Goal: Transaction & Acquisition: Download file/media

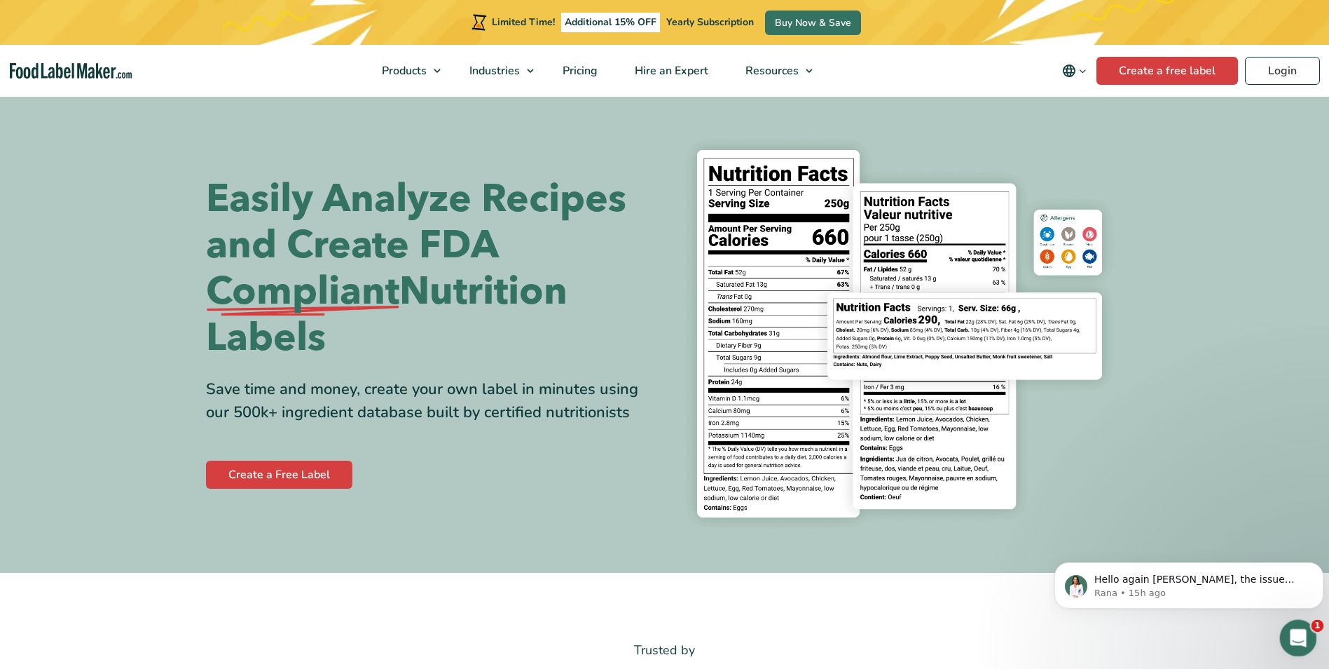
click at [1296, 631] on icon "Open Intercom Messenger" at bounding box center [1297, 635] width 10 height 11
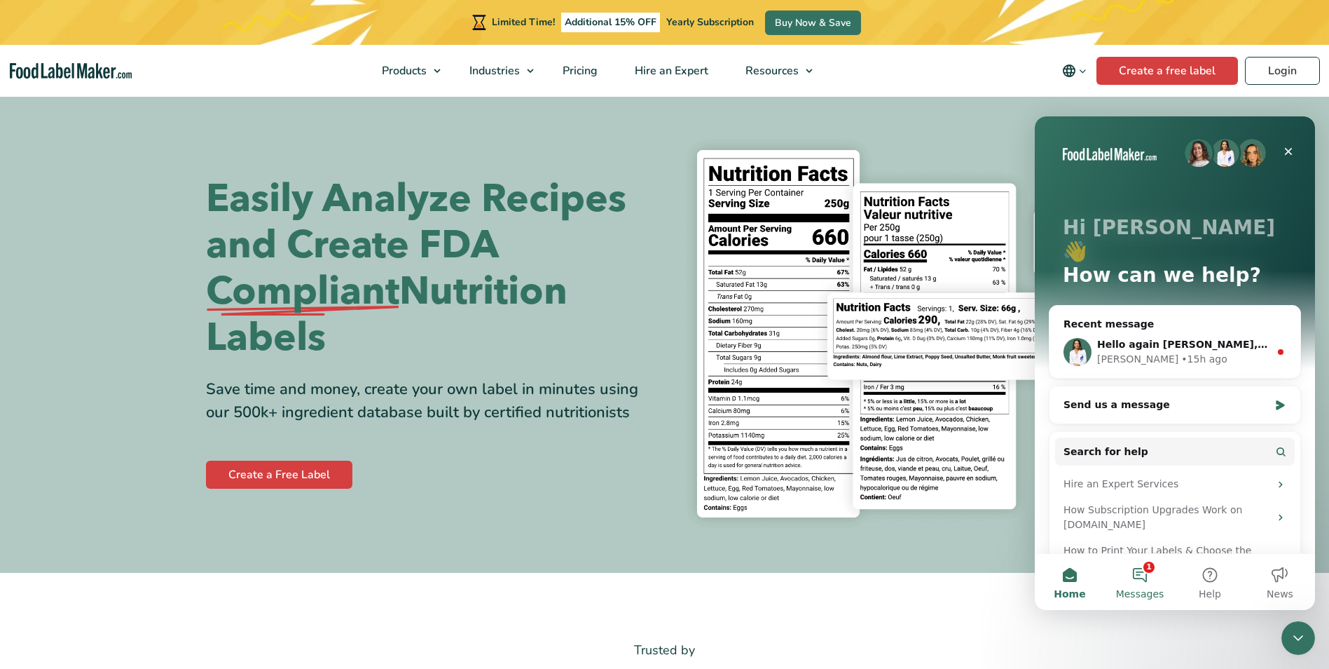
click at [1142, 575] on button "1 Messages" at bounding box center [1140, 582] width 70 height 56
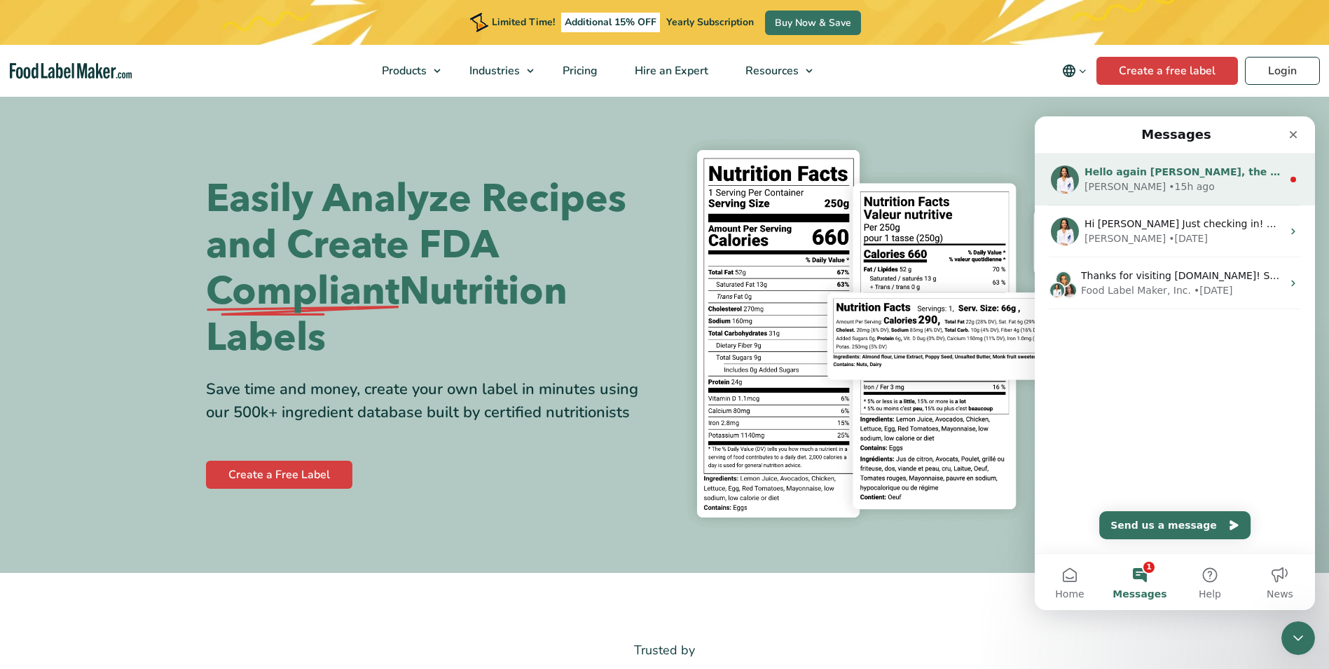
click at [1227, 183] on div "Rana • 15h ago" at bounding box center [1184, 186] width 198 height 15
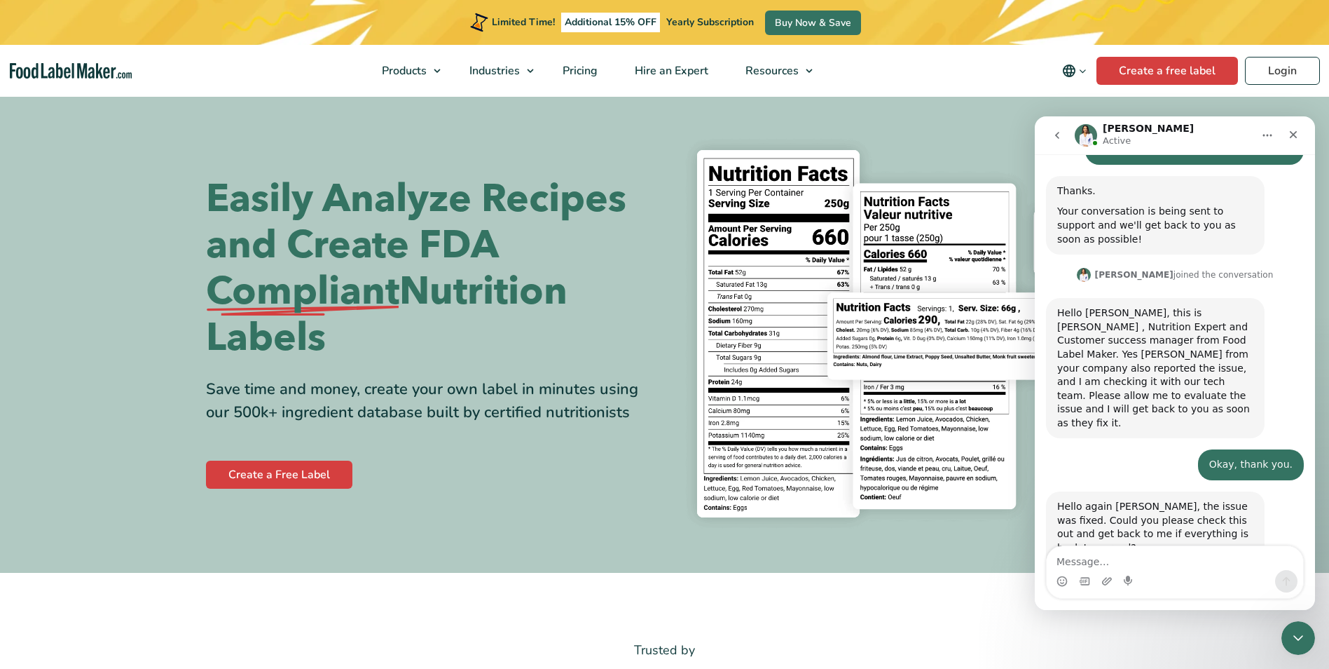
scroll to position [206, 0]
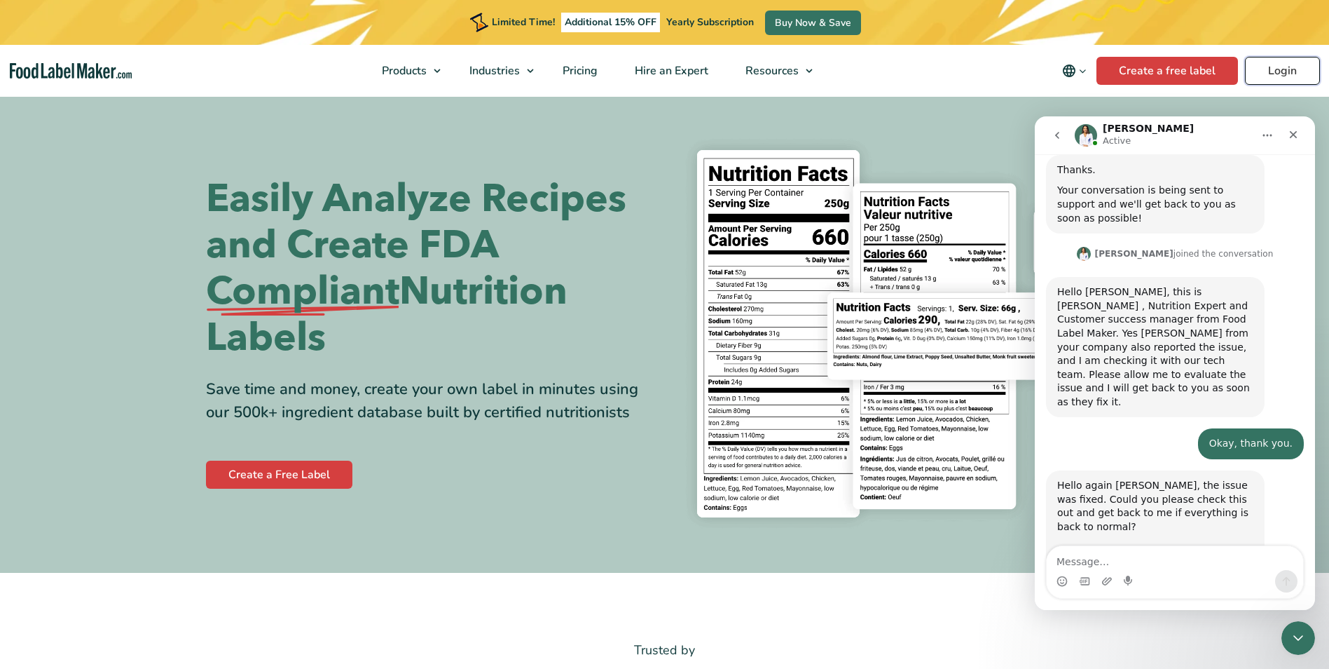
click at [1275, 65] on link "Login" at bounding box center [1282, 71] width 75 height 28
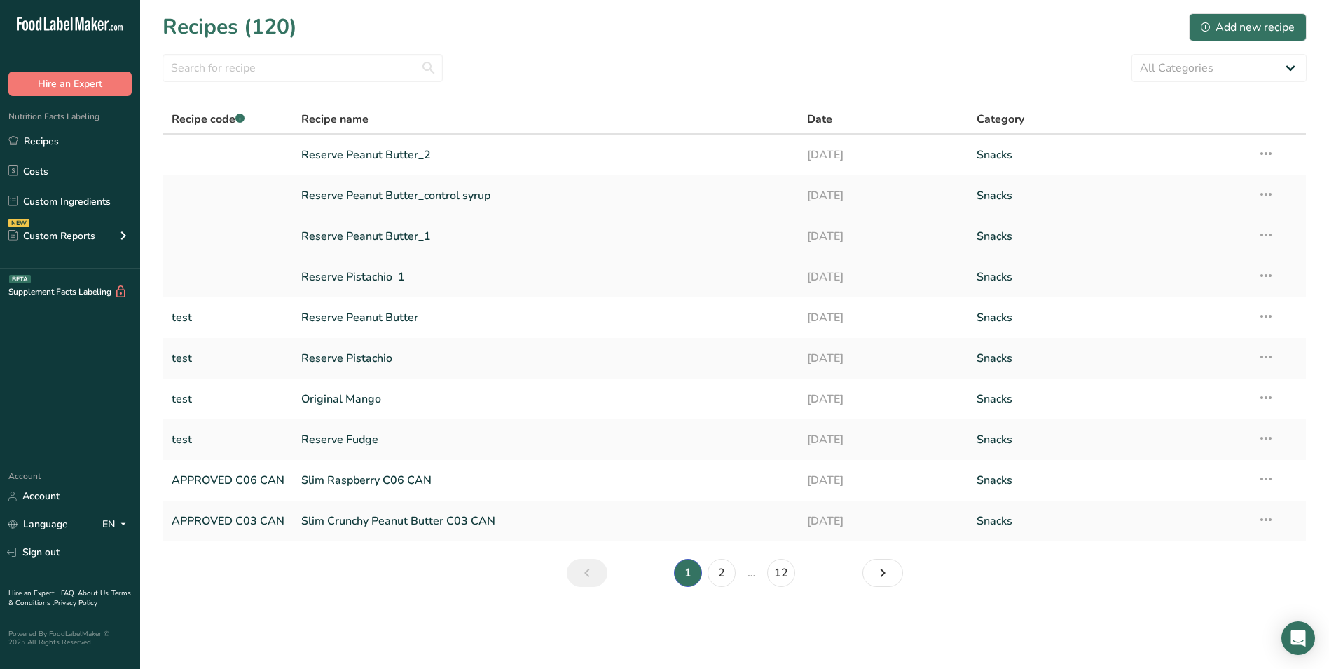
click at [353, 237] on link "Reserve Peanut Butter_1" at bounding box center [545, 235] width 489 height 29
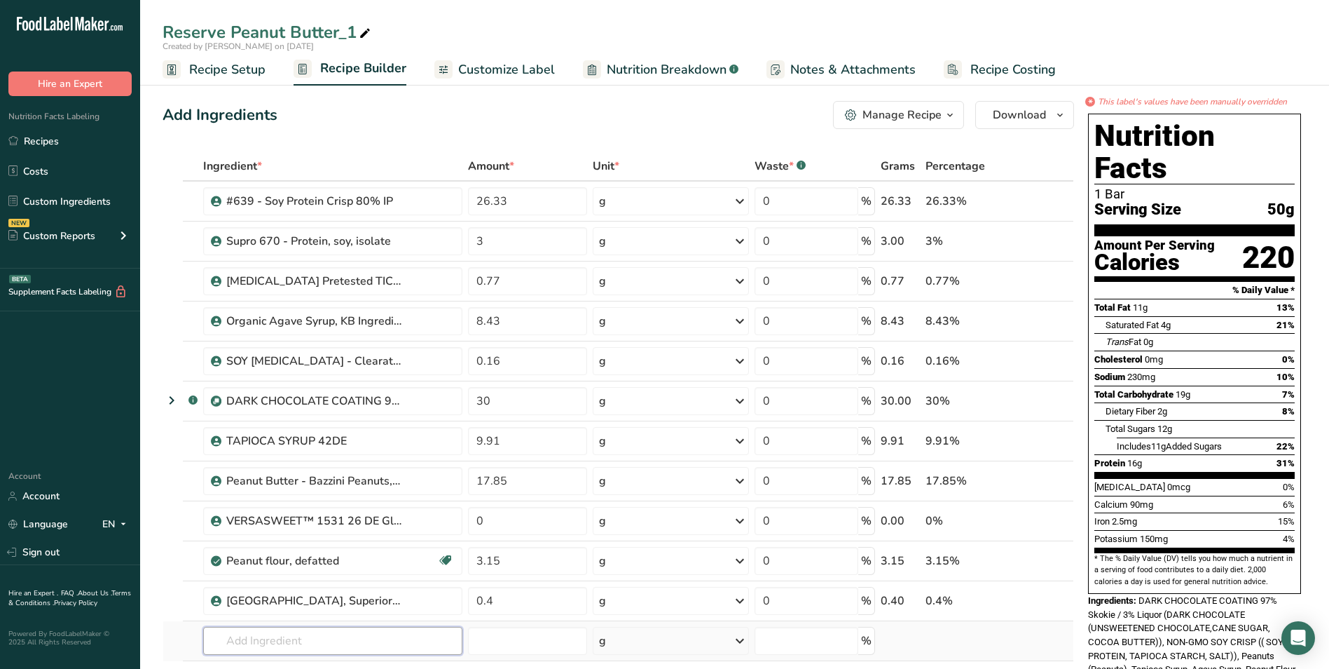
click at [298, 637] on input "text" at bounding box center [332, 641] width 259 height 28
type input "rice bran butter"
click at [275, 587] on p "Rice bran butter" at bounding box center [255, 591] width 83 height 15
type input "Rice bran butter"
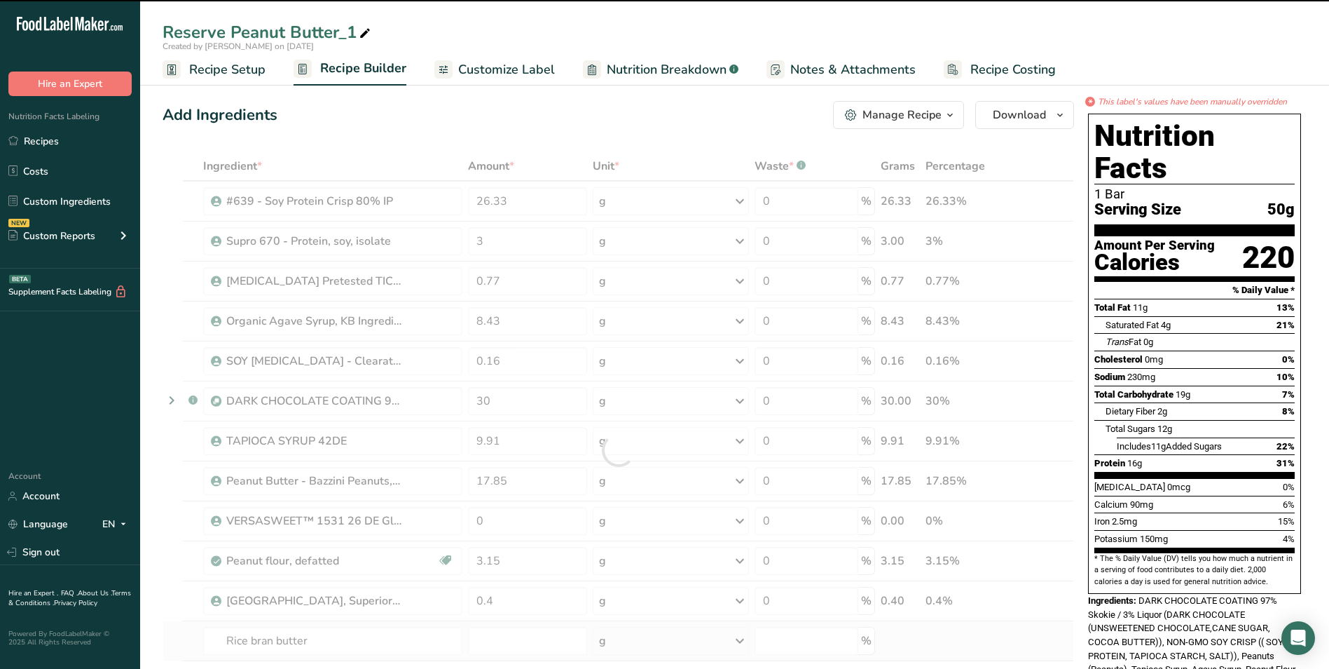
type input "0"
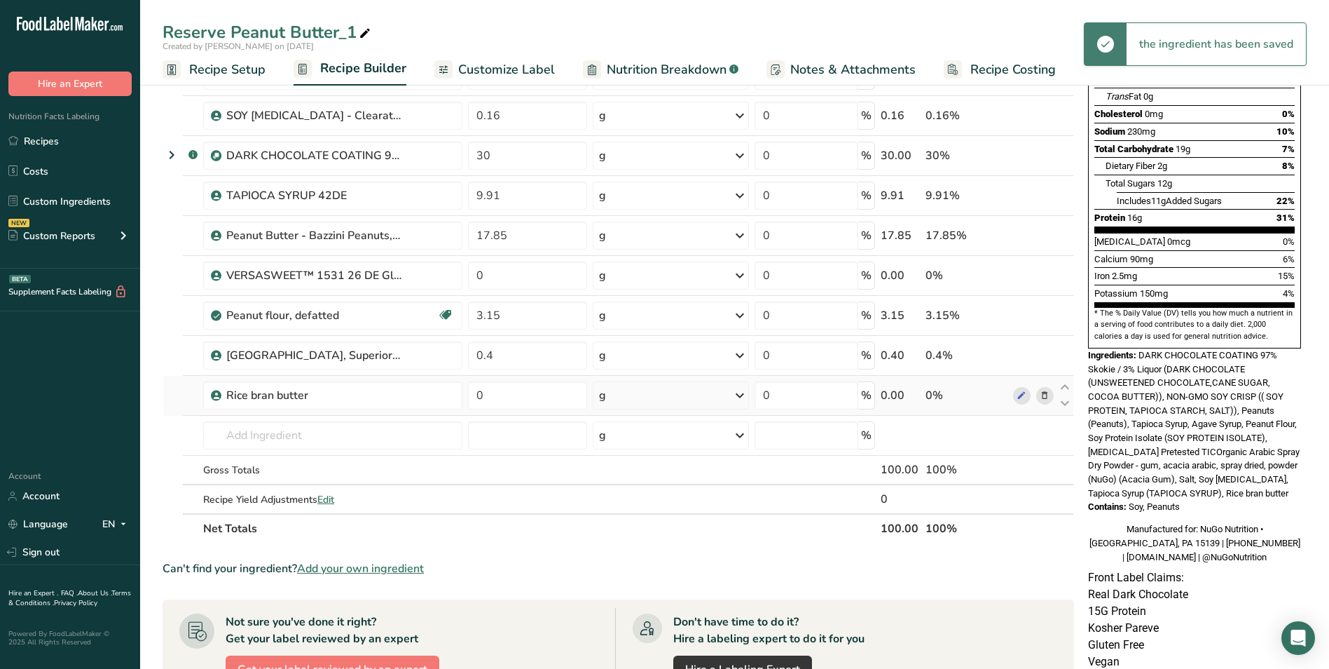
scroll to position [280, 0]
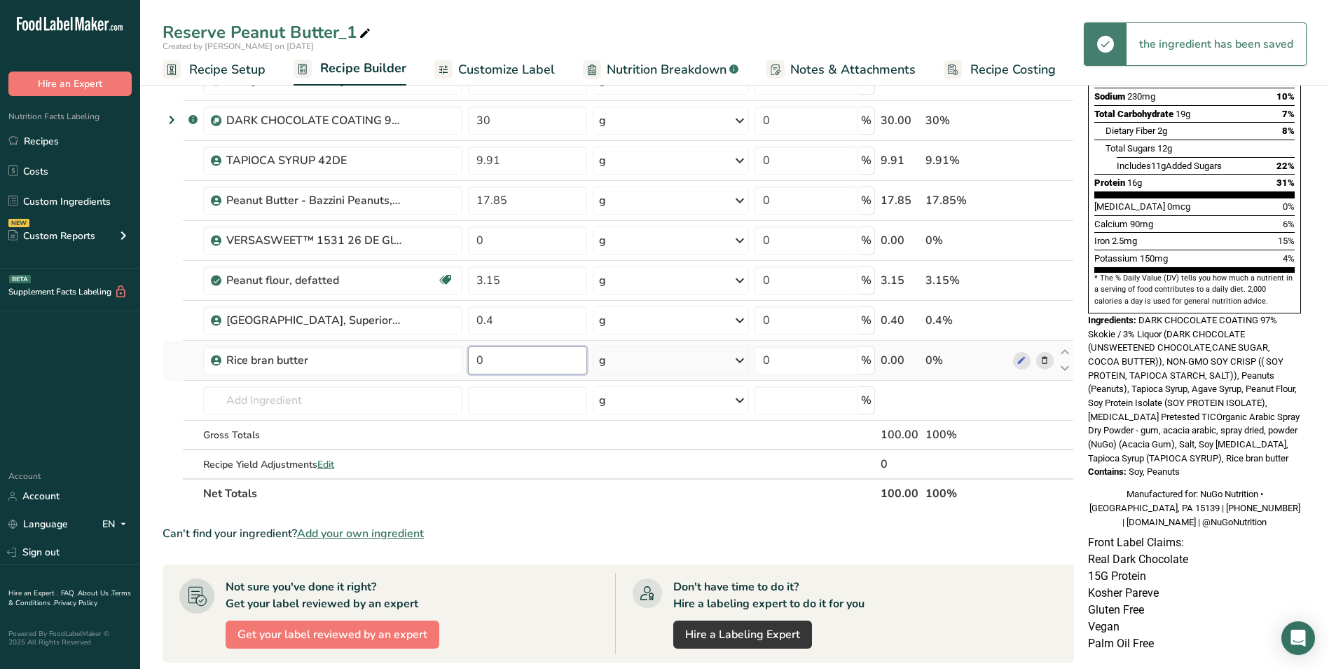
click at [500, 361] on input "0" at bounding box center [527, 360] width 119 height 28
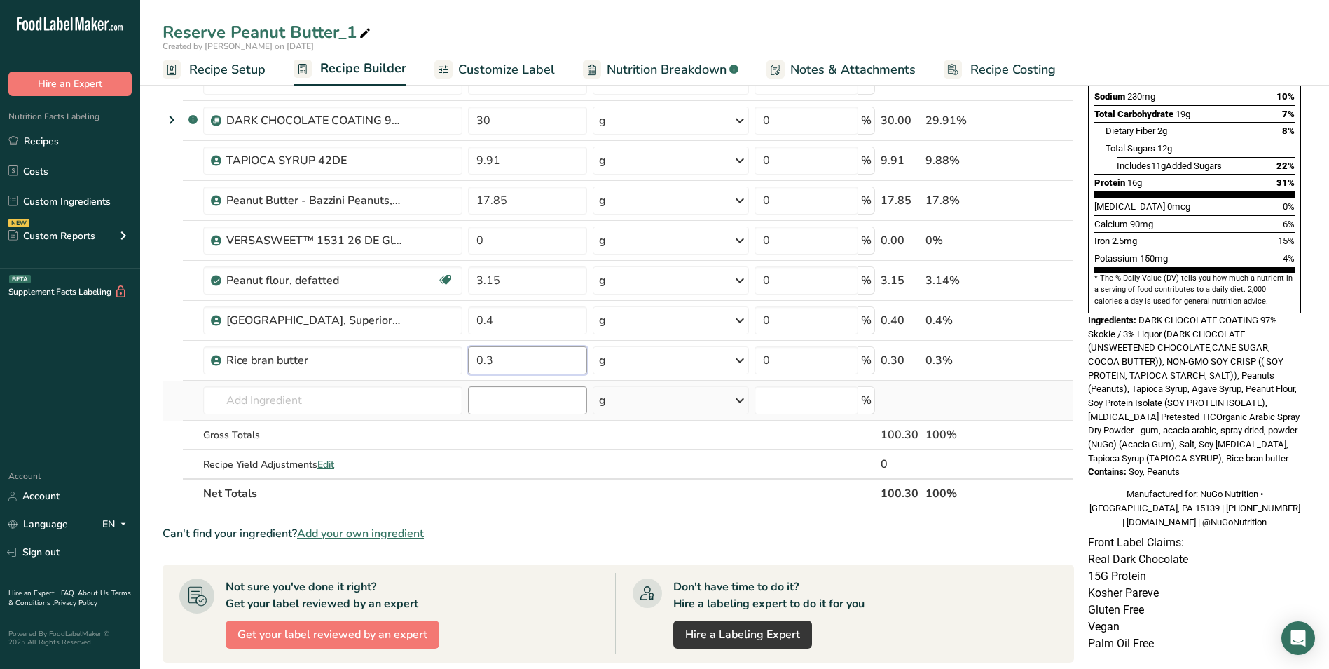
type input "0.3"
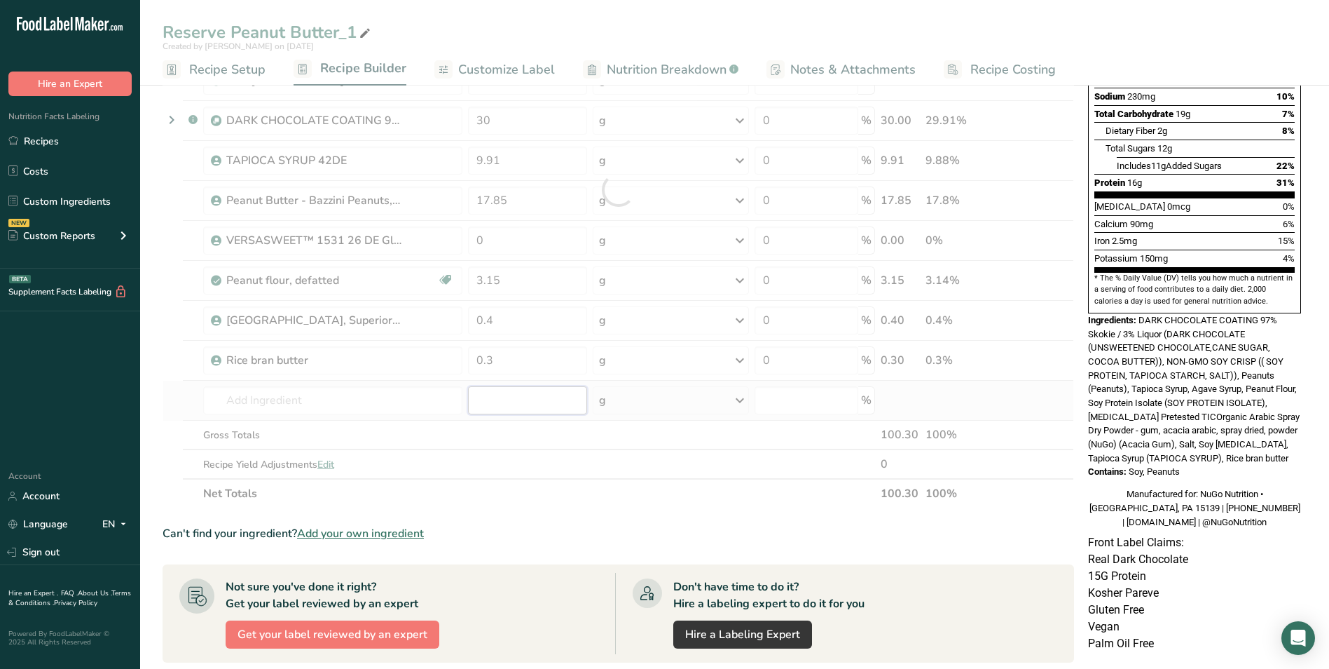
click at [495, 388] on div "Ingredient * Amount * Unit * Waste * .a-a{fill:#347362;}.b-a{fill:#fff;} Grams …" at bounding box center [619, 189] width 912 height 637
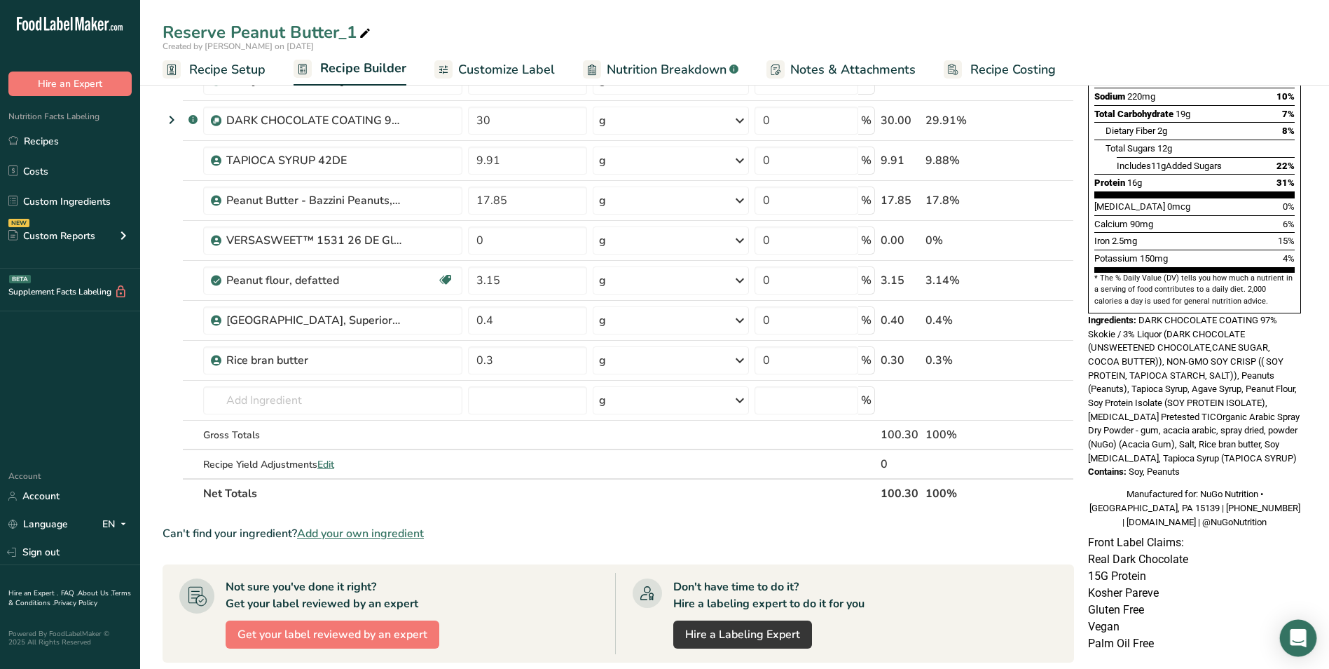
click at [1306, 634] on icon "Open Intercom Messenger" at bounding box center [1299, 638] width 18 height 18
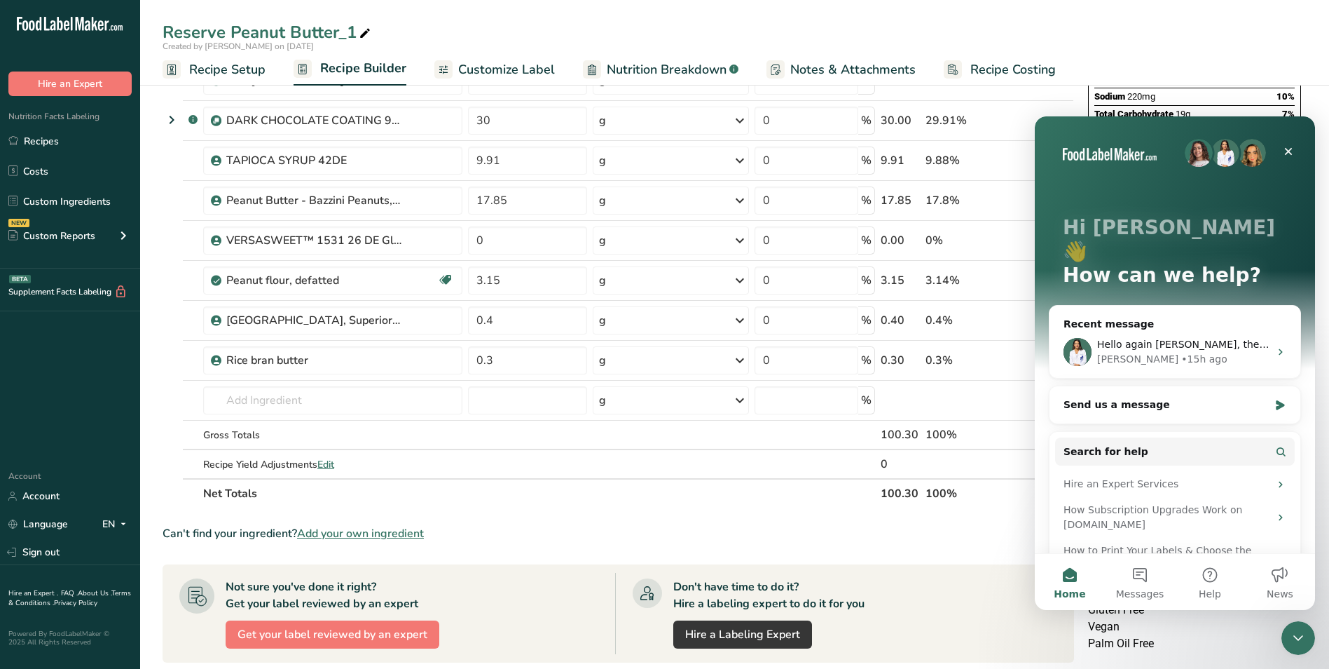
scroll to position [0, 0]
click at [1222, 352] on div "Rana • 15h ago" at bounding box center [1184, 359] width 172 height 15
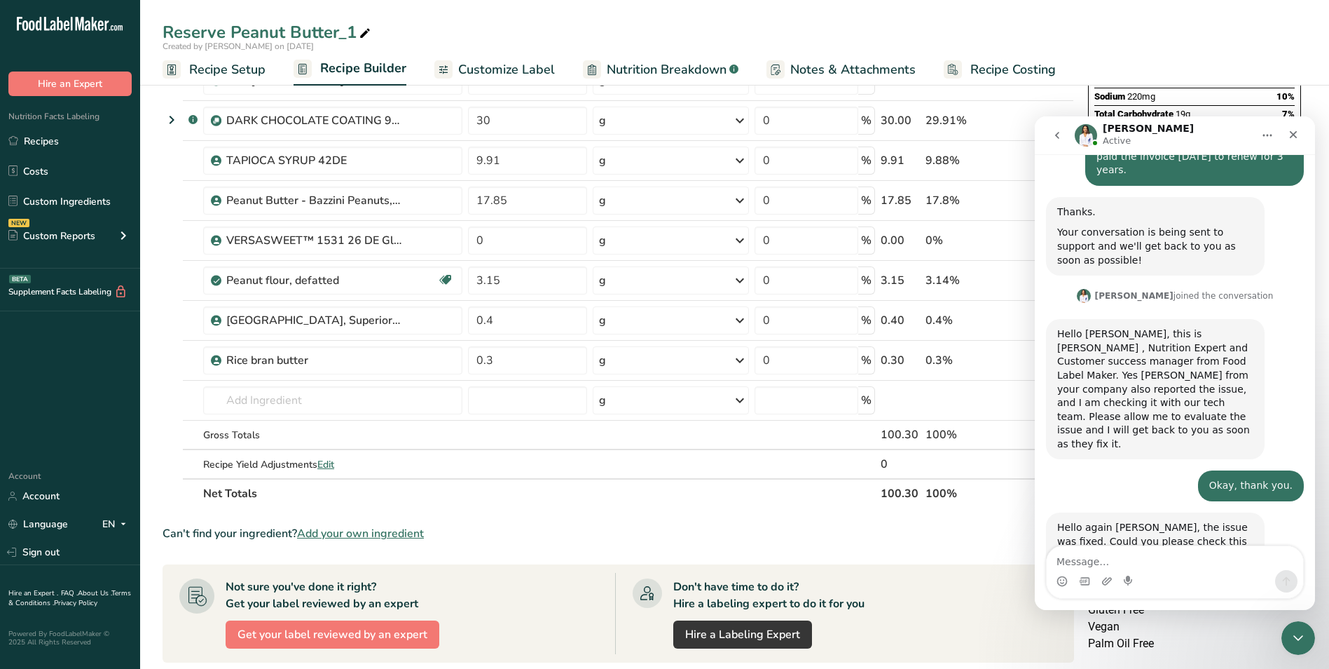
scroll to position [206, 0]
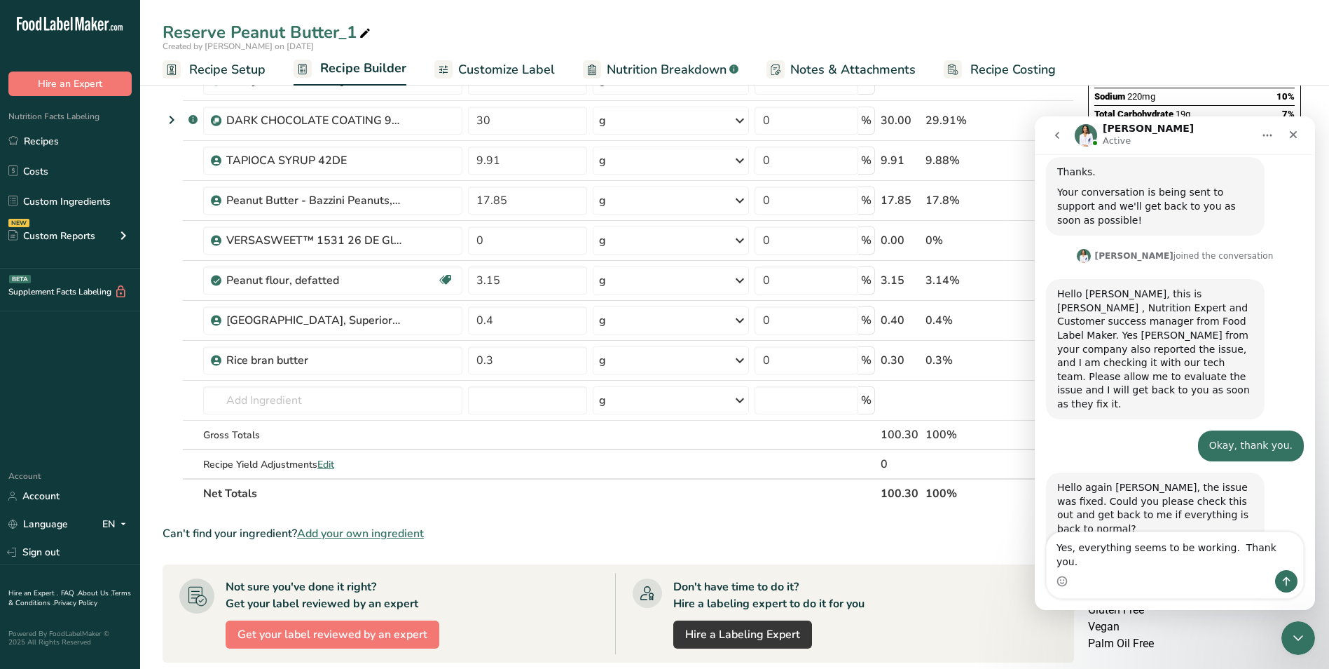
type textarea "Yes, everything seems to be working. Thank you."
click at [1292, 581] on icon "Send a message…" at bounding box center [1286, 580] width 11 height 11
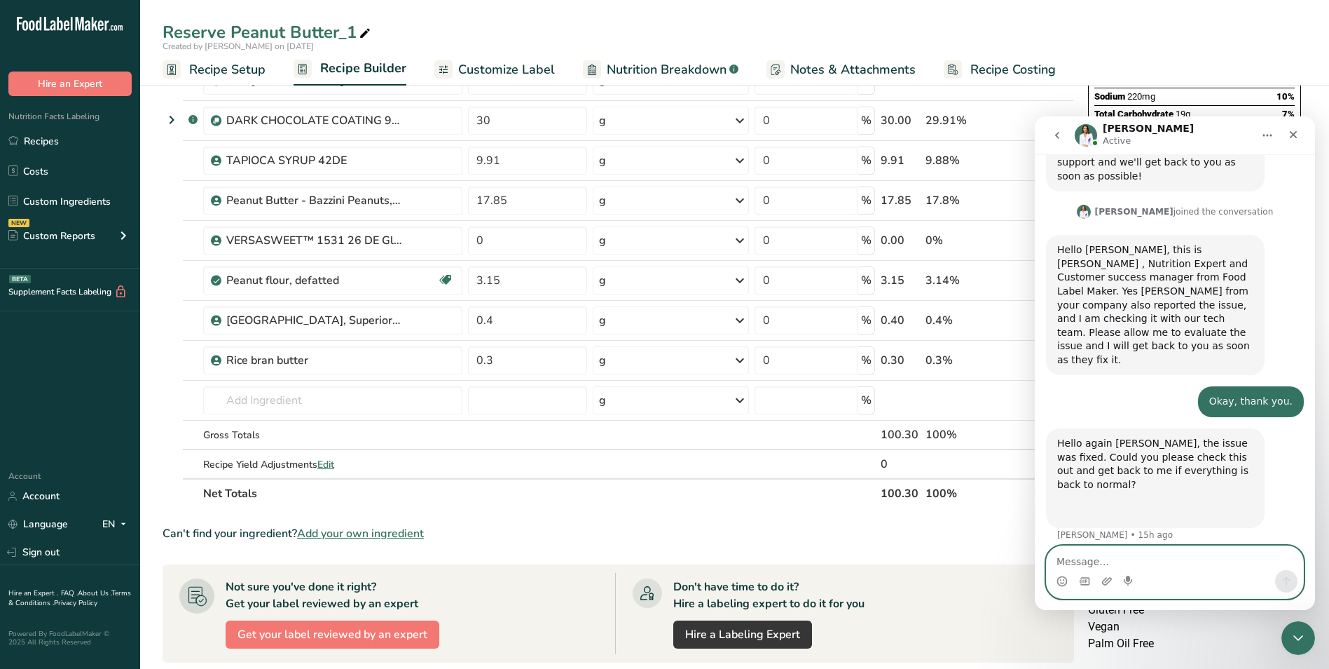
scroll to position [299, 0]
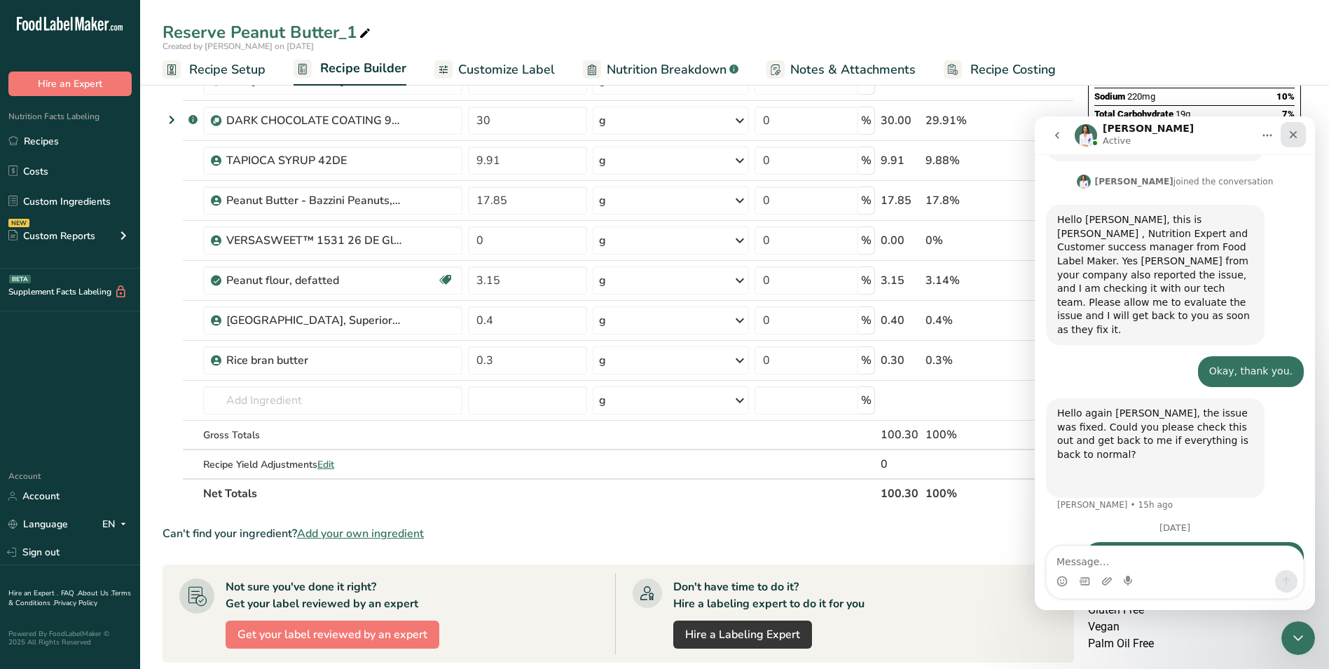
click at [1292, 133] on icon "Close" at bounding box center [1294, 135] width 8 height 8
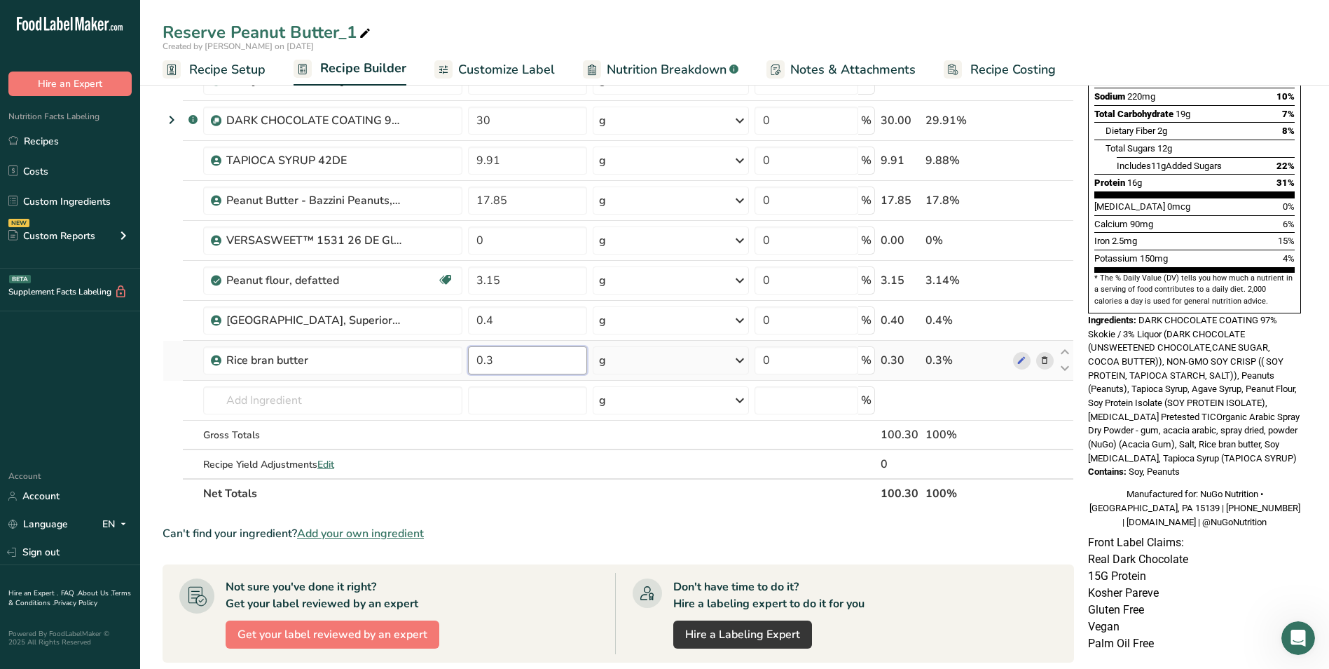
click at [497, 358] on input "0.3" at bounding box center [527, 360] width 119 height 28
type input "0"
click at [503, 278] on div "Ingredient * Amount * Unit * Waste * .a-a{fill:#347362;}.b-a{fill:#fff;} Grams …" at bounding box center [619, 189] width 912 height 637
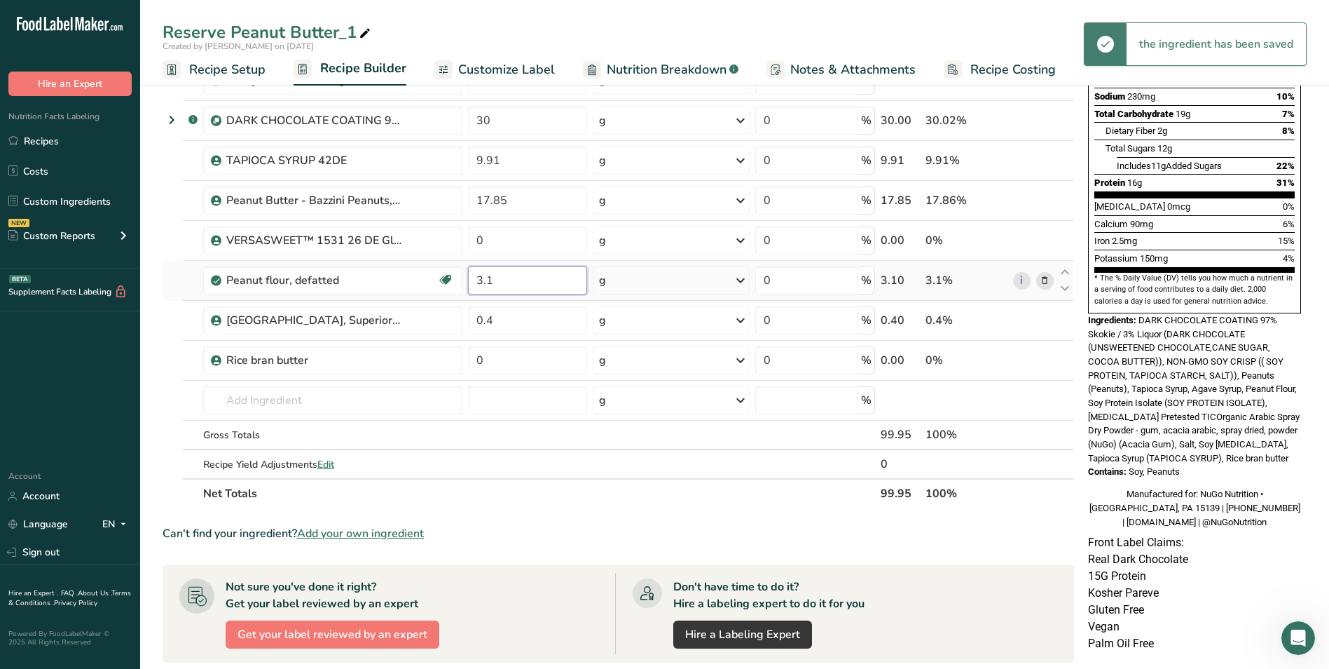
type input "3"
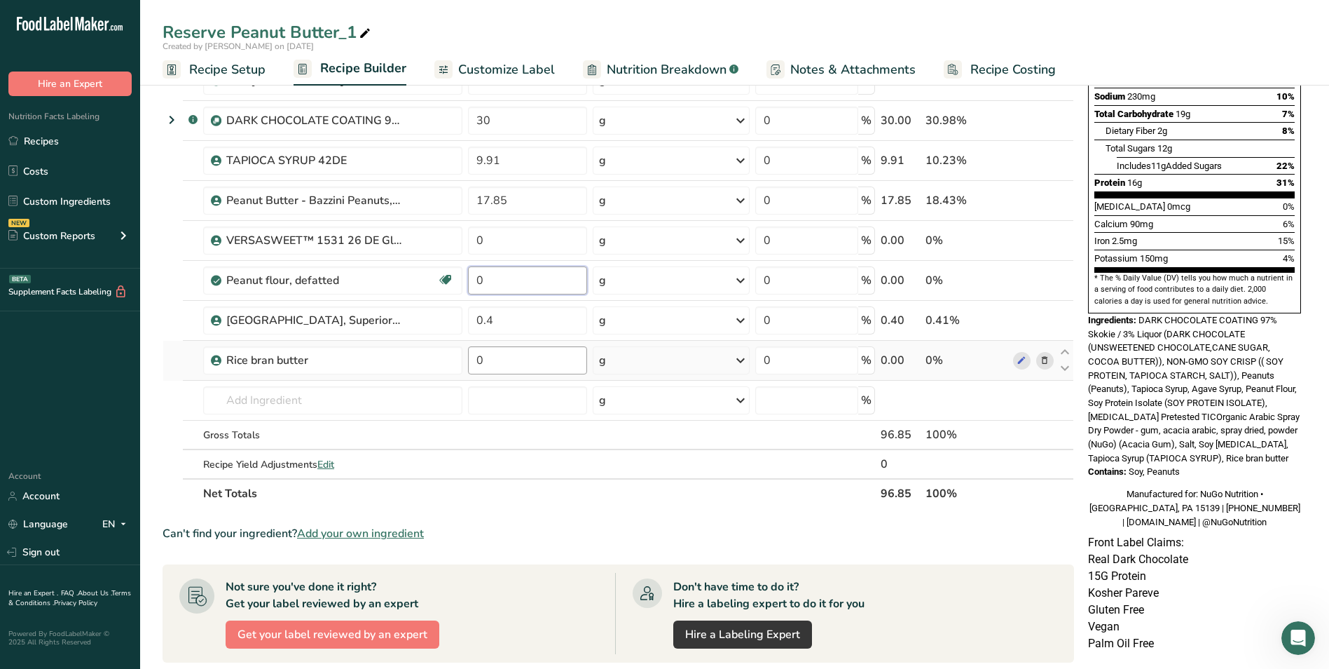
type input "0"
click at [490, 360] on div "Ingredient * Amount * Unit * Waste * .a-a{fill:#347362;}.b-a{fill:#fff;} Grams …" at bounding box center [619, 189] width 912 height 637
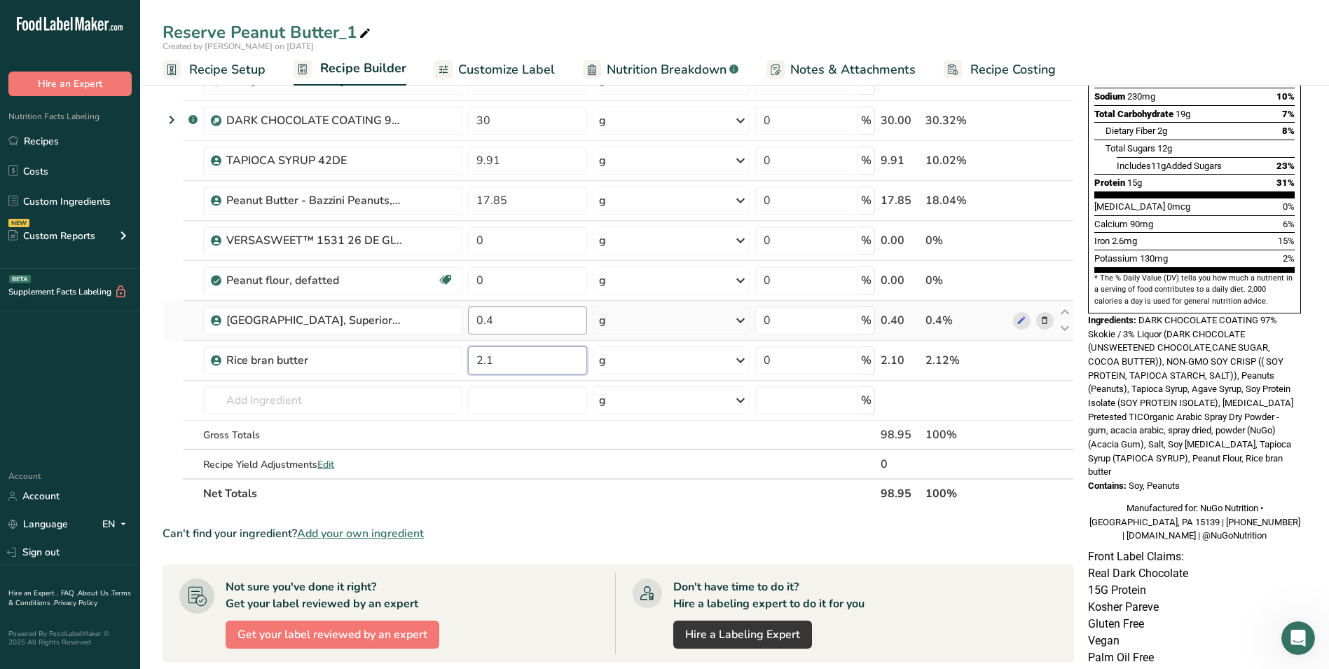
type input "2.1"
click at [503, 313] on div "Ingredient * Amount * Unit * Waste * .a-a{fill:#347362;}.b-a{fill:#fff;} Grams …" at bounding box center [619, 189] width 912 height 637
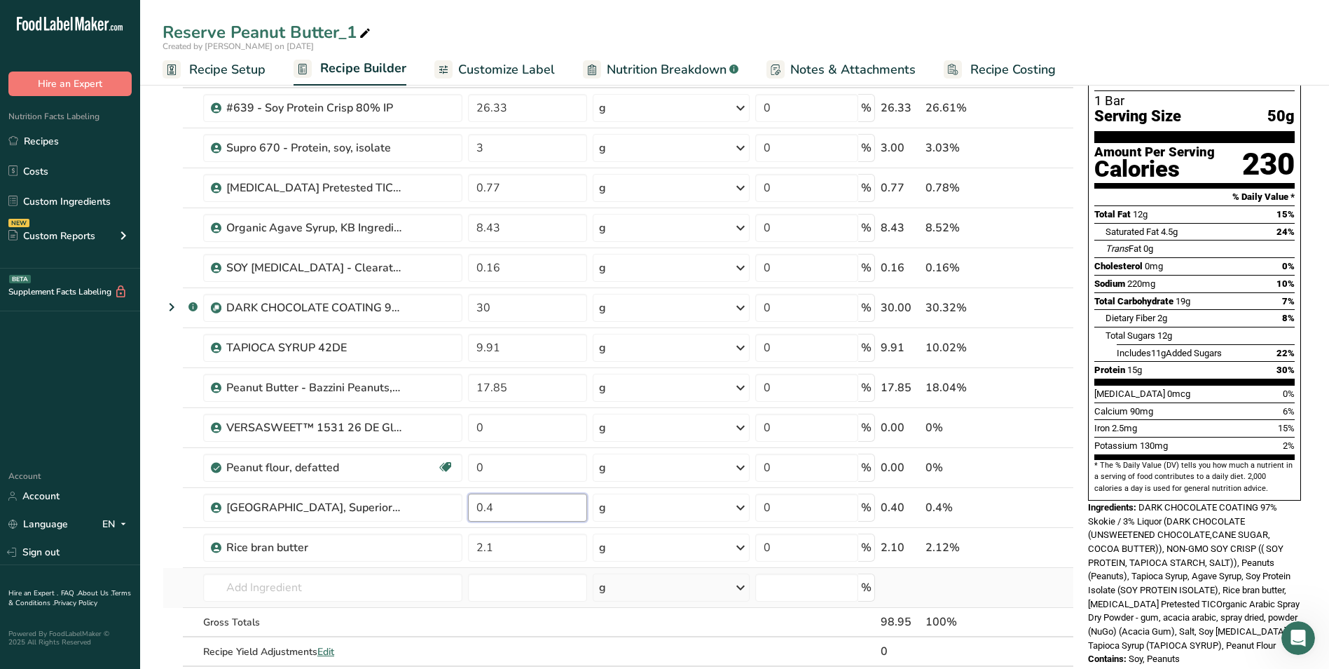
scroll to position [70, 0]
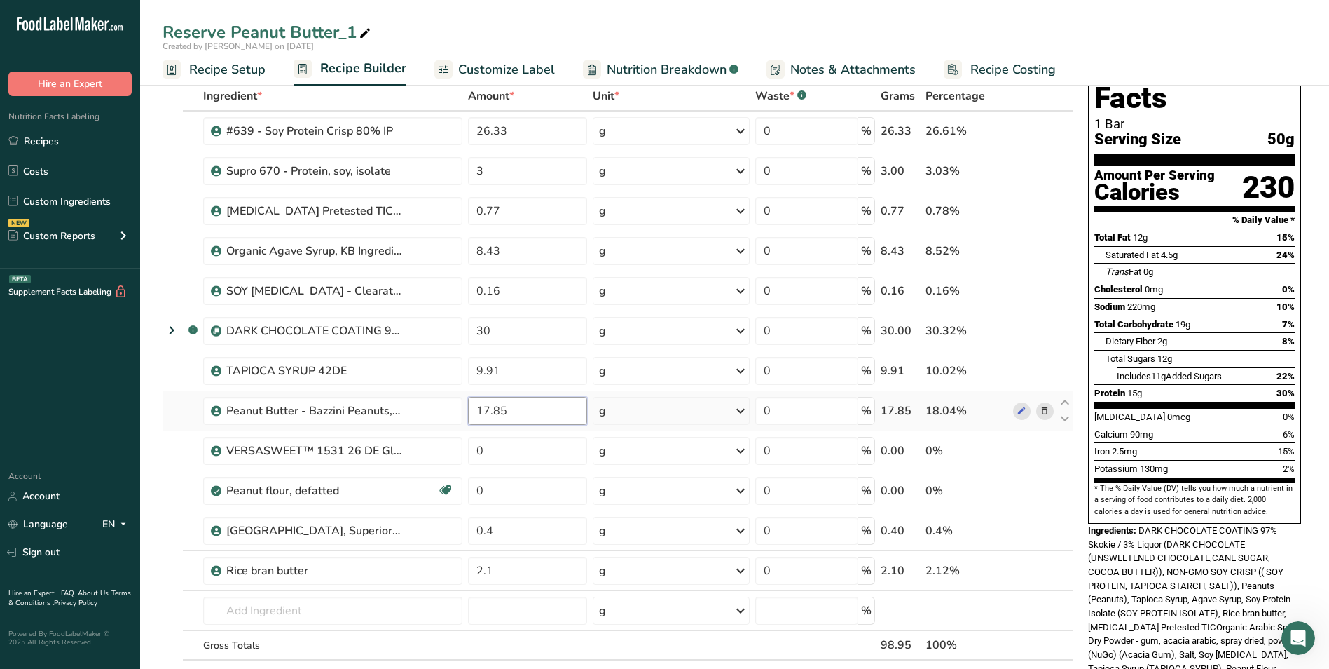
click at [507, 408] on div "Ingredient * Amount * Unit * Waste * .a-a{fill:#347362;}.b-a{fill:#fff;} Grams …" at bounding box center [619, 399] width 912 height 637
type input "18.9"
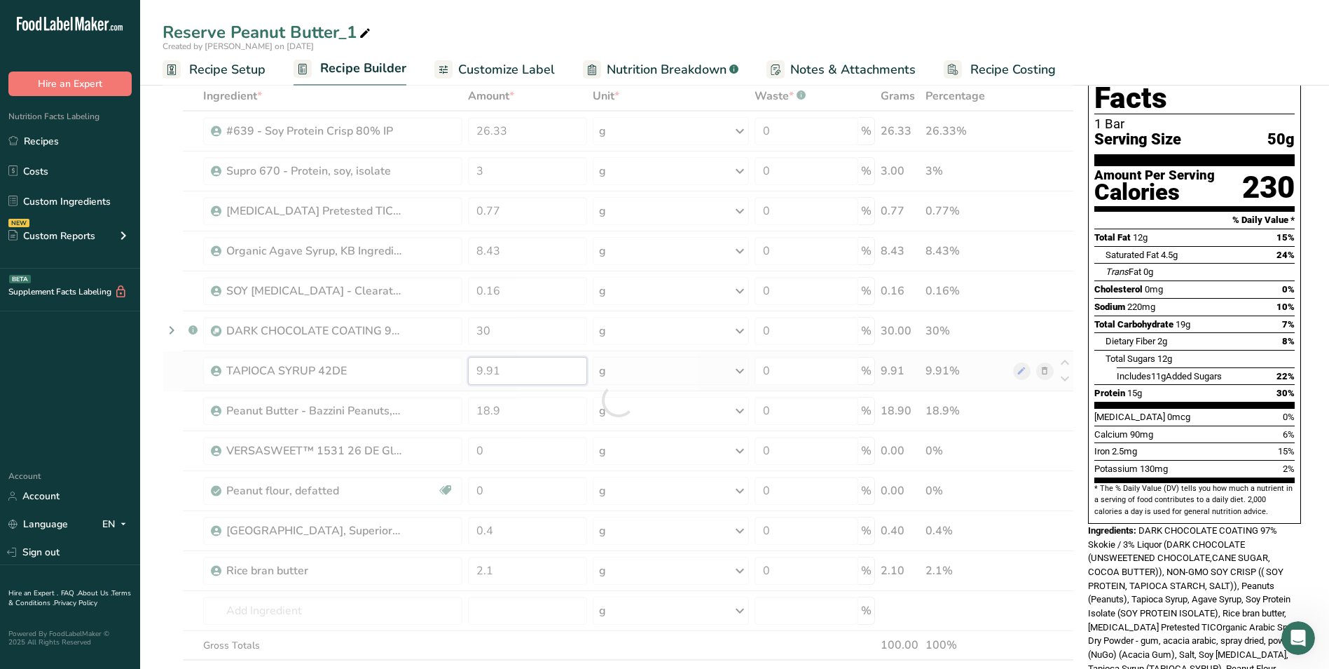
click at [512, 371] on div "Ingredient * Amount * Unit * Waste * .a-a{fill:#347362;}.b-a{fill:#fff;} Grams …" at bounding box center [619, 399] width 912 height 637
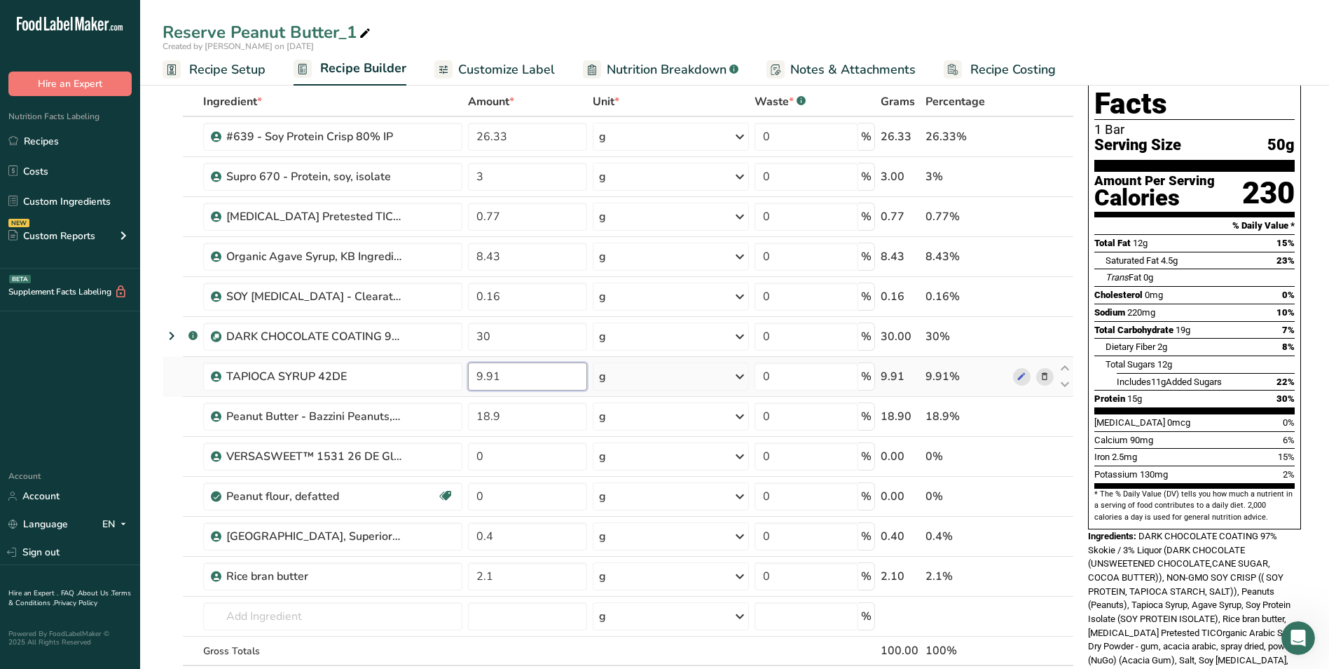
scroll to position [0, 0]
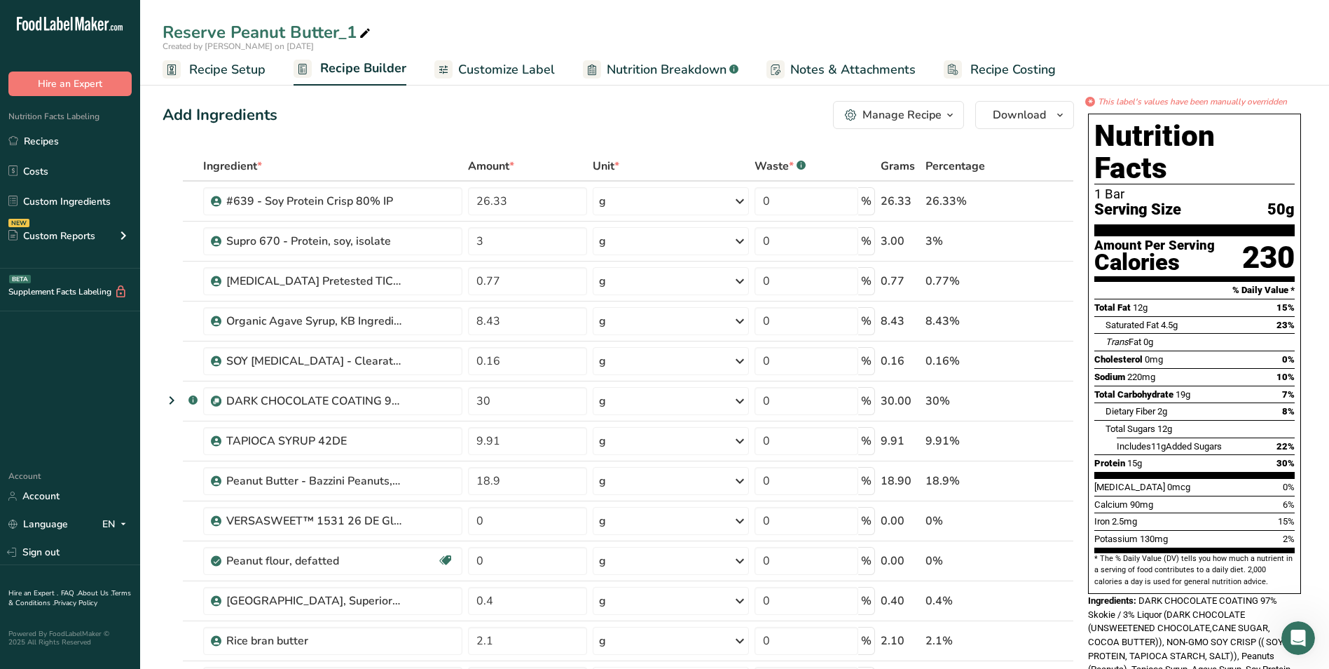
click at [648, 69] on span "Nutrition Breakdown" at bounding box center [667, 69] width 120 height 19
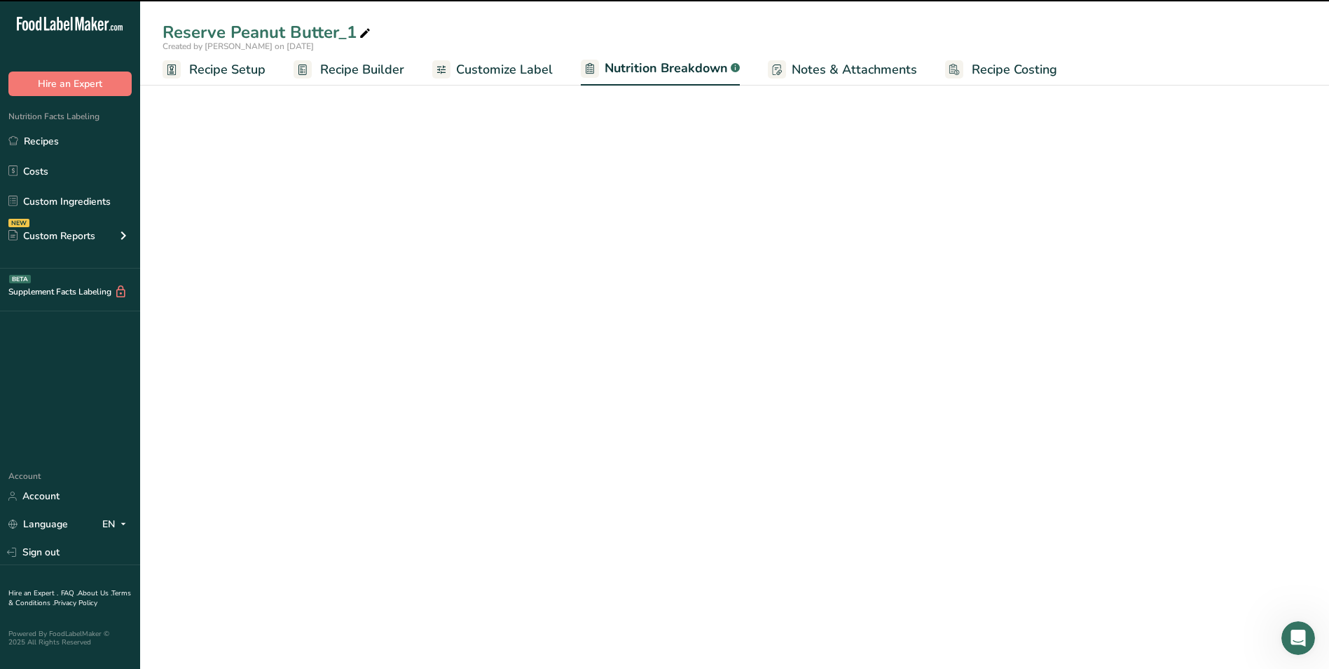
select select "Calories"
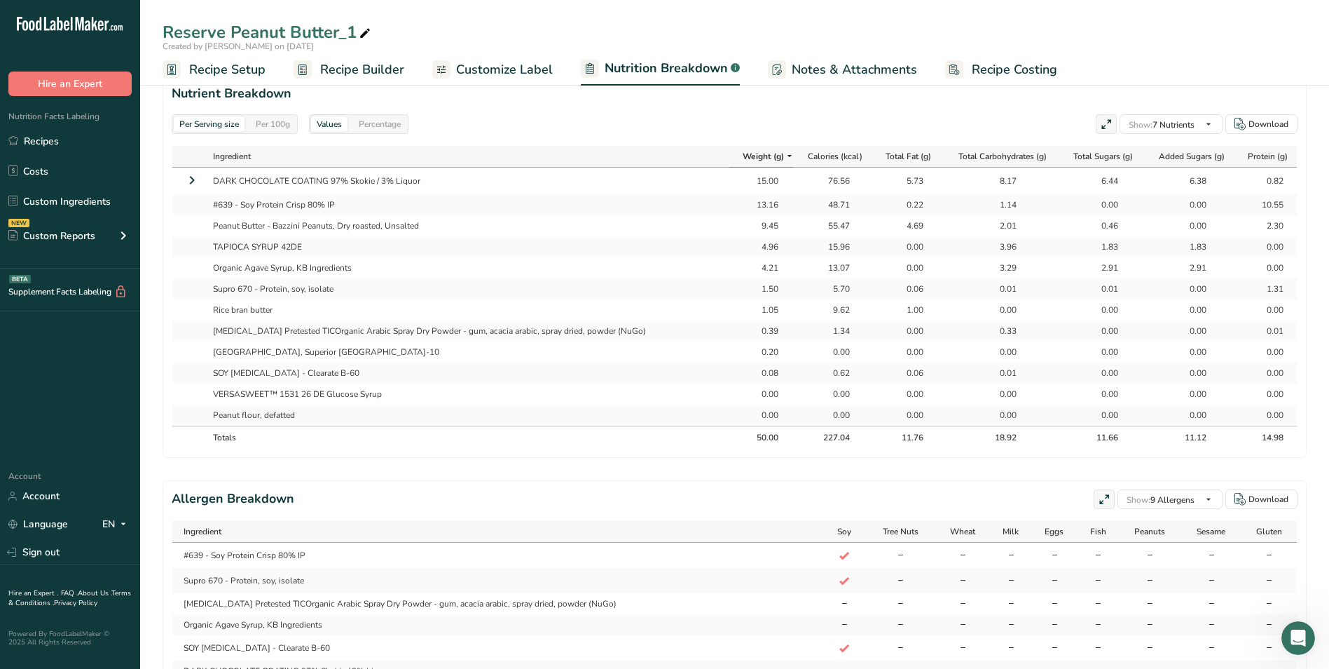
scroll to position [631, 0]
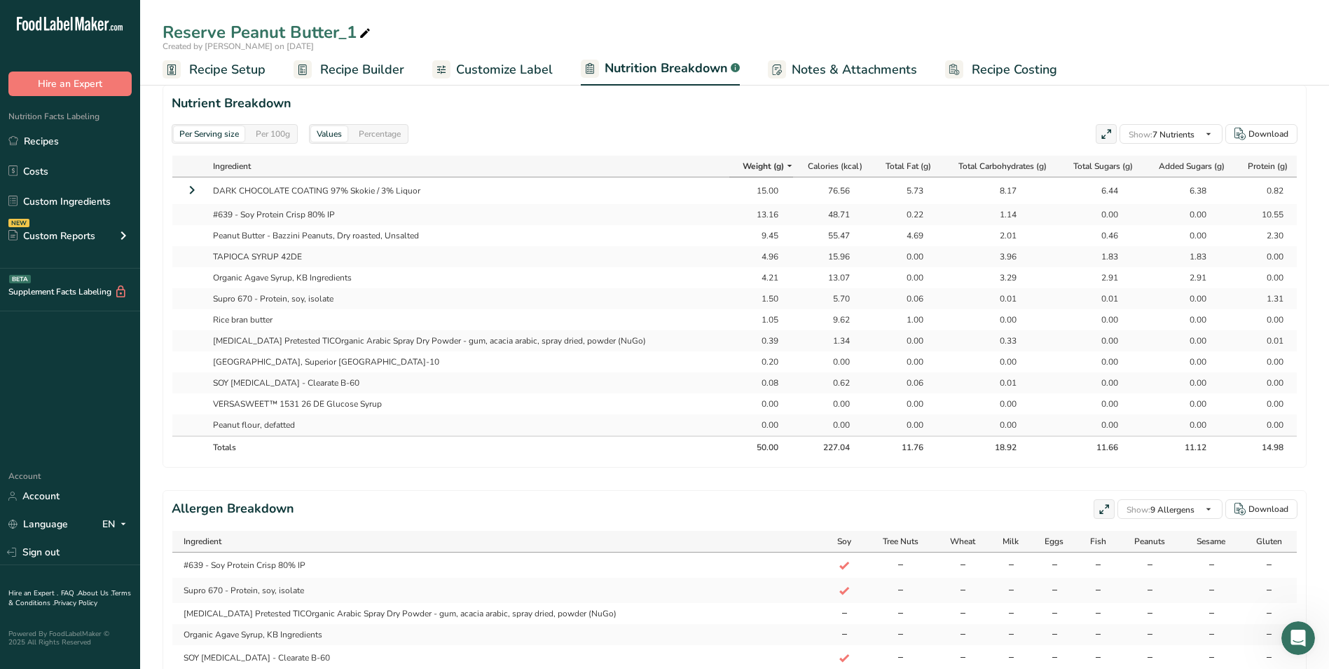
click at [340, 69] on span "Recipe Builder" at bounding box center [362, 69] width 84 height 19
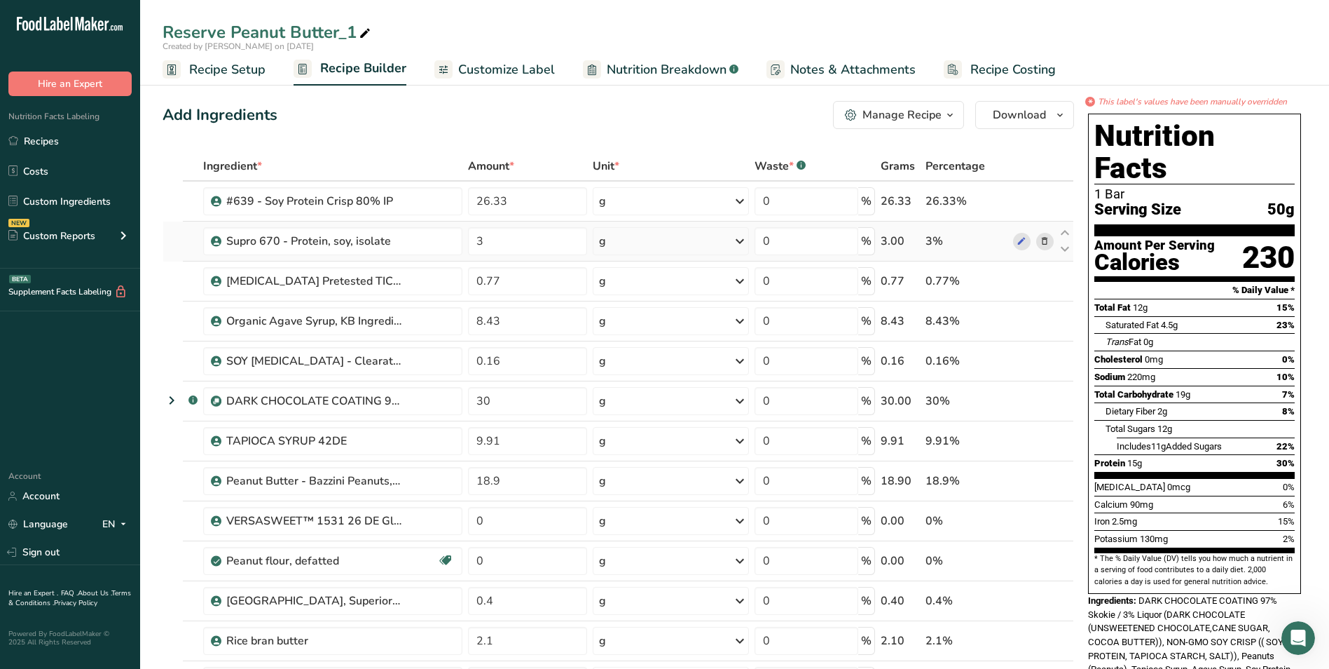
click at [933, 240] on div "3%" at bounding box center [967, 241] width 82 height 17
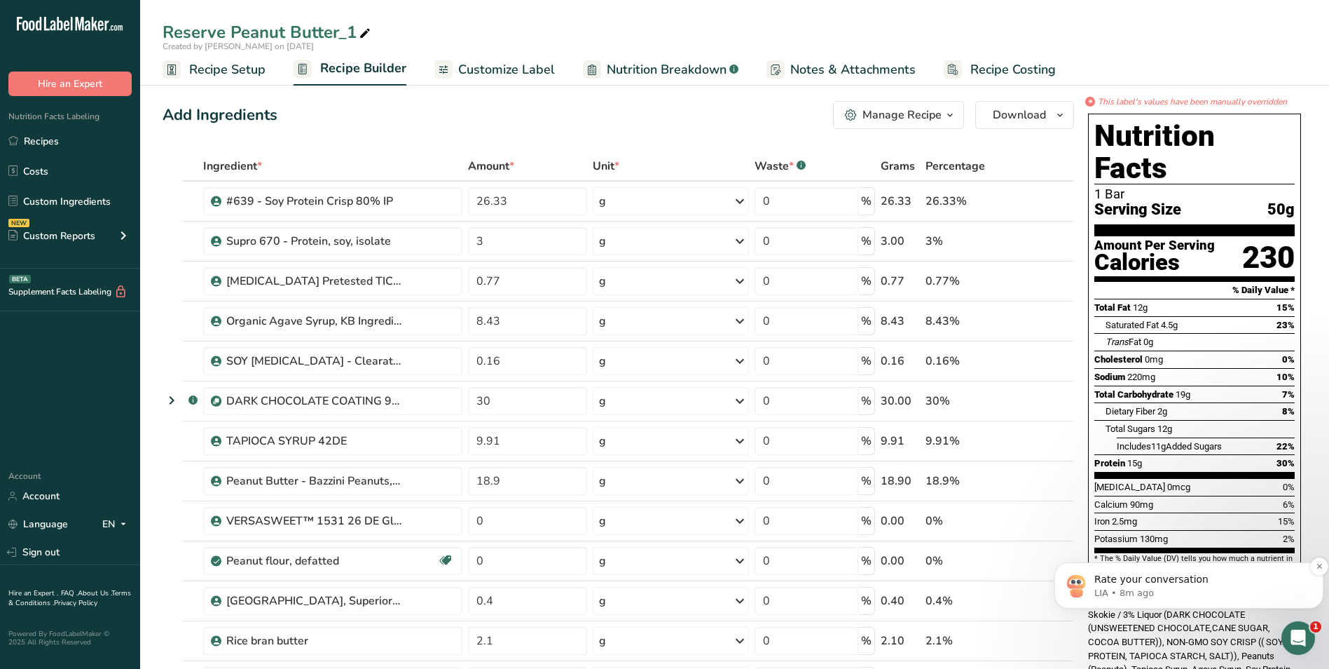
click at [1217, 580] on p "Rate your conversation" at bounding box center [1201, 580] width 212 height 14
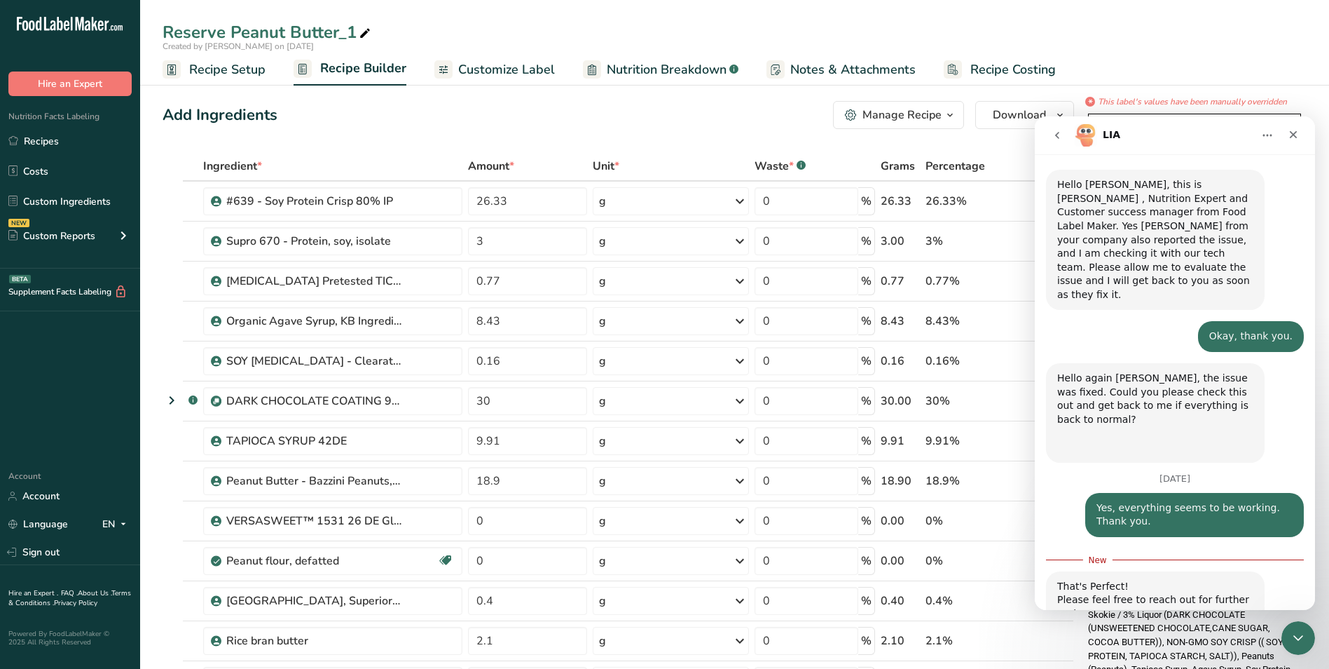
scroll to position [421, 0]
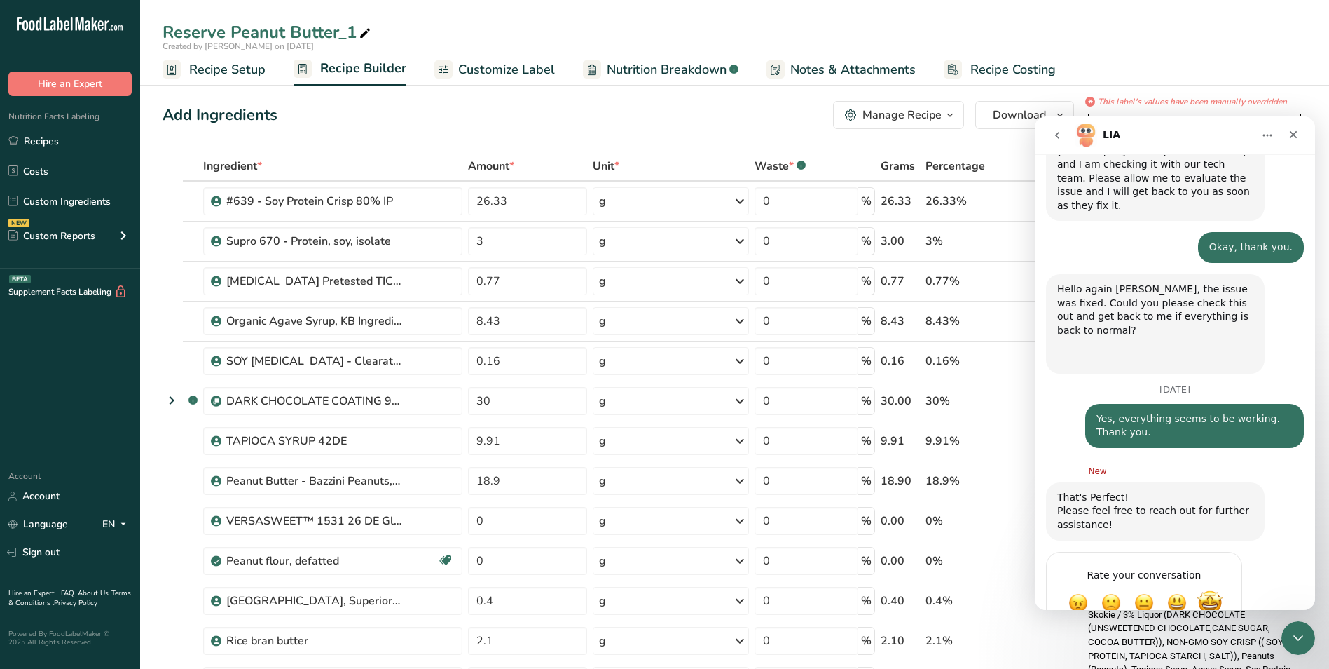
click at [1212, 590] on span "Amazing" at bounding box center [1210, 602] width 25 height 25
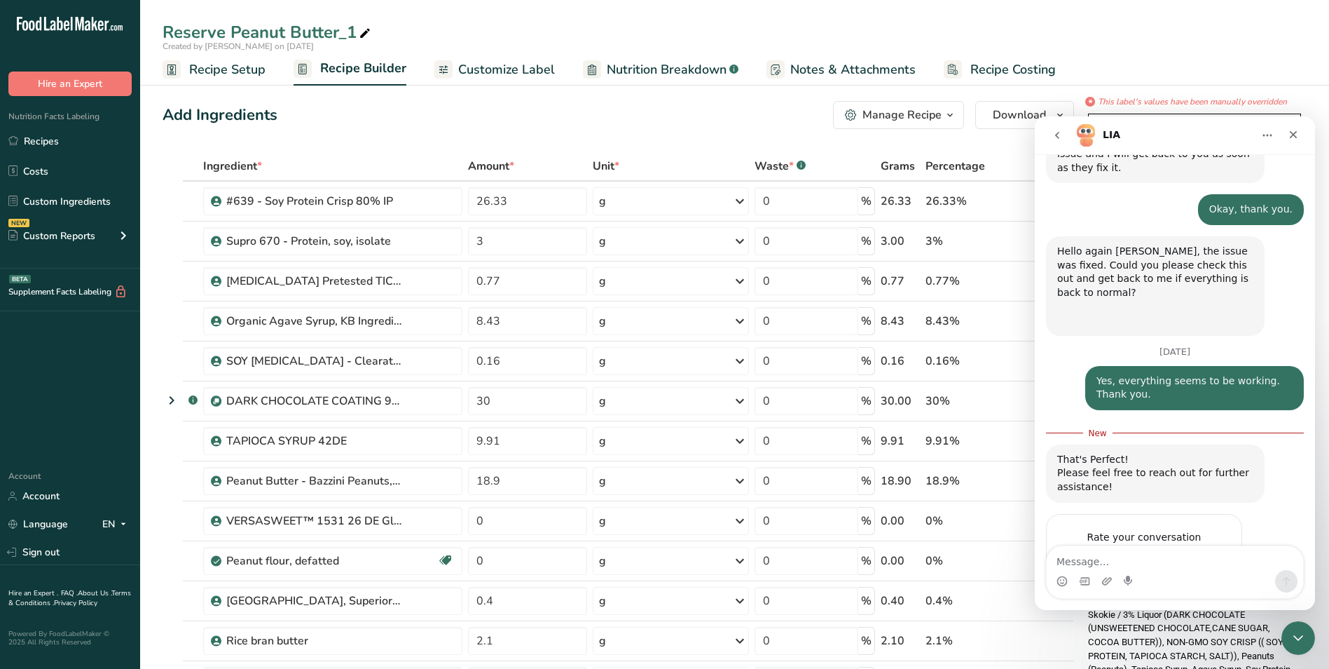
scroll to position [510, 0]
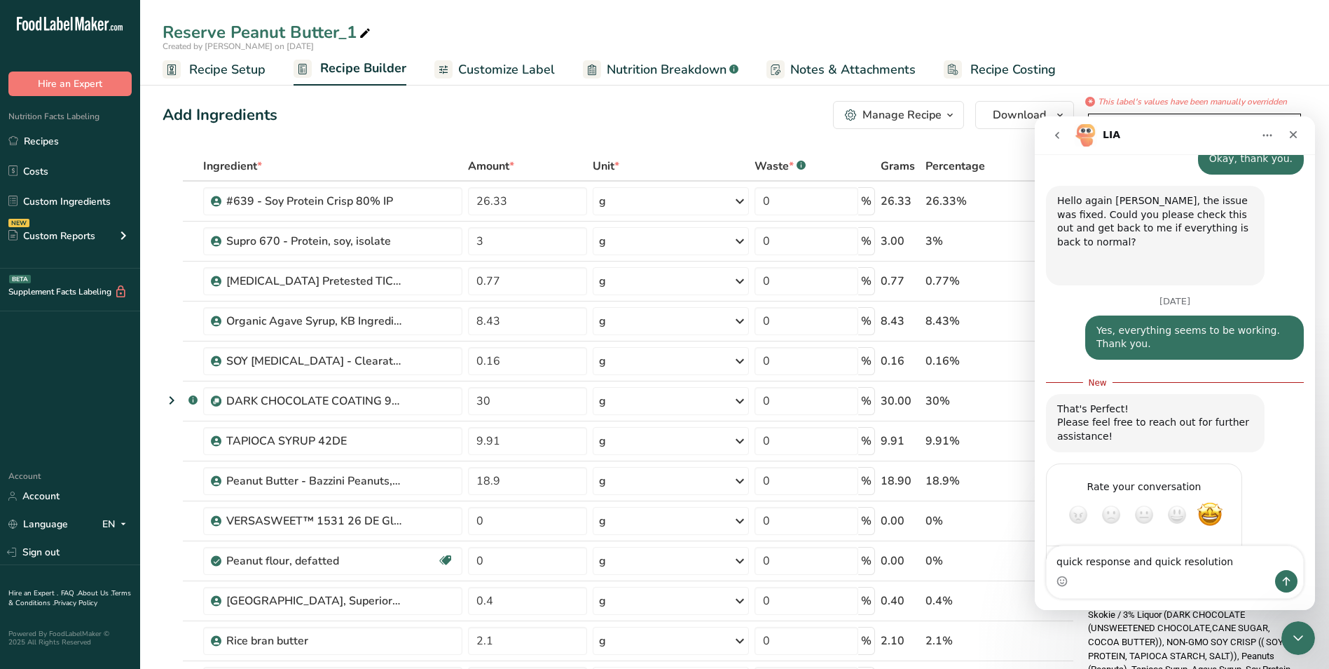
type textarea "quick response and quick resolution"
click at [1284, 582] on icon "Send a message…" at bounding box center [1286, 580] width 11 height 11
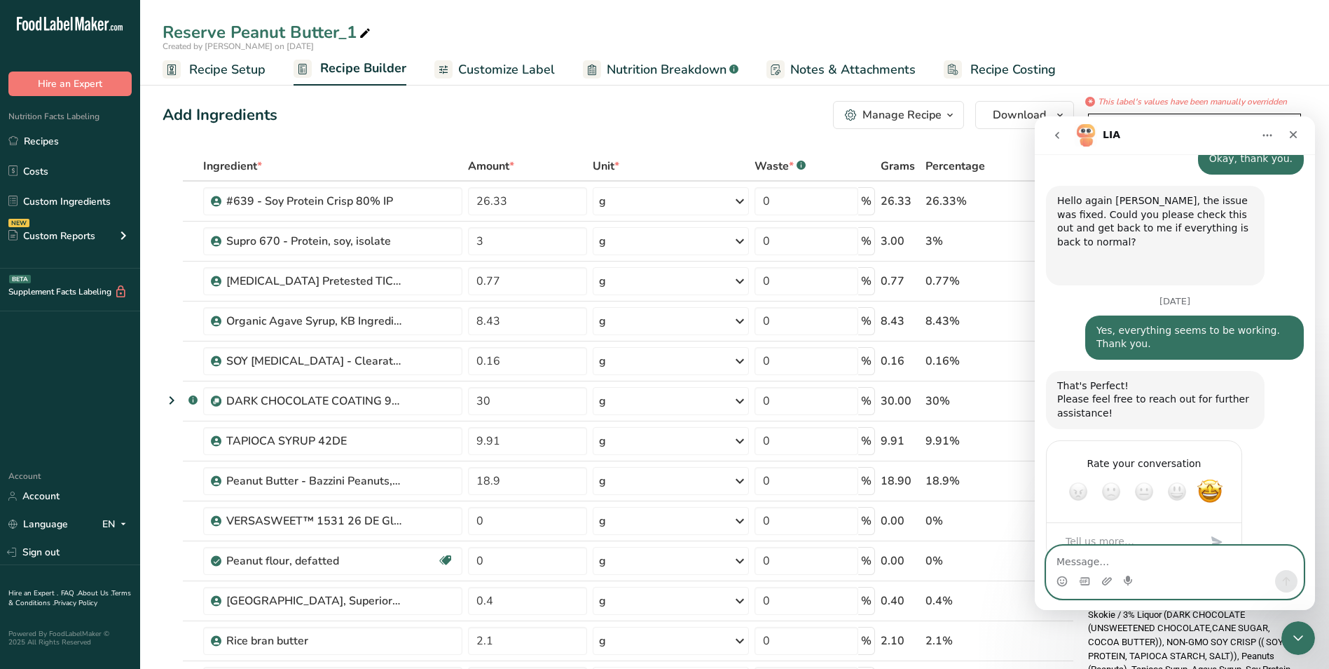
scroll to position [528, 0]
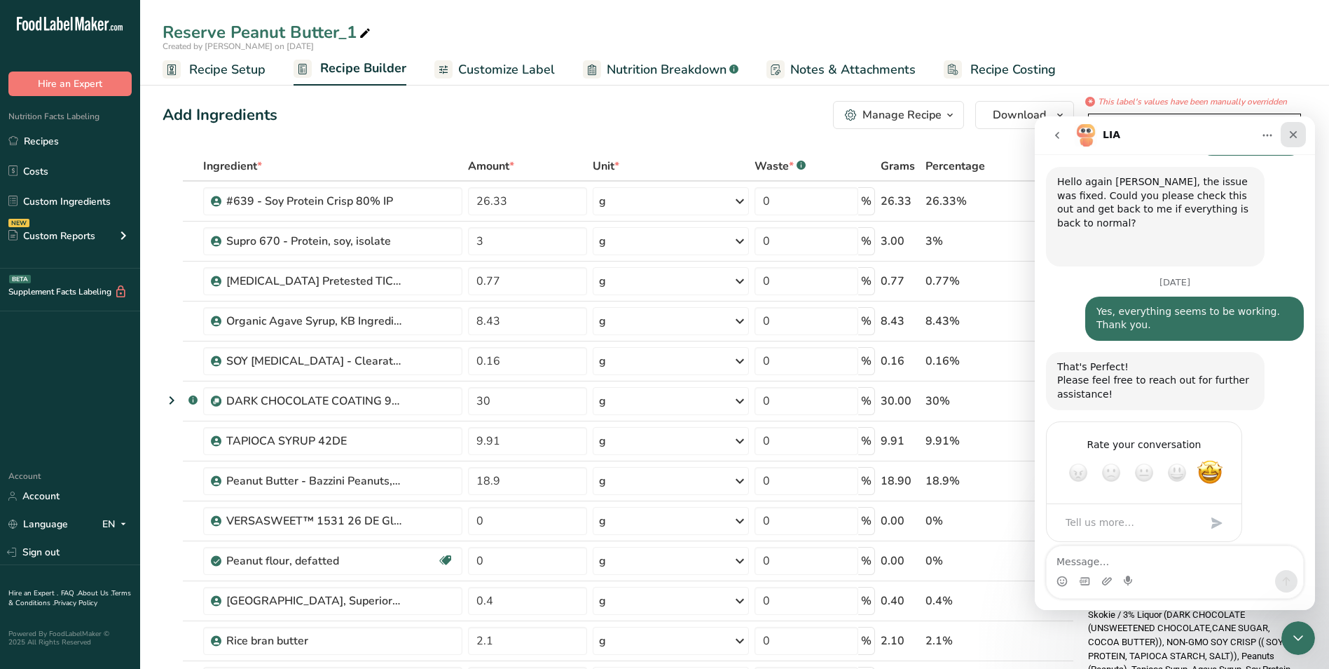
click at [1292, 134] on icon "Close" at bounding box center [1294, 135] width 8 height 8
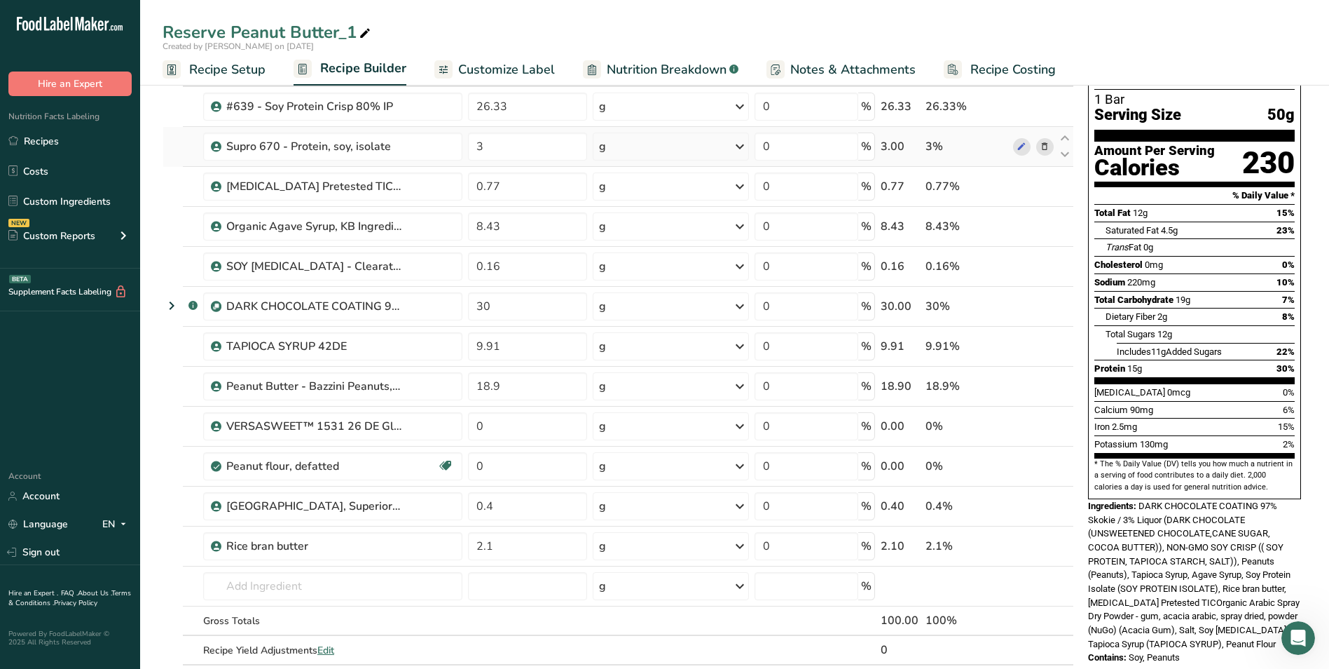
scroll to position [140, 0]
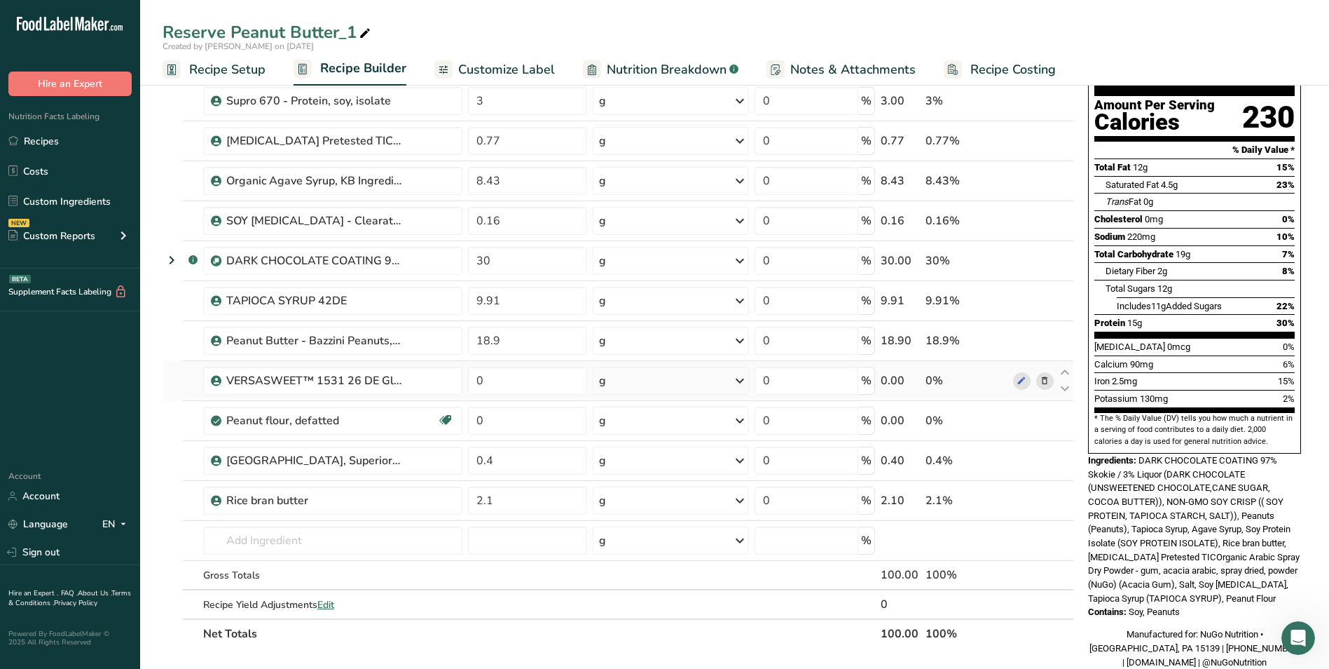
click at [1046, 381] on icon at bounding box center [1045, 381] width 10 height 15
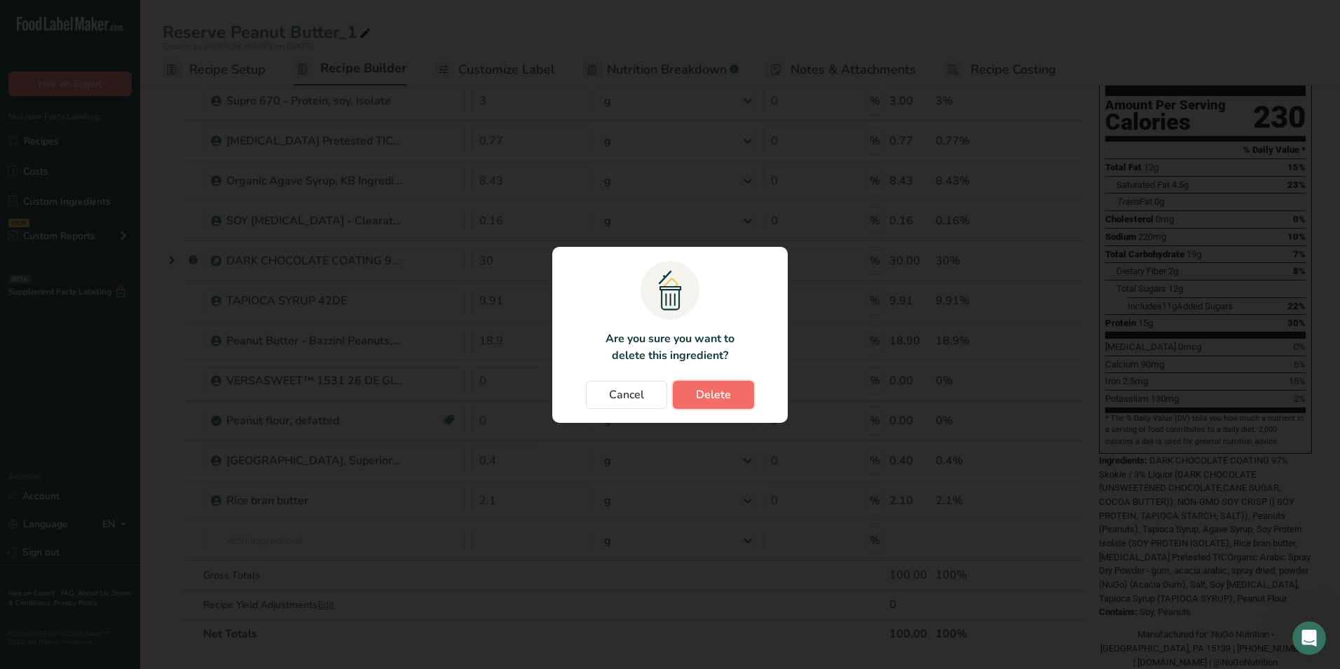
click at [720, 395] on span "Delete" at bounding box center [713, 394] width 35 height 17
type input "0.4"
type input "2.1"
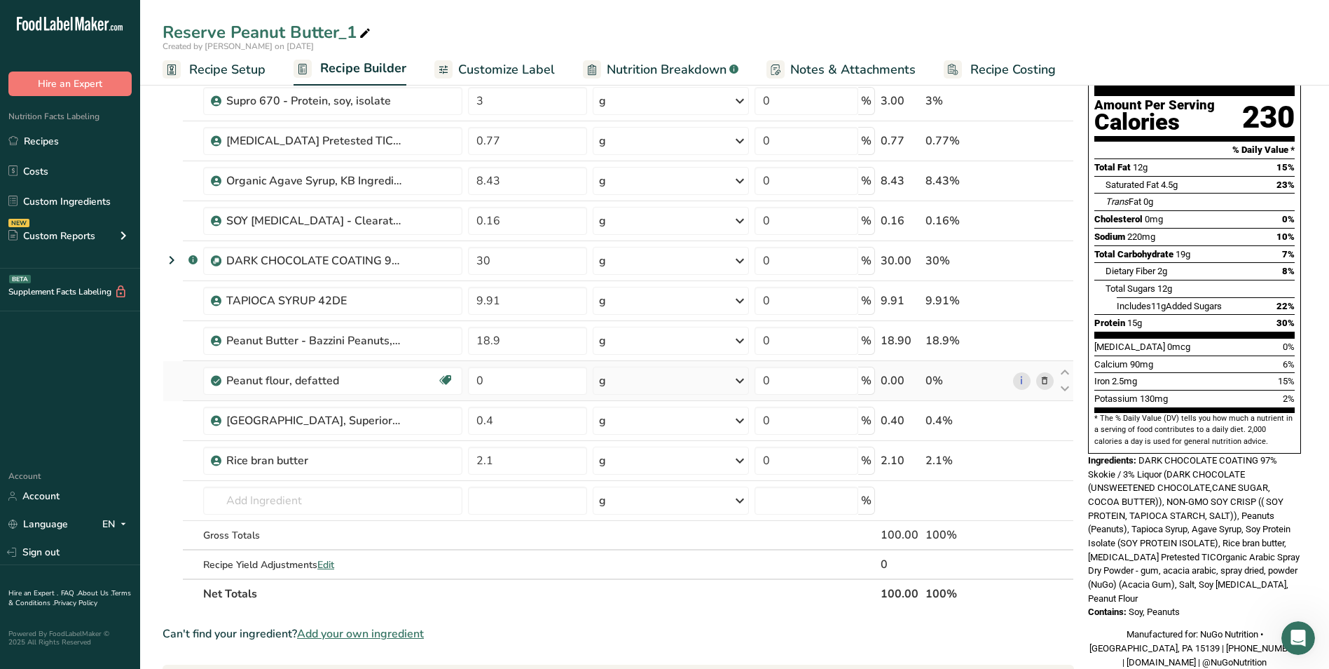
click at [1045, 379] on icon at bounding box center [1045, 381] width 10 height 15
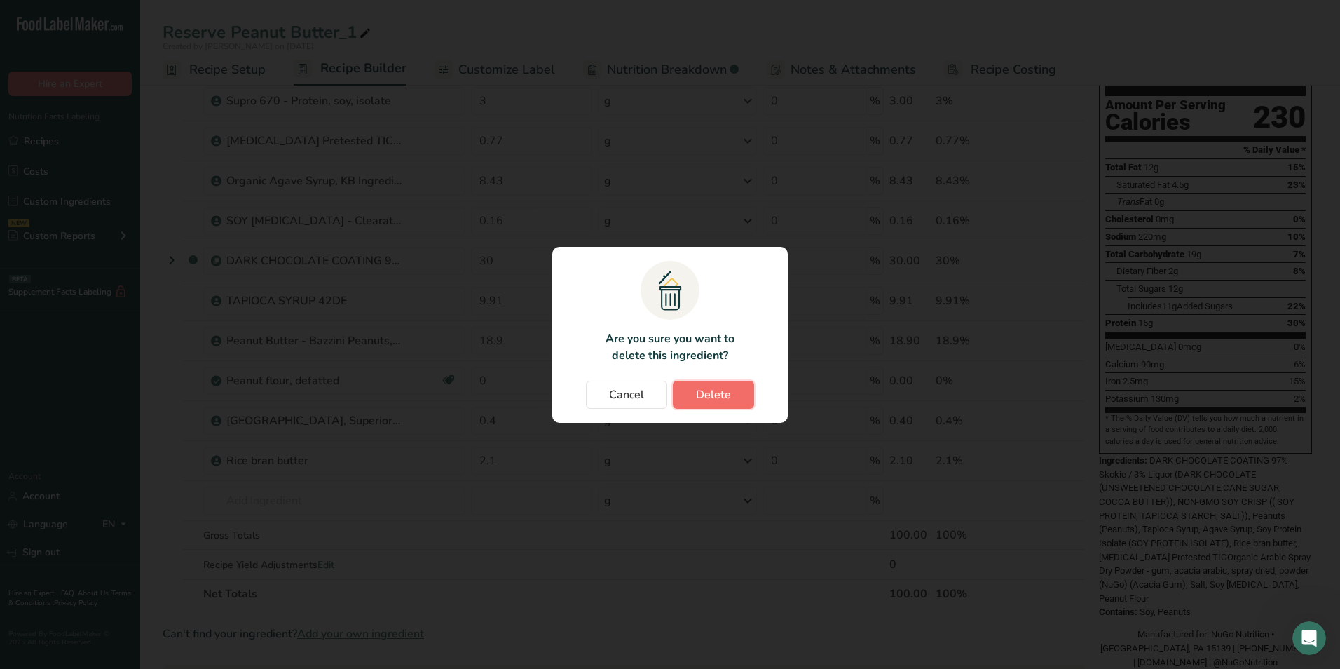
click at [729, 390] on span "Delete" at bounding box center [713, 394] width 35 height 17
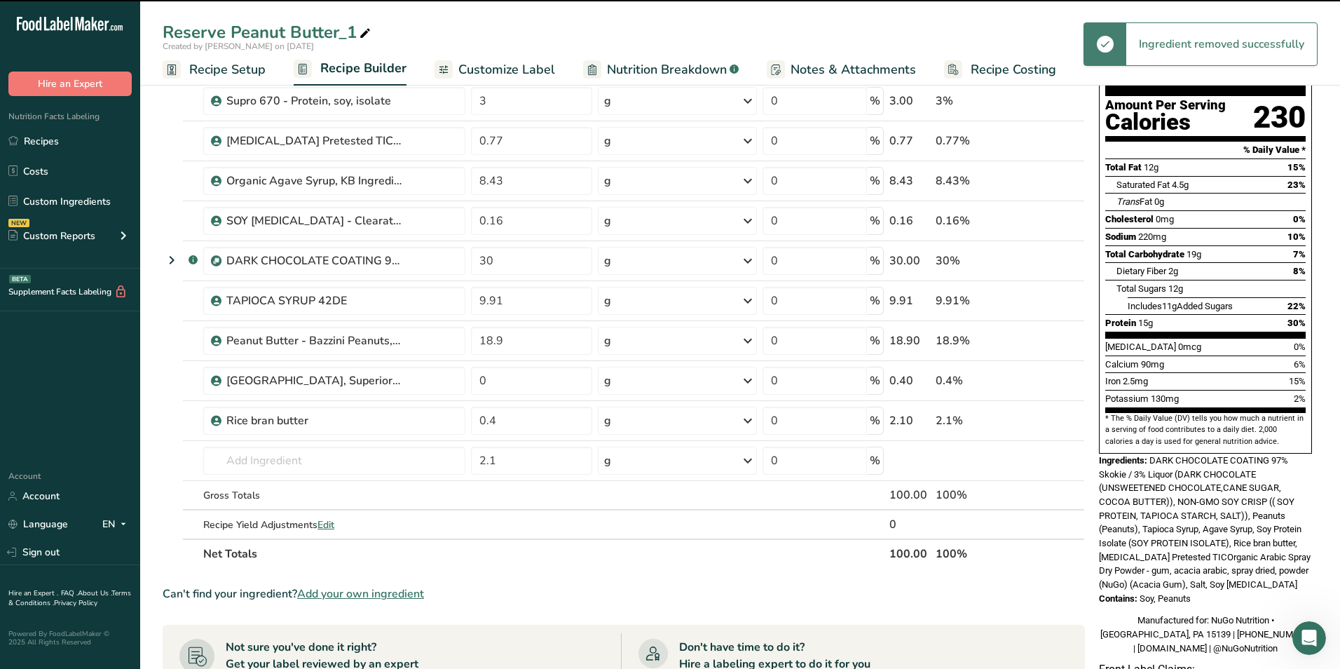
type input "0.4"
type input "2.1"
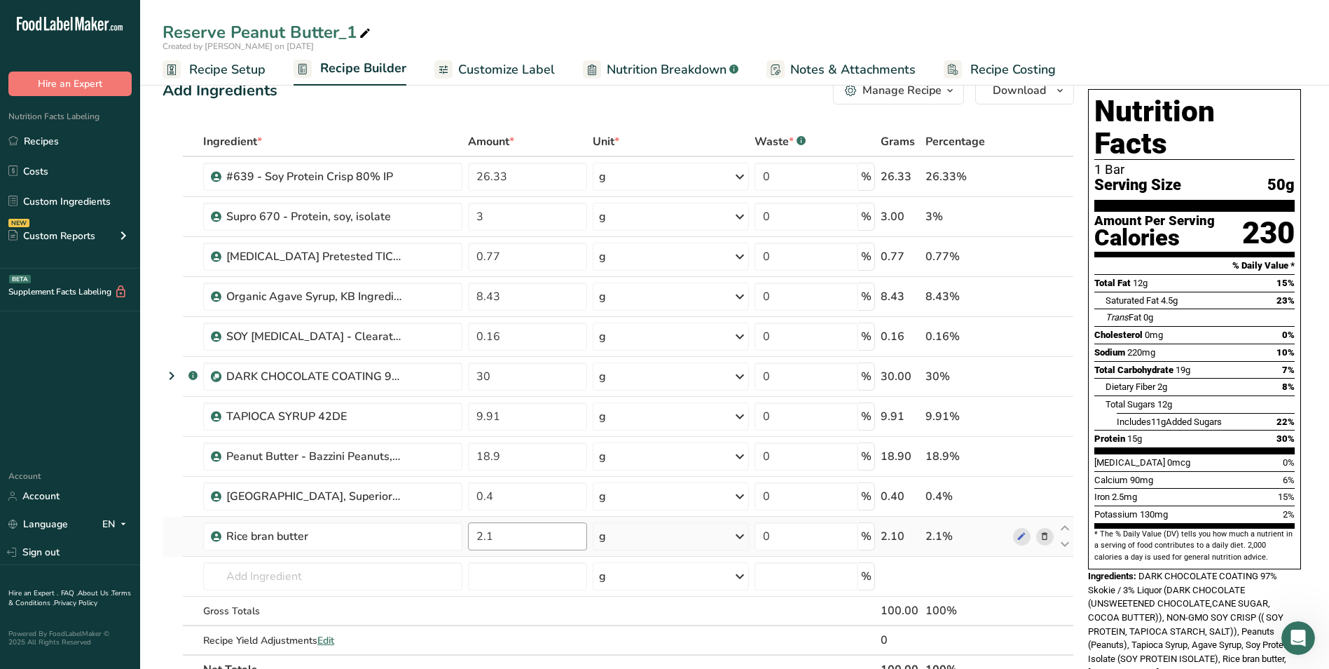
scroll to position [0, 0]
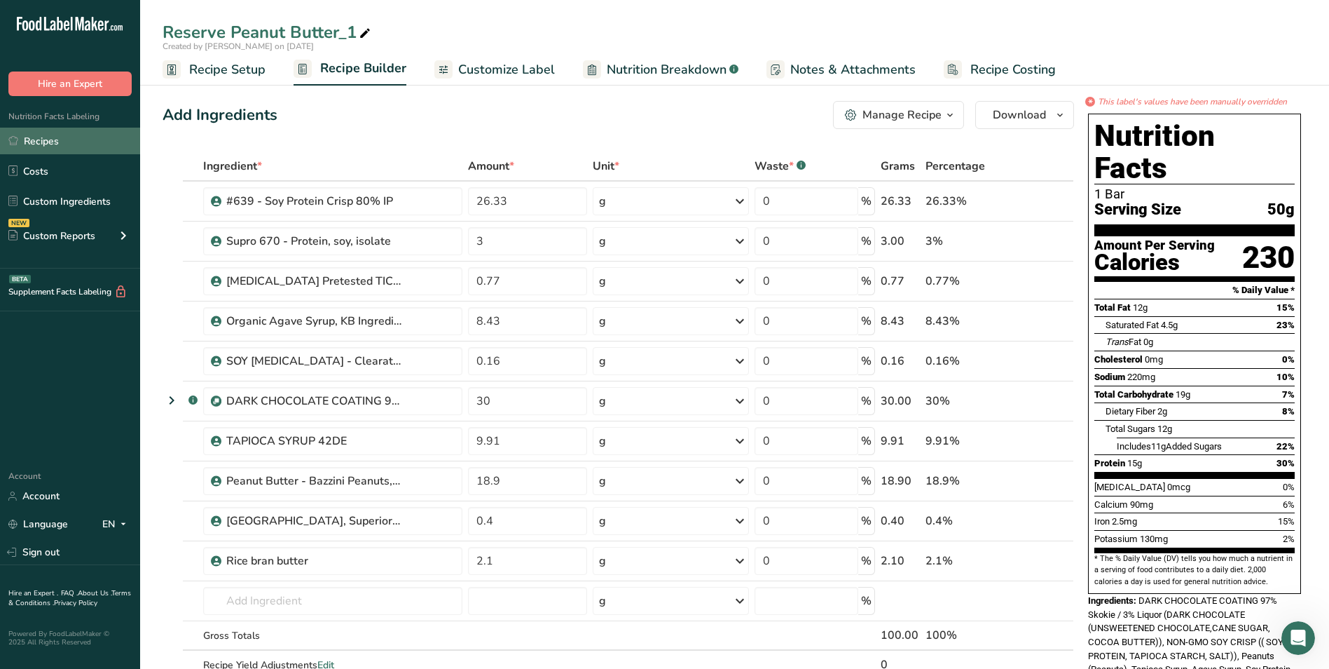
click at [41, 140] on link "Recipes" at bounding box center [70, 141] width 140 height 27
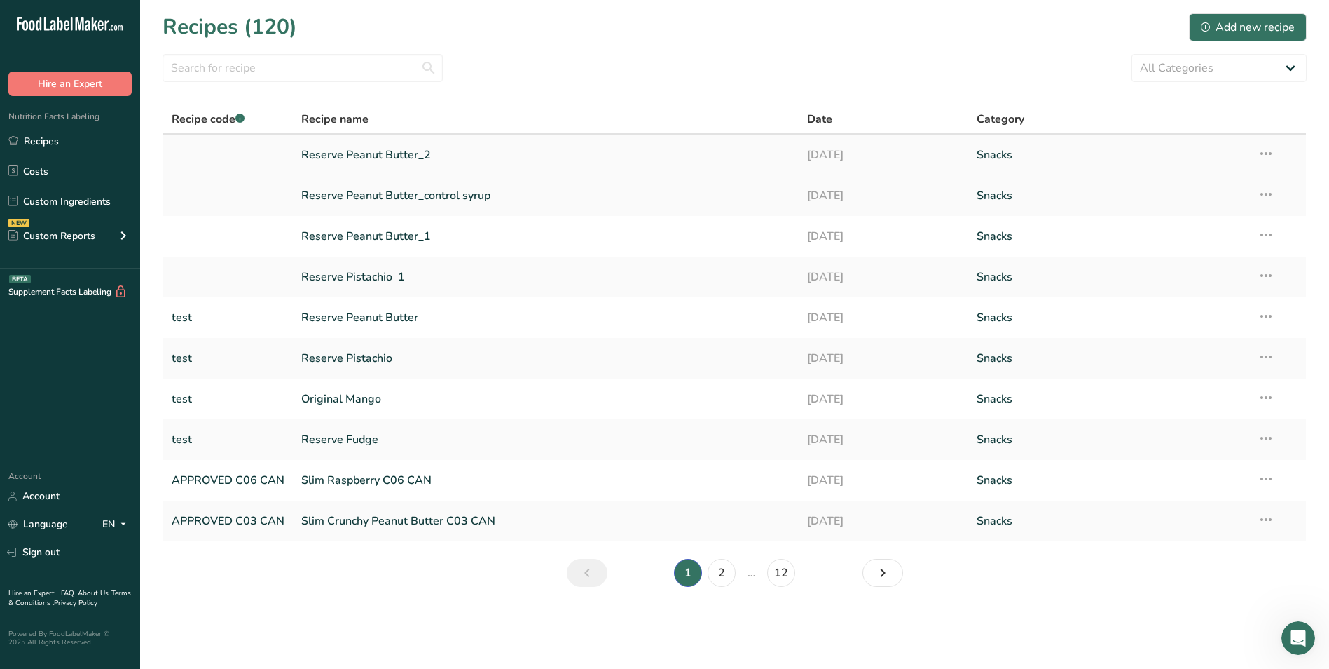
click at [373, 153] on link "Reserve Peanut Butter_2" at bounding box center [545, 154] width 489 height 29
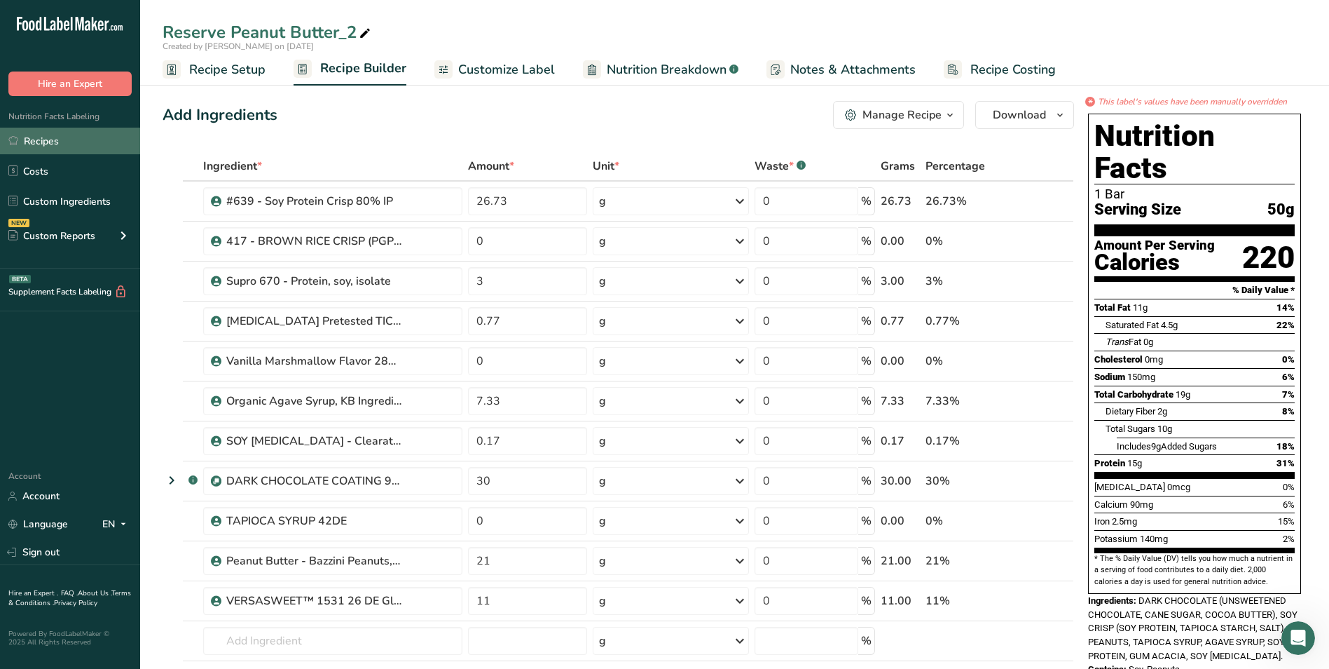
click at [45, 141] on link "Recipes" at bounding box center [70, 141] width 140 height 27
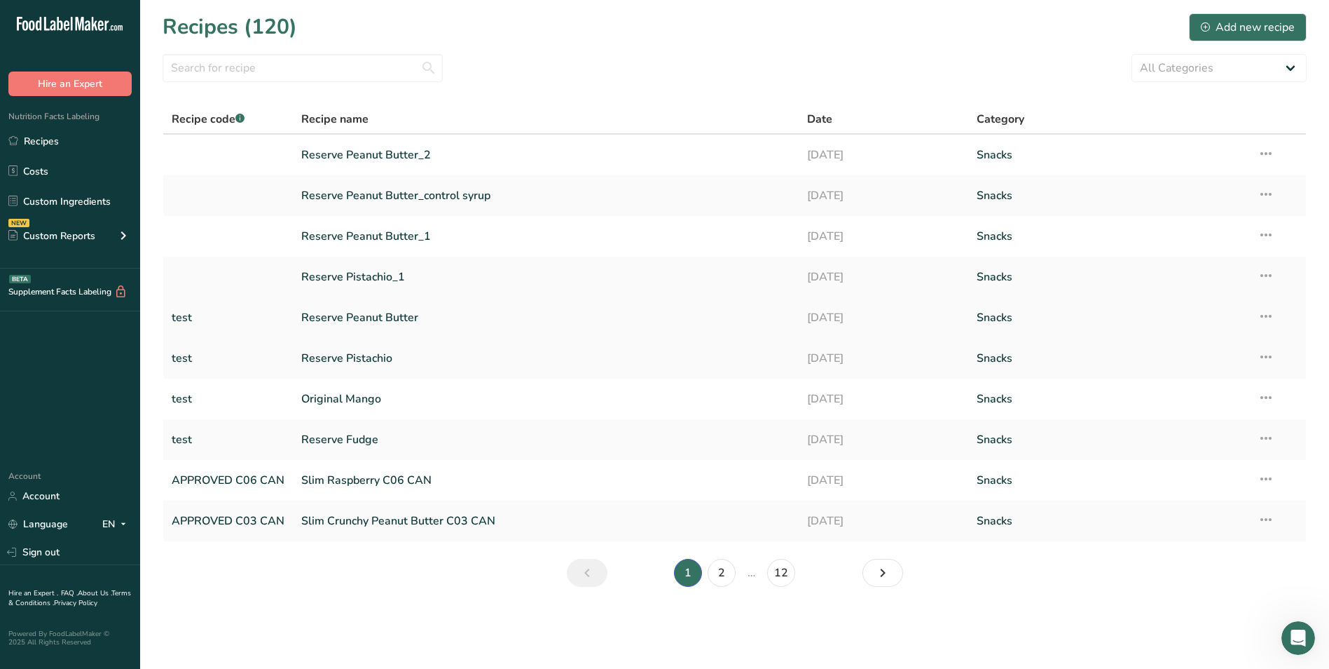
click at [345, 315] on link "Reserve Peanut Butter" at bounding box center [545, 317] width 489 height 29
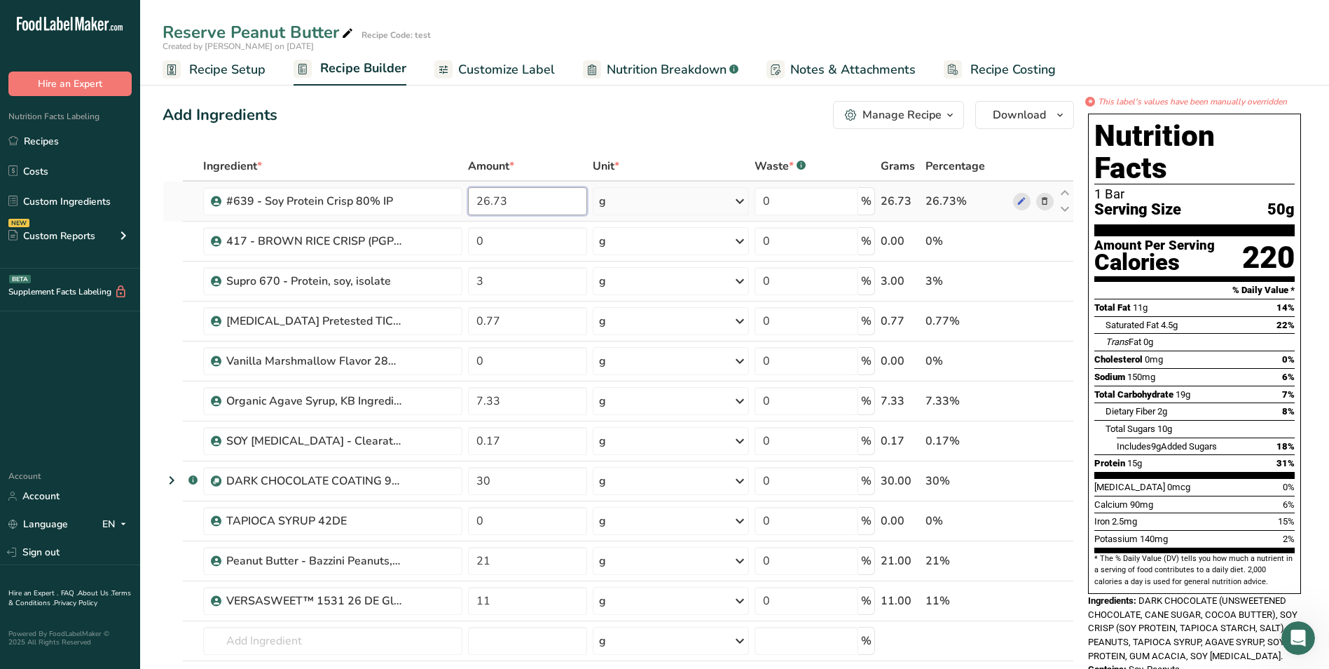
drag, startPoint x: 498, startPoint y: 198, endPoint x: 508, endPoint y: 200, distance: 10.0
click at [498, 198] on input "26.73" at bounding box center [527, 201] width 119 height 28
type input "26.33"
click at [994, 246] on div "Ingredient * Amount * Unit * Waste * .a-a{fill:#347362;}.b-a{fill:#fff;} Grams …" at bounding box center [619, 449] width 912 height 597
click at [1046, 241] on icon at bounding box center [1045, 241] width 10 height 15
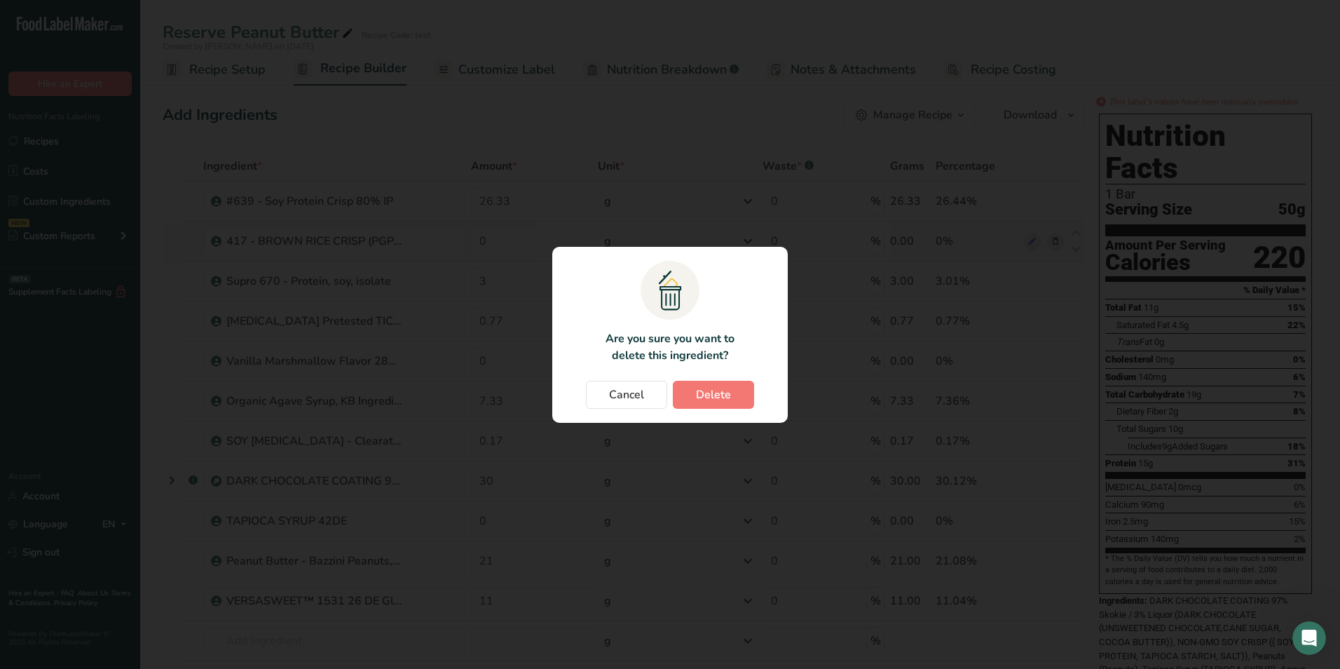
click at [1046, 241] on div "Change password modal" at bounding box center [670, 334] width 1340 height 669
click at [736, 390] on button "Delete" at bounding box center [713, 395] width 81 height 28
type input "3"
type input "0.77"
type input "0"
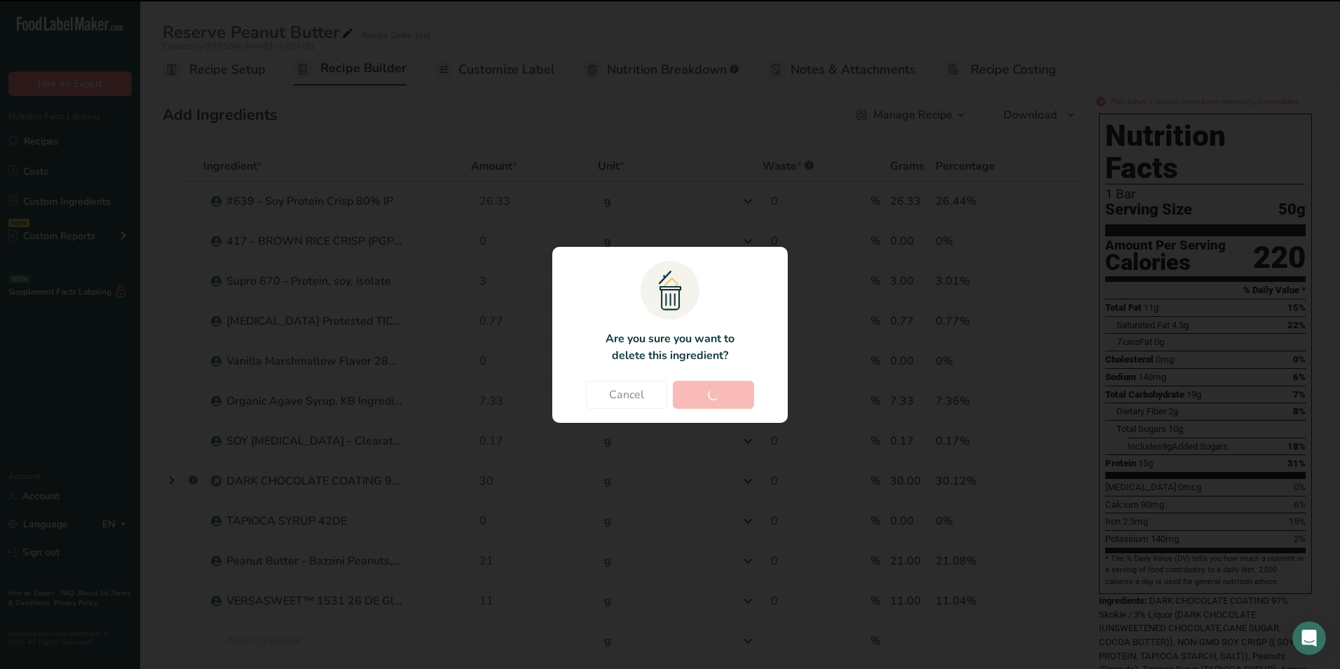
type input "7.33"
type input "0.17"
type input "30"
type input "0"
type input "21"
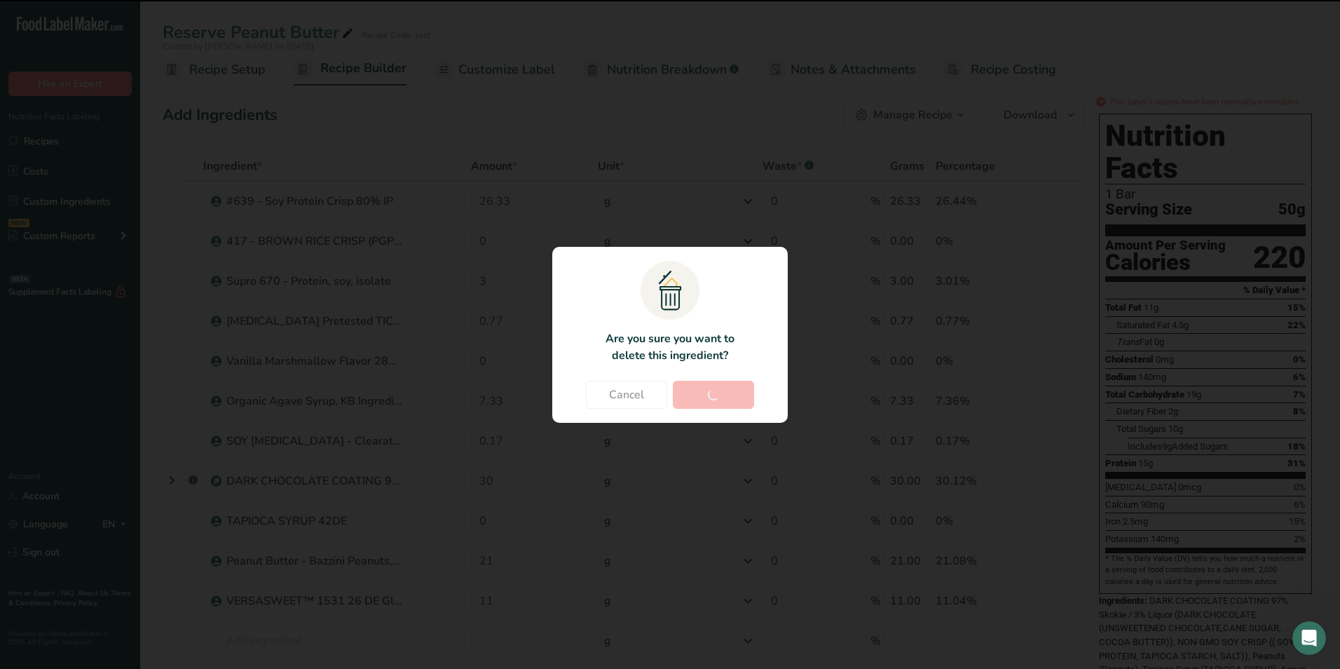
type input "11"
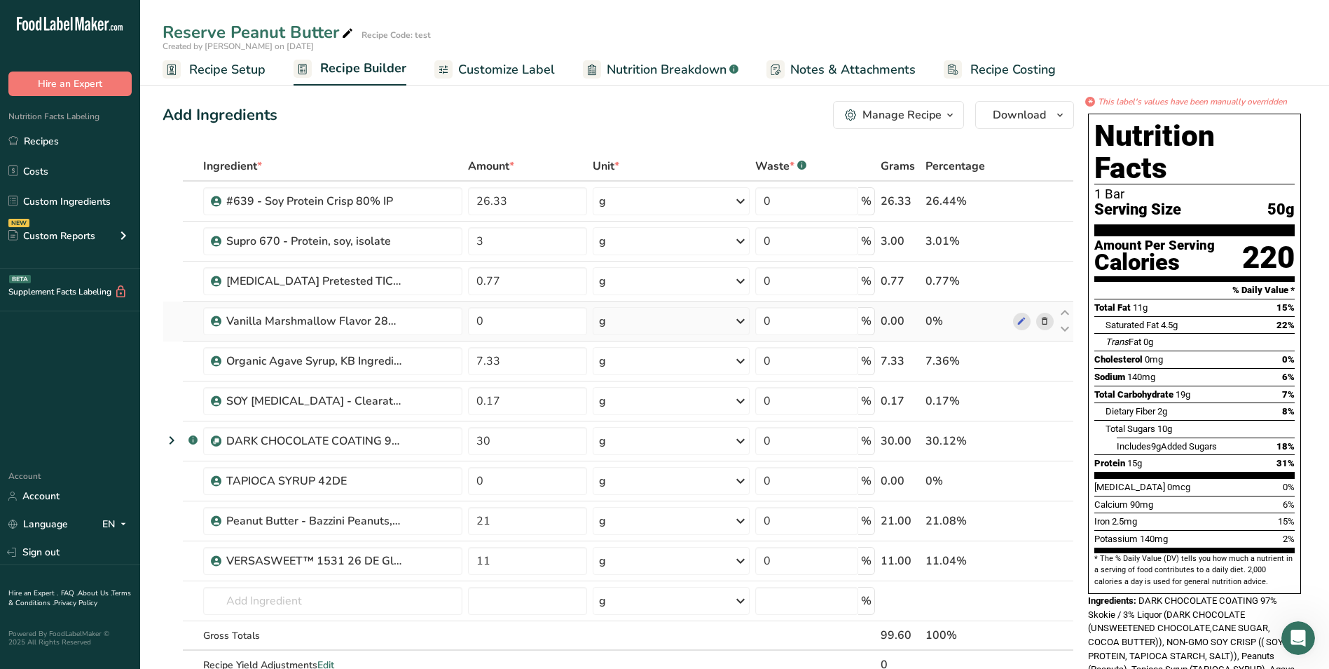
click at [1045, 319] on icon at bounding box center [1045, 321] width 10 height 15
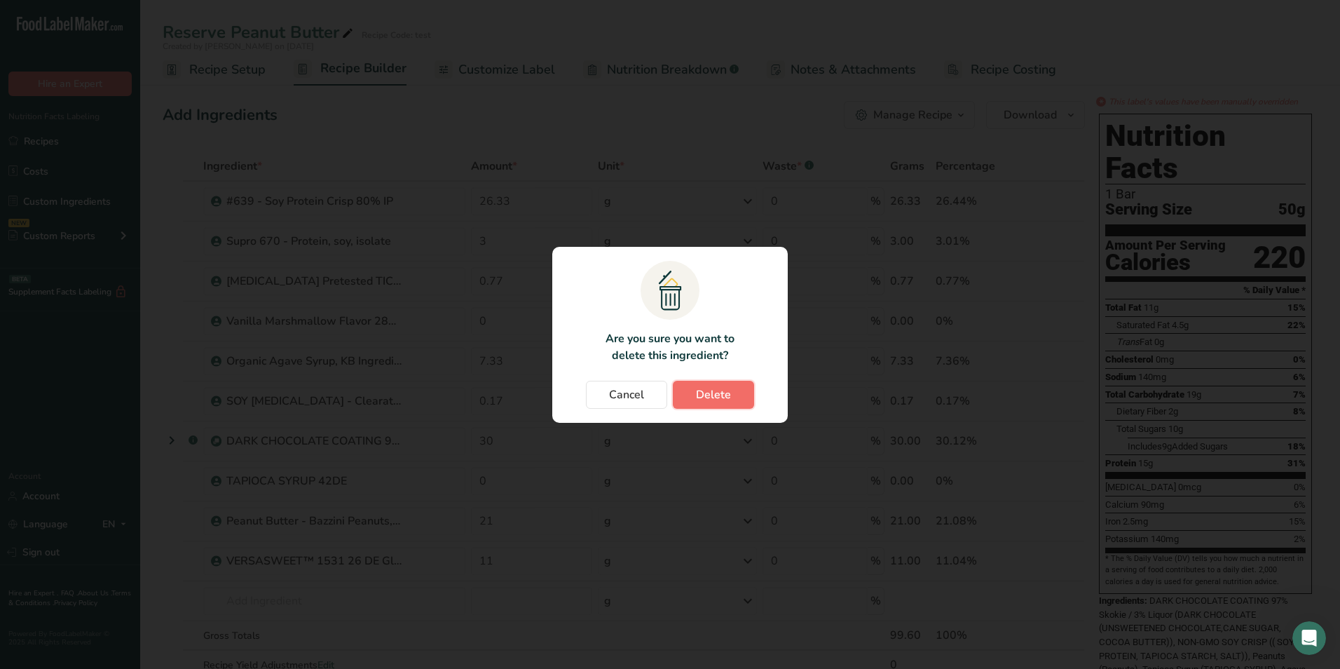
click at [727, 391] on span "Delete" at bounding box center [713, 394] width 35 height 17
type input "7.33"
type input "0.17"
type input "30"
type input "0"
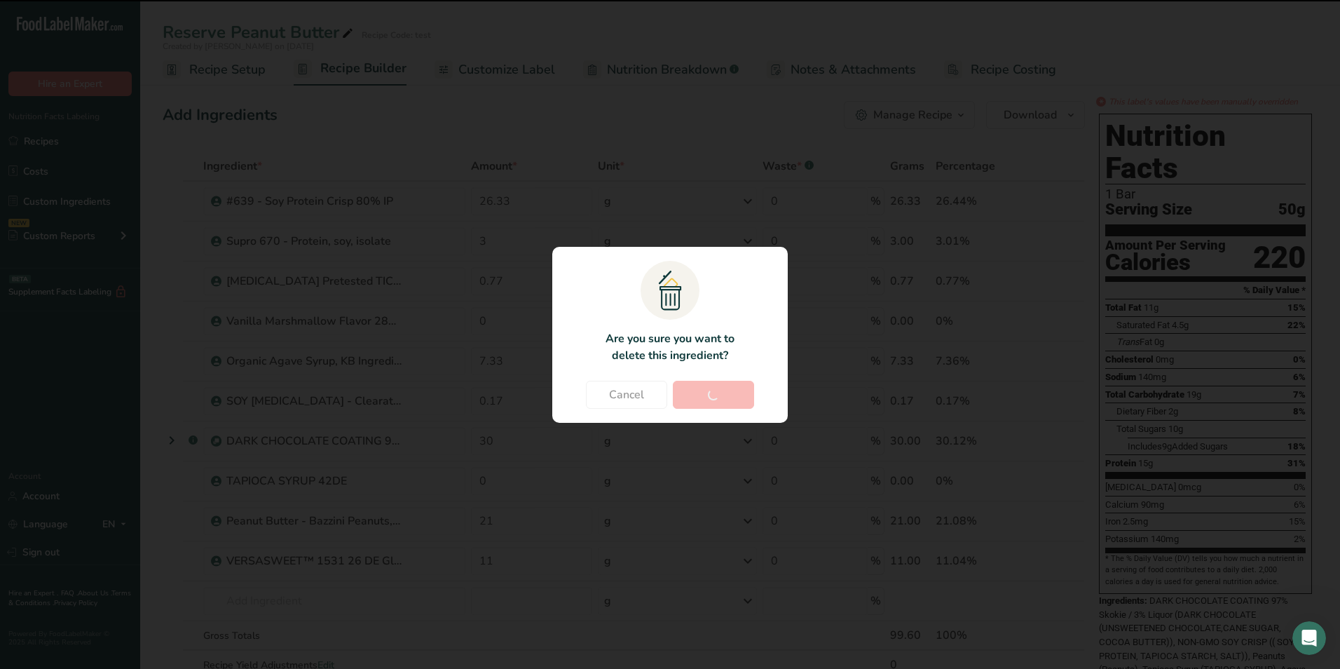
type input "21"
type input "11"
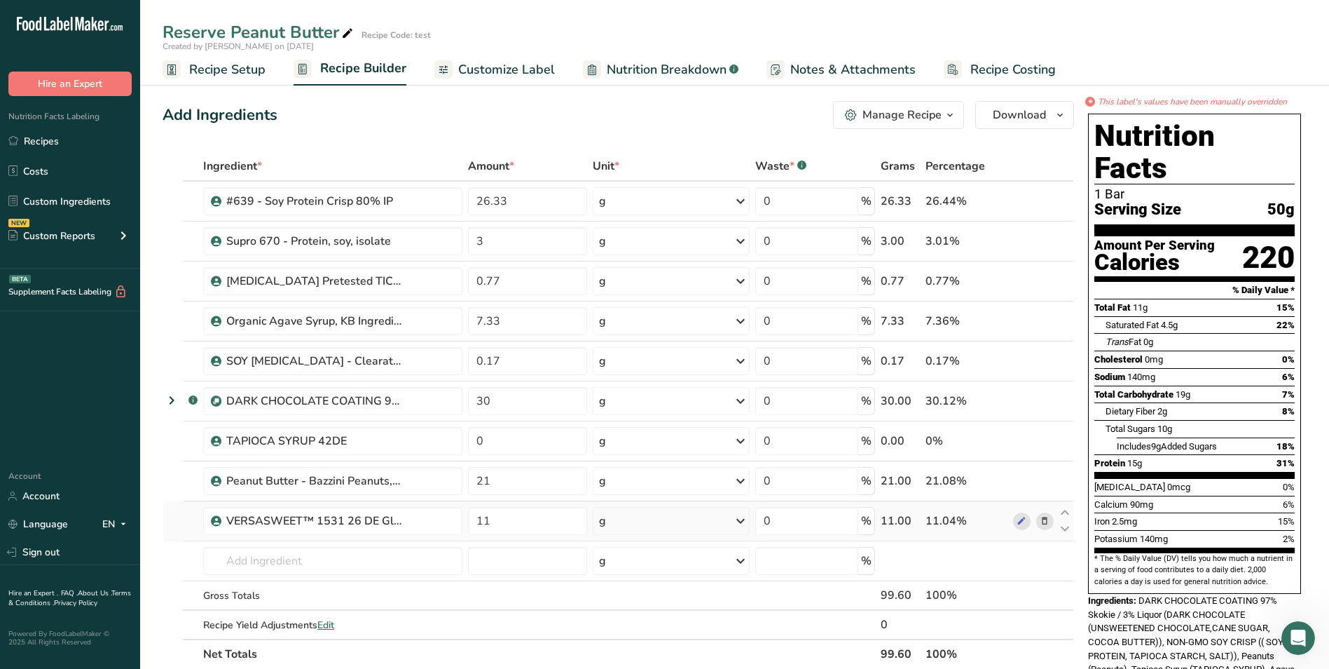
click at [1045, 519] on icon at bounding box center [1045, 521] width 10 height 15
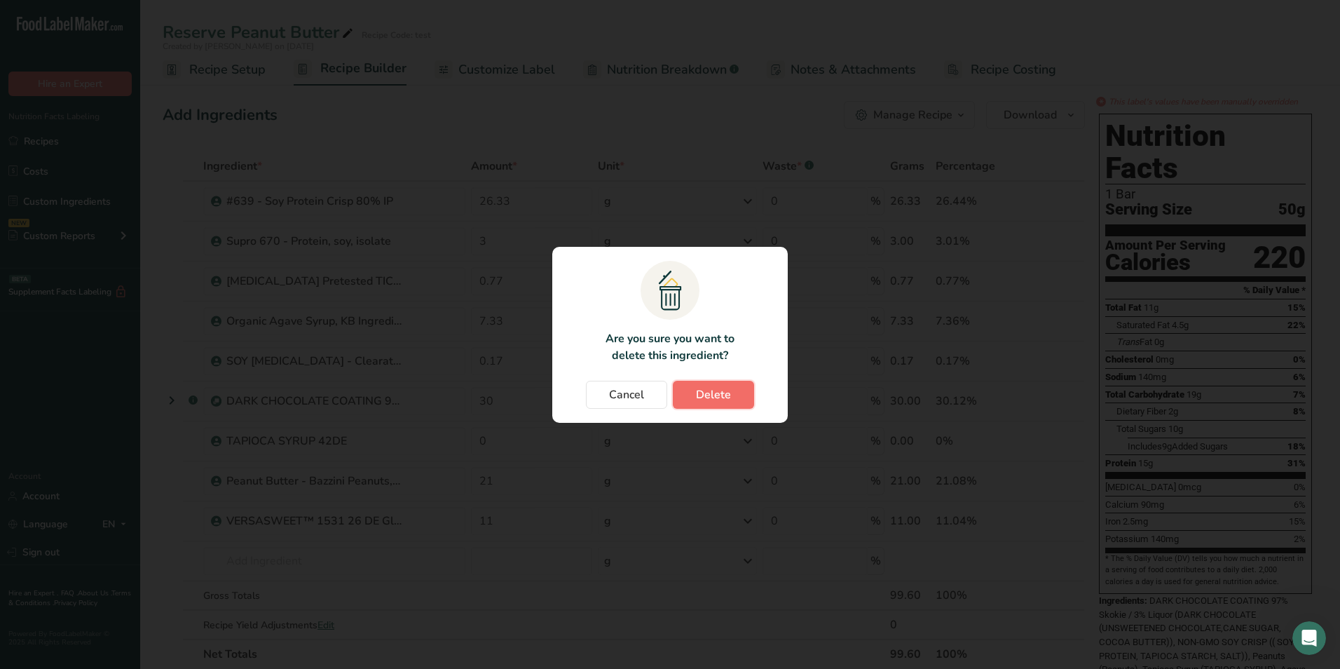
click at [716, 399] on span "Delete" at bounding box center [713, 394] width 35 height 17
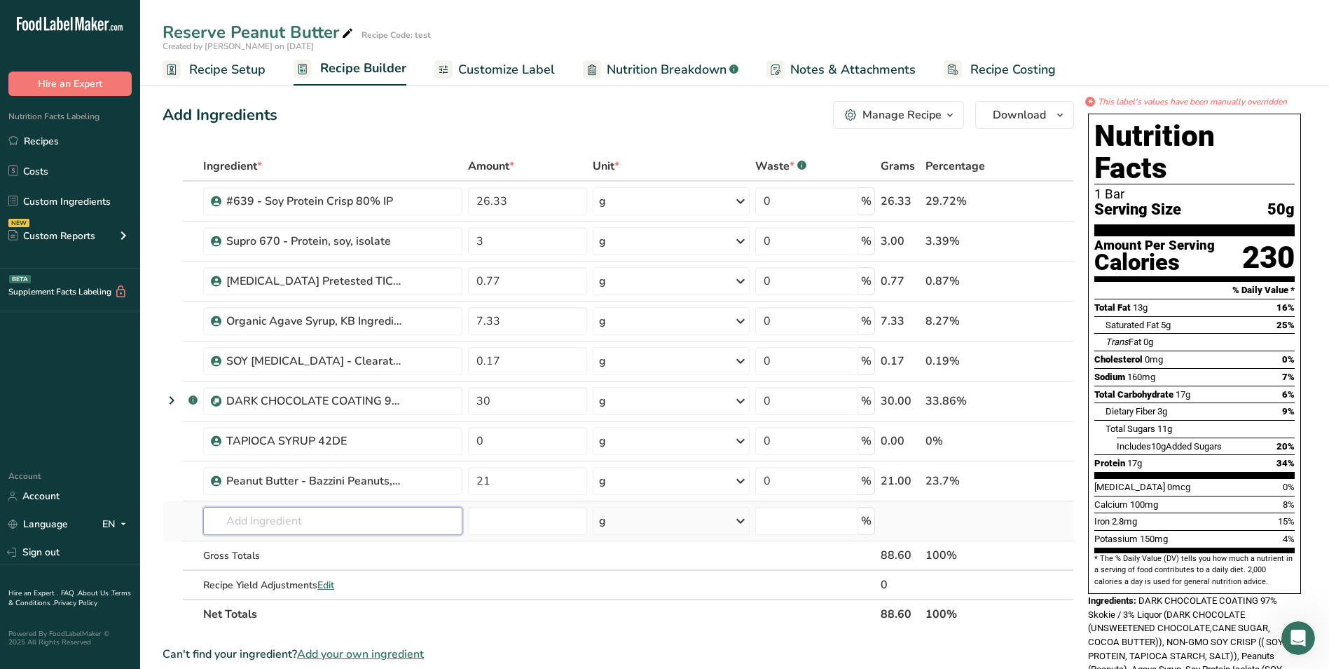
click at [226, 519] on input "text" at bounding box center [332, 521] width 259 height 28
type input "c"
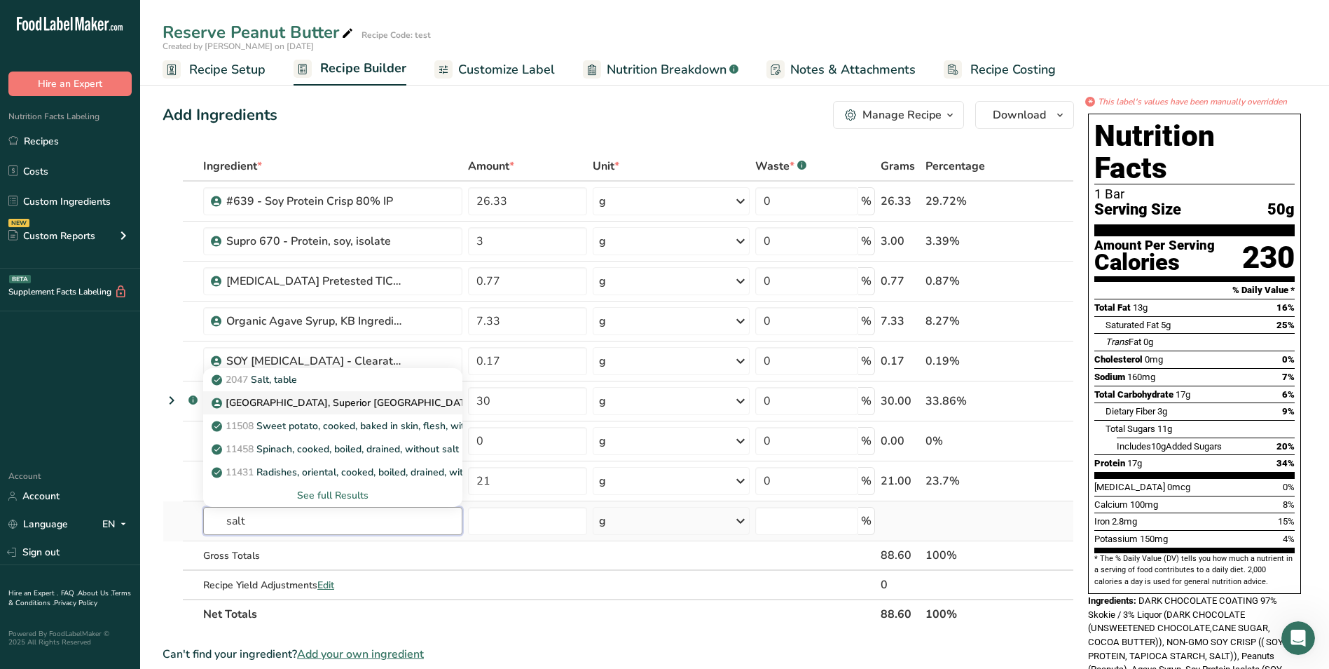
type input "salt"
click at [290, 399] on p "Salt, Superior TX-10" at bounding box center [352, 402] width 277 height 15
type input "Salt, Superior TX-10"
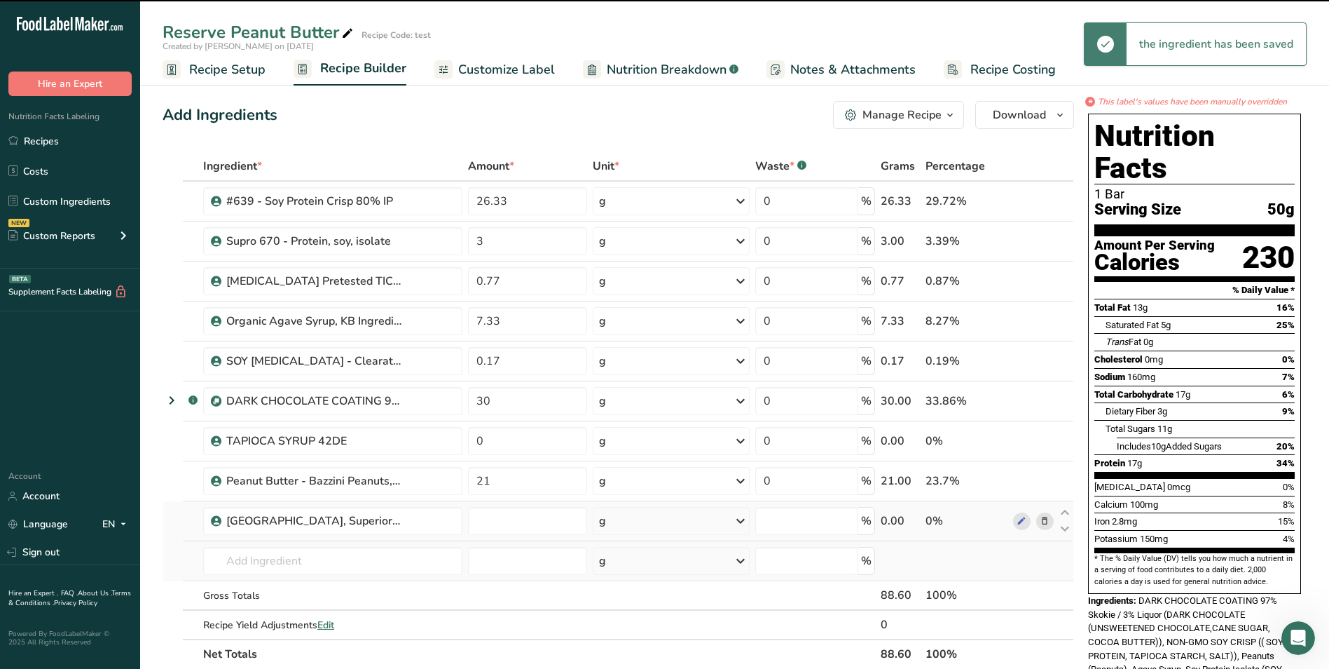
type input "0"
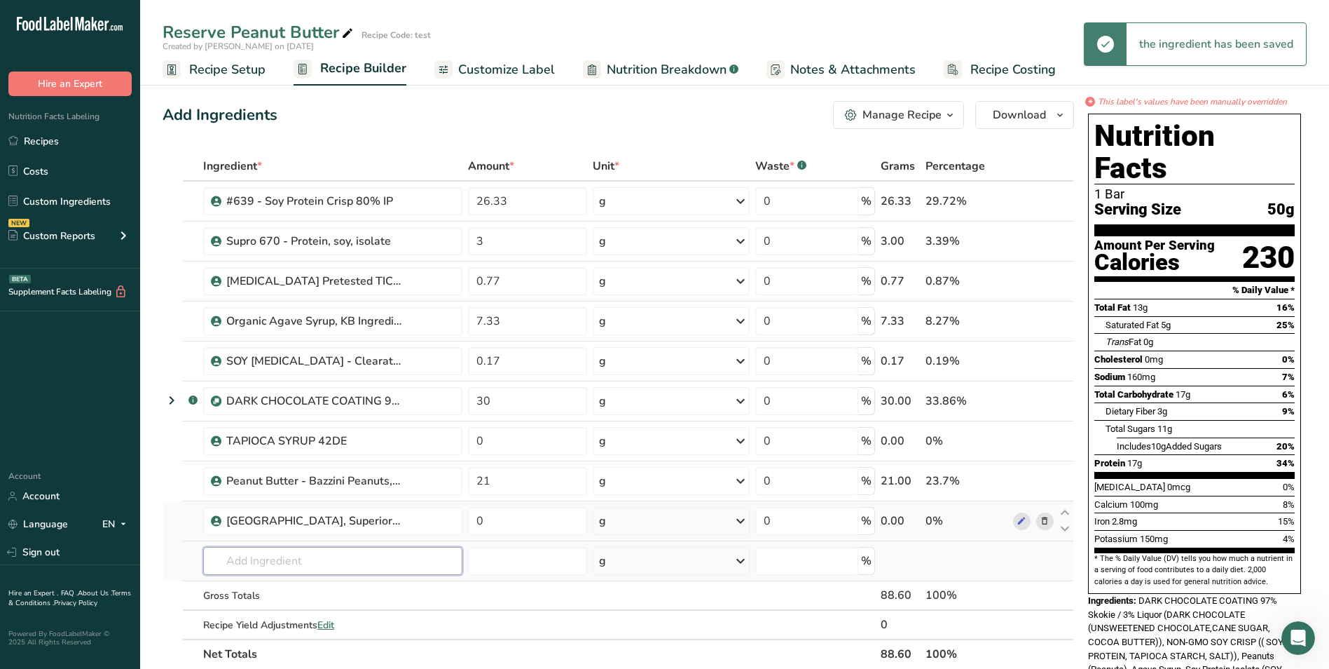
click at [243, 559] on input "text" at bounding box center [332, 561] width 259 height 28
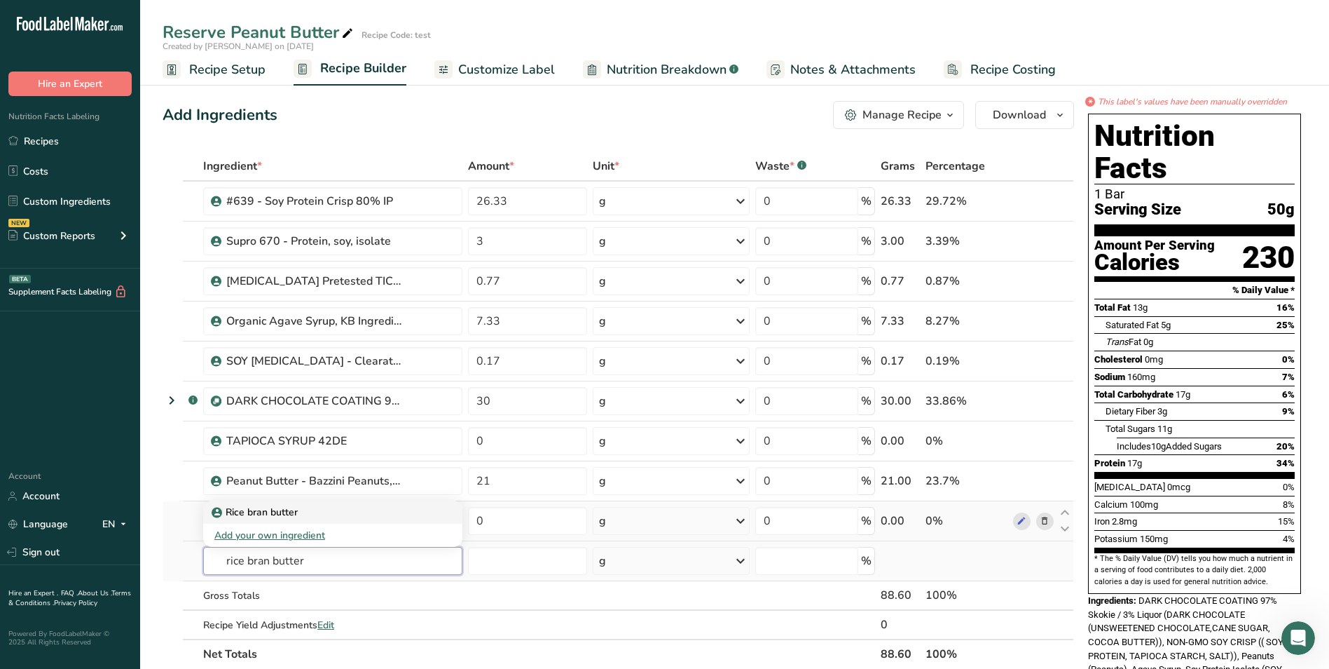
type input "rice bran butter"
click at [250, 510] on p "Rice bran butter" at bounding box center [255, 512] width 83 height 15
type input "Rice bran butter"
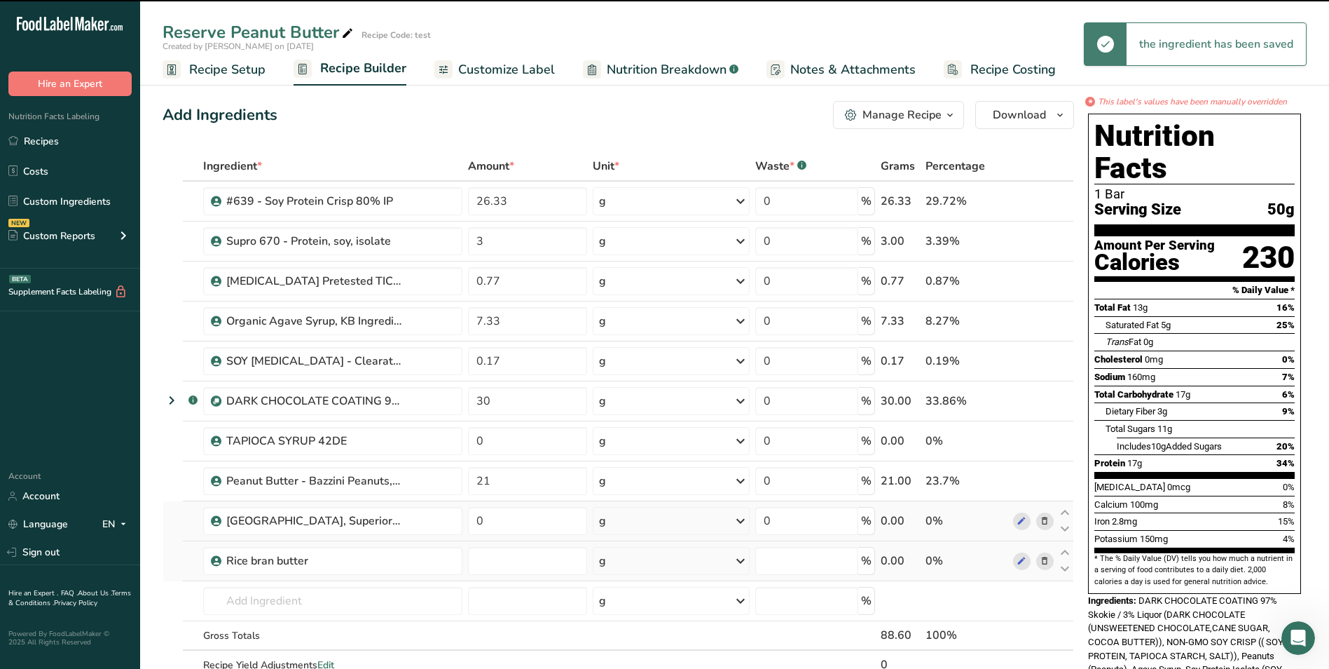
type input "0"
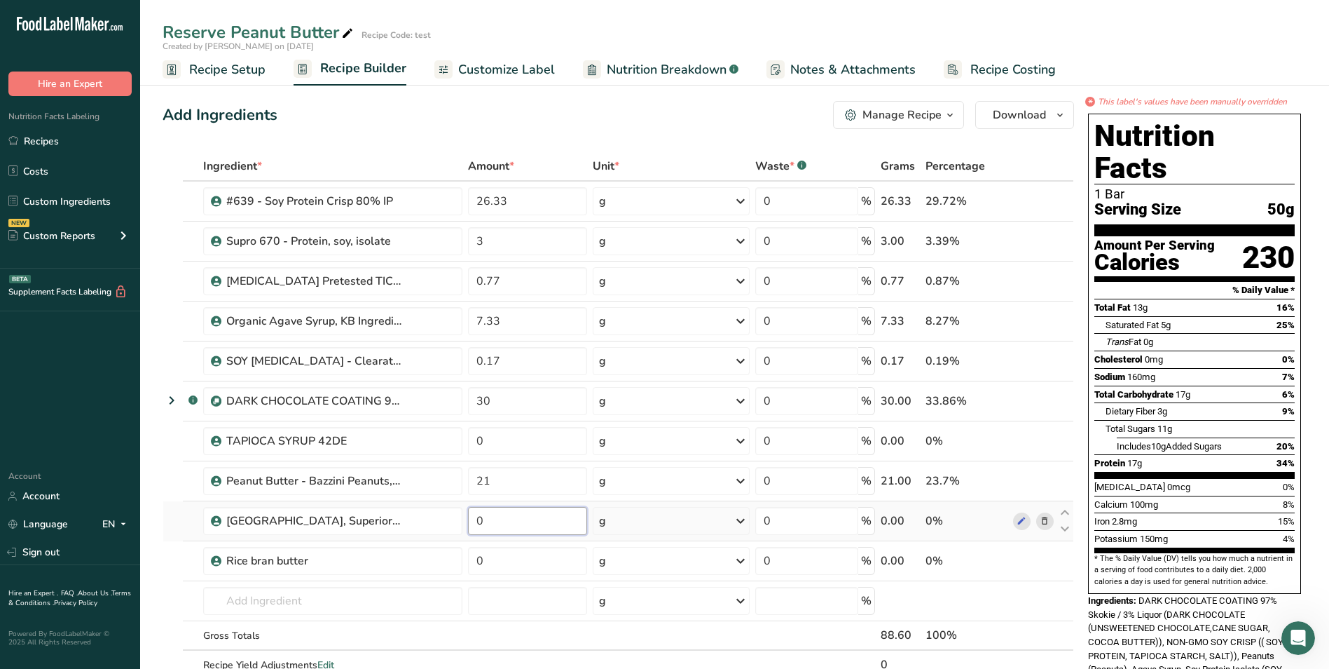
click at [495, 521] on input "0" at bounding box center [527, 521] width 119 height 28
type input "0.4"
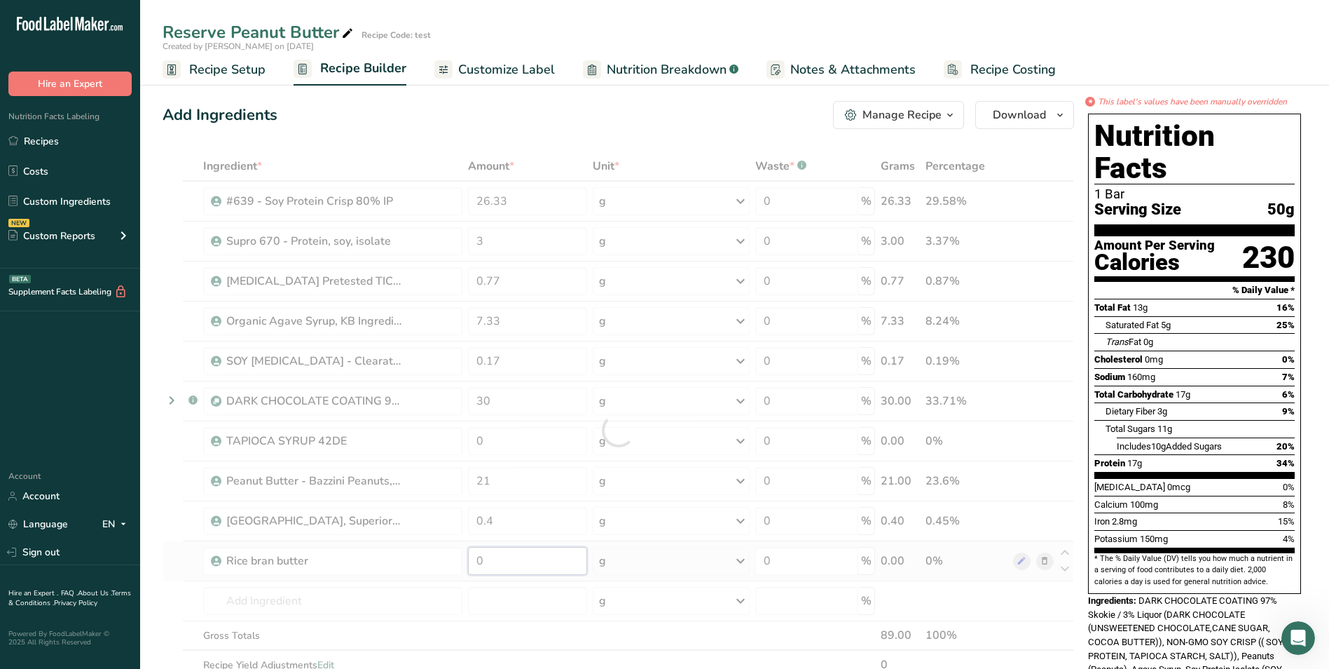
click at [495, 559] on div "Ingredient * Amount * Unit * Waste * .a-a{fill:#347362;}.b-a{fill:#fff;} Grams …" at bounding box center [619, 429] width 912 height 557
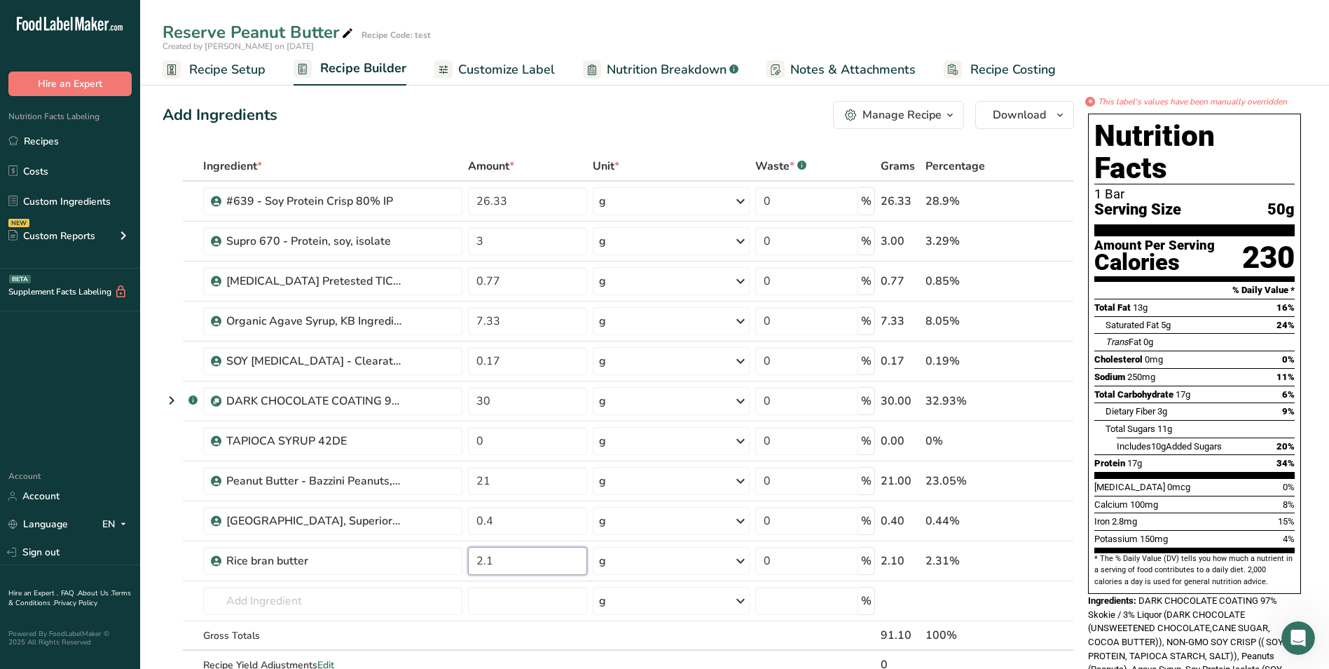
click at [495, 559] on input "2.1" at bounding box center [527, 561] width 119 height 28
type input "2.1"
click at [493, 481] on div "Ingredient * Amount * Unit * Waste * .a-a{fill:#347362;}.b-a{fill:#fff;} Grams …" at bounding box center [619, 429] width 912 height 557
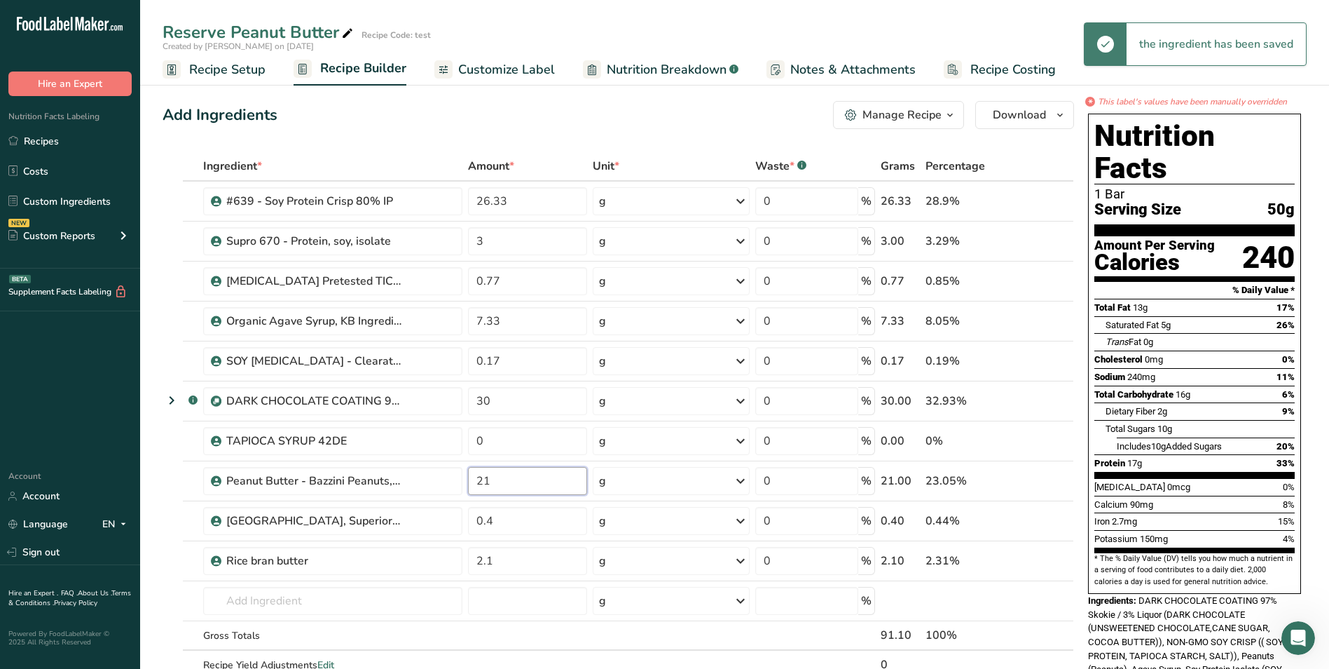
type input "2"
type input "18.9"
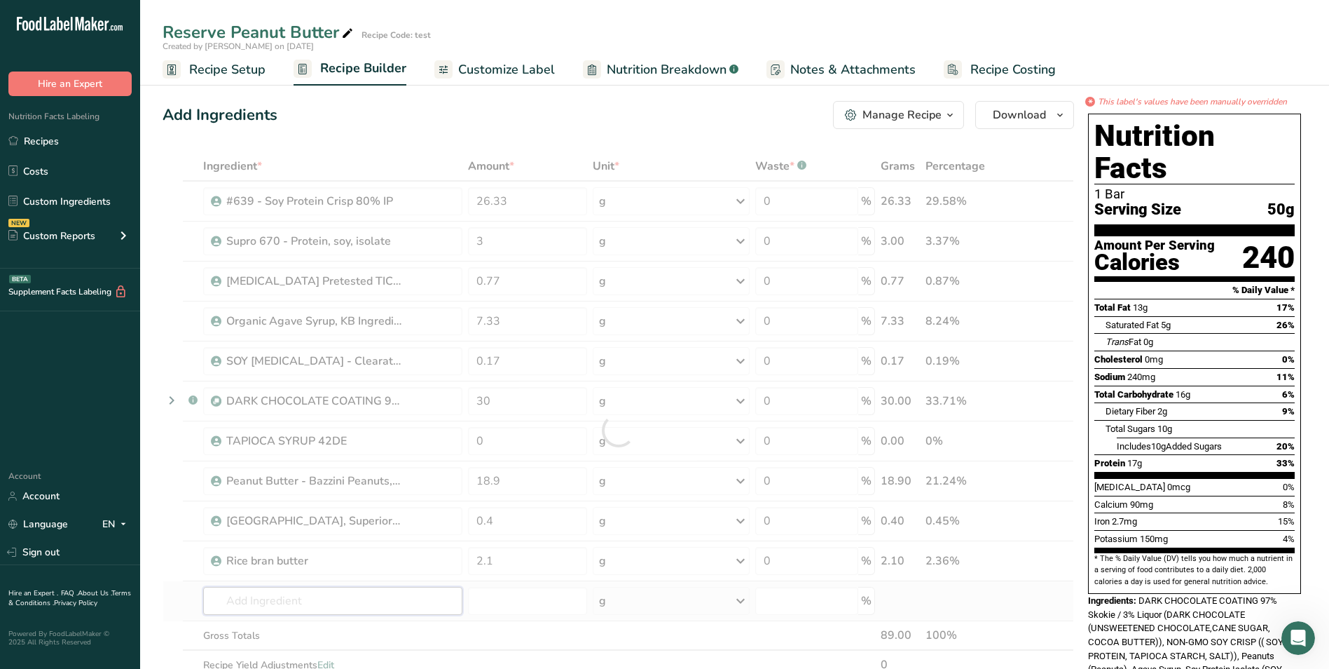
click at [271, 600] on div "Ingredient * Amount * Unit * Waste * .a-a{fill:#347362;}.b-a{fill:#fff;} Grams …" at bounding box center [619, 429] width 912 height 557
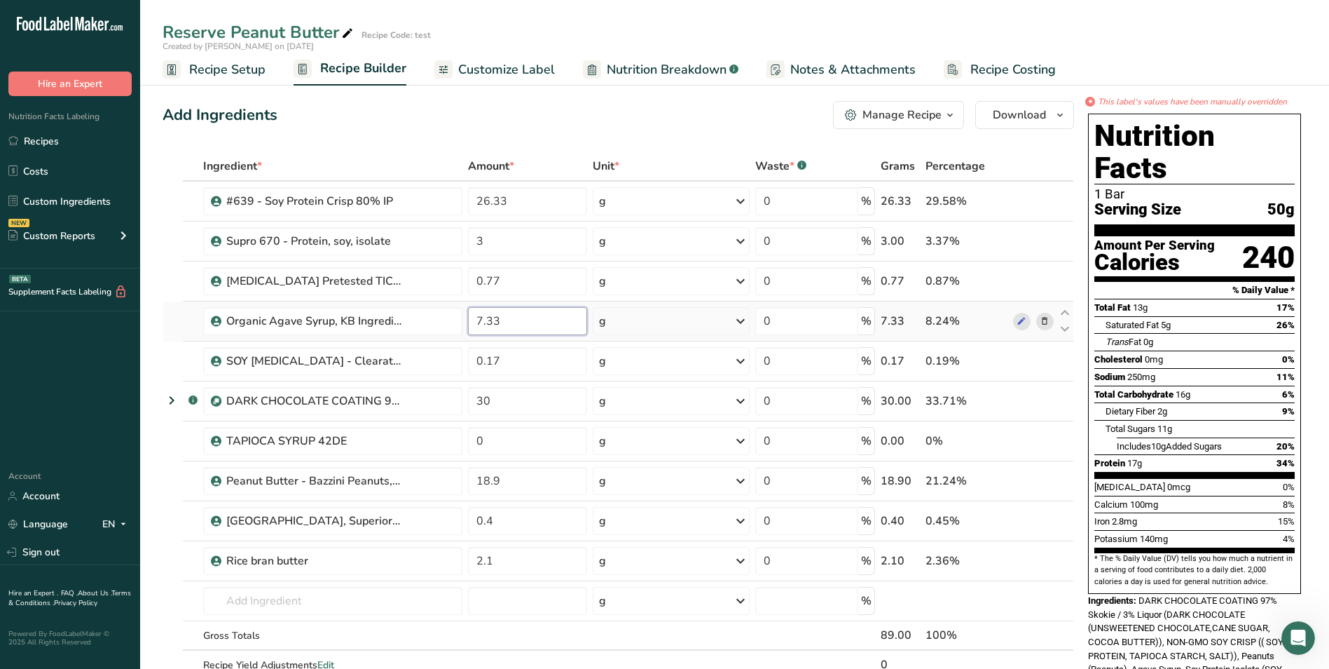
click at [498, 321] on input "7.33" at bounding box center [527, 321] width 119 height 28
type input "7"
type input "8.43"
click at [486, 439] on div "Ingredient * Amount * Unit * Waste * .a-a{fill:#347362;}.b-a{fill:#fff;} Grams …" at bounding box center [619, 429] width 912 height 557
type input "9.91"
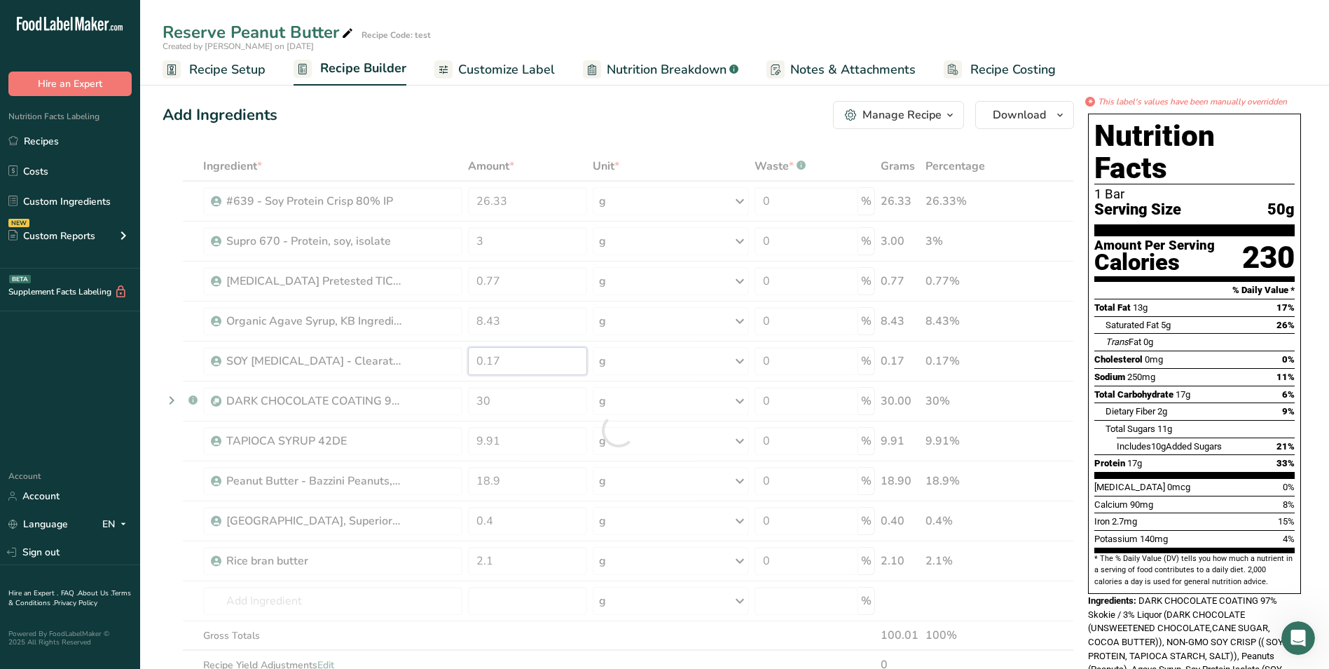
click at [511, 359] on div "Ingredient * Amount * Unit * Waste * .a-a{fill:#347362;}.b-a{fill:#fff;} Grams …" at bounding box center [619, 429] width 912 height 557
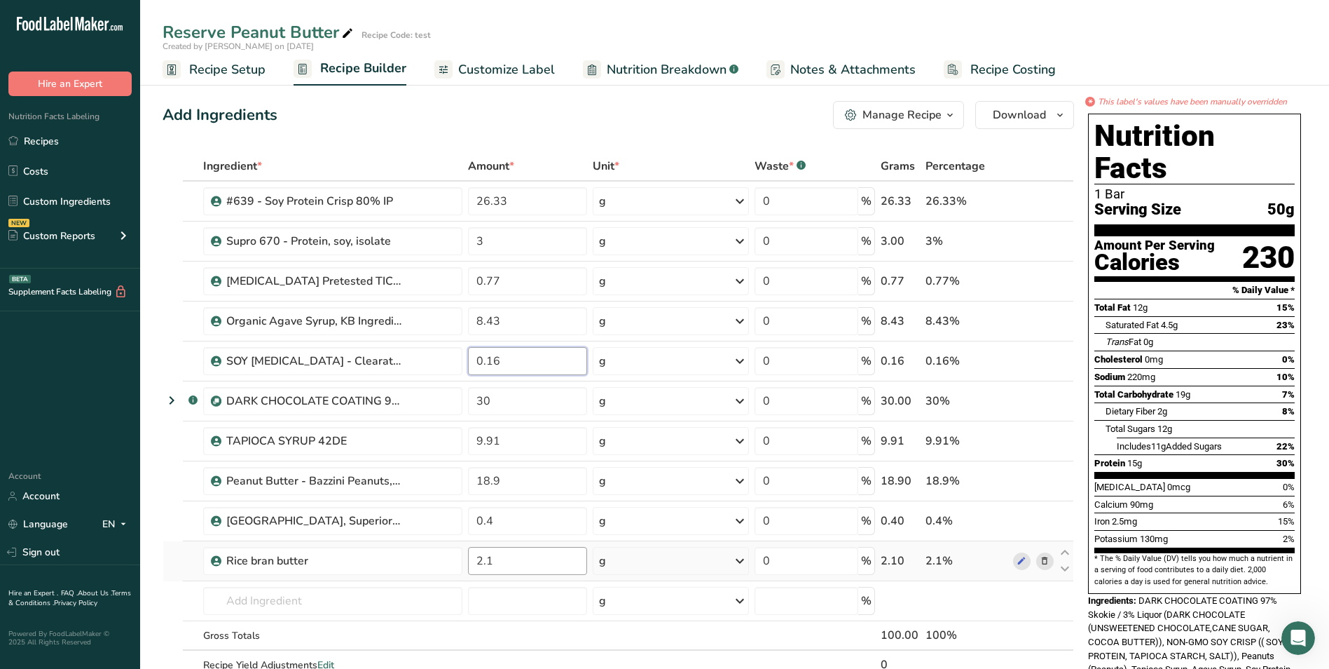
type input "0.16"
click at [505, 556] on div "Ingredient * Amount * Unit * Waste * .a-a{fill:#347362;}.b-a{fill:#fff;} Grams …" at bounding box center [619, 429] width 912 height 557
click at [542, 202] on div "Ingredient * Amount * Unit * Waste * .a-a{fill:#347362;}.b-a{fill:#fff;} Grams …" at bounding box center [619, 429] width 912 height 557
click at [493, 66] on span "Customize Label" at bounding box center [506, 69] width 97 height 19
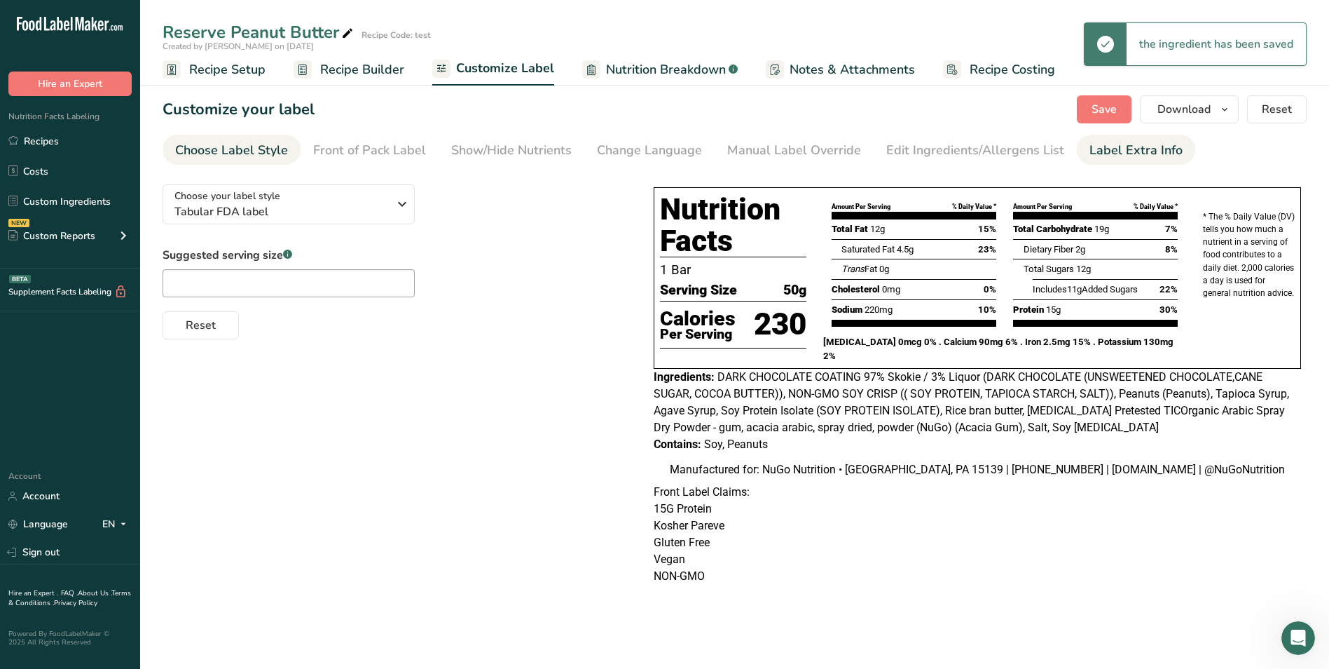
click at [1120, 152] on div "Label Extra Info" at bounding box center [1136, 150] width 93 height 19
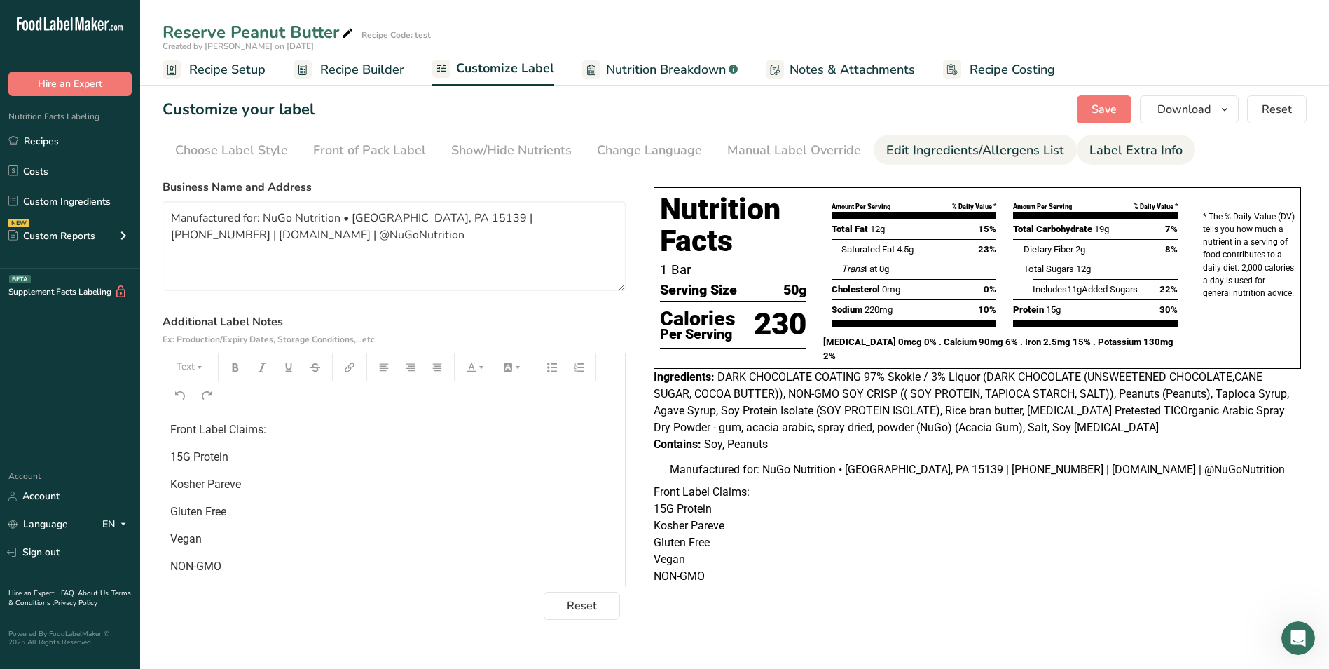
click at [927, 149] on div "Edit Ingredients/Allergens List" at bounding box center [976, 150] width 178 height 19
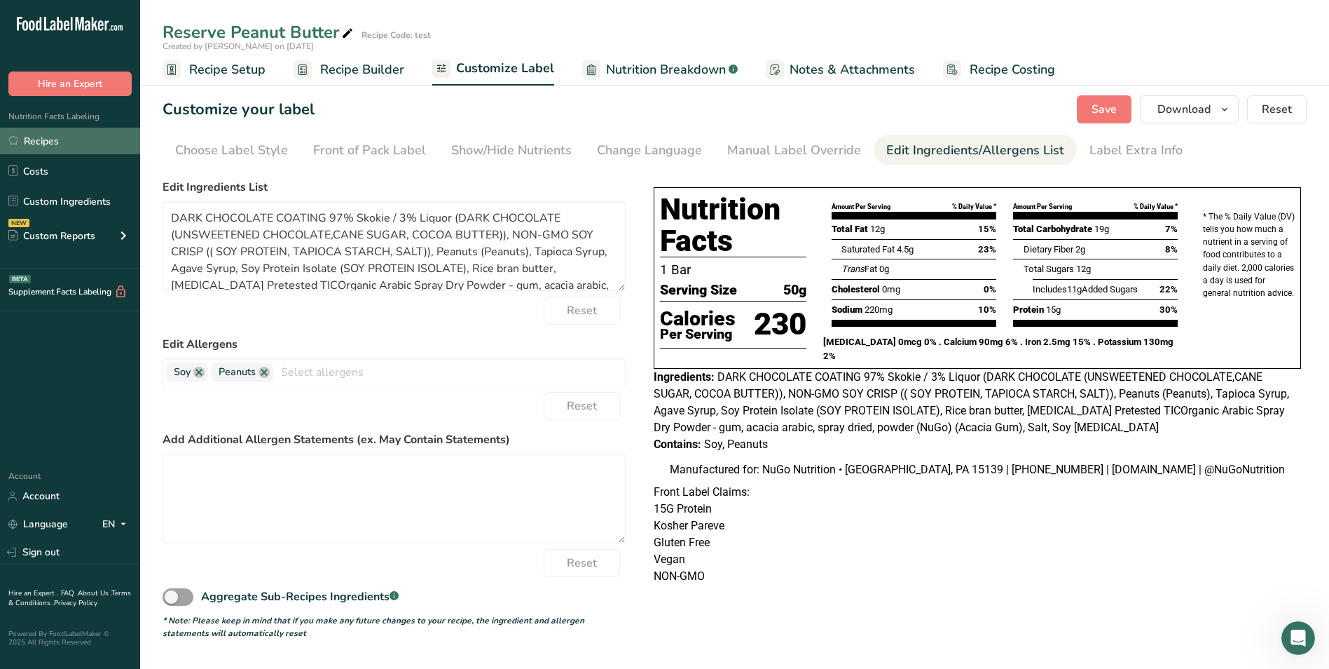
click at [48, 139] on link "Recipes" at bounding box center [70, 141] width 140 height 27
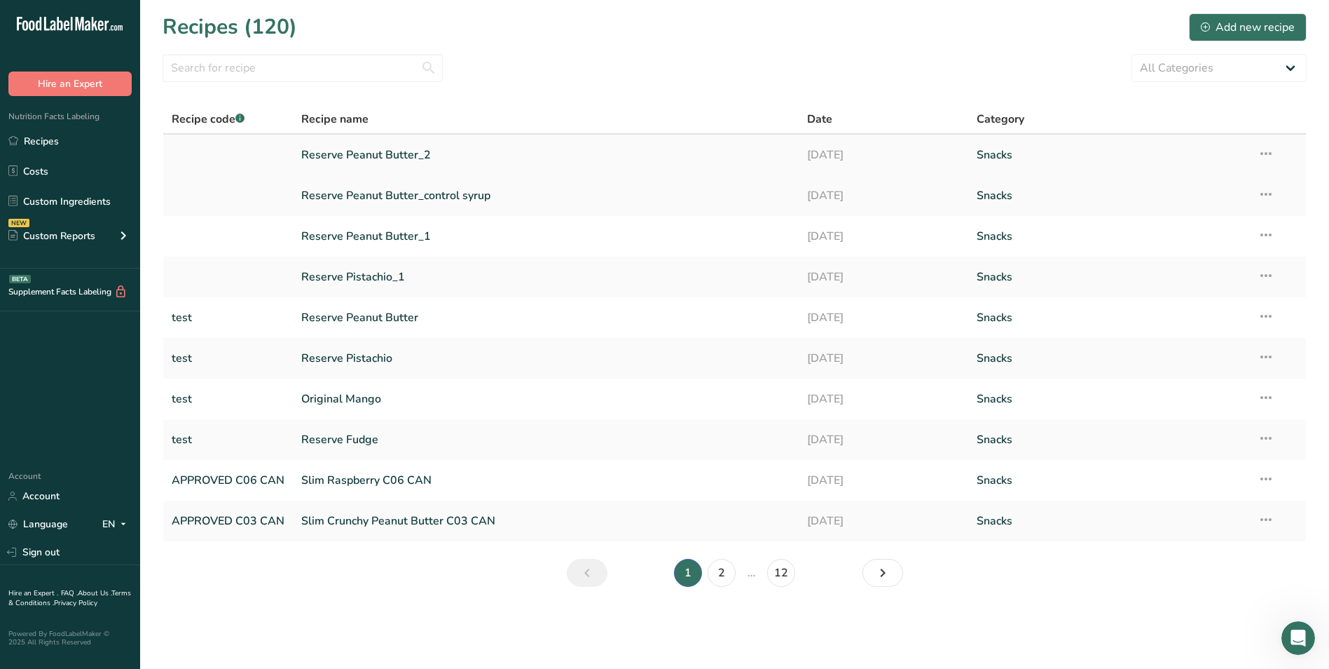
click at [360, 154] on link "Reserve Peanut Butter_2" at bounding box center [545, 154] width 489 height 29
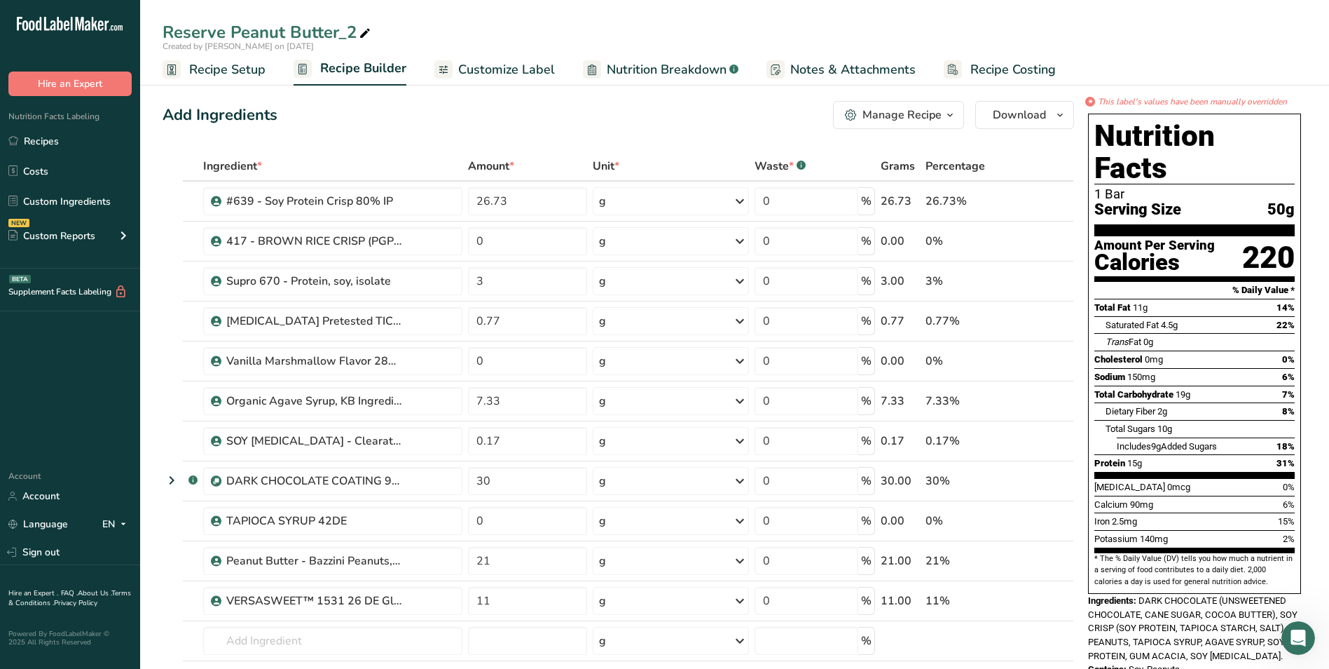
click at [523, 69] on span "Customize Label" at bounding box center [506, 69] width 97 height 19
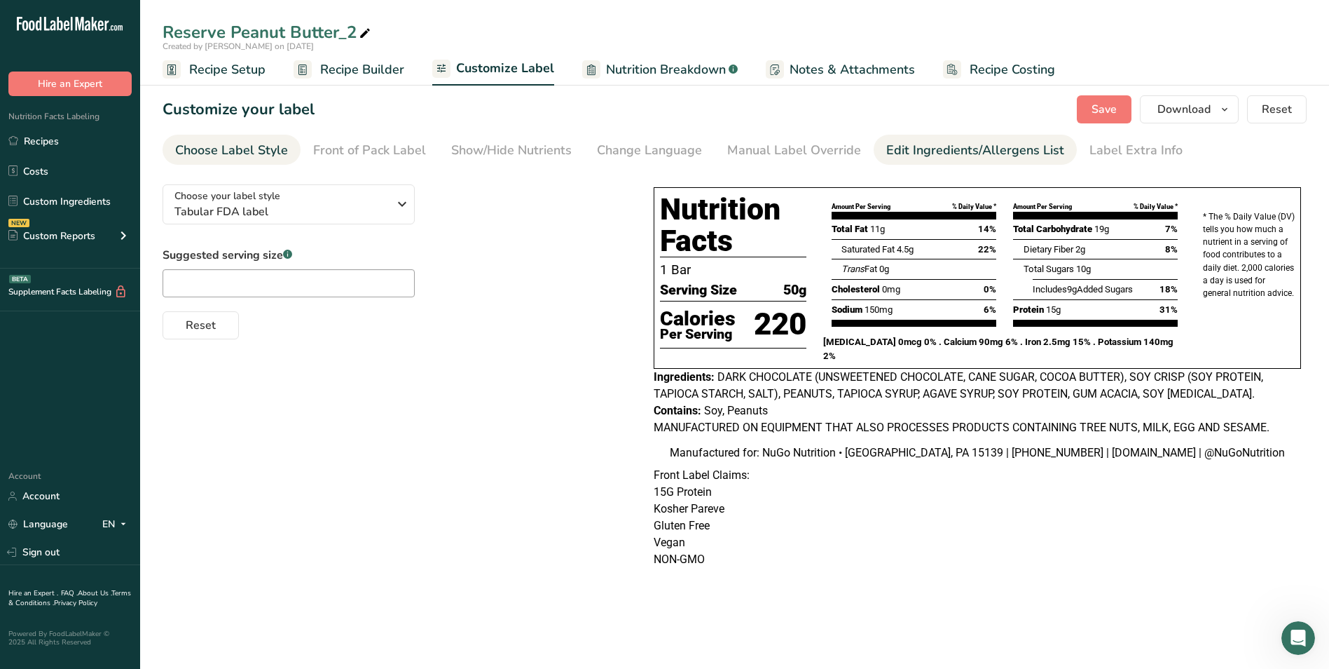
click at [911, 152] on div "Edit Ingredients/Allergens List" at bounding box center [976, 150] width 178 height 19
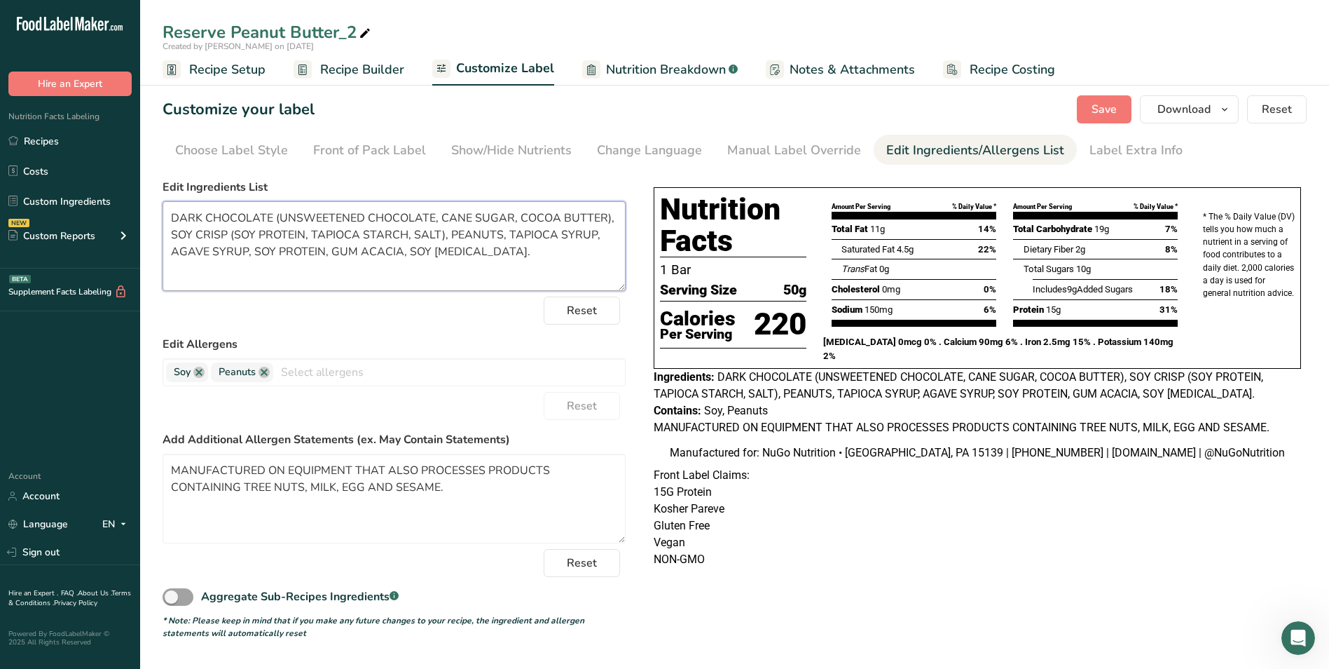
drag, startPoint x: 170, startPoint y: 213, endPoint x: 496, endPoint y: 256, distance: 329.4
click at [496, 256] on textarea "DARK CHOCOLATE (UNSWEETENED CHOCOLATE, CANE SUGAR, COCOA BUTTER), SOY CRISP (SO…" at bounding box center [394, 246] width 463 height 90
click at [39, 141] on link "Recipes" at bounding box center [70, 141] width 140 height 27
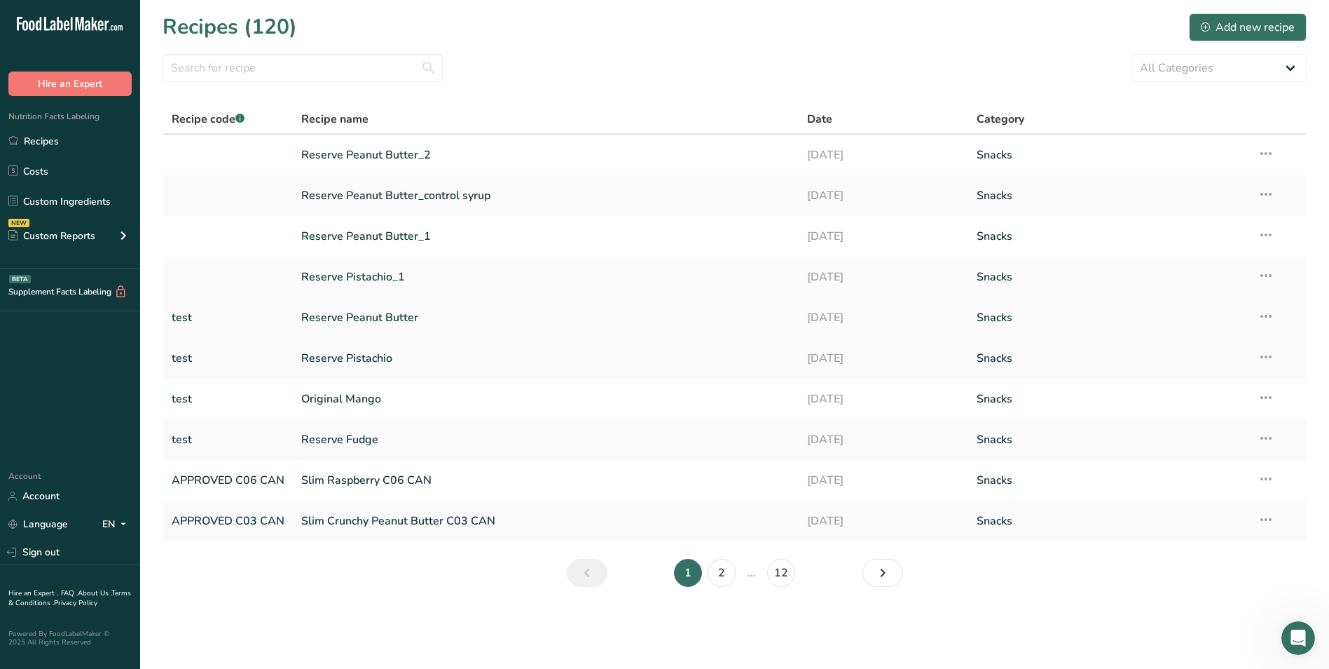
click at [350, 316] on link "Reserve Peanut Butter" at bounding box center [545, 317] width 489 height 29
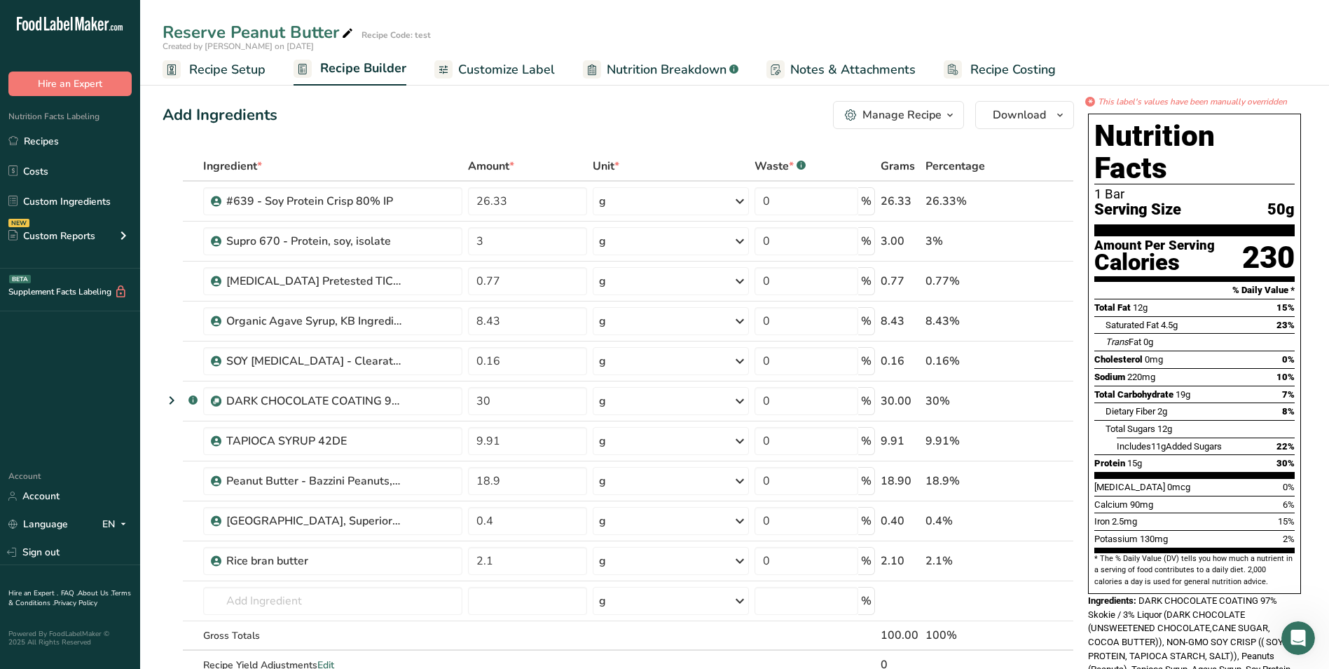
click at [537, 70] on span "Customize Label" at bounding box center [506, 69] width 97 height 19
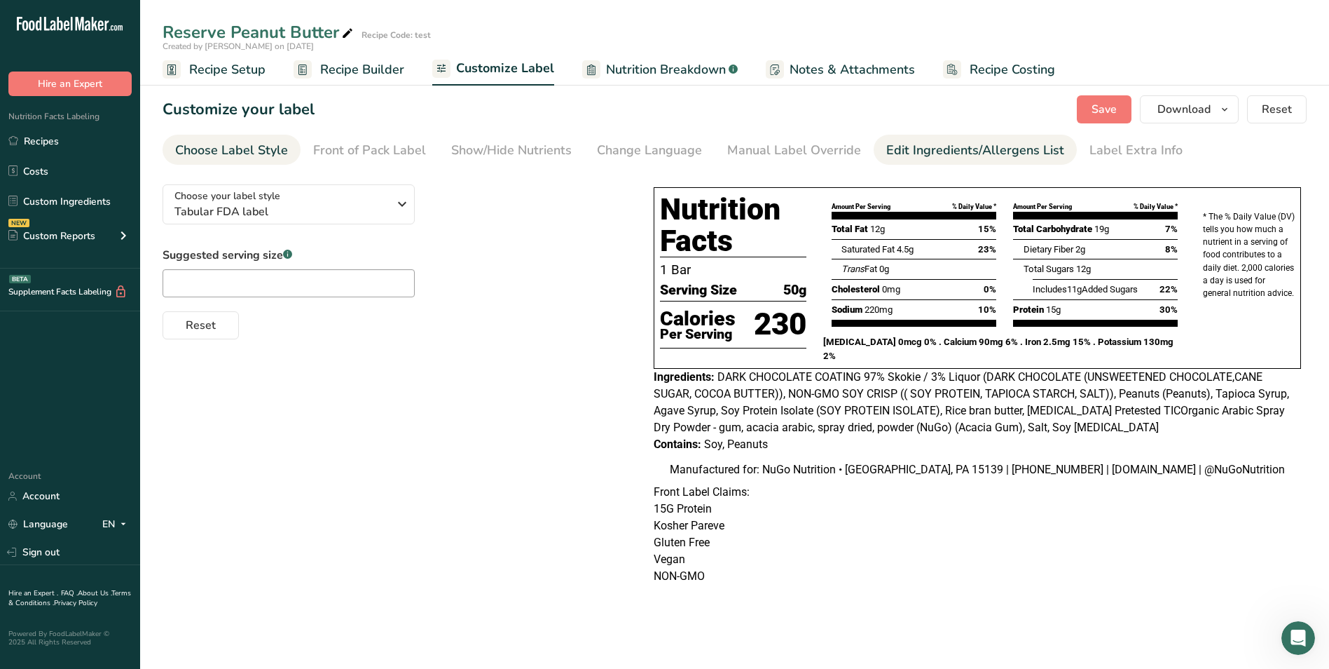
click at [916, 151] on div "Edit Ingredients/Allergens List" at bounding box center [976, 150] width 178 height 19
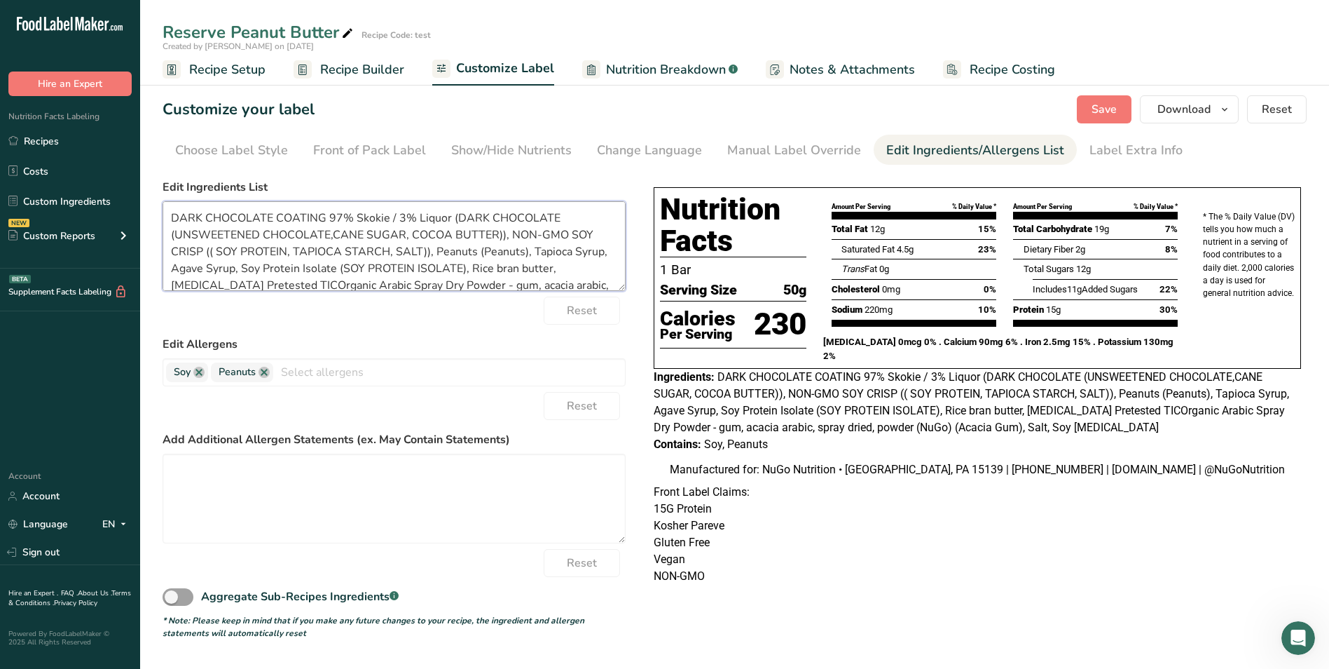
scroll to position [28, 0]
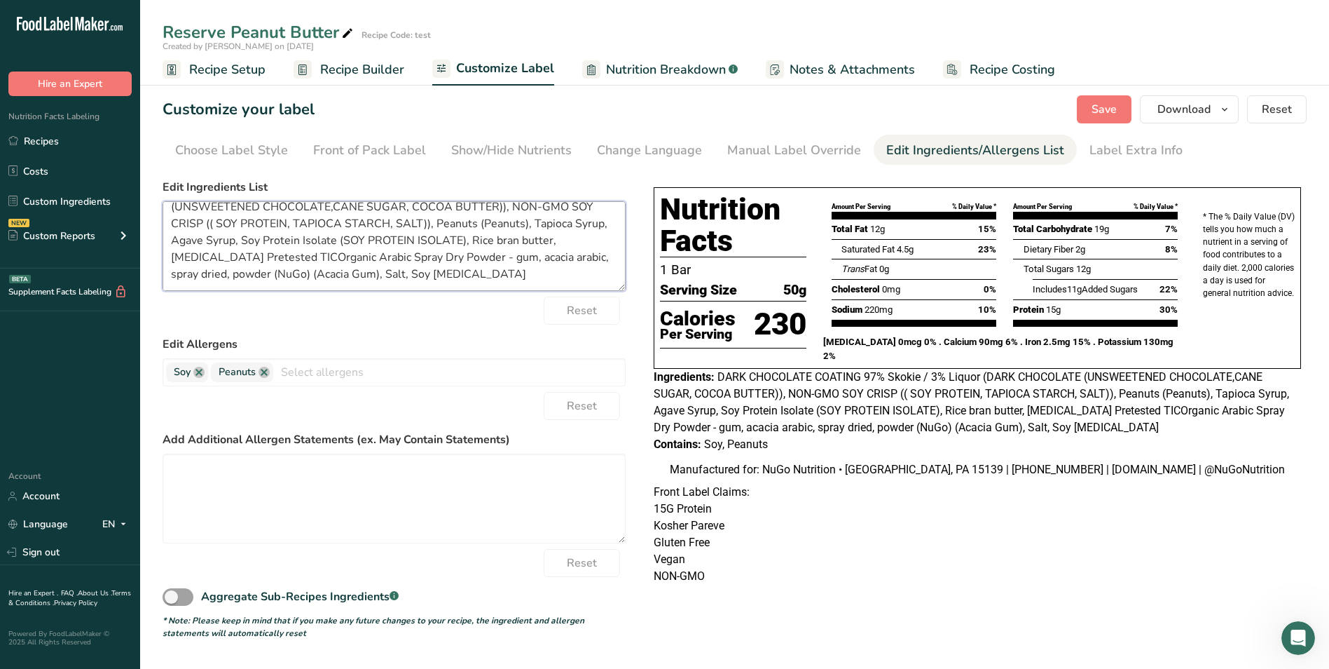
drag, startPoint x: 170, startPoint y: 217, endPoint x: 606, endPoint y: 331, distance: 450.6
click at [606, 331] on form "Edit Ingredients List DARK CHOCOLATE COATING 97% Skokie / 3% Liquor (DARK CHOCO…" at bounding box center [394, 409] width 463 height 460
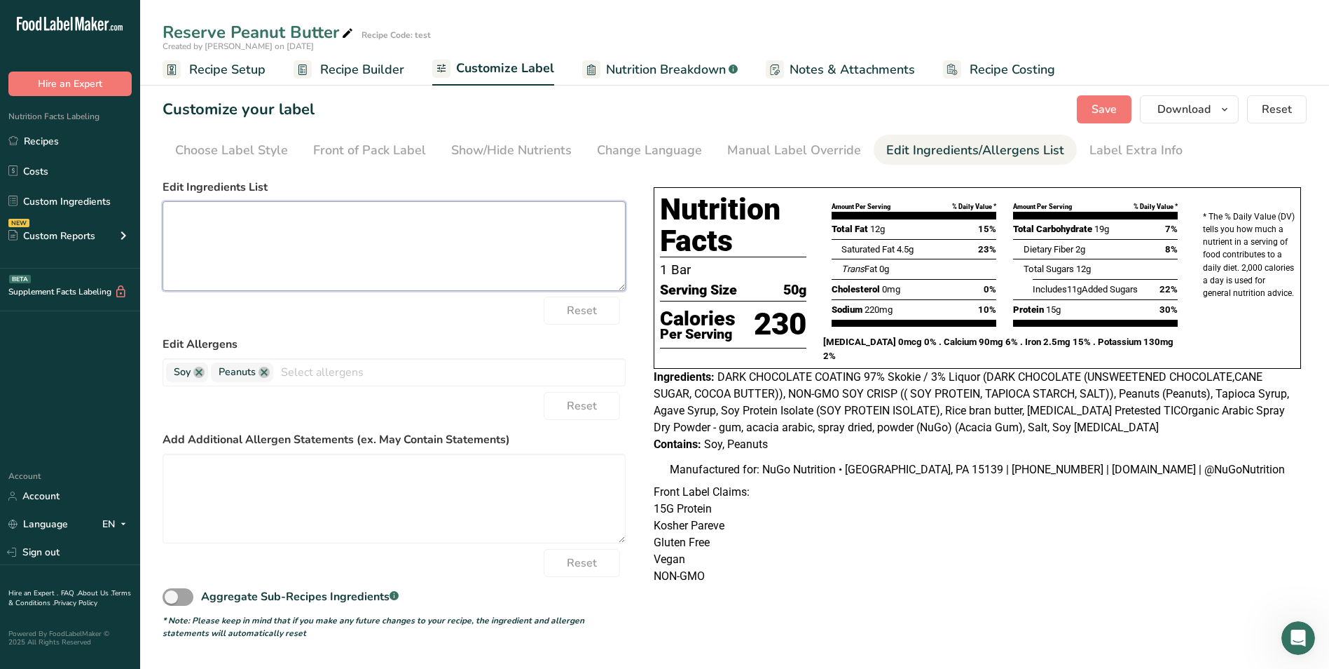
scroll to position [0, 0]
paste textarea "DARK CHOCOLATE (UNSWEETENED CHOCOLATE, CANE SUGAR, COCOA BUTTER), SOY CRISP (SO…"
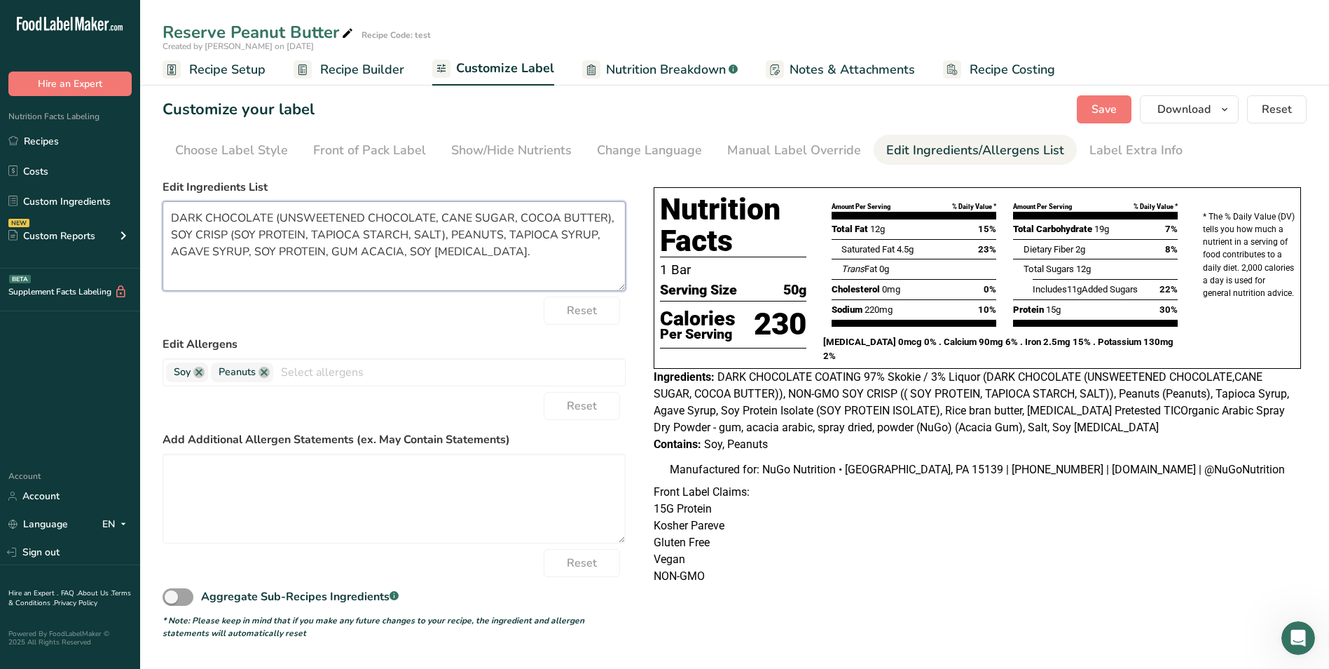
click at [254, 251] on textarea "DARK CHOCOLATE (UNSWEETENED CHOCOLATE, CANE SUGAR, COCOA BUTTER), SOY CRISP (SO…" at bounding box center [394, 246] width 463 height 90
click at [317, 249] on textarea "DARK CHOCOLATE (UNSWEETENED CHOCOLATE, CANE SUGAR, COCOA BUTTER), SOY CRISP (SO…" at bounding box center [394, 246] width 463 height 90
click at [520, 250] on textarea "DARK CHOCOLATE (UNSWEETENED CHOCOLATE, CANE SUGAR, COCOA BUTTER), SOY CRISP (SO…" at bounding box center [394, 246] width 463 height 90
type textarea "DARK CHOCOLATE (UNSWEETENED CHOCOLATE, CANE SUGAR, COCOA BUTTER), SOY CRISP (SO…"
click at [1102, 107] on span "Save" at bounding box center [1104, 109] width 25 height 17
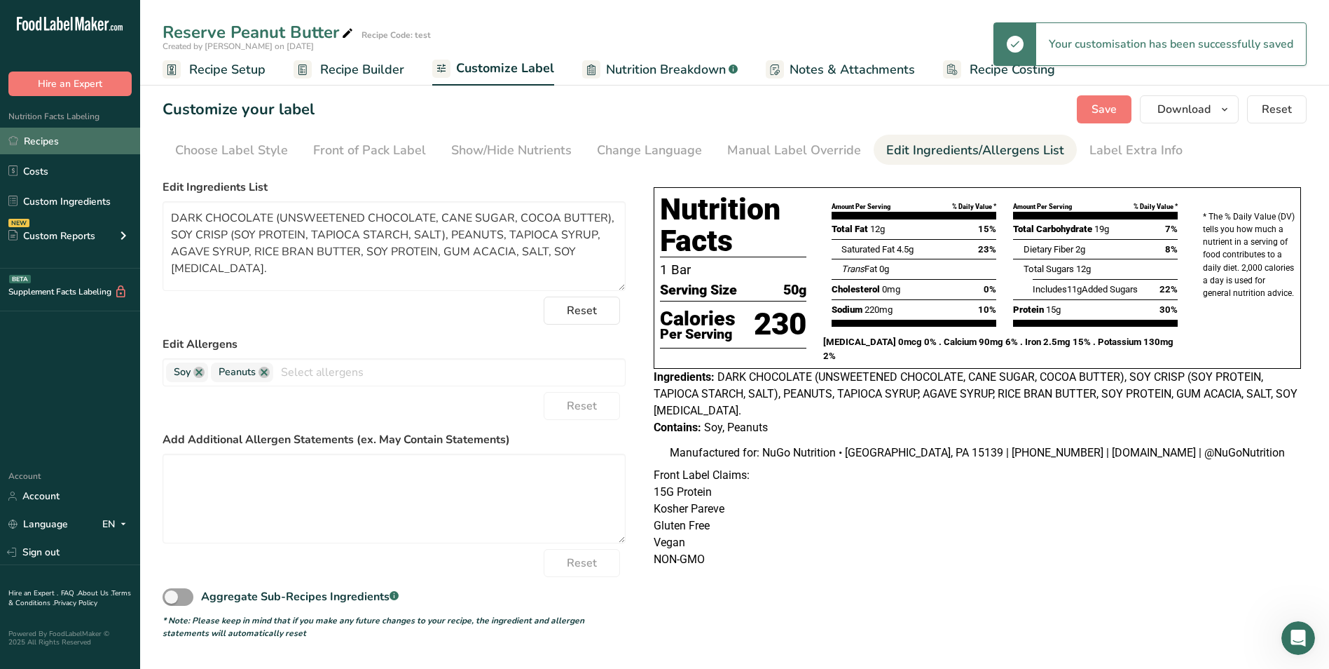
click at [34, 138] on link "Recipes" at bounding box center [70, 141] width 140 height 27
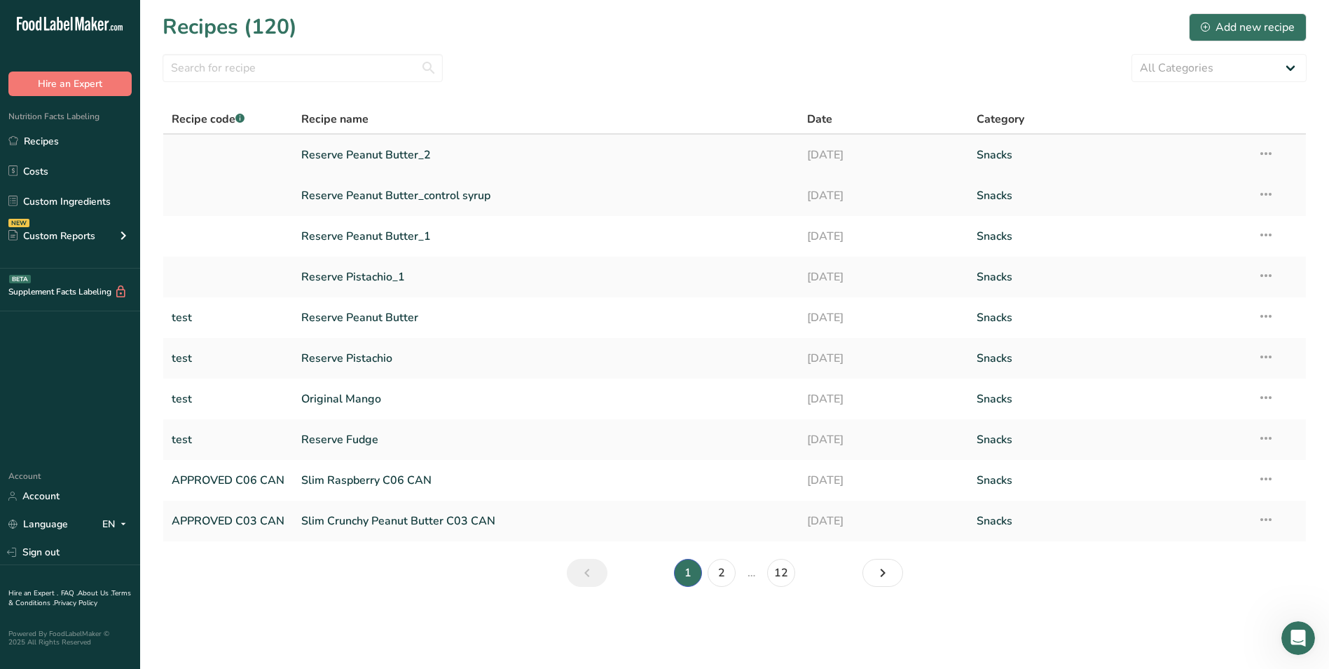
click at [359, 150] on link "Reserve Peanut Butter_2" at bounding box center [545, 154] width 489 height 29
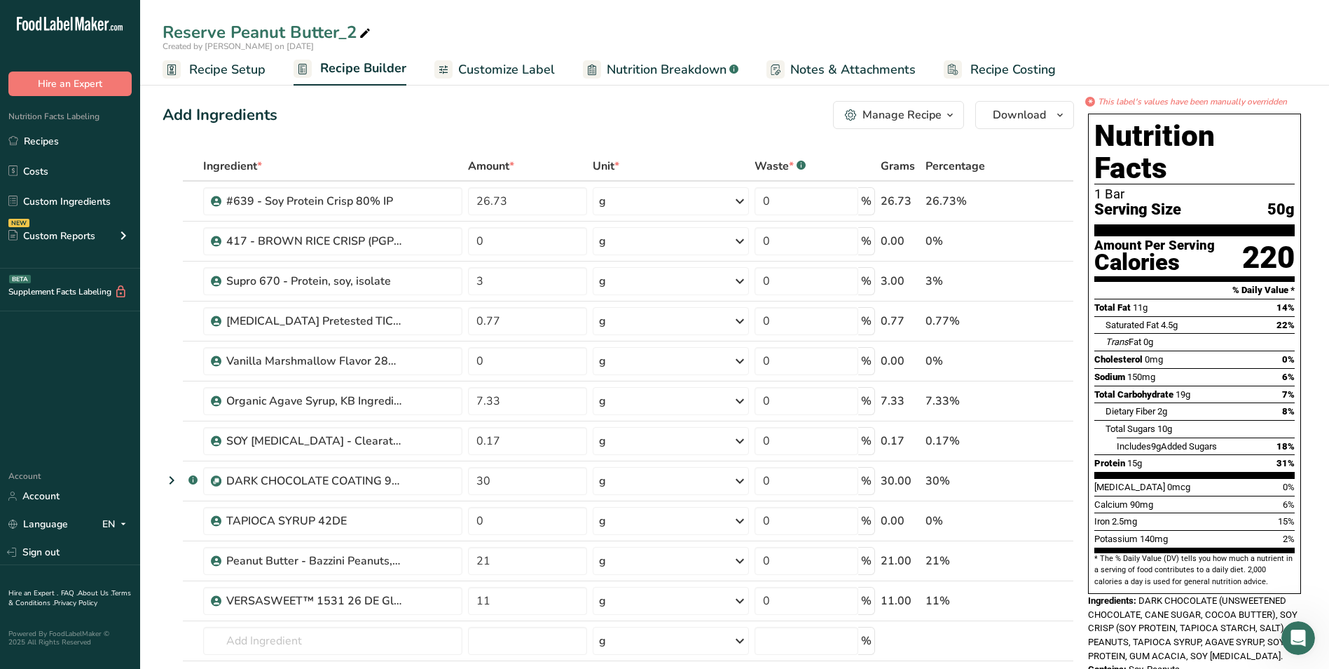
click at [510, 64] on span "Customize Label" at bounding box center [506, 69] width 97 height 19
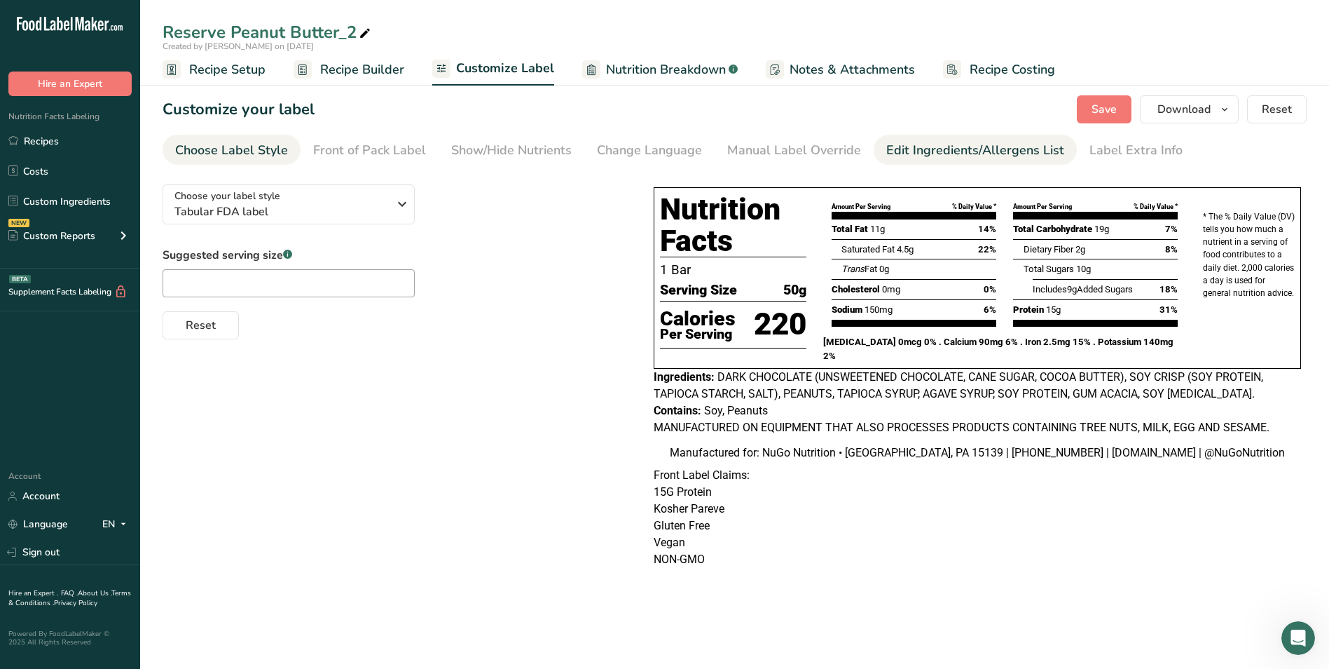
click at [924, 146] on div "Edit Ingredients/Allergens List" at bounding box center [976, 150] width 178 height 19
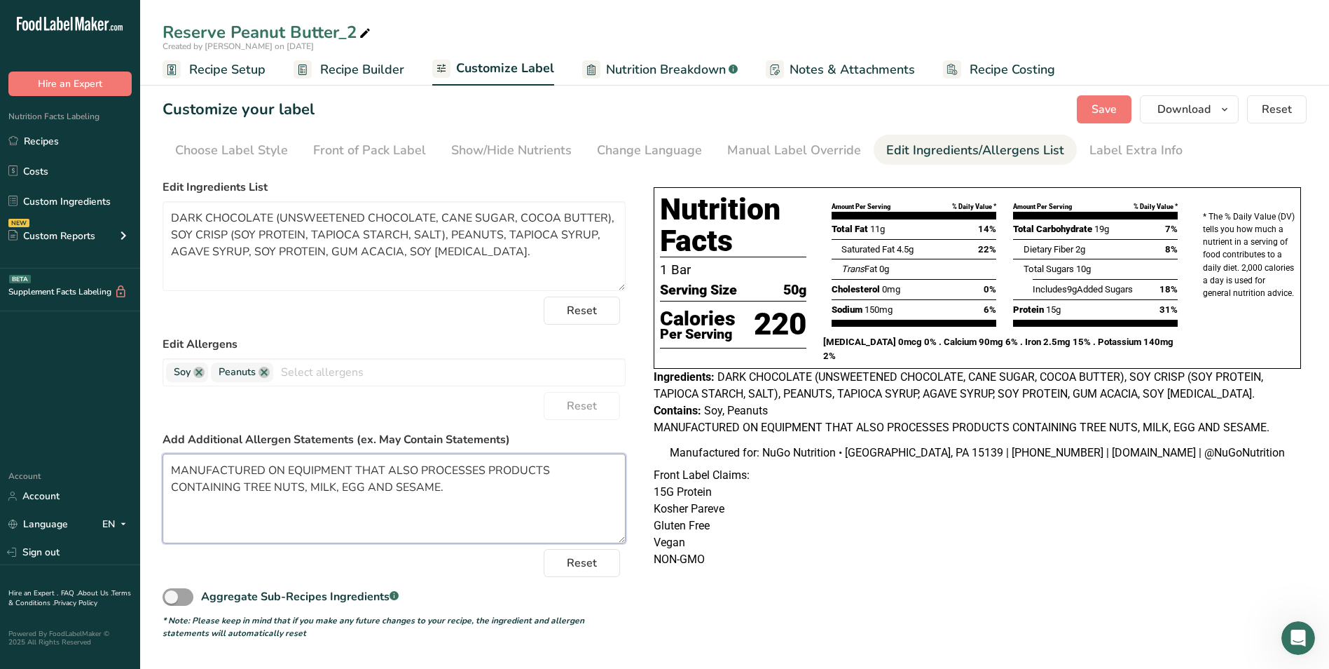
drag, startPoint x: 170, startPoint y: 470, endPoint x: 384, endPoint y: 505, distance: 216.7
click at [384, 505] on textarea "MANUFACTURED ON EQUIPMENT THAT ALSO PROCESSES PRODUCTS CONTAINING TREE NUTS, MI…" at bounding box center [394, 498] width 463 height 90
click at [53, 140] on link "Recipes" at bounding box center [70, 141] width 140 height 27
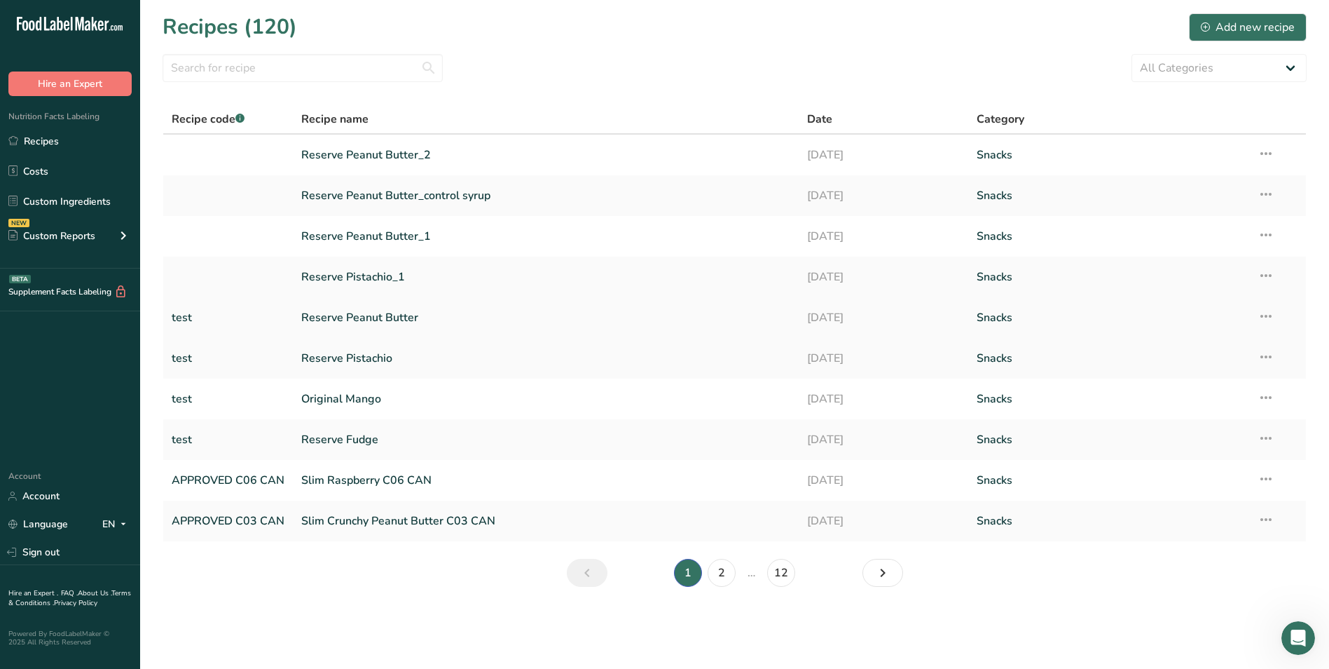
click at [385, 319] on link "Reserve Peanut Butter" at bounding box center [545, 317] width 489 height 29
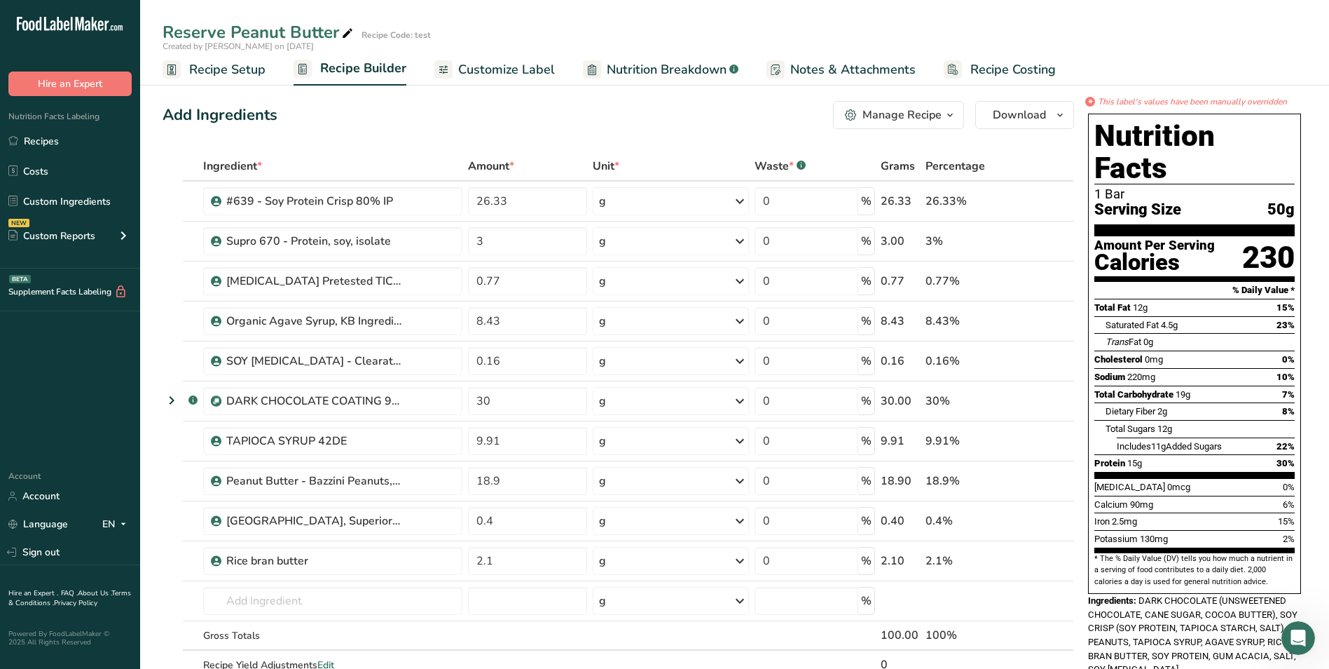
click at [500, 73] on span "Customize Label" at bounding box center [506, 69] width 97 height 19
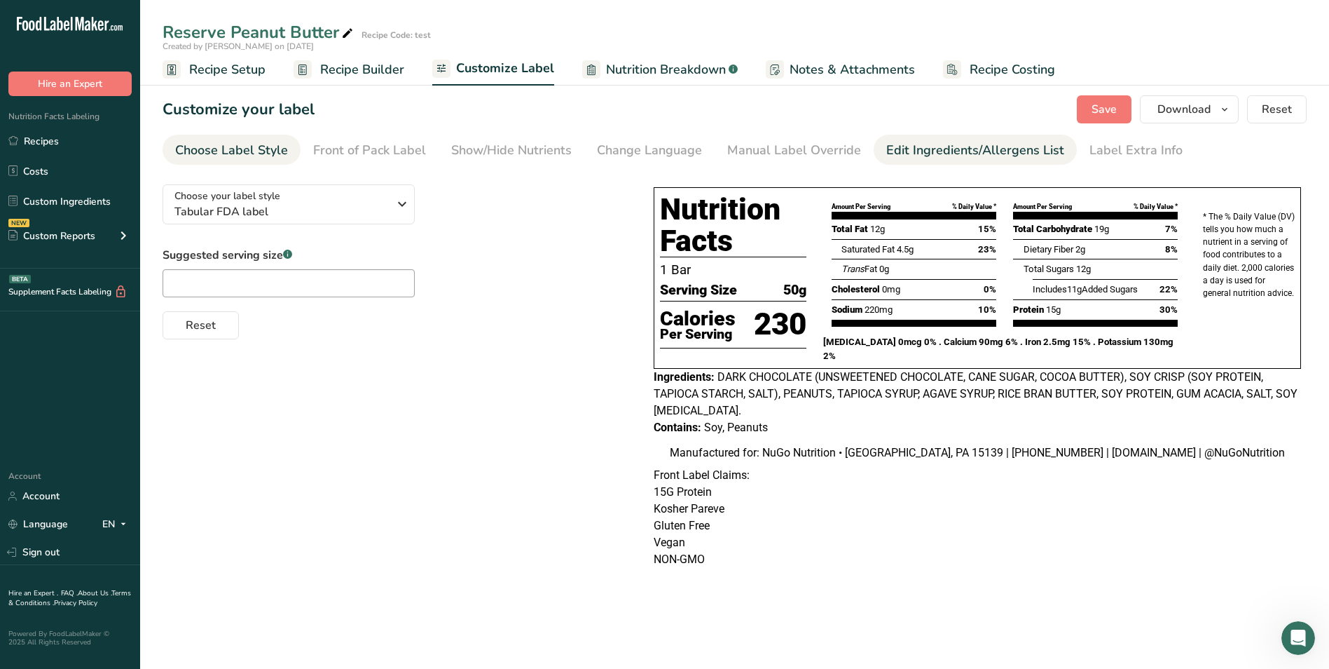
click at [942, 150] on div "Edit Ingredients/Allergens List" at bounding box center [976, 150] width 178 height 19
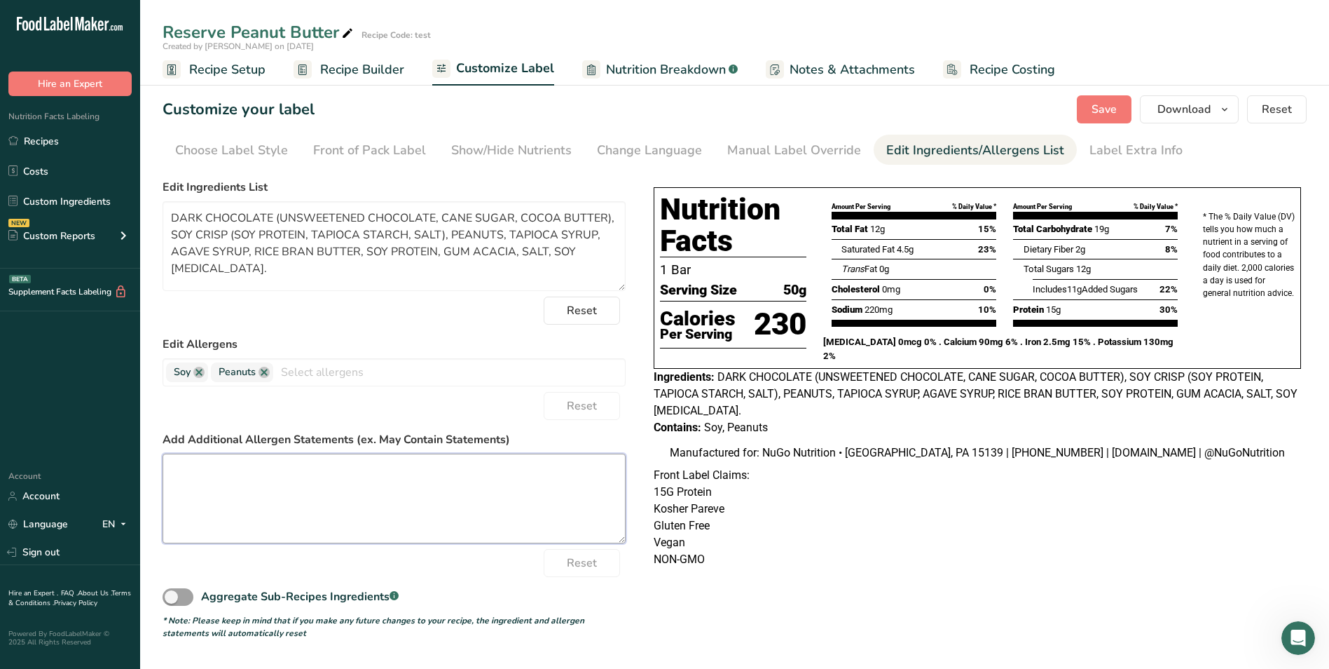
click at [189, 462] on textarea at bounding box center [394, 498] width 463 height 90
paste textarea "MANUFACTURED ON EQUIPMENT THAT ALSO PROCESSES PRODUCTS CONTAINING TREE NUTS, MI…"
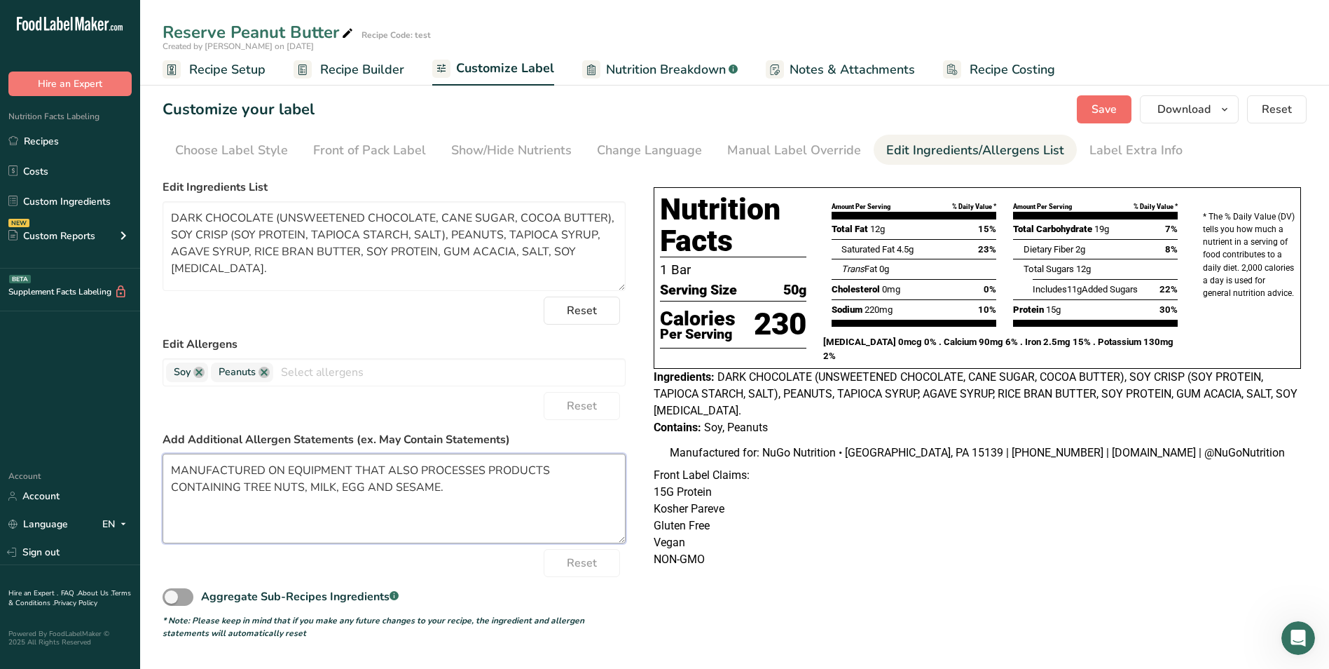
type textarea "MANUFACTURED ON EQUIPMENT THAT ALSO PROCESSES PRODUCTS CONTAINING TREE NUTS, MI…"
click at [1109, 104] on span "Save" at bounding box center [1104, 109] width 25 height 17
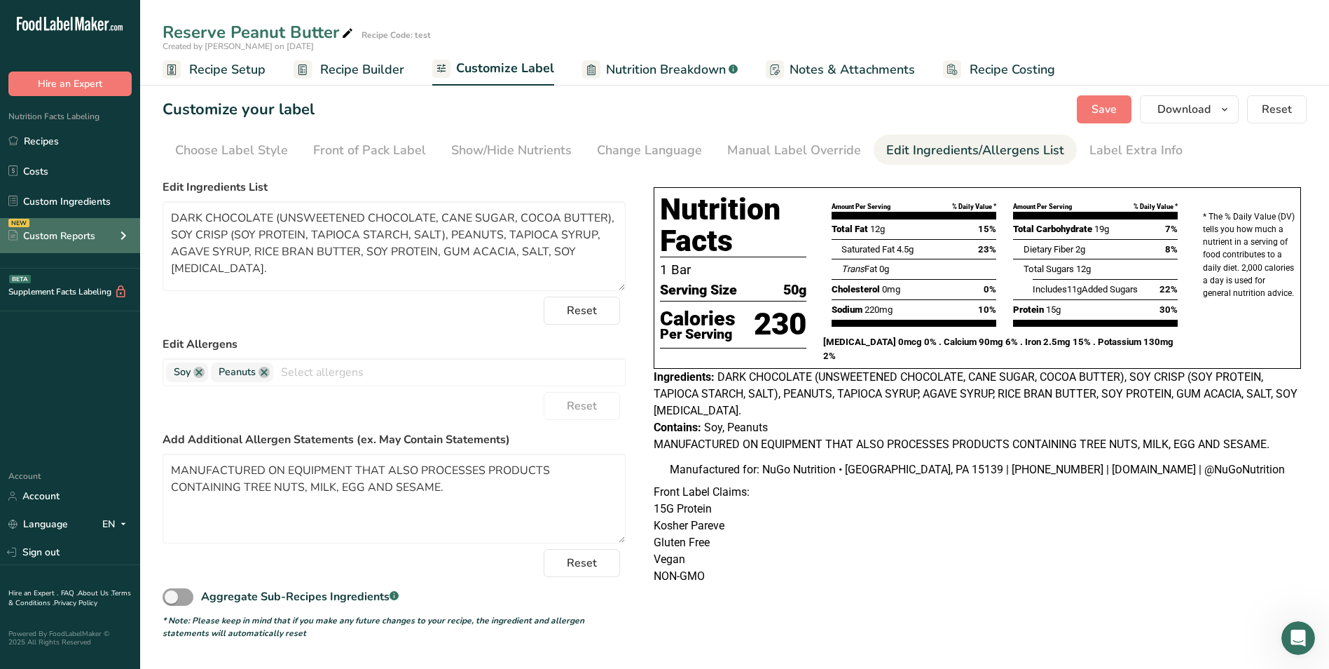
click at [102, 231] on div "NEW Custom Reports" at bounding box center [70, 235] width 140 height 35
click at [55, 238] on div "Custom Reports" at bounding box center [51, 235] width 87 height 15
click at [1231, 114] on icon "button" at bounding box center [1224, 110] width 11 height 18
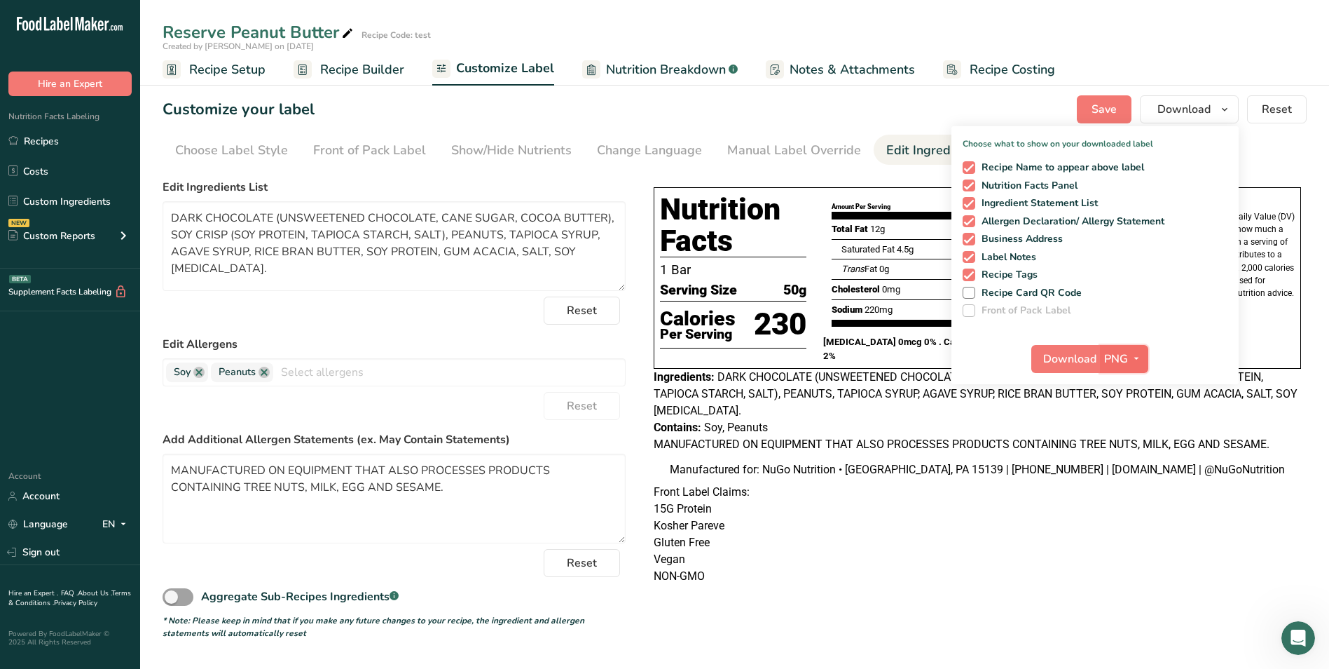
click at [1137, 357] on icon "button" at bounding box center [1136, 359] width 11 height 18
click at [1126, 455] on link "PDF" at bounding box center [1126, 456] width 45 height 23
click at [1070, 354] on span "Download" at bounding box center [1070, 358] width 53 height 17
click at [702, 71] on span "Nutrition Breakdown" at bounding box center [666, 69] width 120 height 19
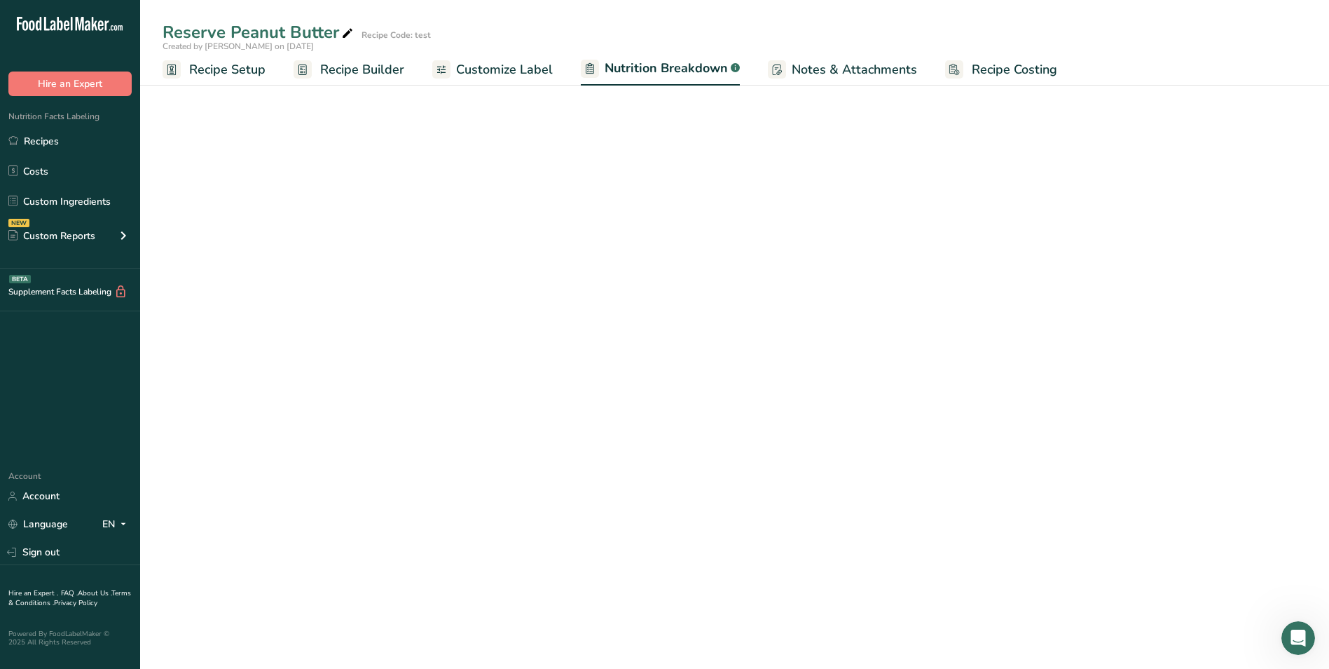
select select "Calories"
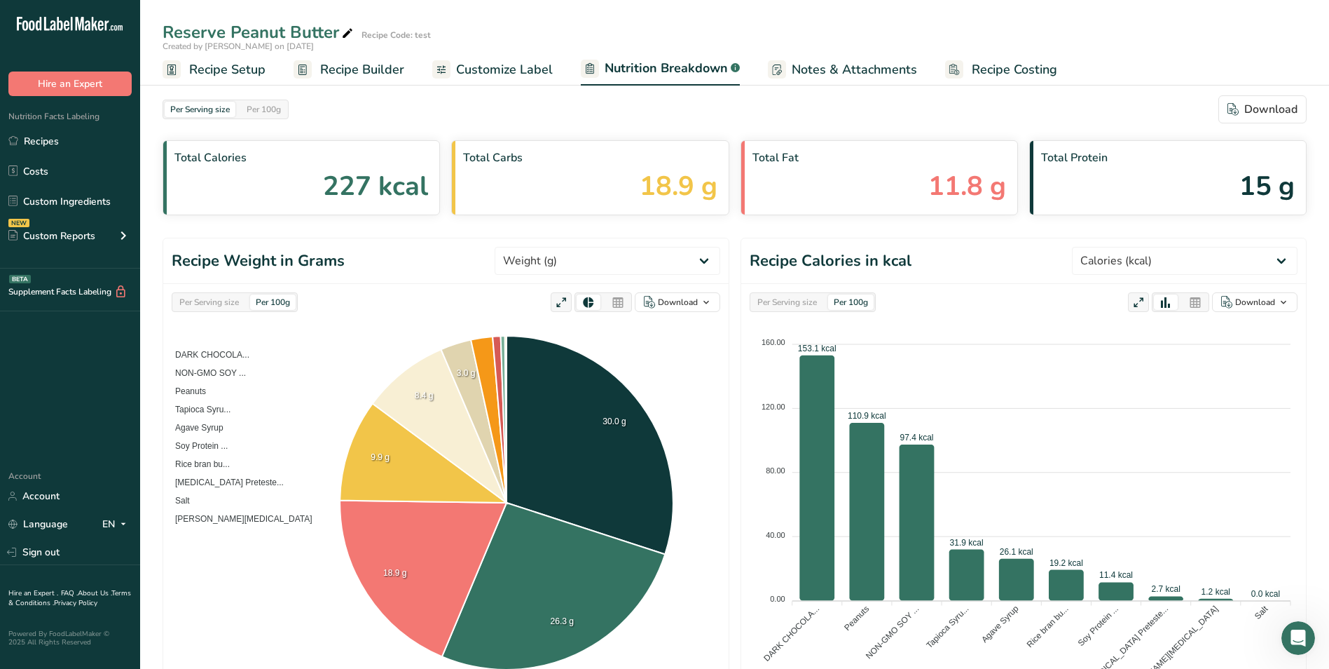
click at [510, 71] on span "Customize Label" at bounding box center [504, 69] width 97 height 19
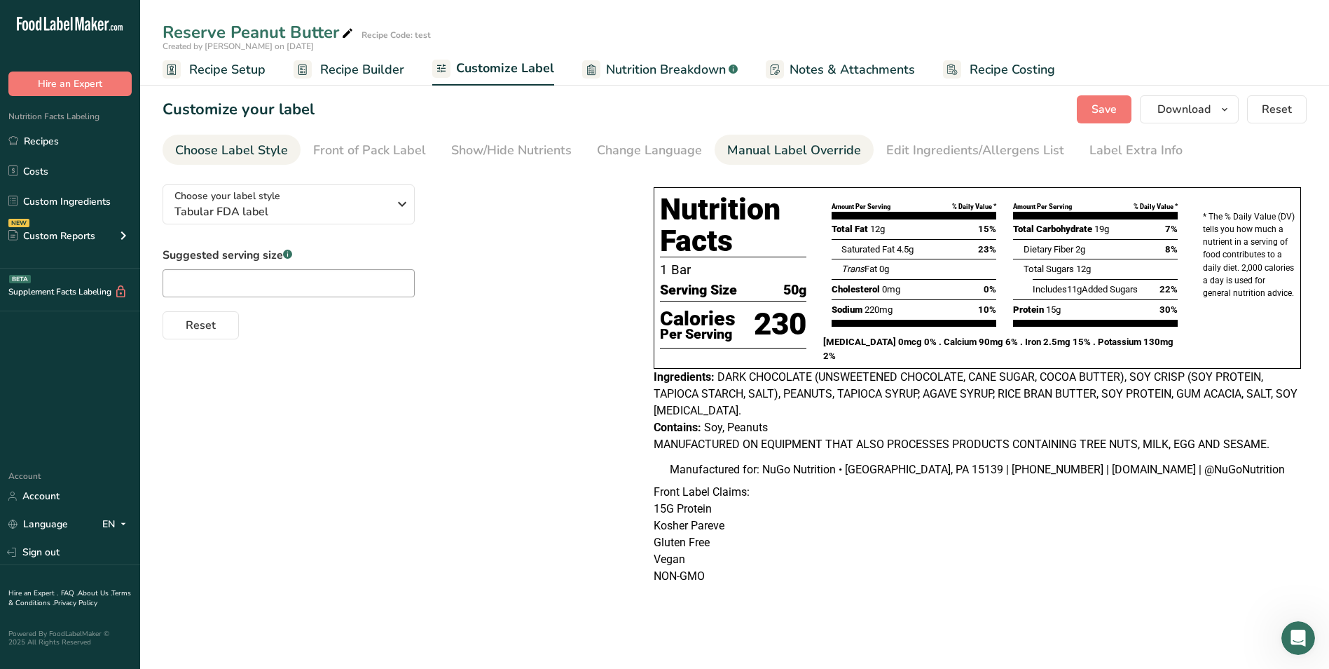
click at [756, 149] on div "Manual Label Override" at bounding box center [794, 150] width 134 height 19
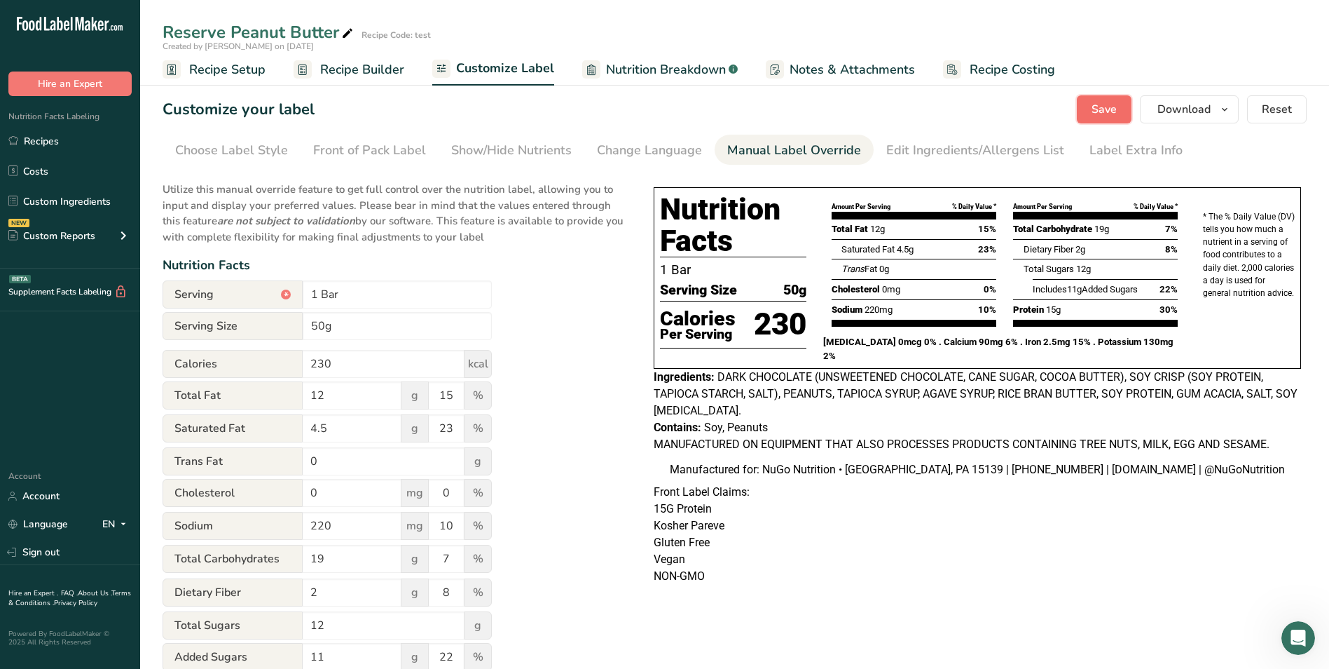
click at [1113, 107] on span "Save" at bounding box center [1104, 109] width 25 height 17
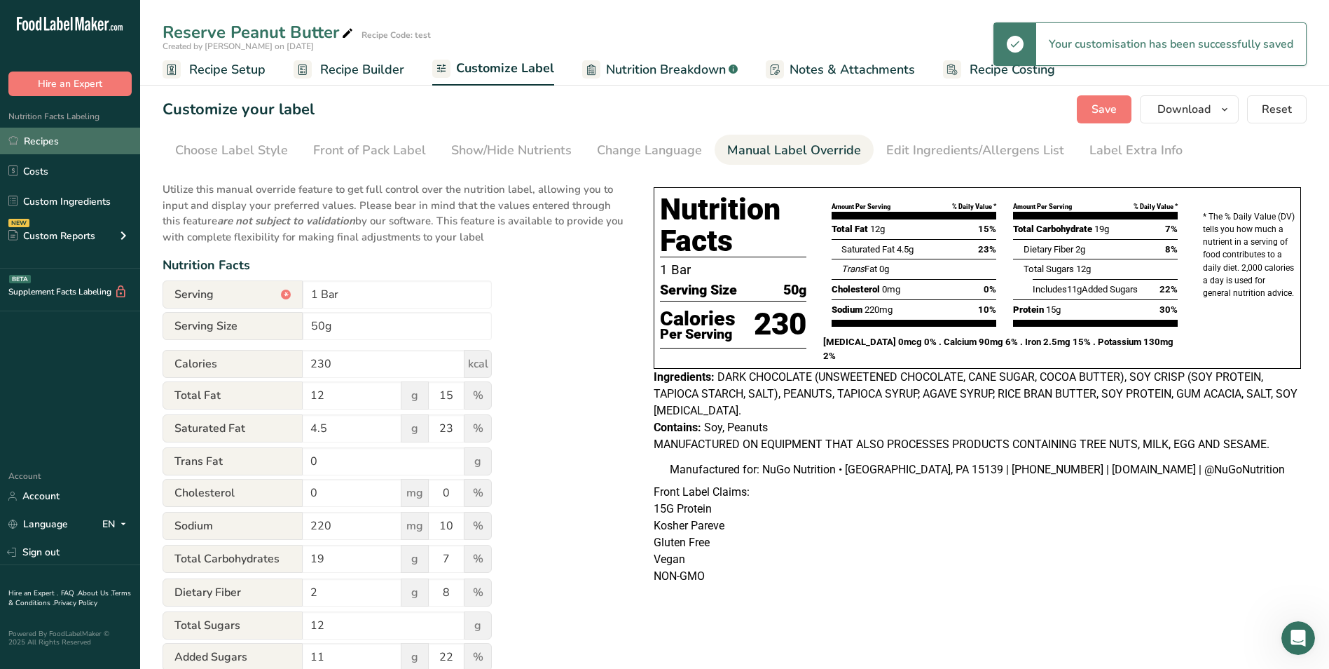
click at [51, 139] on link "Recipes" at bounding box center [70, 141] width 140 height 27
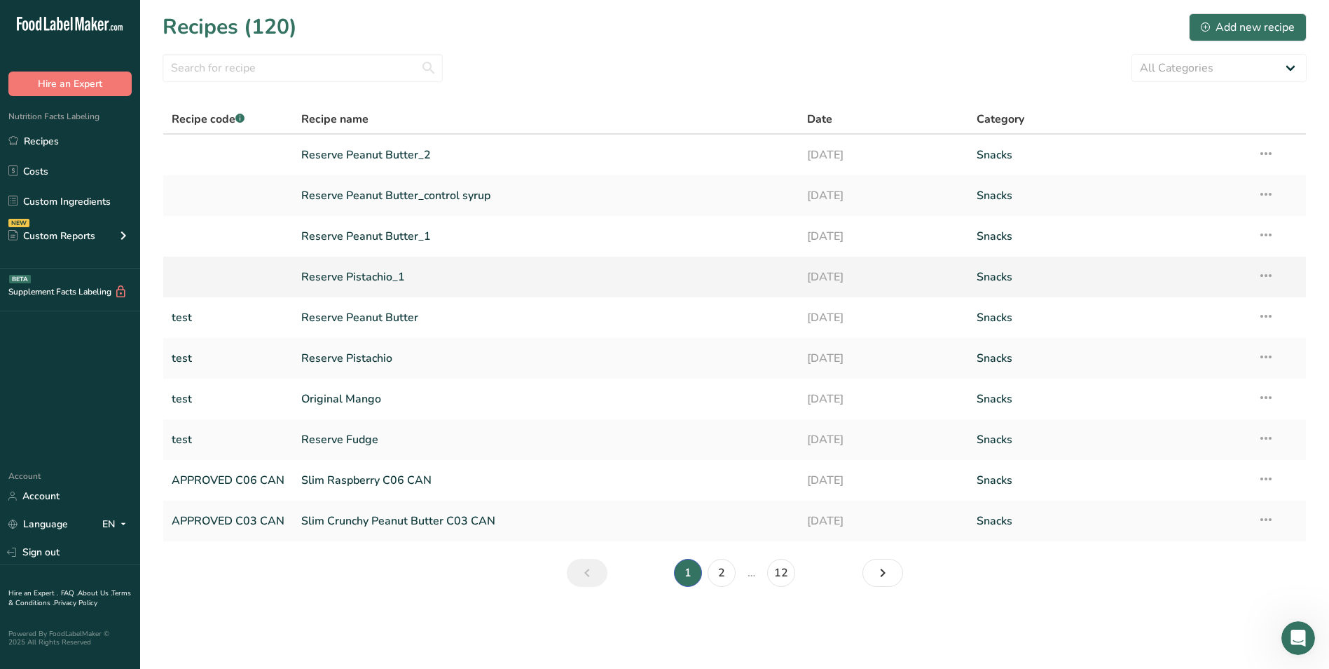
click at [362, 277] on link "Reserve Pistachio_1" at bounding box center [545, 276] width 489 height 29
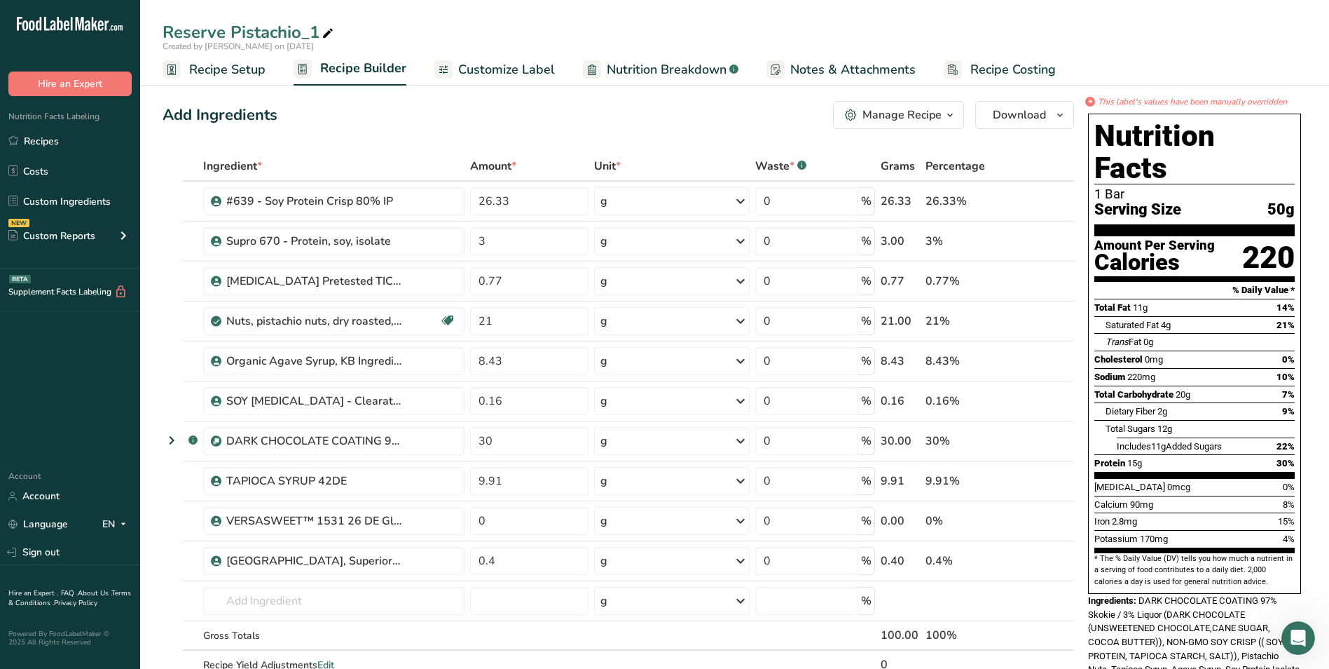
click at [953, 118] on icon "button" at bounding box center [950, 116] width 11 height 18
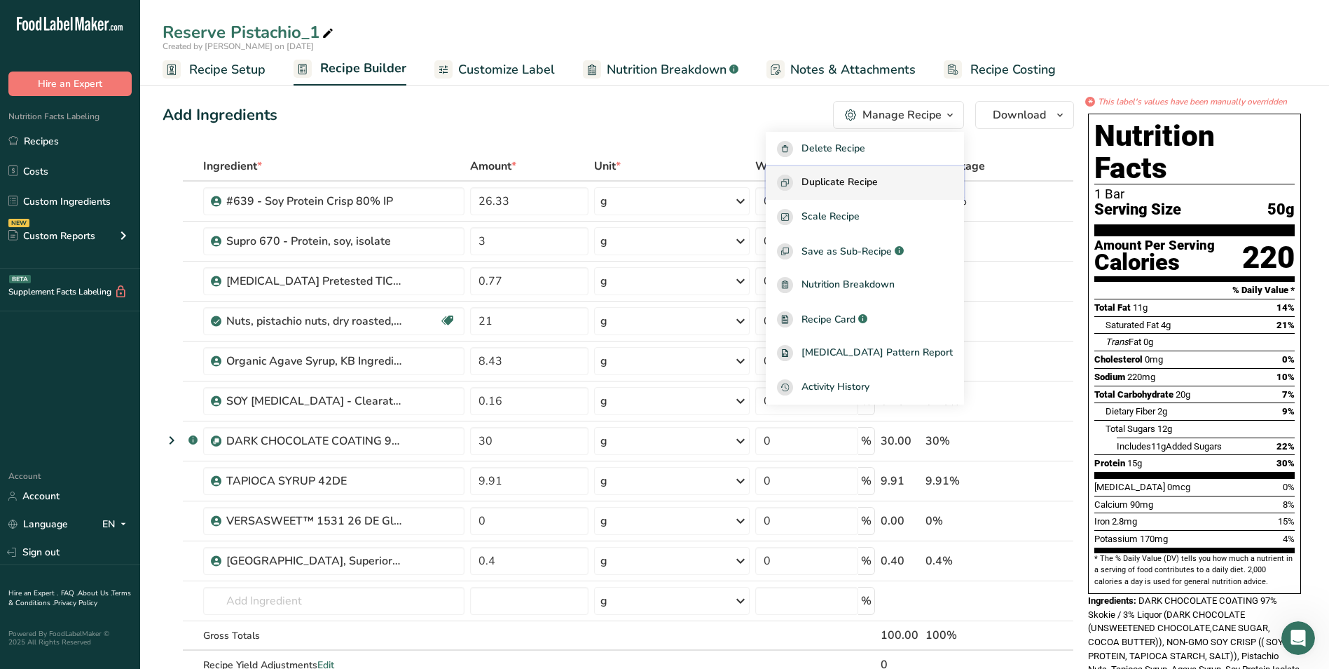
click at [869, 182] on span "Duplicate Recipe" at bounding box center [840, 183] width 76 height 16
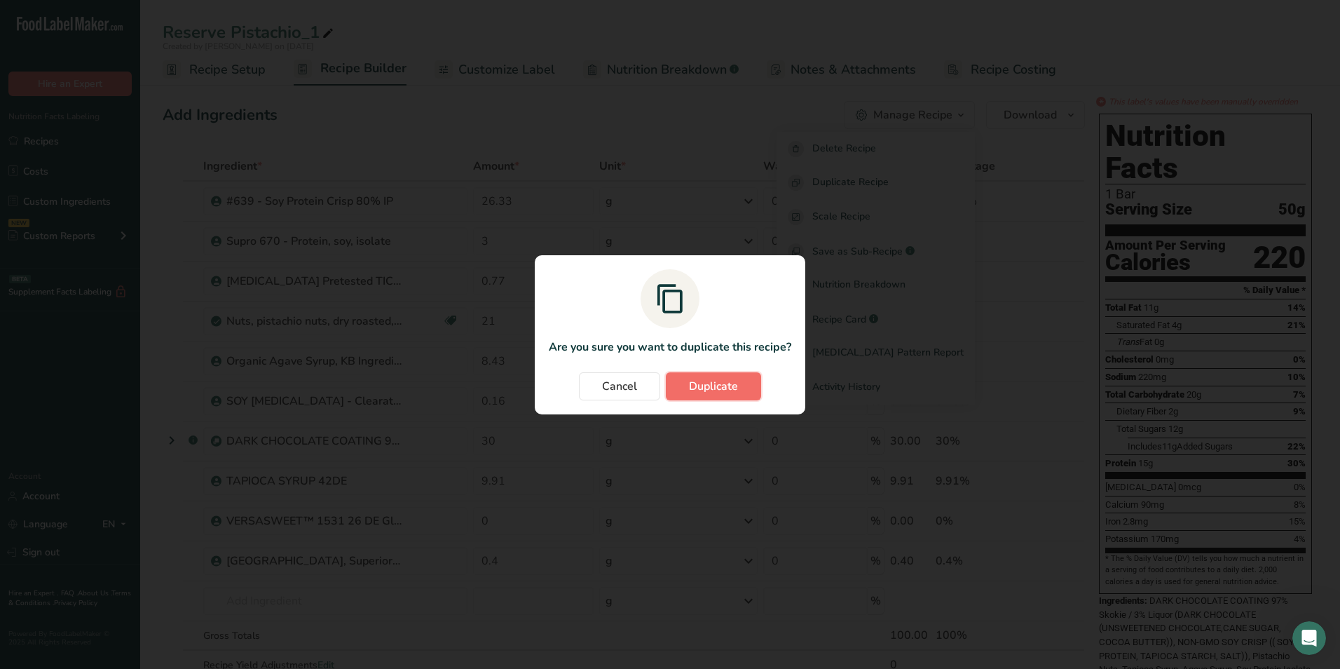
click at [711, 385] on span "Duplicate" at bounding box center [713, 386] width 49 height 17
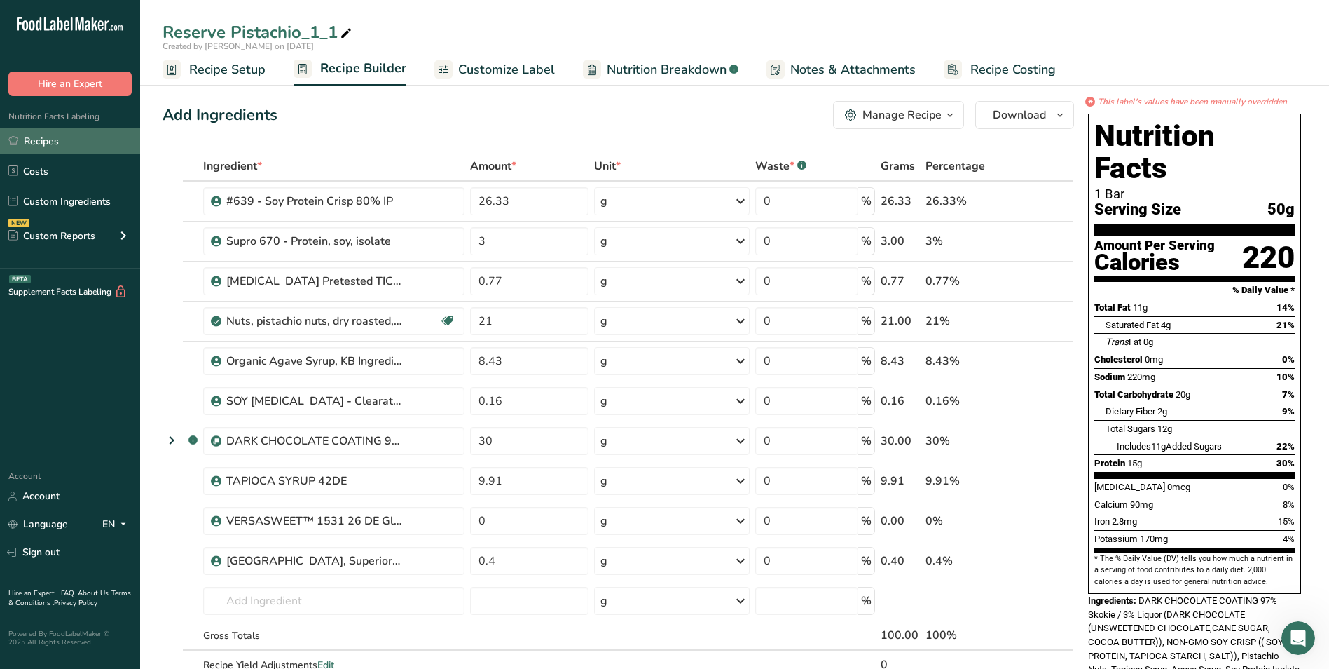
click at [30, 135] on link "Recipes" at bounding box center [70, 141] width 140 height 27
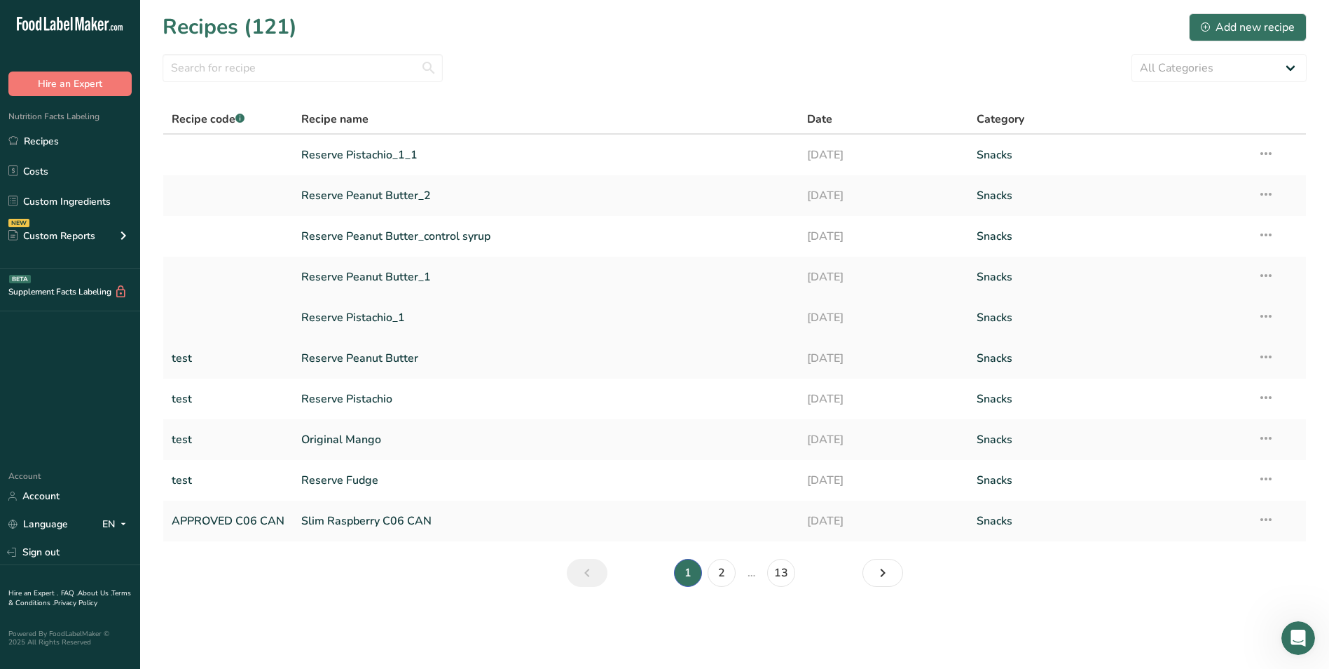
click at [325, 317] on link "Reserve Pistachio_1" at bounding box center [545, 317] width 489 height 29
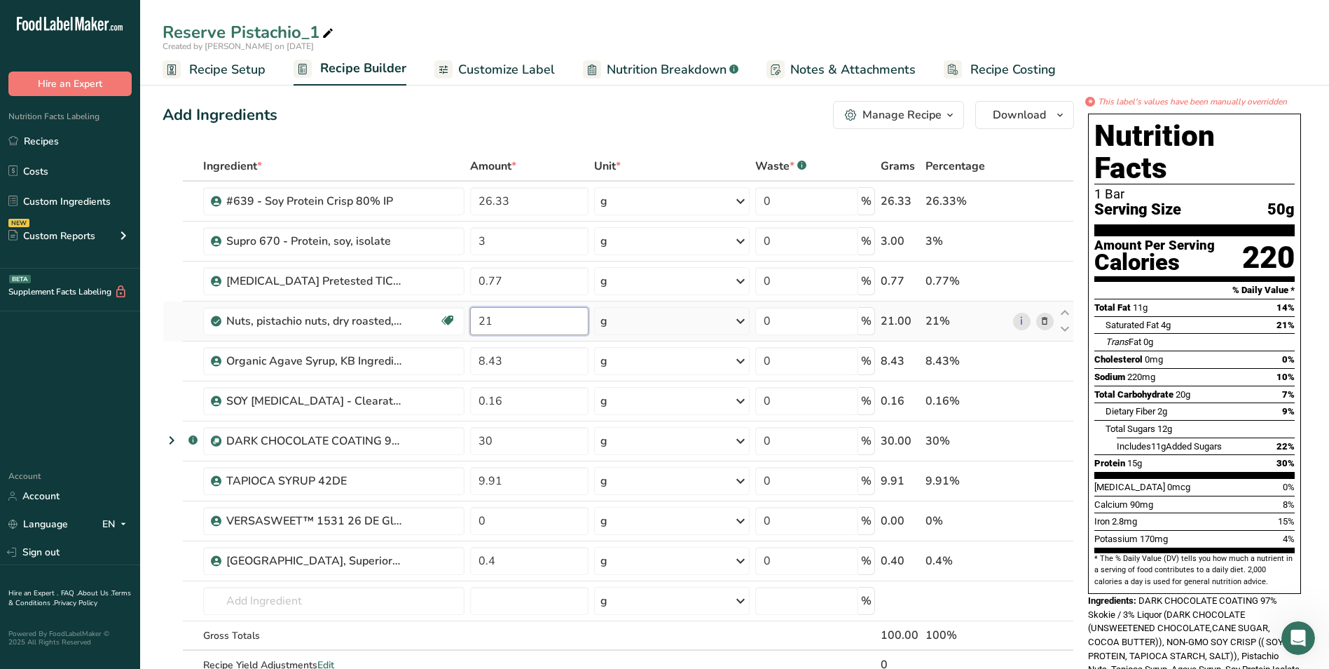
click at [501, 320] on input "21" at bounding box center [529, 321] width 119 height 28
type input "2"
type input "18.9"
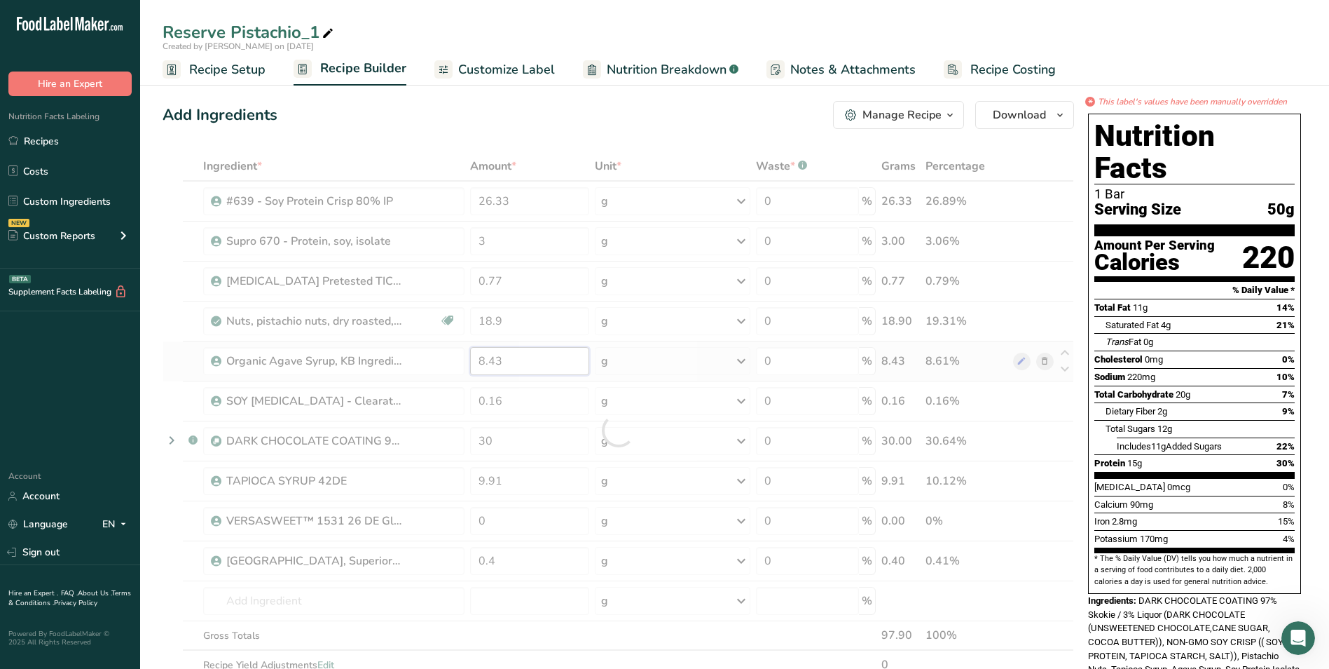
click at [510, 362] on div "Ingredient * Amount * Unit * Waste * .a-a{fill:#347362;}.b-a{fill:#fff;} Grams …" at bounding box center [619, 429] width 912 height 557
click at [510, 398] on div "Ingredient * Amount * Unit * Waste * .a-a{fill:#347362;}.b-a{fill:#fff;} Grams …" at bounding box center [619, 429] width 912 height 557
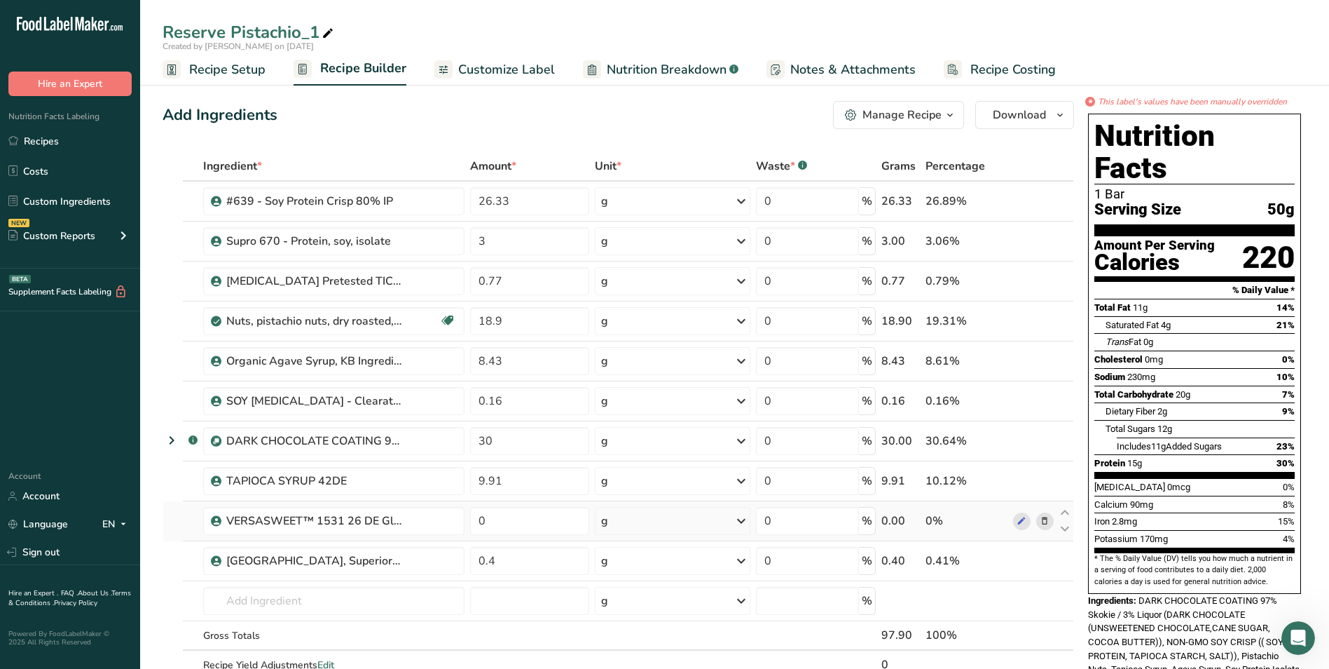
click at [1045, 516] on div "Ingredient * Amount * Unit * Waste * .a-a{fill:#347362;}.b-a{fill:#fff;} Grams …" at bounding box center [619, 429] width 912 height 557
click at [1044, 516] on icon at bounding box center [1045, 521] width 10 height 15
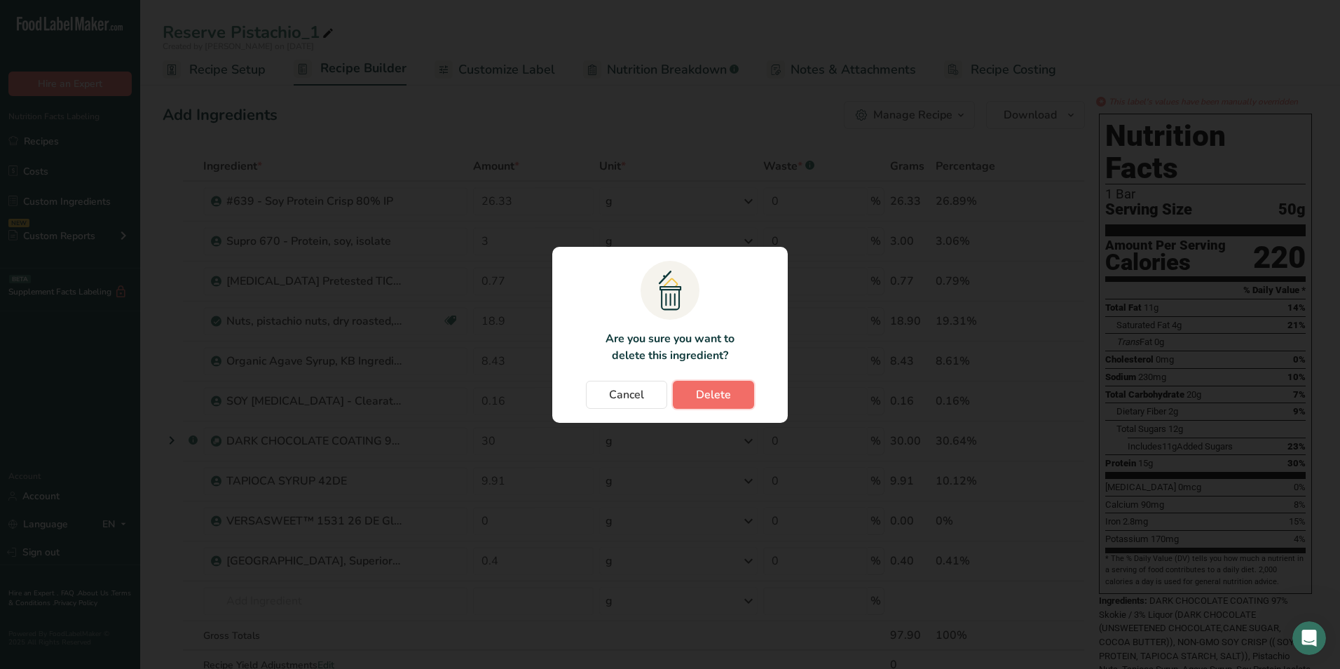
click at [723, 397] on span "Delete" at bounding box center [713, 394] width 35 height 17
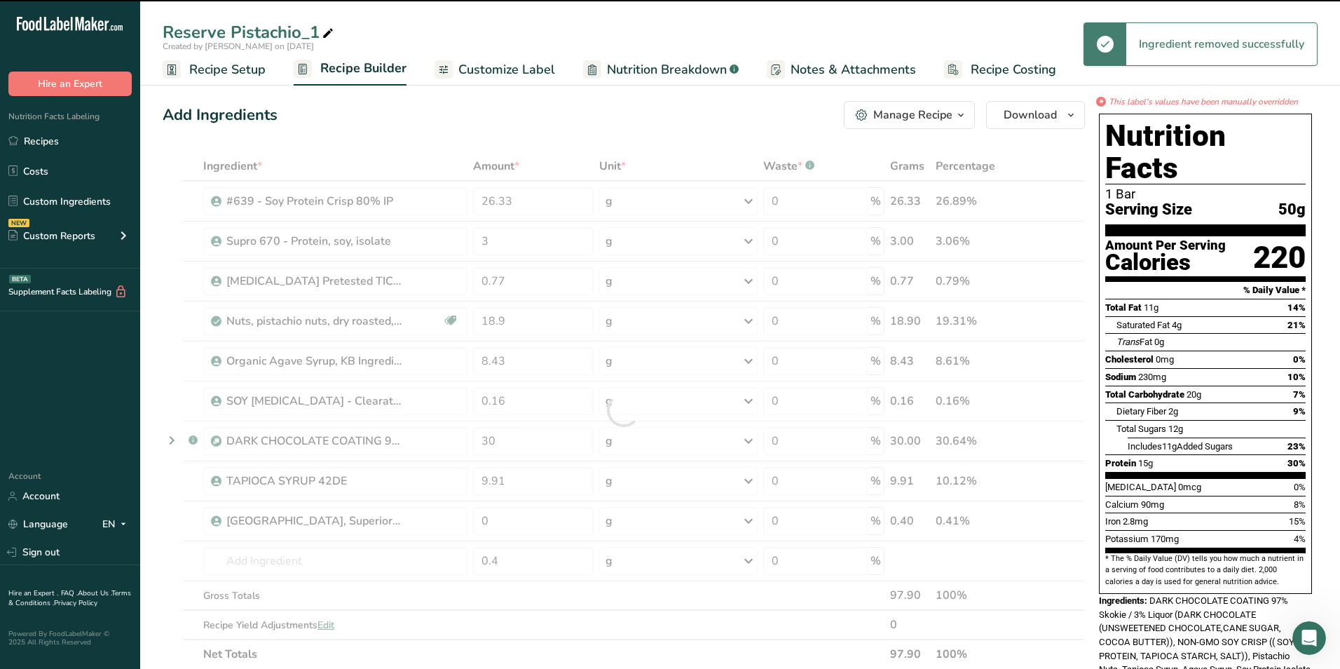
type input "0.4"
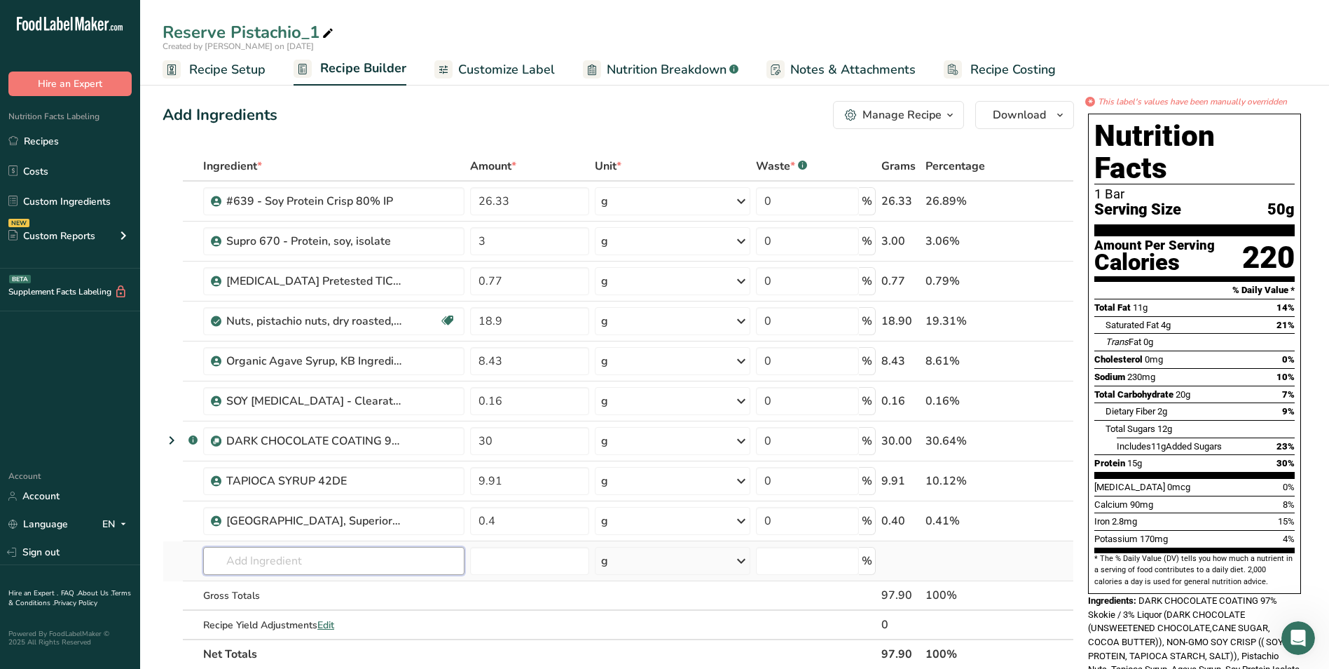
click at [261, 553] on input "text" at bounding box center [333, 561] width 261 height 28
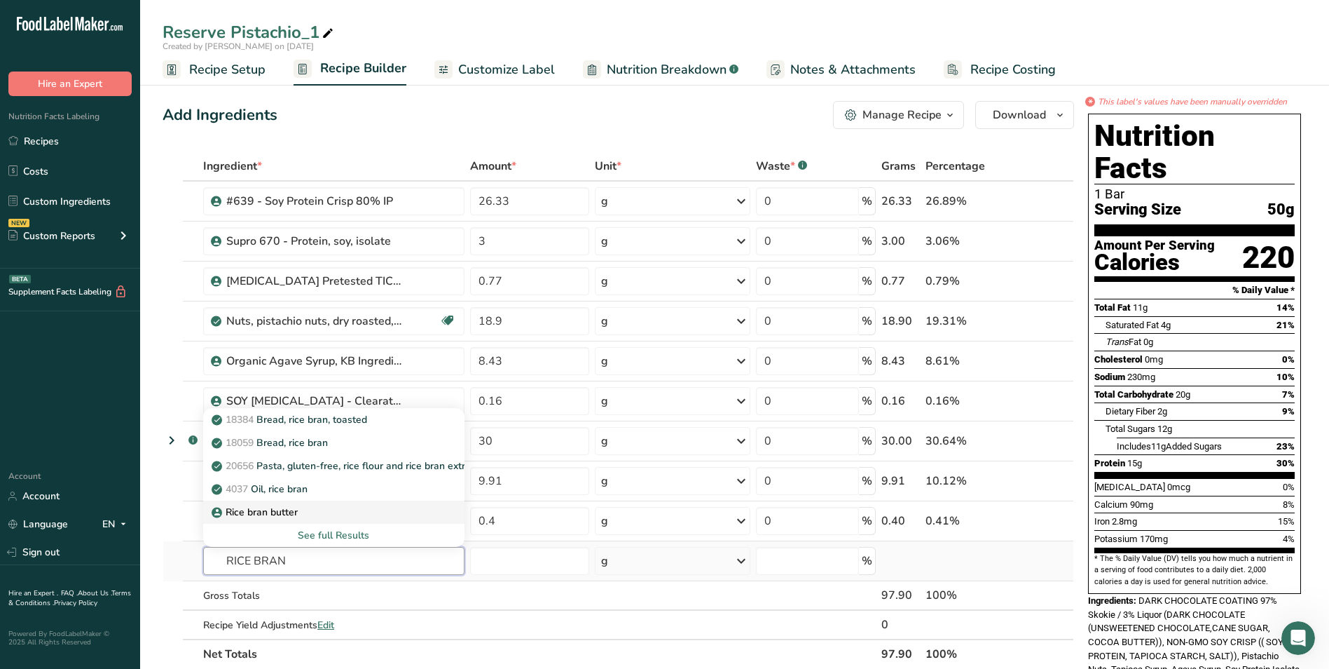
type input "RICE BRAN"
click at [285, 512] on p "Rice bran butter" at bounding box center [255, 512] width 83 height 15
type input "Rice bran butter"
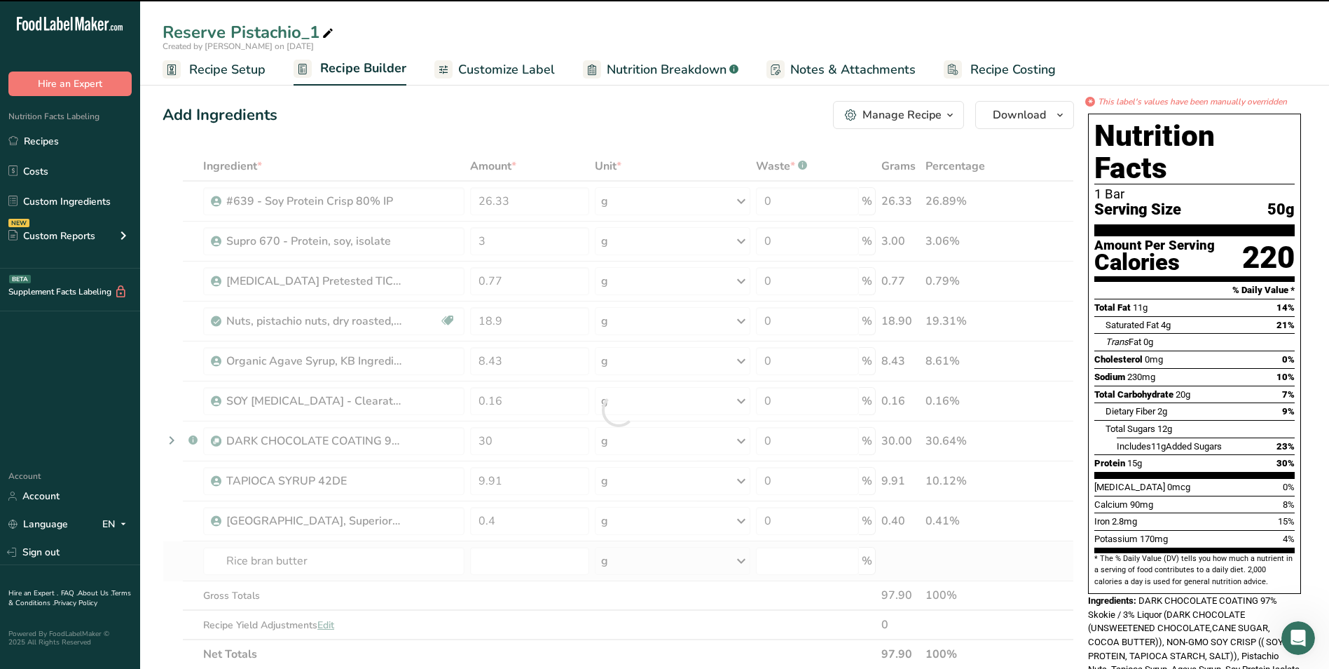
type input "0"
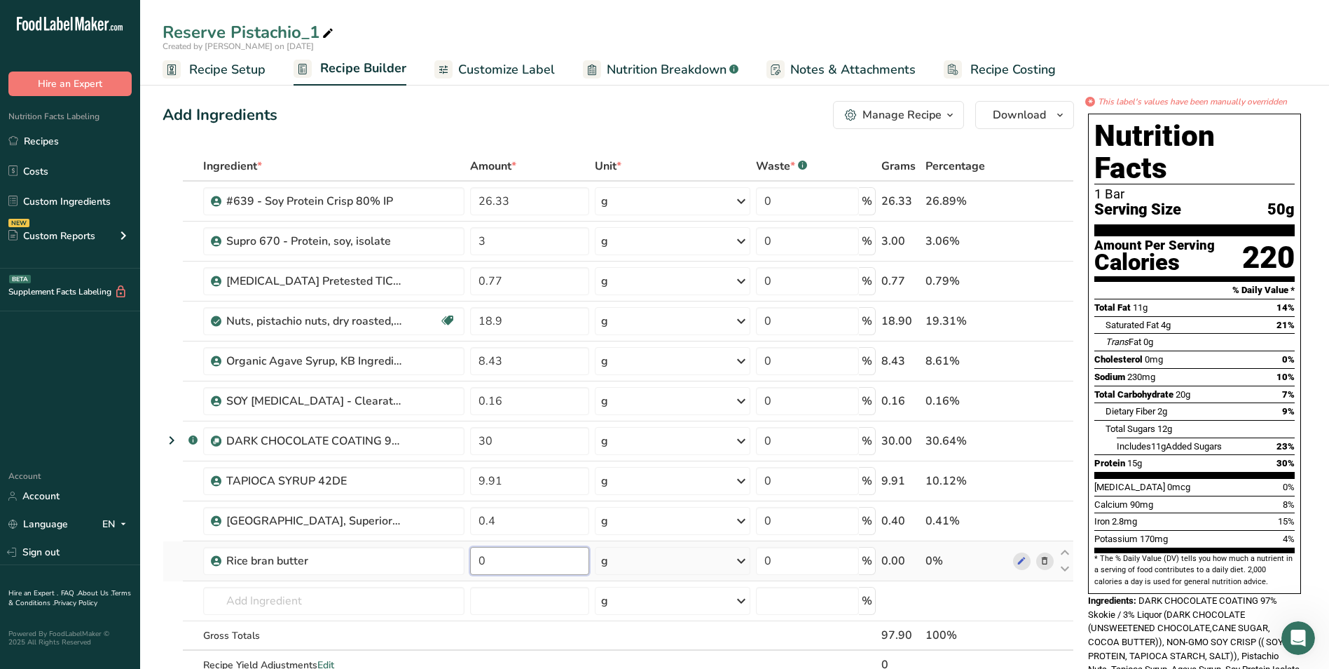
click at [490, 559] on input "0" at bounding box center [529, 561] width 119 height 28
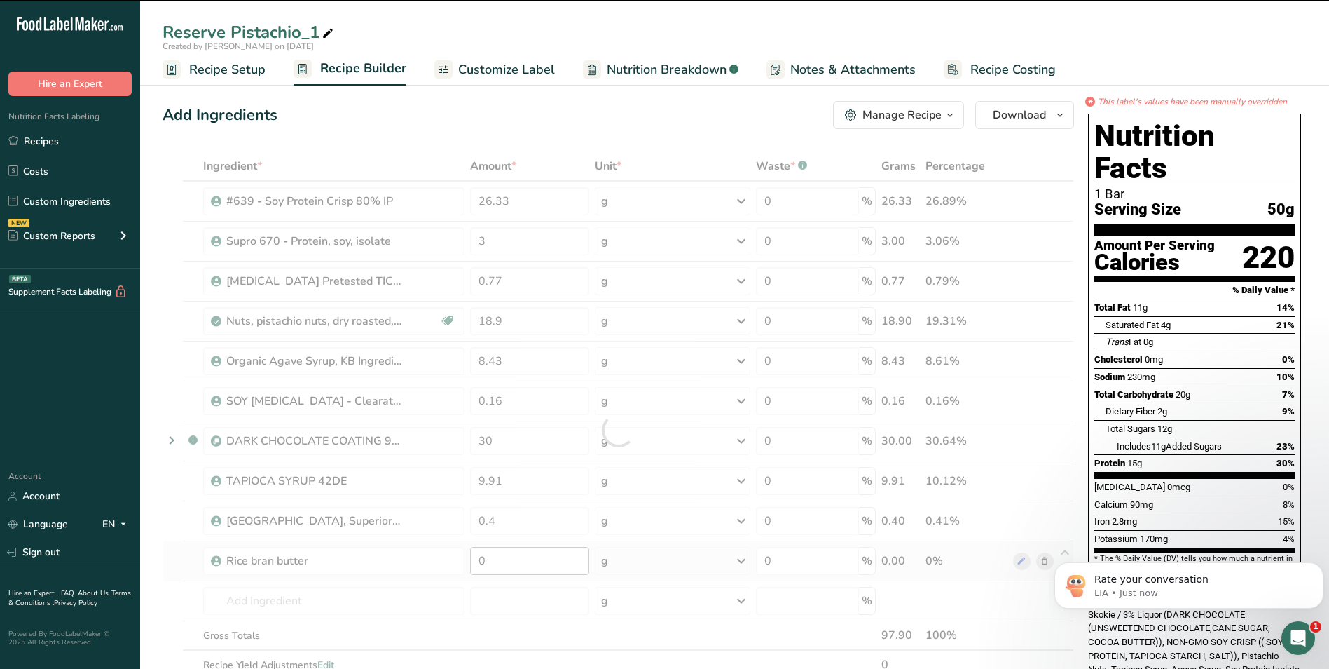
scroll to position [610, 0]
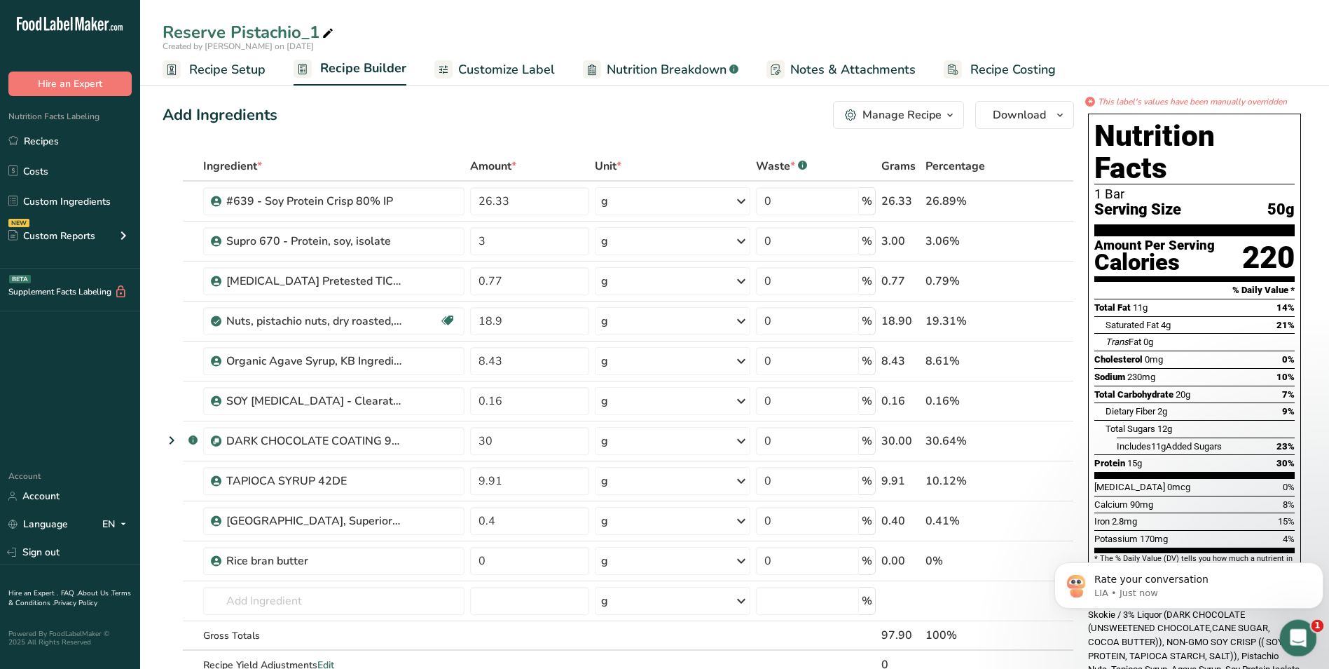
type textarea "2.1"
click at [1300, 634] on icon "Open Intercom Messenger" at bounding box center [1296, 635] width 23 height 23
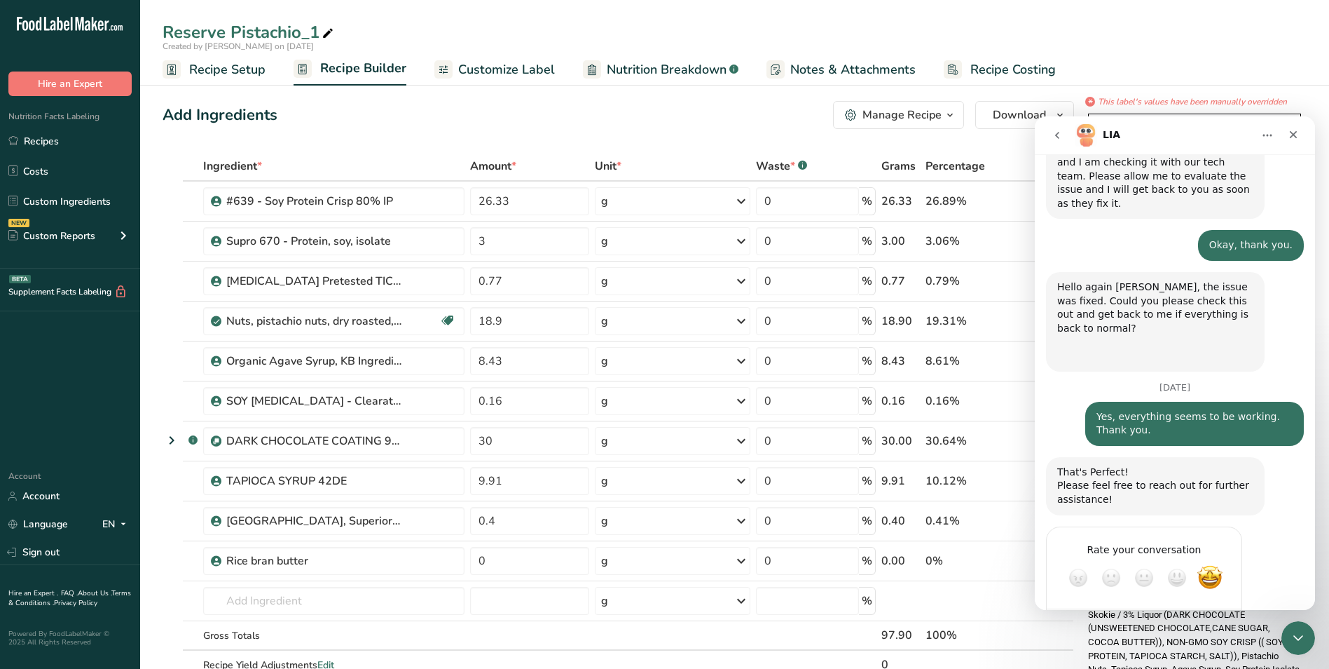
scroll to position [423, 0]
click at [1292, 132] on icon "Close" at bounding box center [1294, 135] width 8 height 8
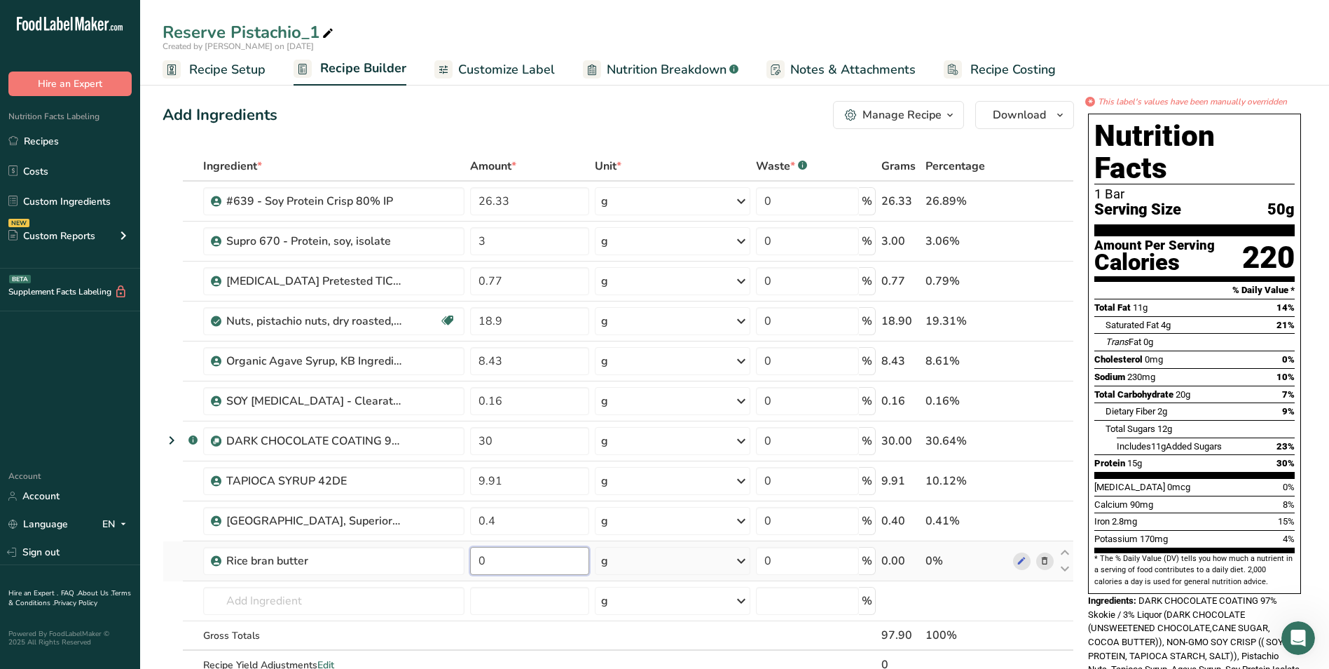
click at [490, 559] on input "0" at bounding box center [529, 561] width 119 height 28
type input "2.1"
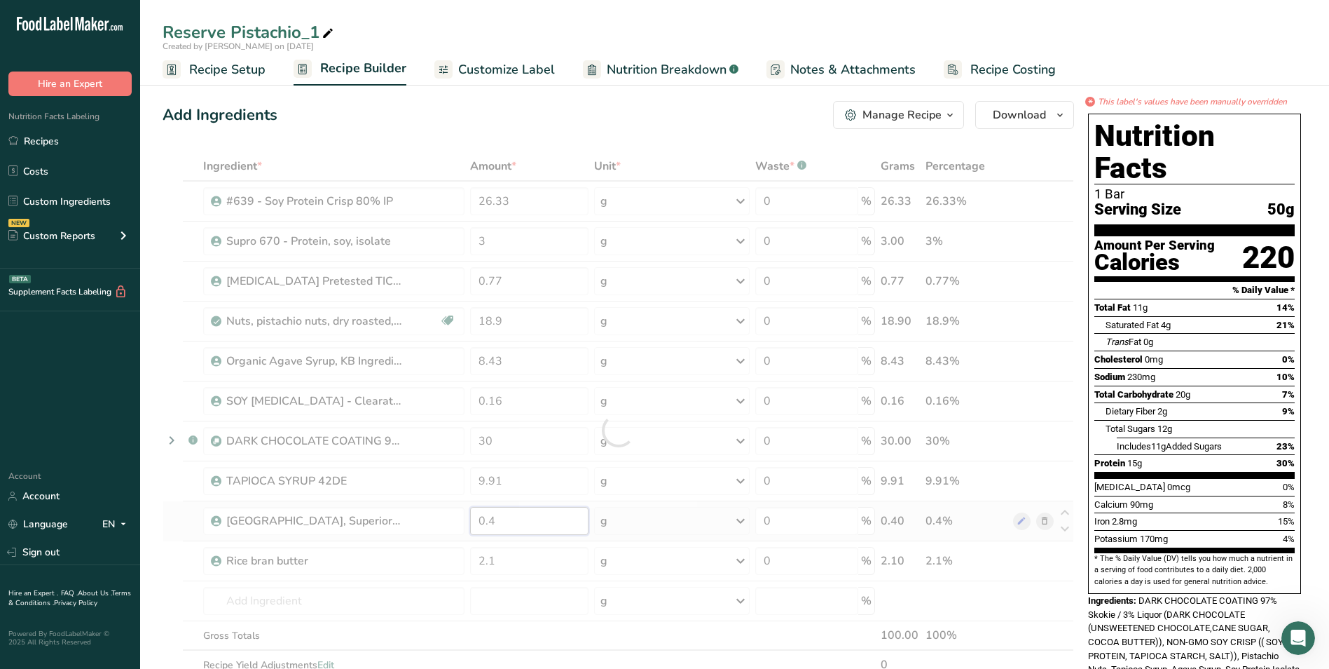
click at [518, 519] on div "Ingredient * Amount * Unit * Waste * .a-a{fill:#347362;}.b-a{fill:#fff;} Grams …" at bounding box center [619, 429] width 912 height 557
click at [509, 238] on div "Ingredient * Amount * Unit * Waste * .a-a{fill:#347362;}.b-a{fill:#fff;} Grams …" at bounding box center [619, 429] width 912 height 557
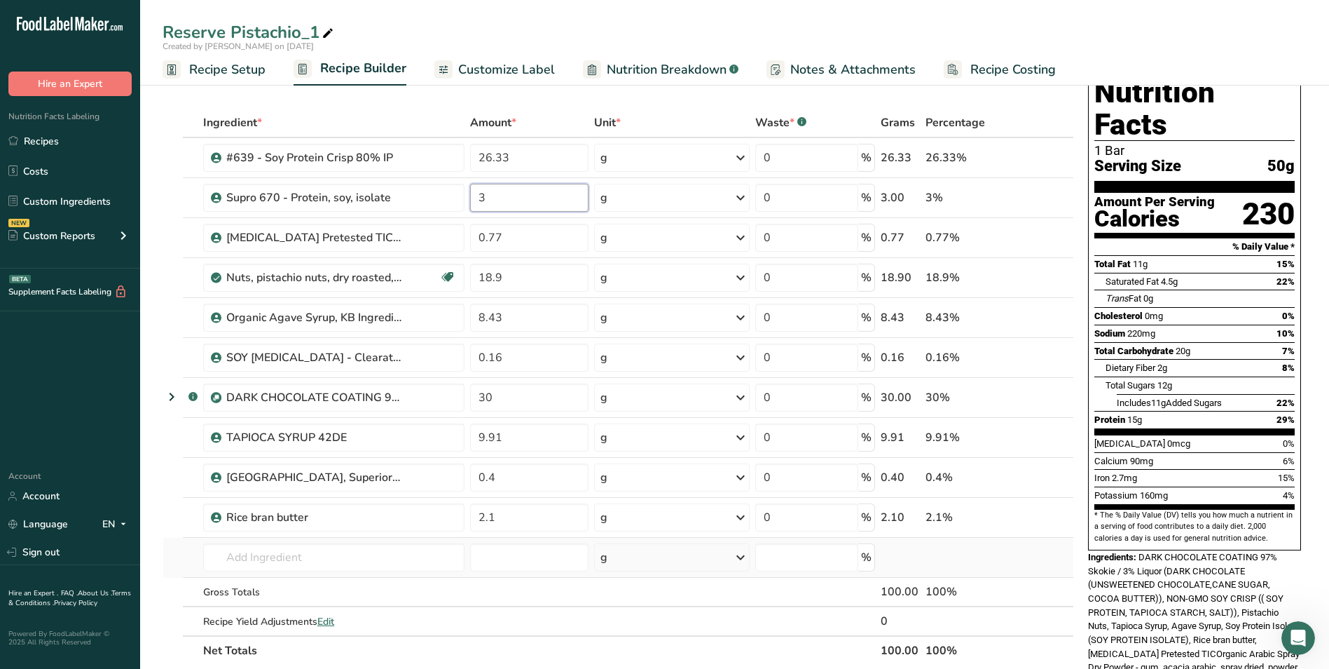
scroll to position [0, 0]
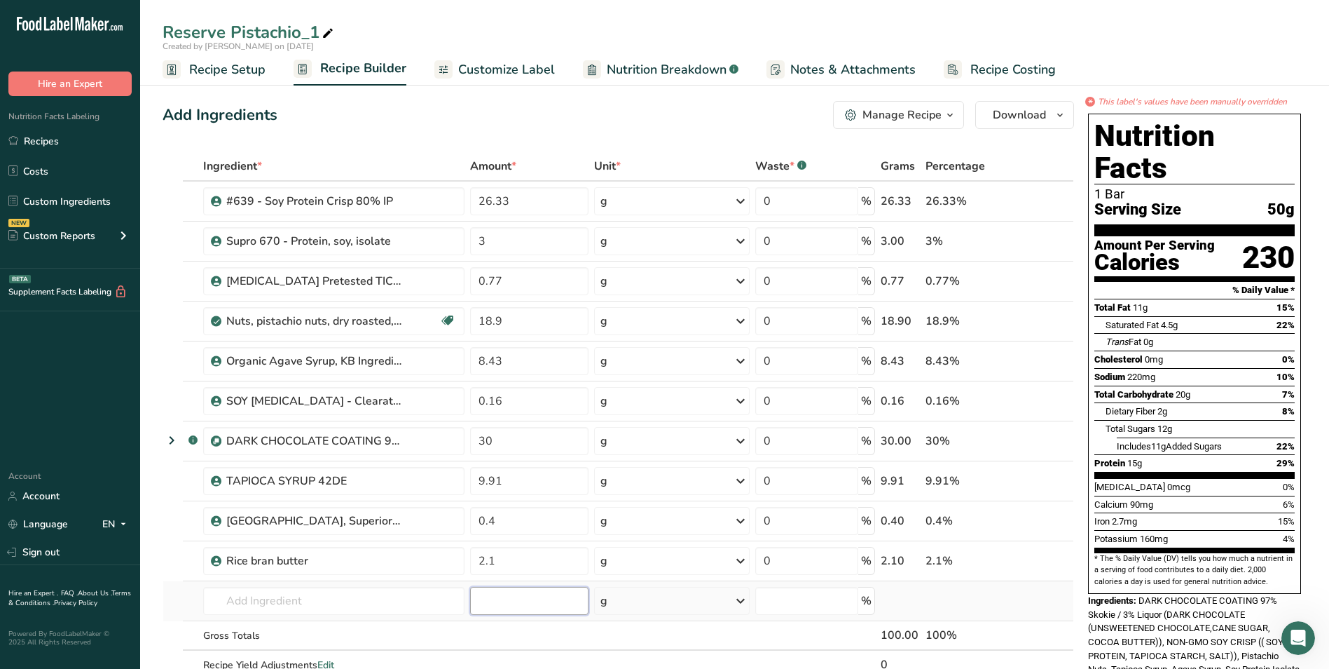
click at [539, 596] on div "Ingredient * Amount * Unit * Waste * .a-a{fill:#347362;}.b-a{fill:#fff;} Grams …" at bounding box center [619, 429] width 912 height 557
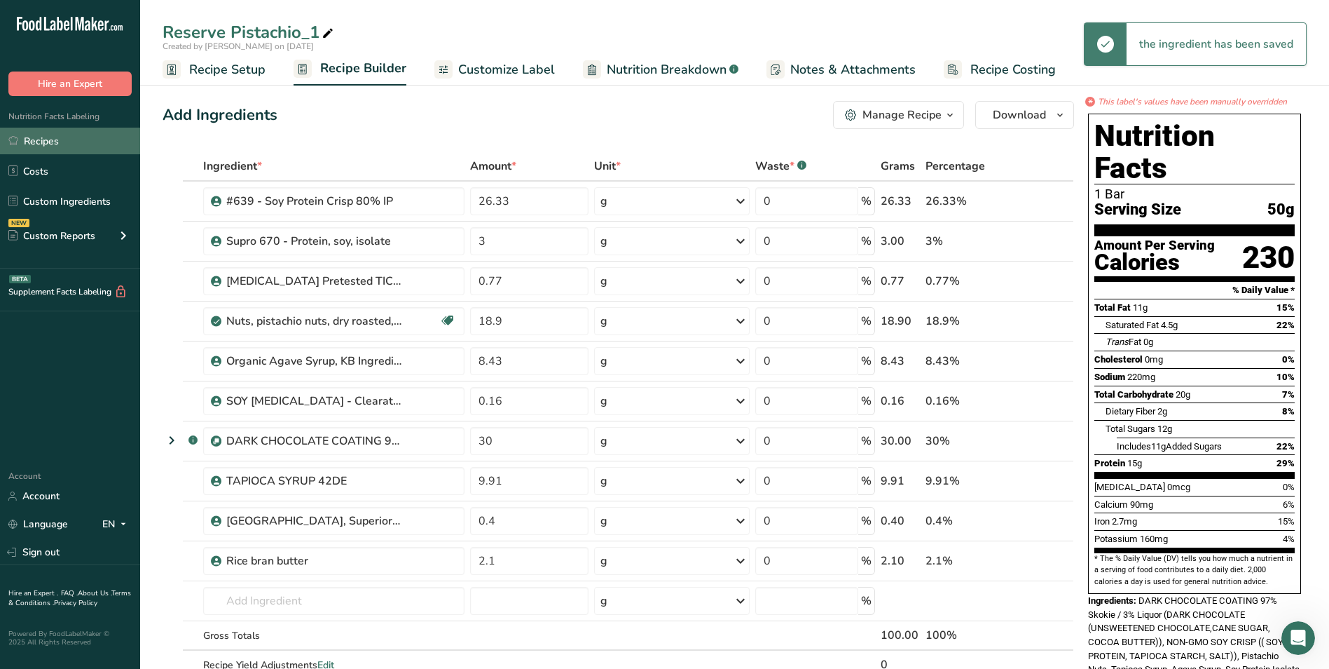
click at [41, 142] on link "Recipes" at bounding box center [70, 141] width 140 height 27
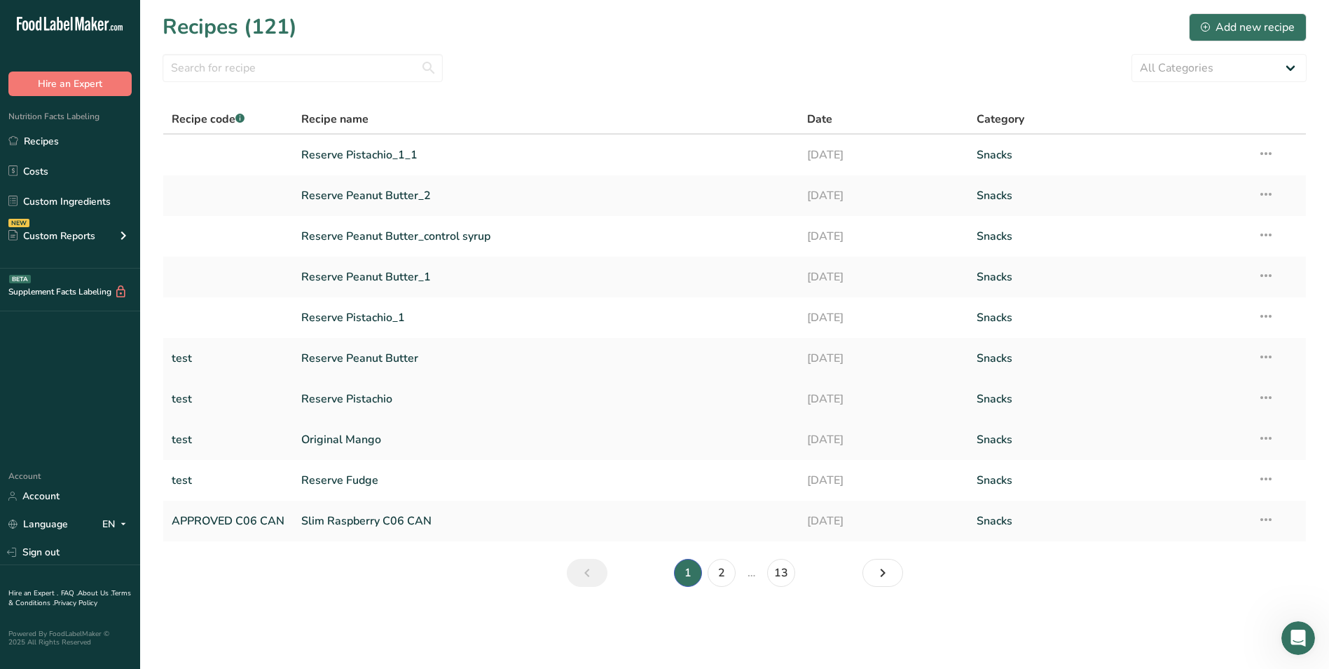
click at [363, 397] on link "Reserve Pistachio" at bounding box center [545, 398] width 489 height 29
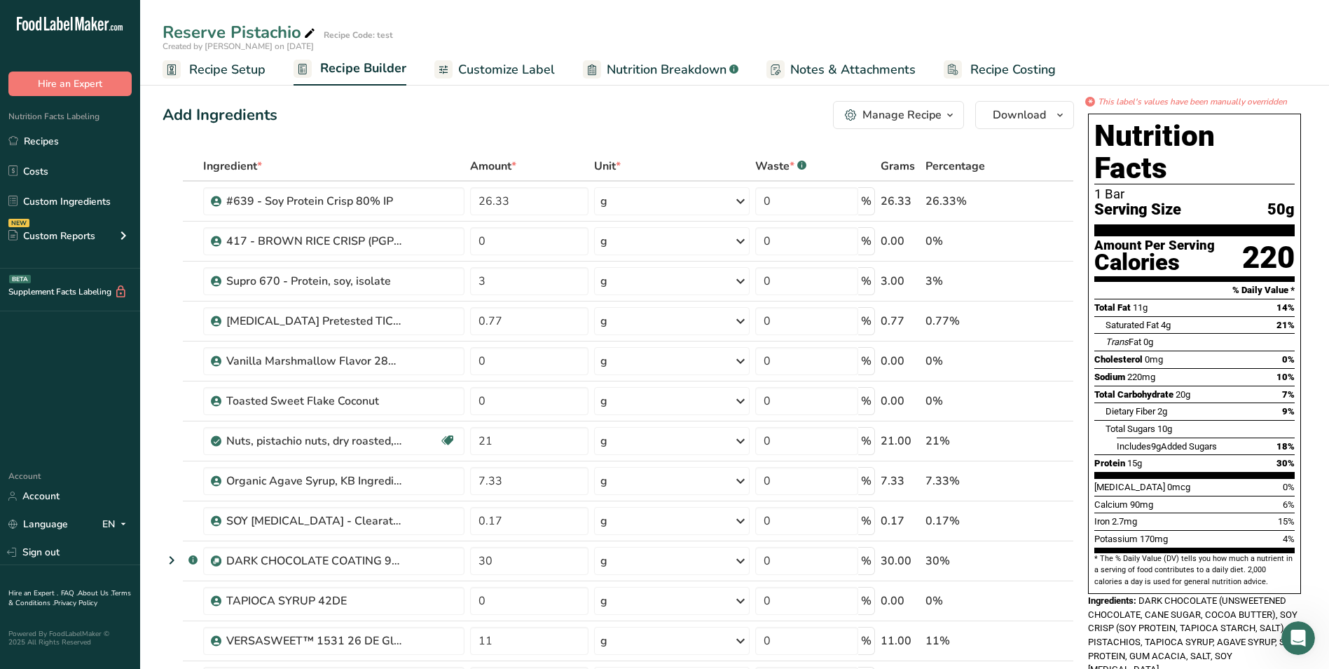
click at [478, 65] on span "Customize Label" at bounding box center [506, 69] width 97 height 19
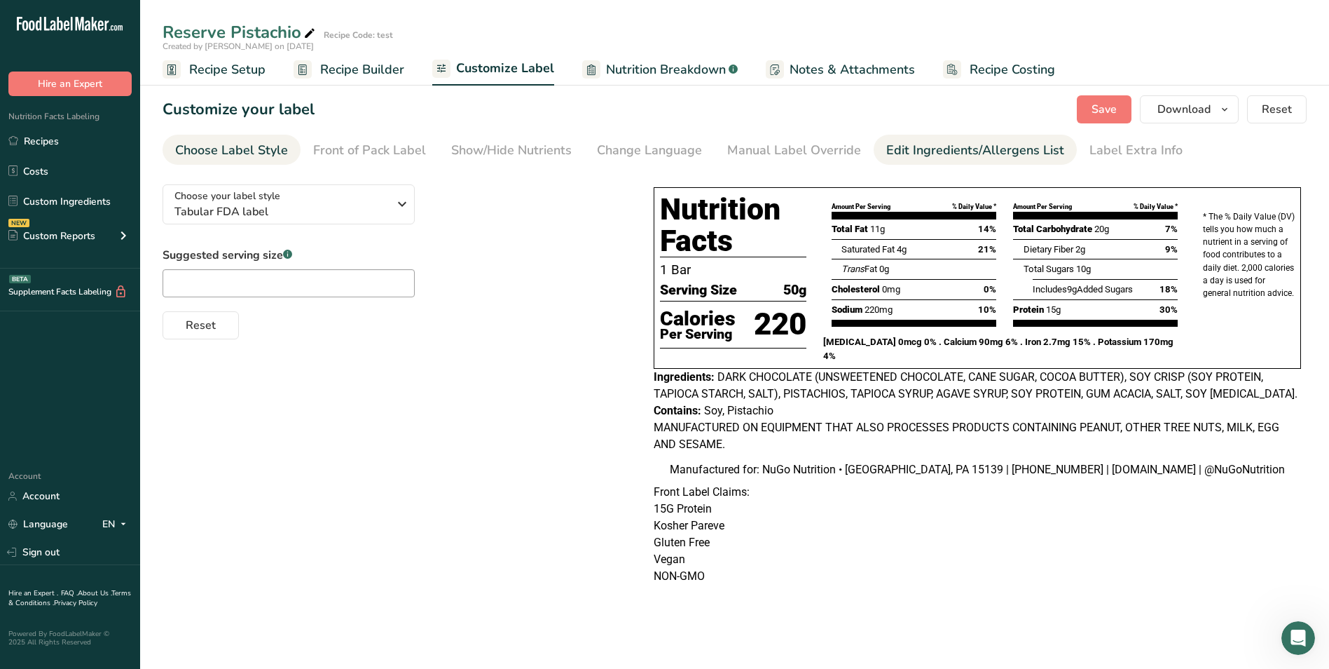
click at [916, 150] on div "Edit Ingredients/Allergens List" at bounding box center [976, 150] width 178 height 19
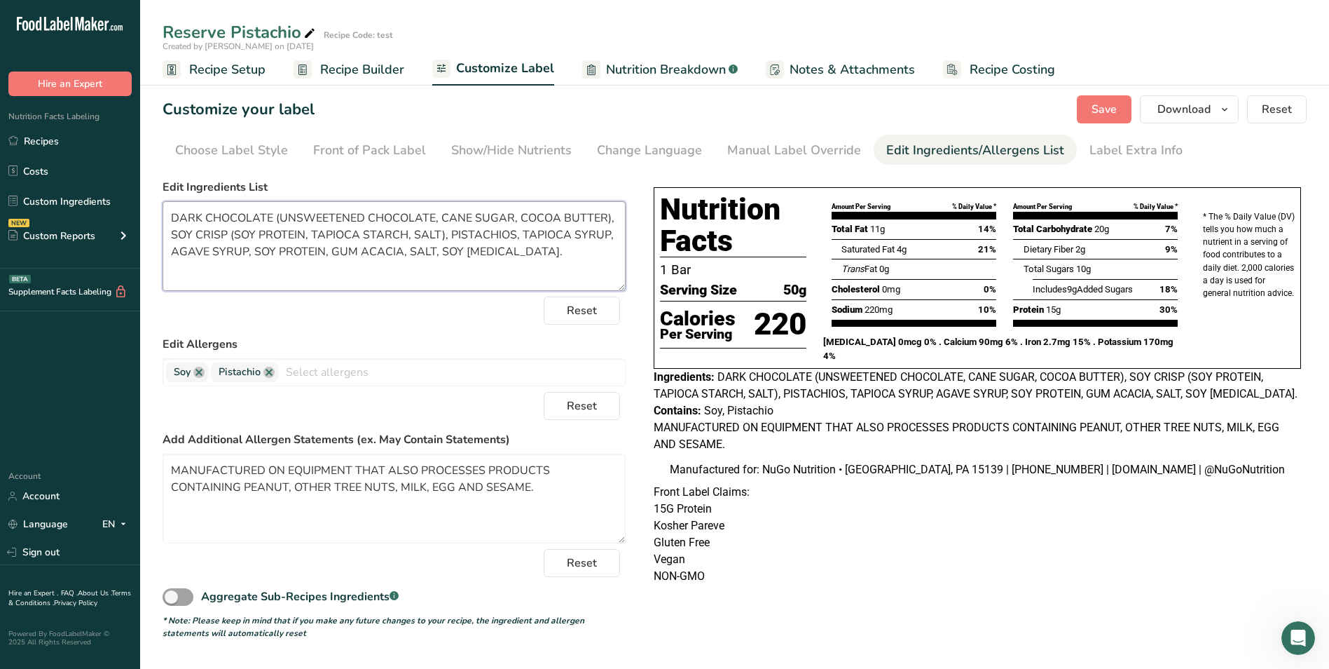
drag, startPoint x: 169, startPoint y: 215, endPoint x: 522, endPoint y: 255, distance: 355.5
click at [522, 255] on textarea "DARK CHOCOLATE (UNSWEETENED CHOCOLATE, CANE SUGAR, COCOA BUTTER), SOY CRISP (SO…" at bounding box center [394, 246] width 463 height 90
click at [35, 142] on link "Recipes" at bounding box center [70, 141] width 140 height 27
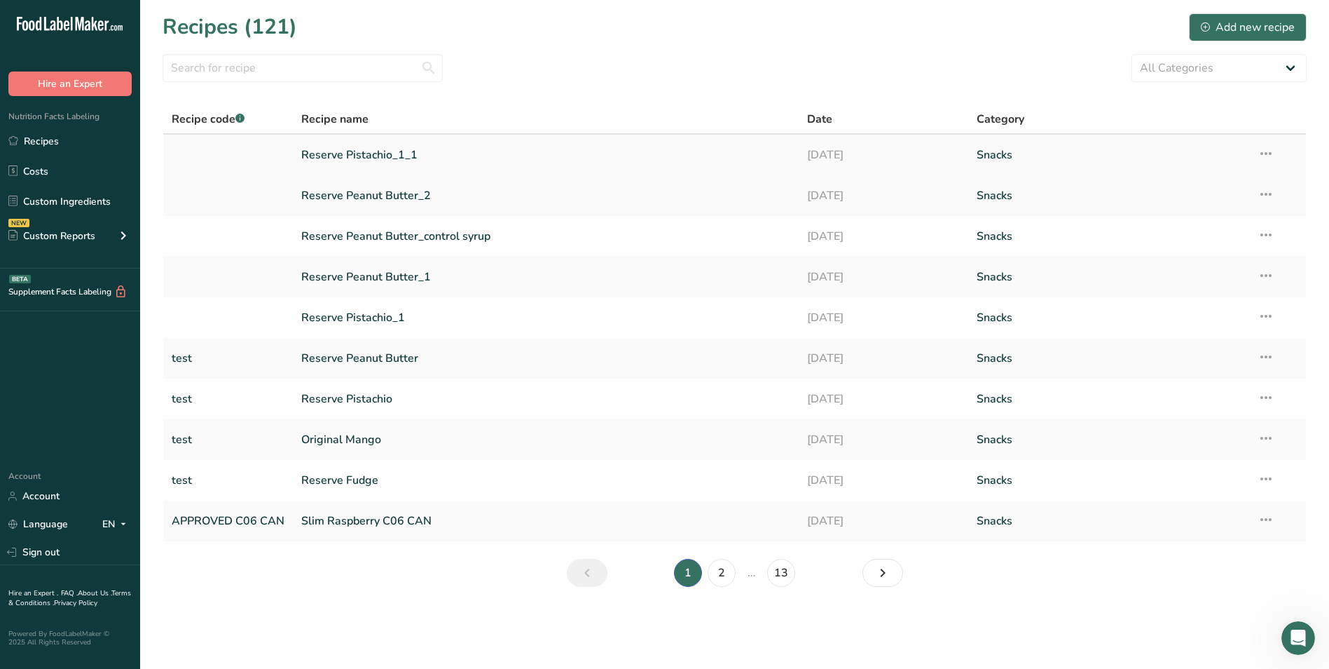
click at [381, 157] on link "Reserve Pistachio_1_1" at bounding box center [545, 154] width 489 height 29
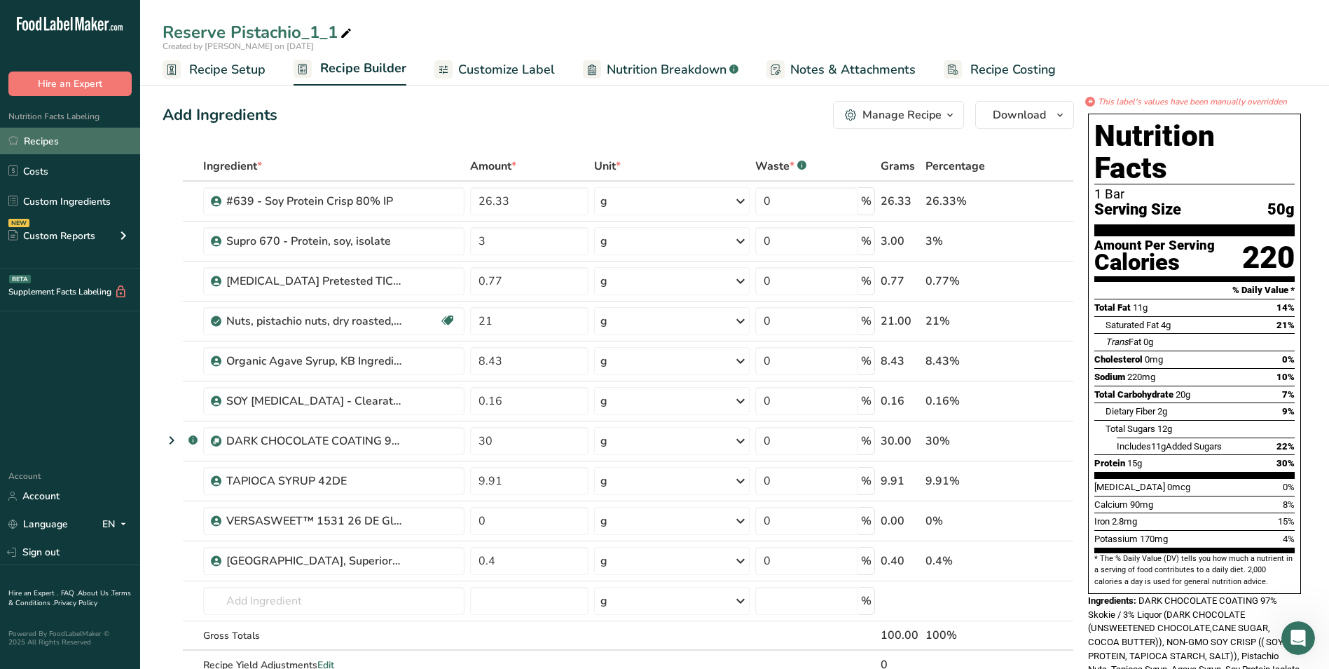
click at [39, 138] on link "Recipes" at bounding box center [70, 141] width 140 height 27
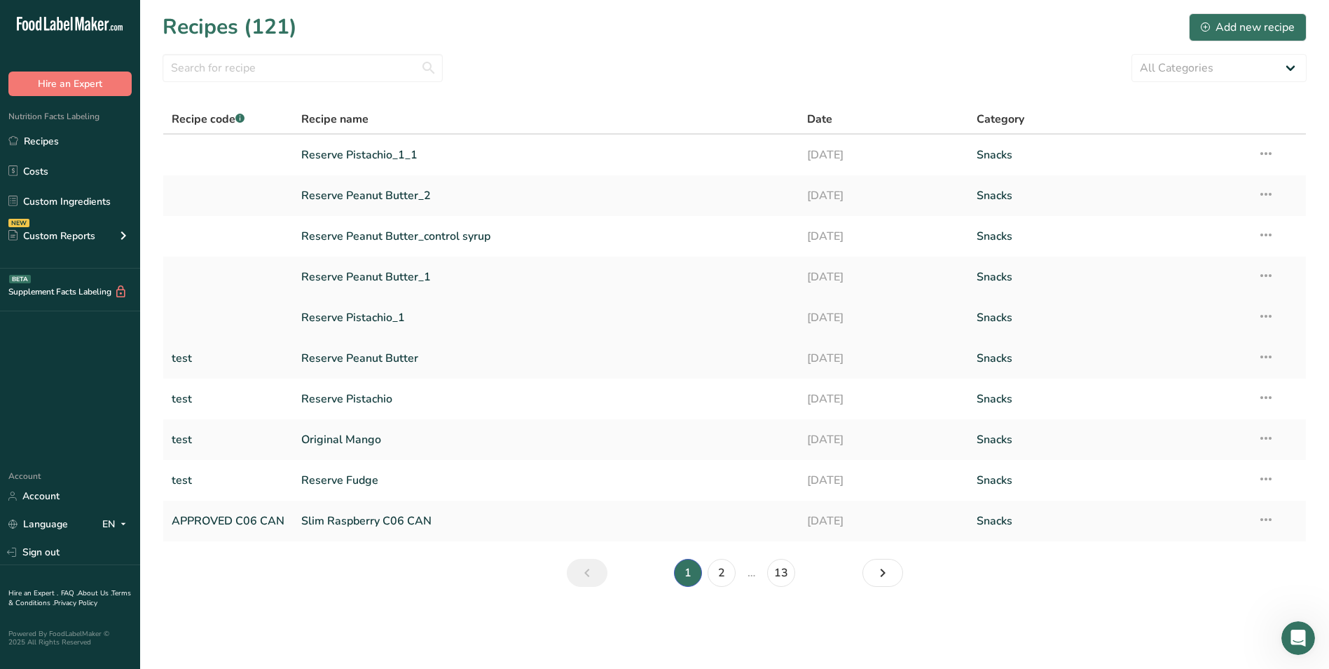
click at [370, 315] on link "Reserve Pistachio_1" at bounding box center [545, 317] width 489 height 29
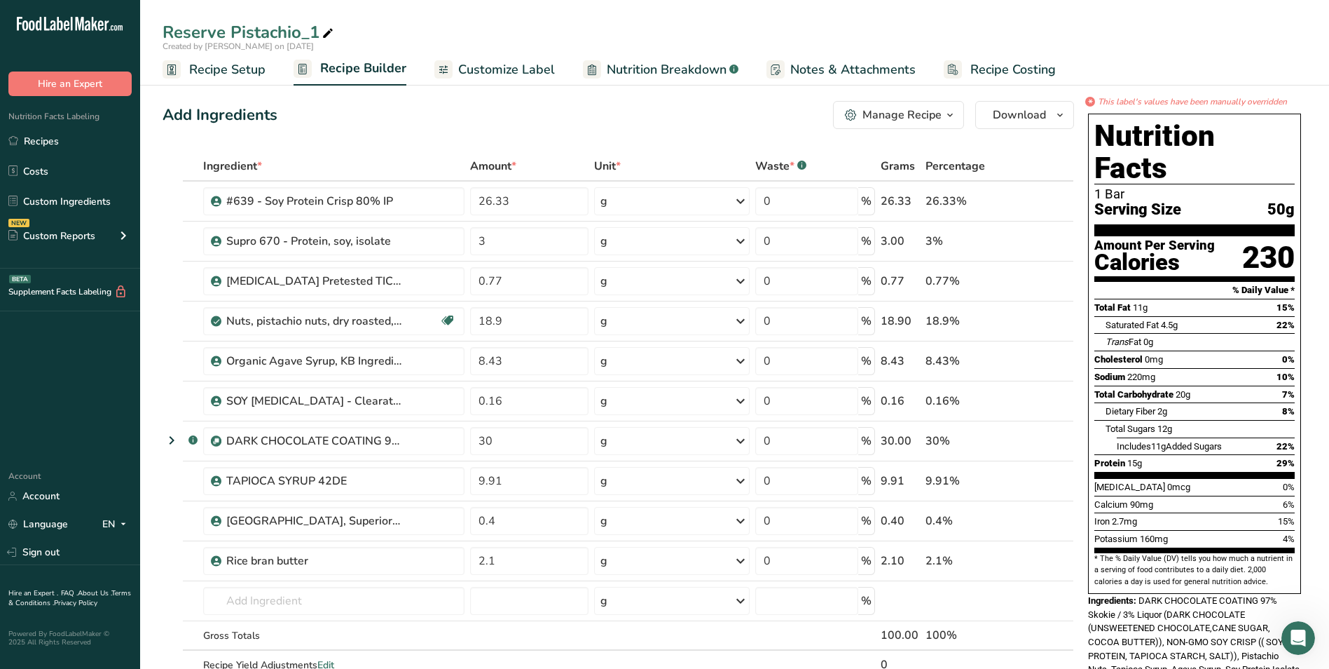
click at [533, 73] on span "Customize Label" at bounding box center [506, 69] width 97 height 19
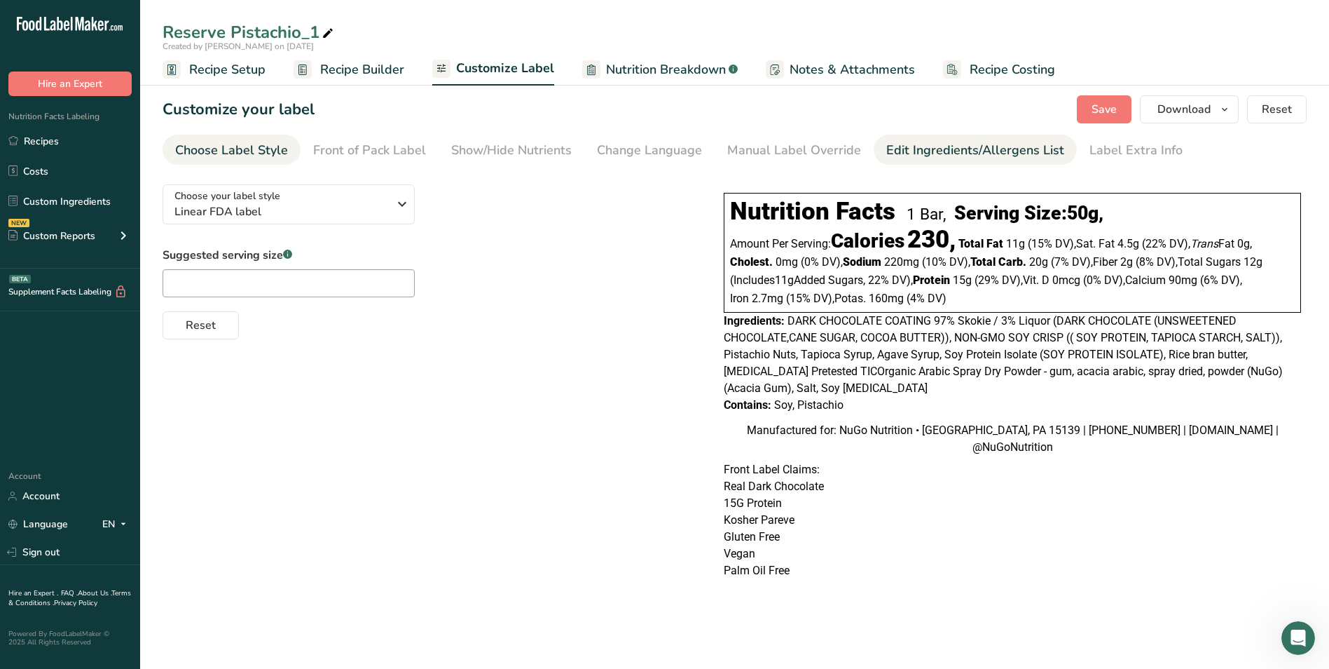
click at [901, 149] on div "Edit Ingredients/Allergens List" at bounding box center [976, 150] width 178 height 19
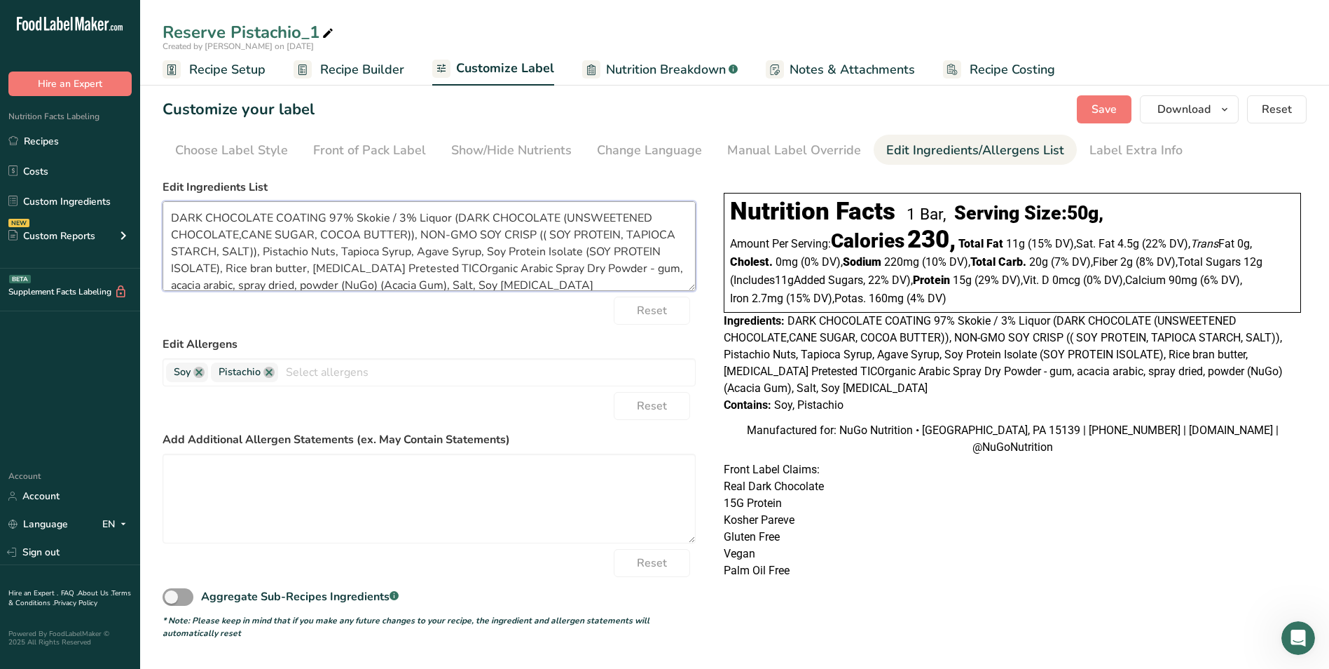
scroll to position [11, 0]
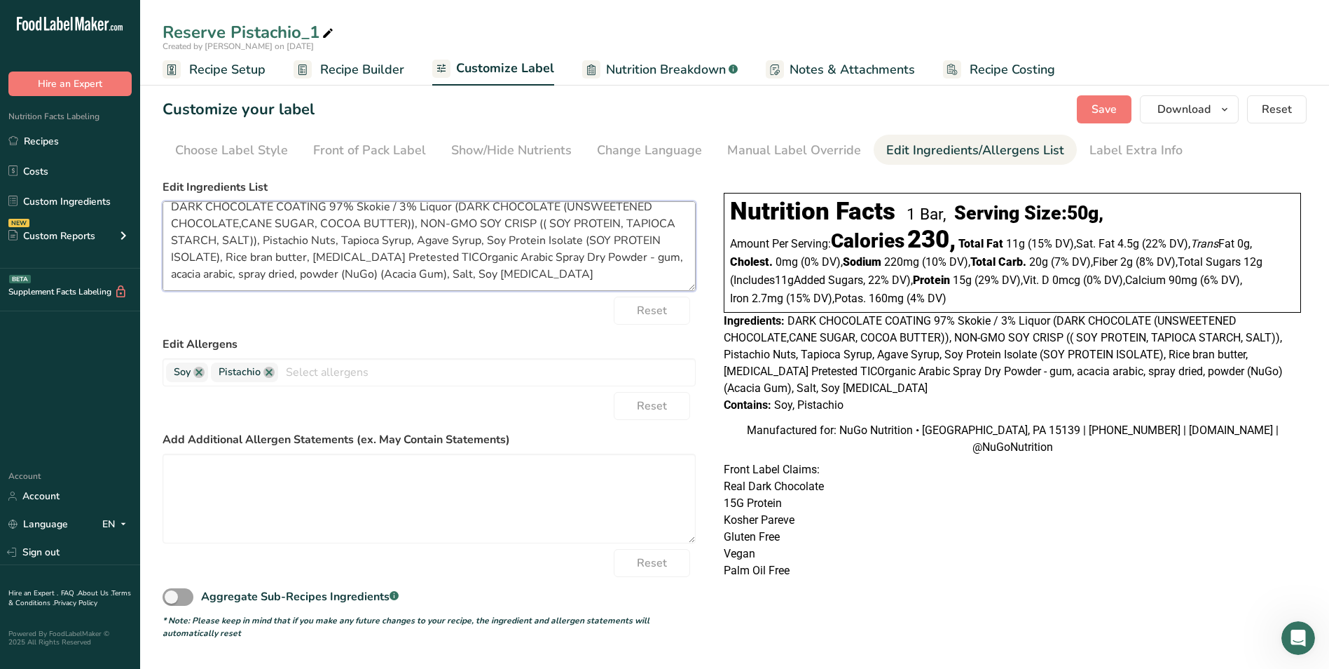
drag, startPoint x: 172, startPoint y: 220, endPoint x: 507, endPoint y: 294, distance: 343.0
click at [507, 294] on form "Edit Ingredients List DARK CHOCOLATE COATING 97% Skokie / 3% Liquor (DARK CHOCO…" at bounding box center [429, 409] width 533 height 460
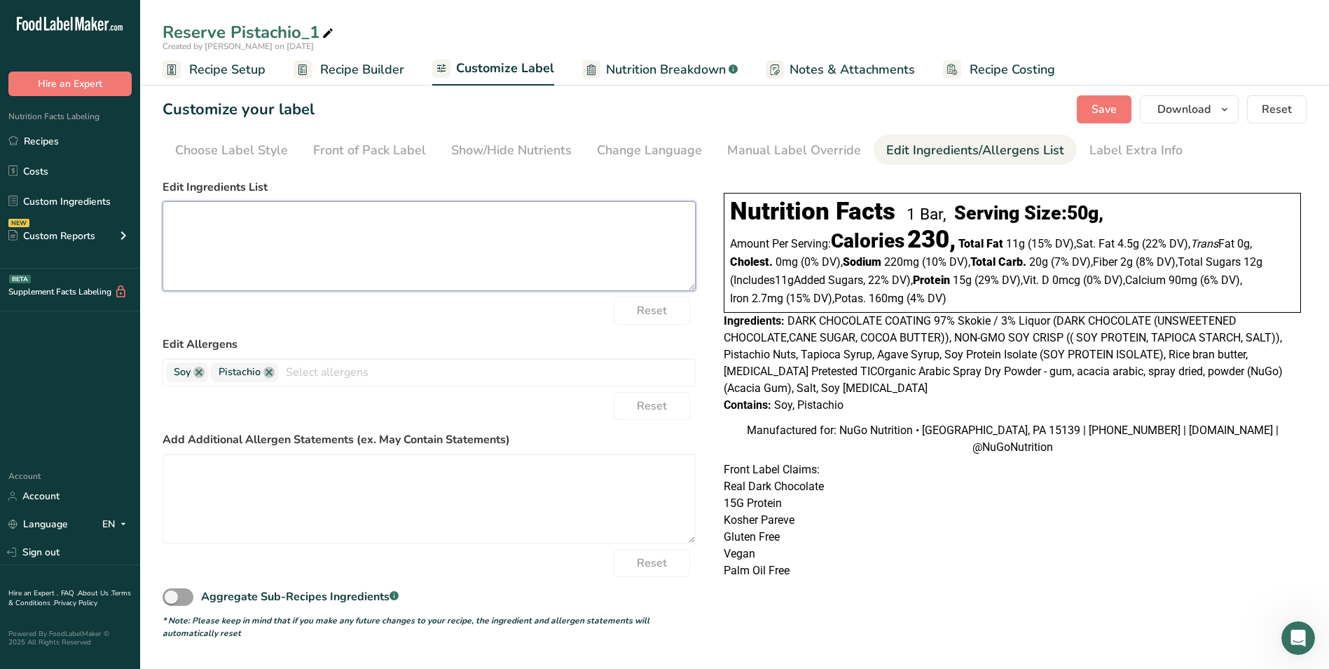
scroll to position [0, 0]
paste textarea "DARK CHOCOLATE (UNSWEETENED CHOCOLATE, CANE SUGAR, COCOA BUTTER), SOY CRISP (SO…"
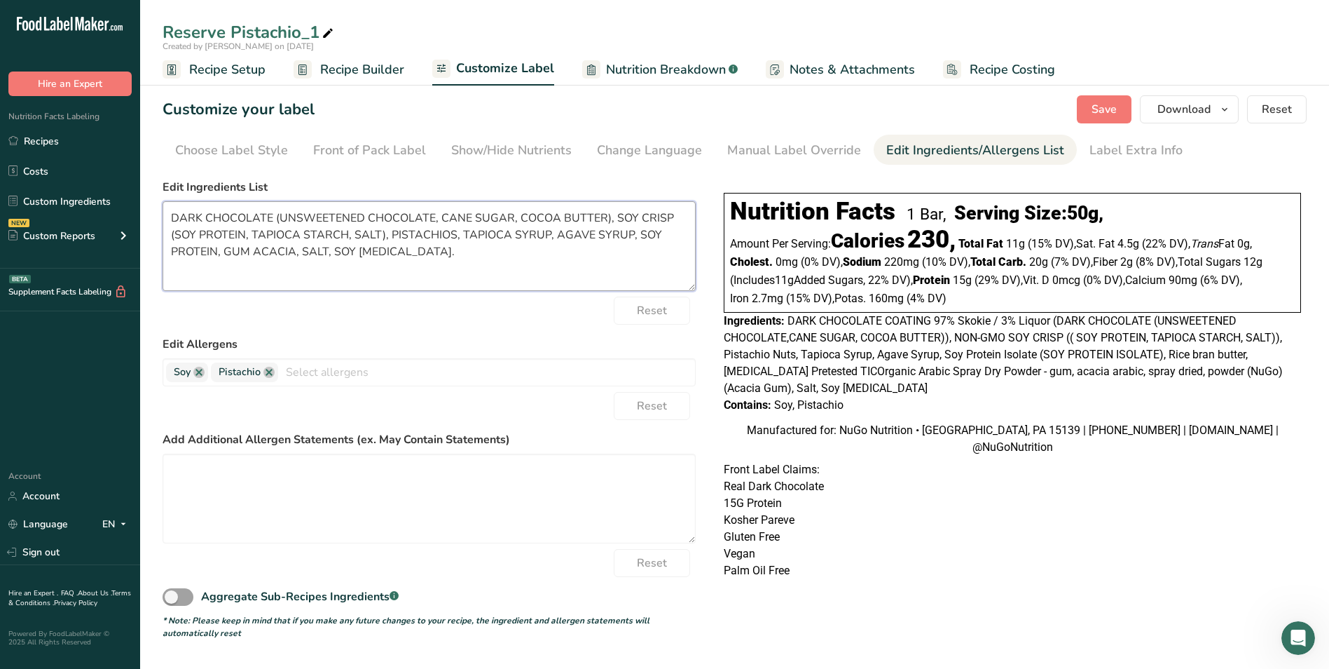
click at [226, 251] on textarea "DARK CHOCOLATE (UNSWEETENED CHOCOLATE, CANE SUGAR, COCOA BUTTER), SOY CRISP (SO…" at bounding box center [429, 246] width 533 height 90
type textarea "DARK CHOCOLATE (UNSWEETENED CHOCOLATE, CANE SUGAR, COCOA BUTTER), SOY CRISP (SO…"
drag, startPoint x: 1105, startPoint y: 108, endPoint x: 1108, endPoint y: 116, distance: 8.9
click at [1108, 116] on span "Save" at bounding box center [1104, 109] width 25 height 17
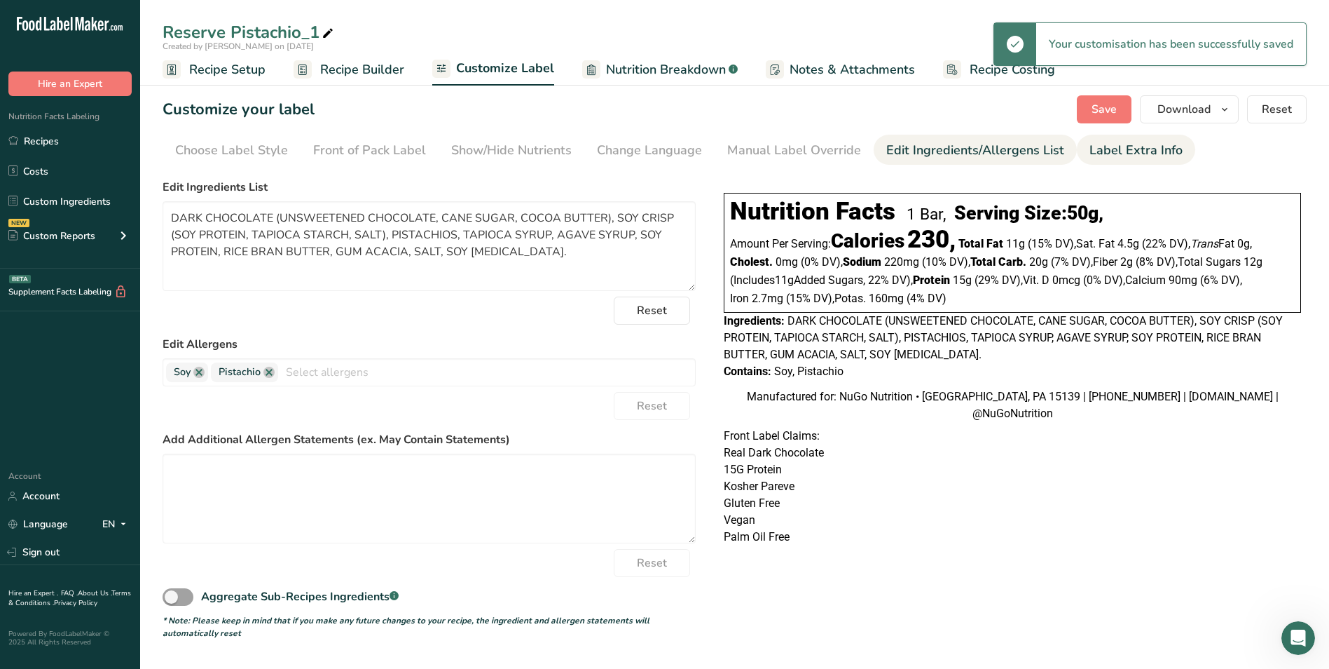
click at [1105, 152] on div "Label Extra Info" at bounding box center [1136, 150] width 93 height 19
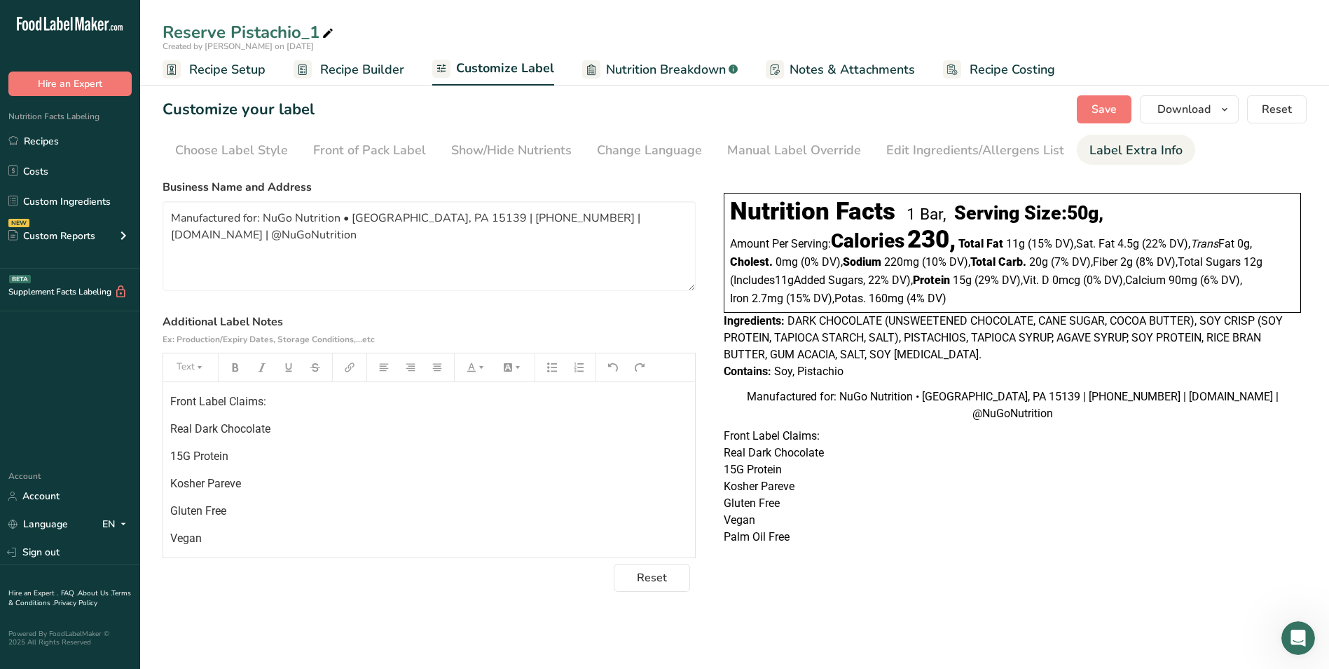
click at [272, 428] on p "Real Dark Chocolate" at bounding box center [429, 429] width 518 height 17
click at [257, 552] on div "Front Label Claims: 15G Protein Kosher Pareve Gluten Free Vegan Palm Oil Free" at bounding box center [429, 469] width 532 height 175
click at [1104, 102] on span "Save" at bounding box center [1104, 109] width 25 height 17
click at [1105, 102] on span "Save" at bounding box center [1104, 109] width 25 height 17
click at [40, 142] on link "Recipes" at bounding box center [70, 141] width 140 height 27
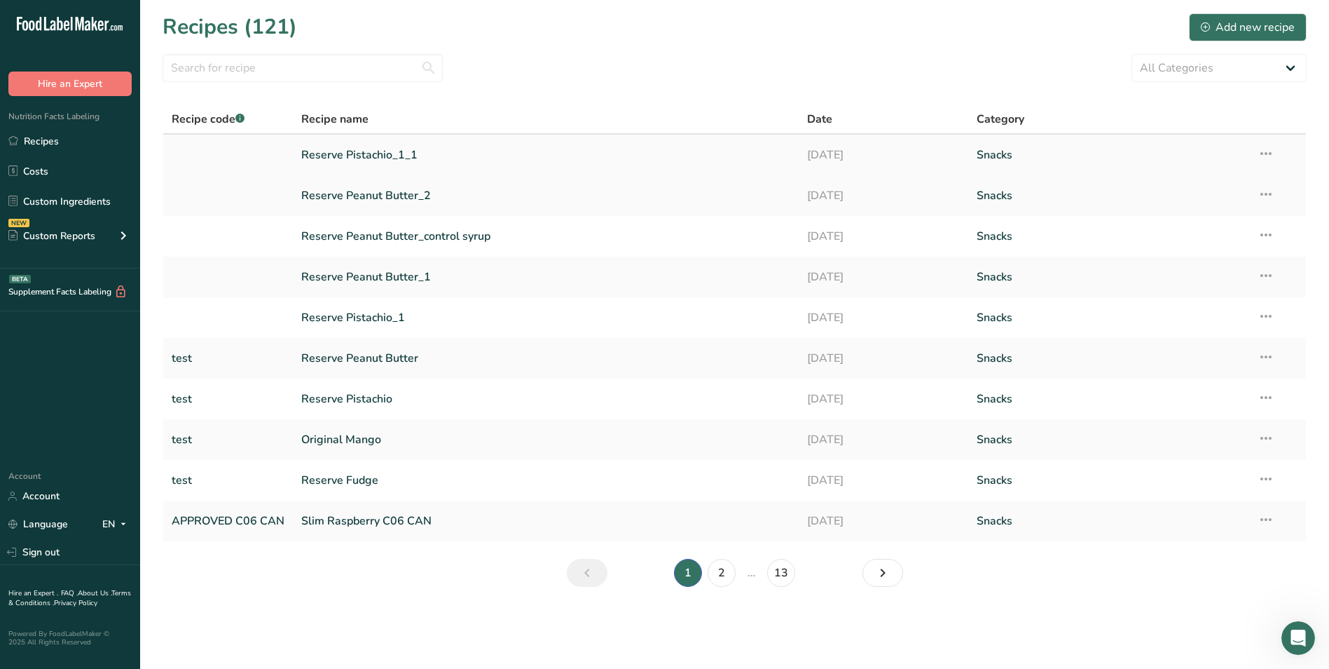
click at [358, 155] on link "Reserve Pistachio_1_1" at bounding box center [545, 154] width 489 height 29
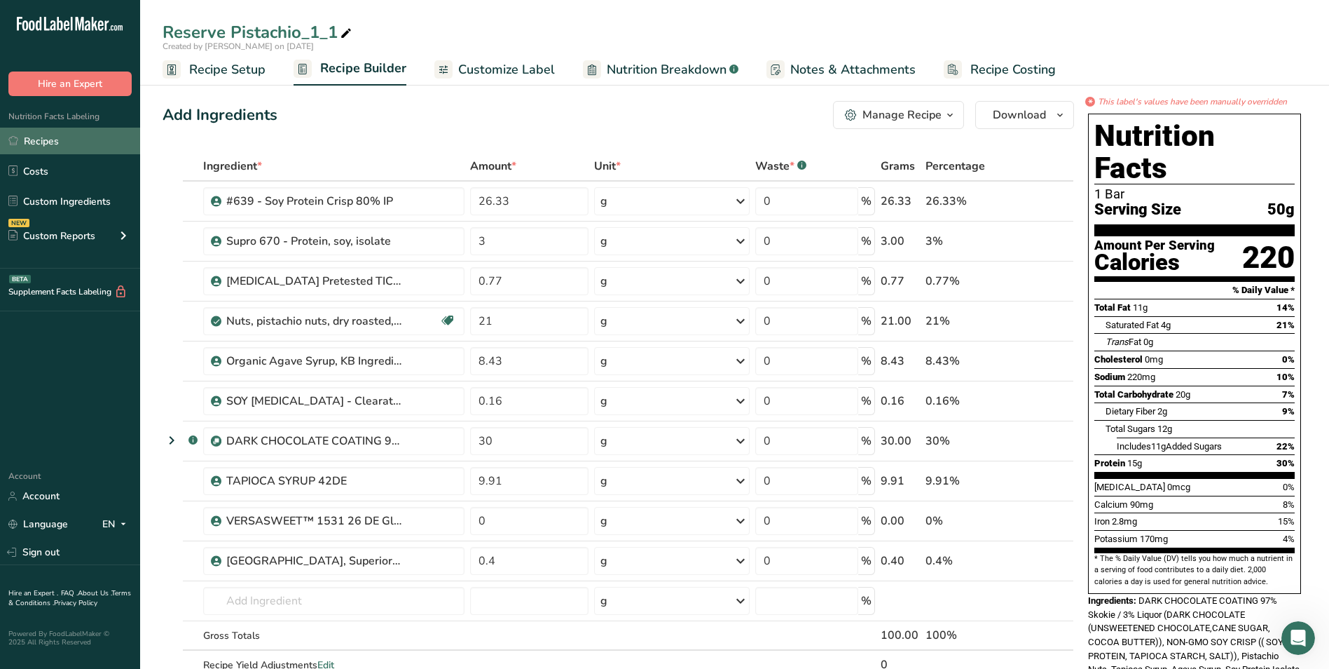
click at [32, 137] on link "Recipes" at bounding box center [70, 141] width 140 height 27
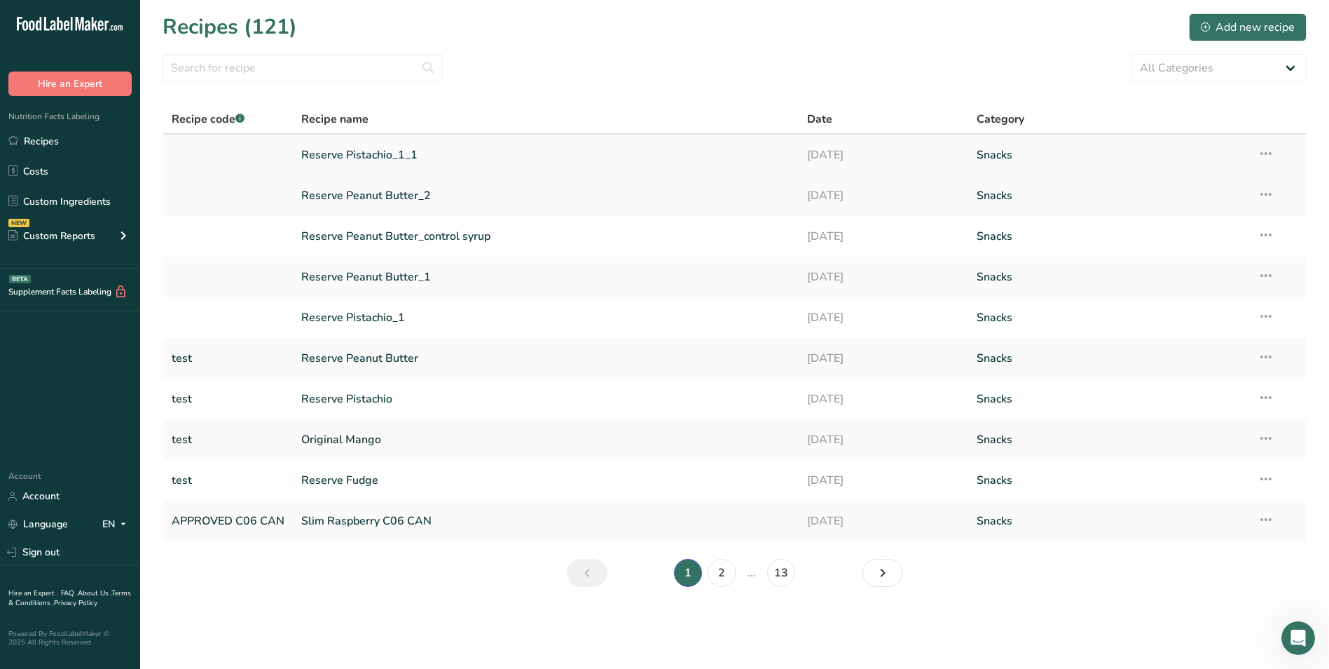
click at [1266, 153] on icon at bounding box center [1266, 153] width 17 height 25
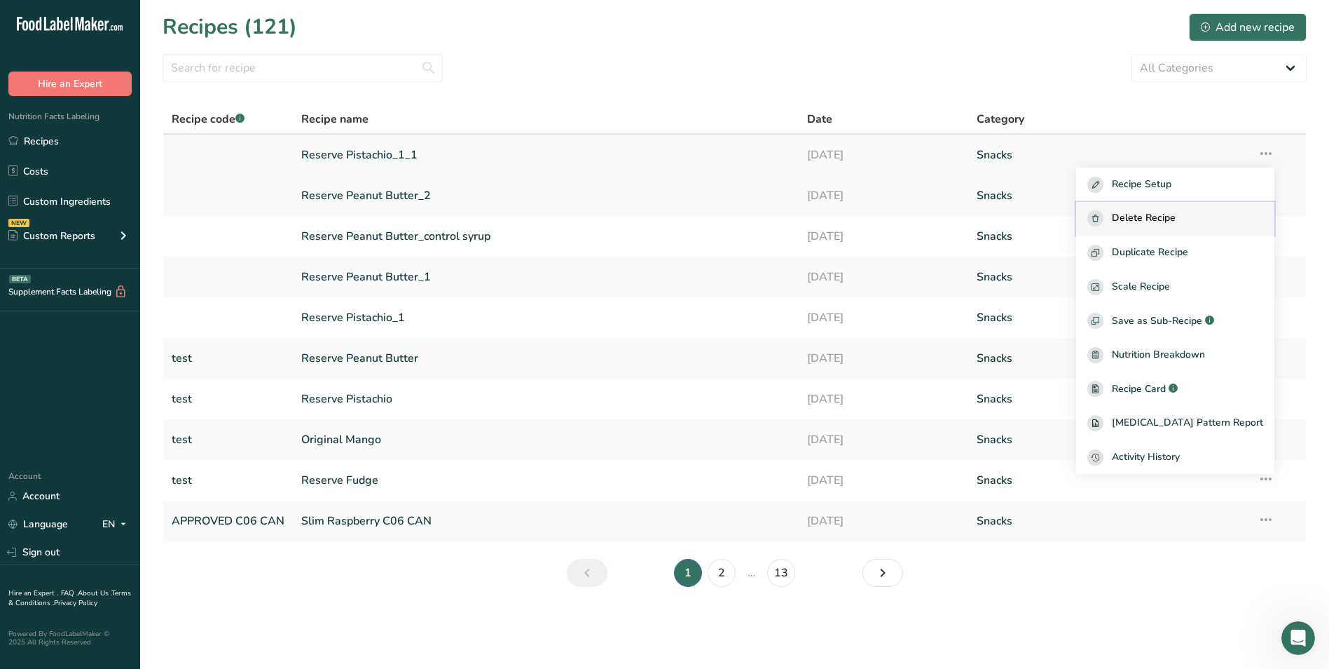
click at [1165, 215] on span "Delete Recipe" at bounding box center [1144, 218] width 64 height 16
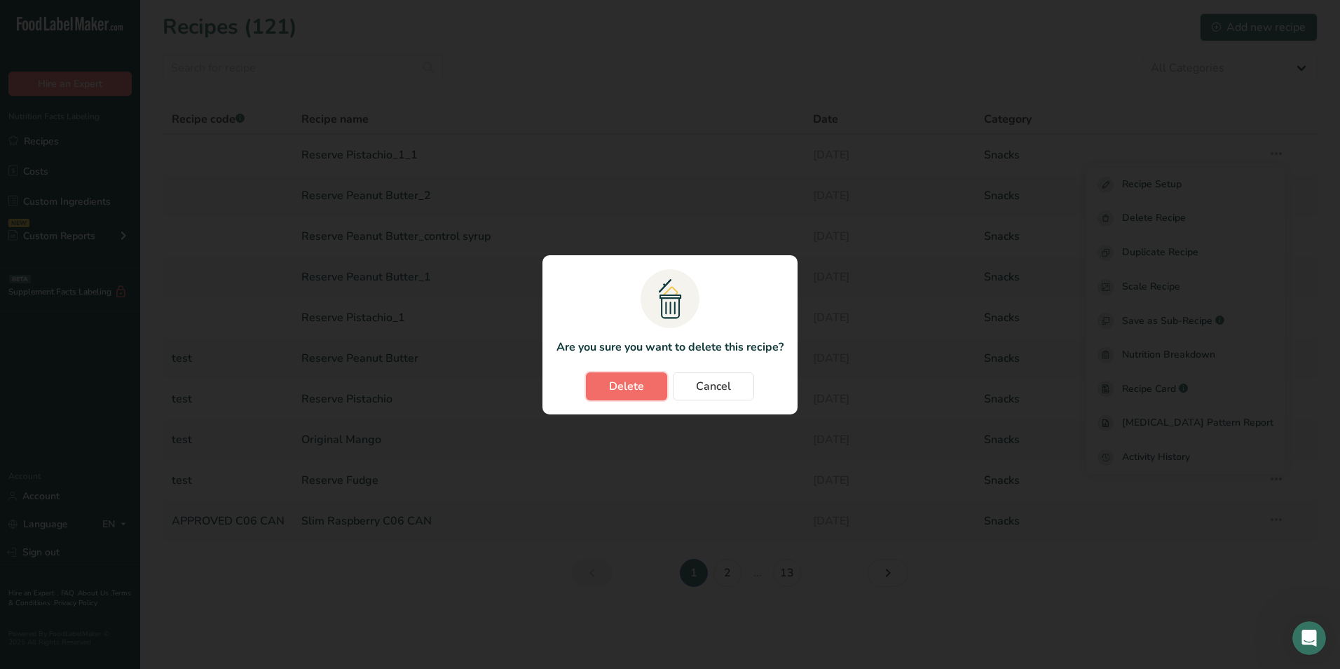
click at [643, 386] on span "Delete" at bounding box center [626, 386] width 35 height 17
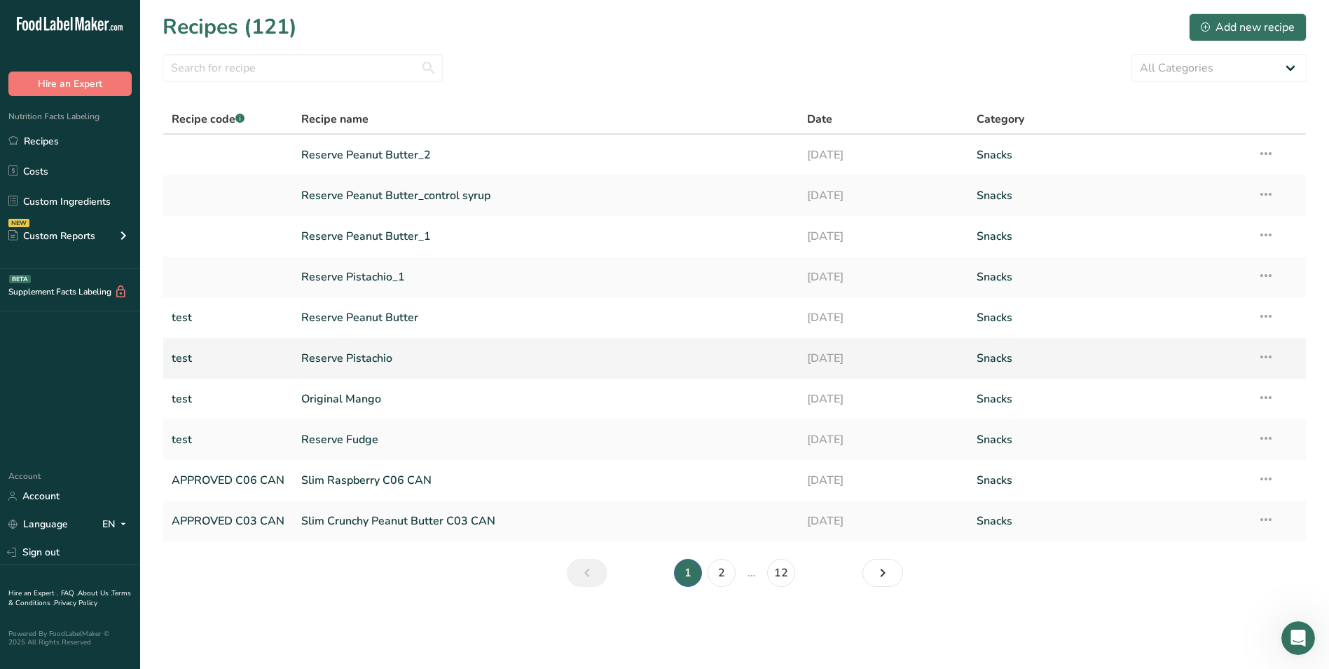
click at [377, 357] on link "Reserve Pistachio" at bounding box center [545, 357] width 489 height 29
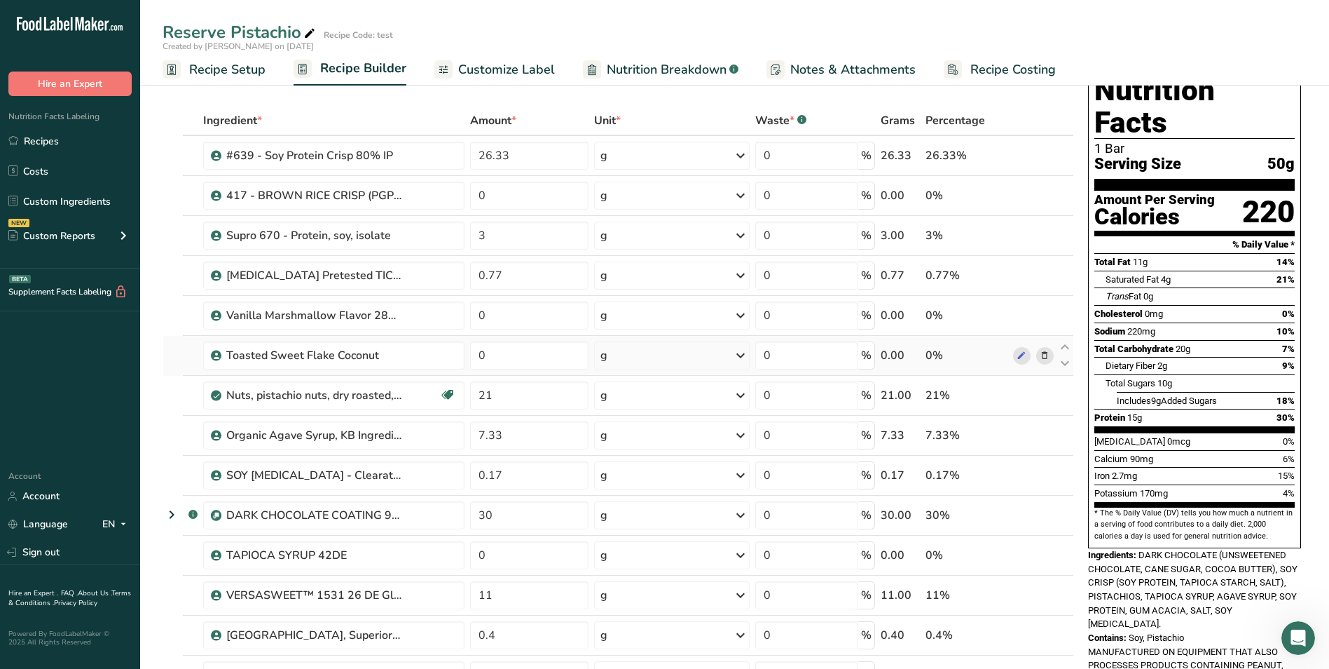
scroll to position [70, 0]
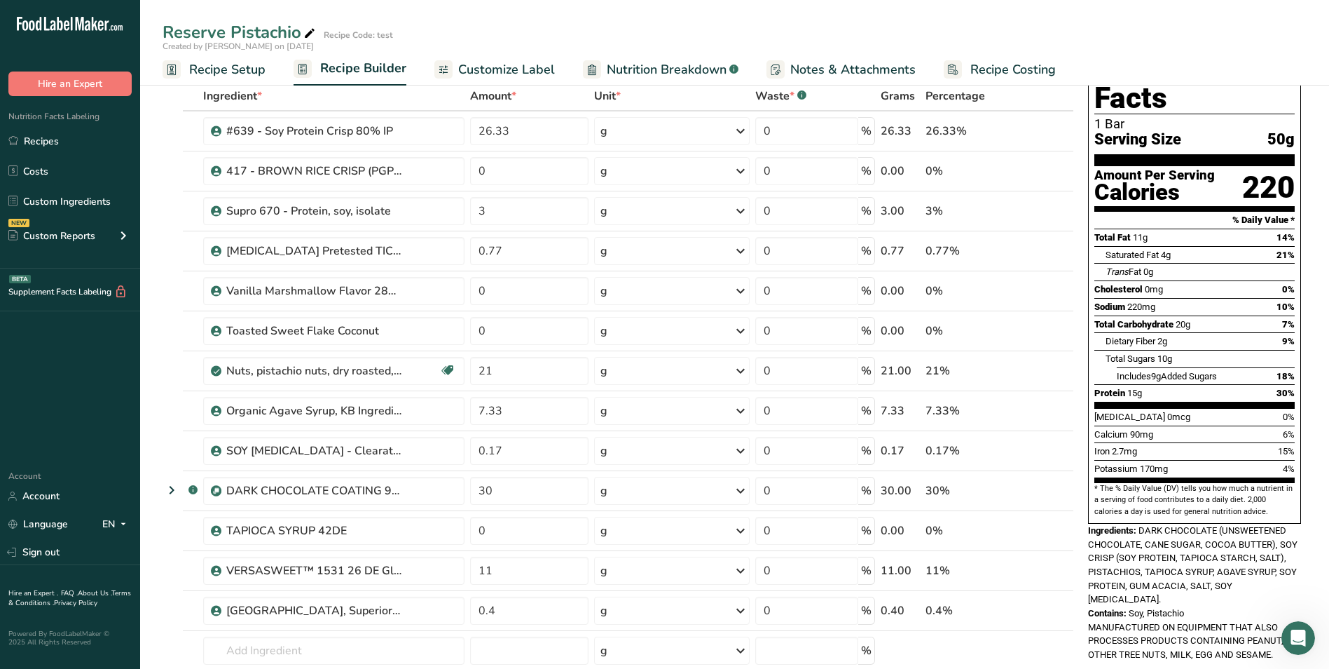
click at [521, 72] on span "Customize Label" at bounding box center [506, 69] width 97 height 19
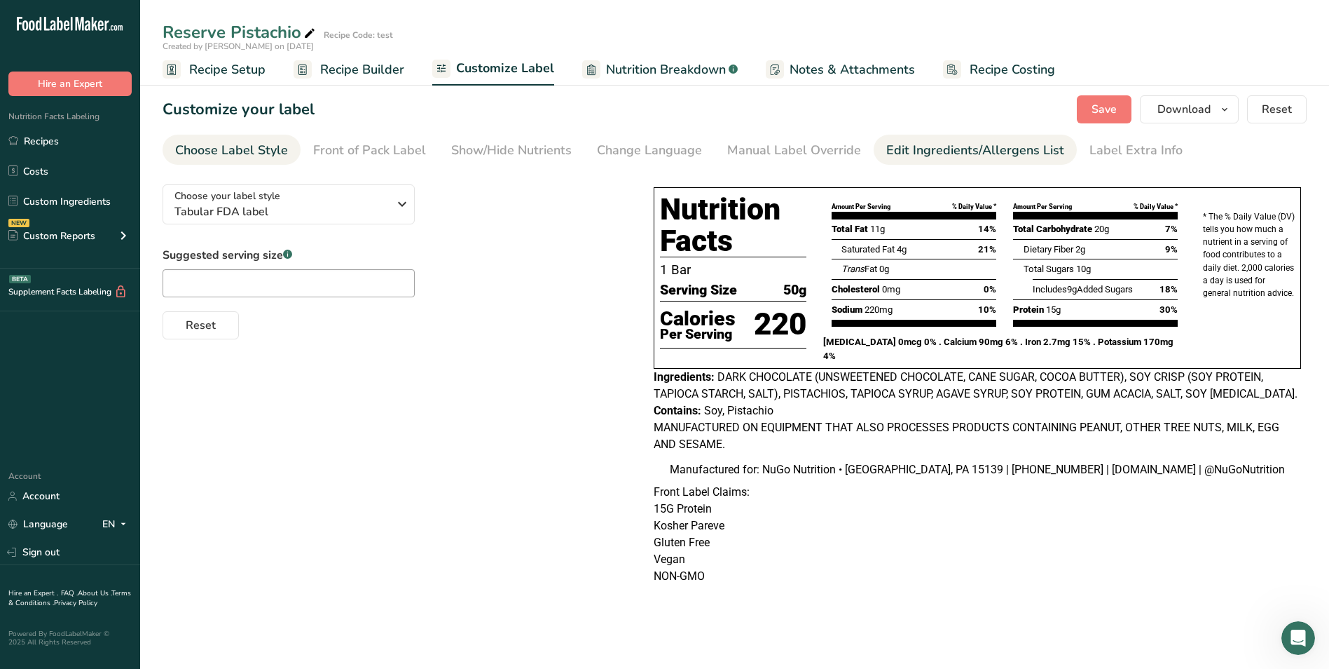
click at [963, 149] on div "Edit Ingredients/Allergens List" at bounding box center [976, 150] width 178 height 19
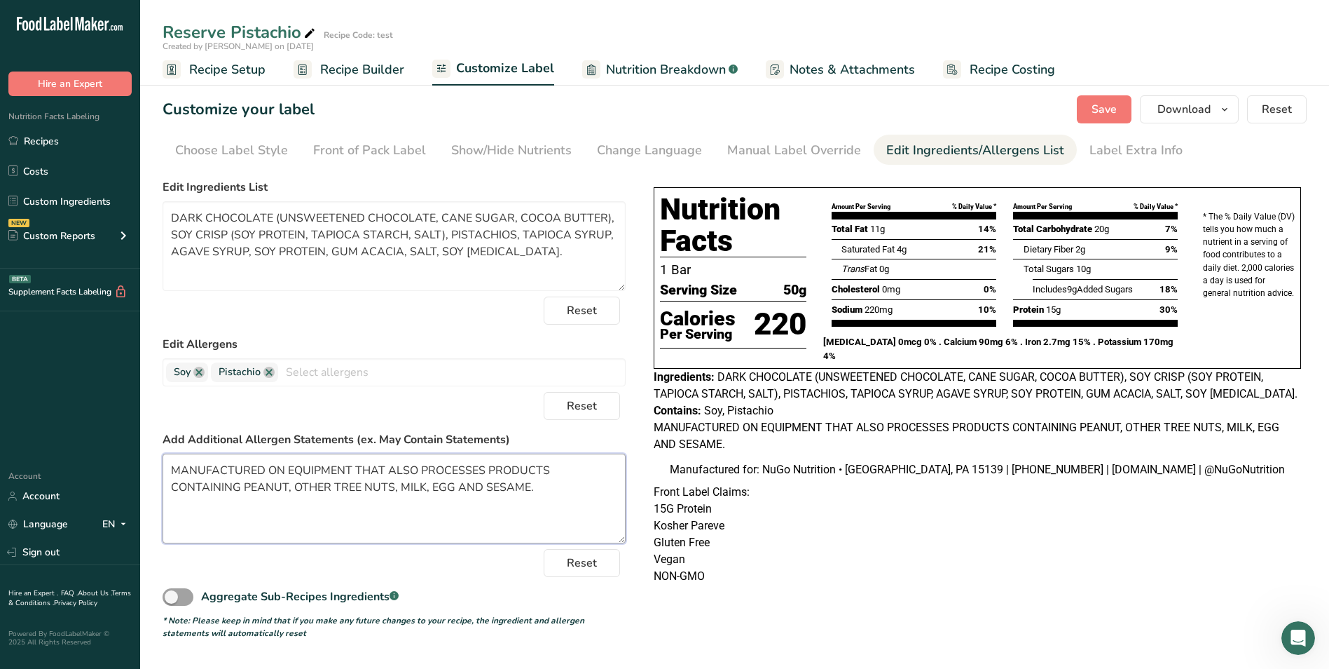
drag, startPoint x: 170, startPoint y: 466, endPoint x: 505, endPoint y: 517, distance: 339.5
click at [505, 517] on textarea "MANUFACTURED ON EQUIPMENT THAT ALSO PROCESSES PRODUCTS CONTAINING PEANUT, OTHER…" at bounding box center [394, 498] width 463 height 90
click at [44, 142] on link "Recipes" at bounding box center [70, 141] width 140 height 27
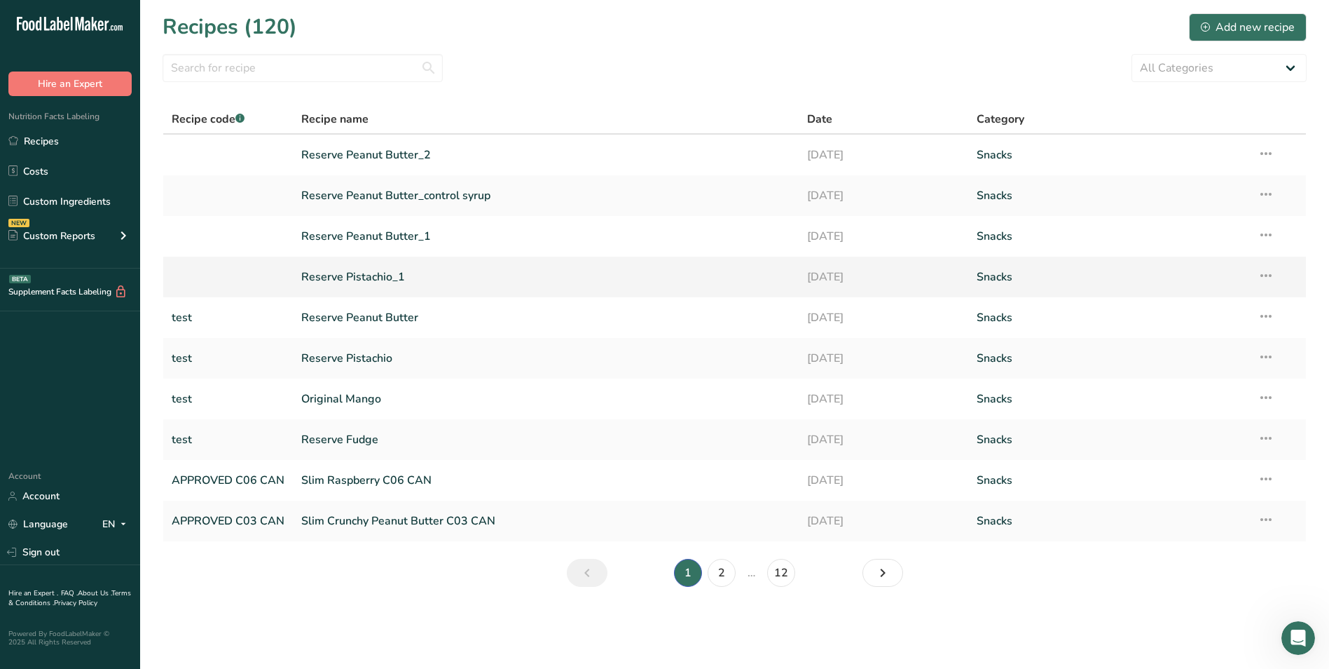
click at [353, 273] on link "Reserve Pistachio_1" at bounding box center [545, 276] width 489 height 29
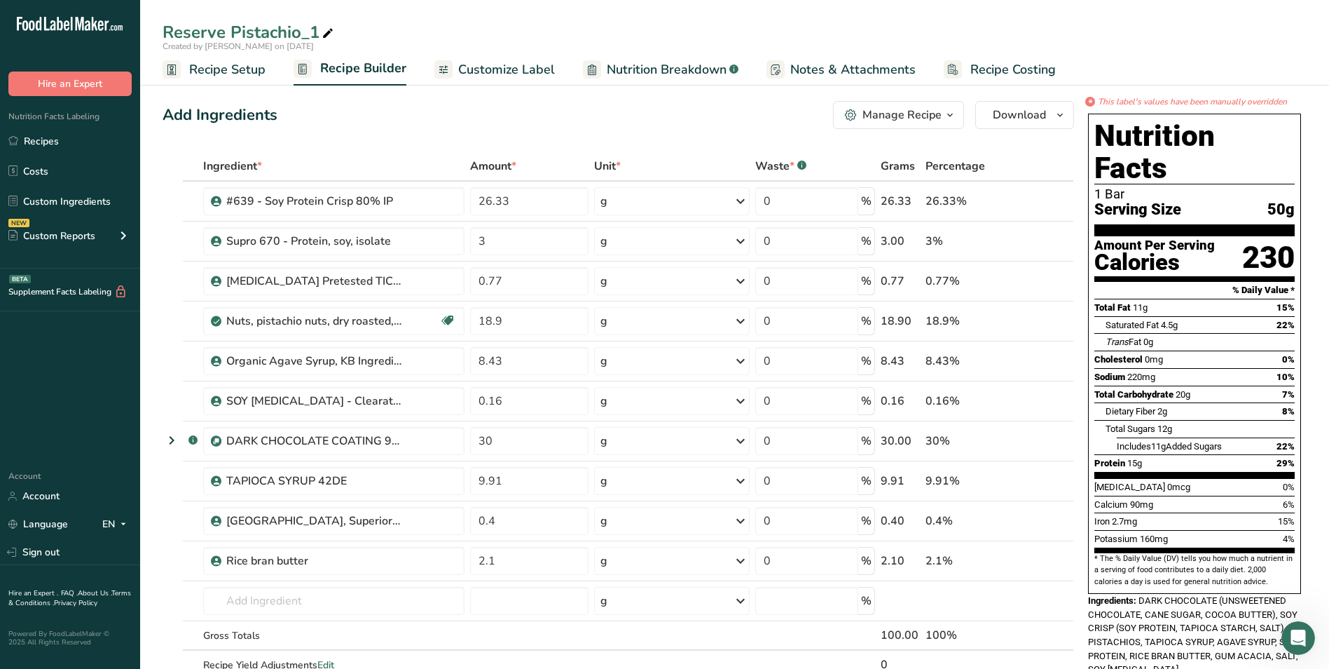
click at [493, 71] on span "Customize Label" at bounding box center [506, 69] width 97 height 19
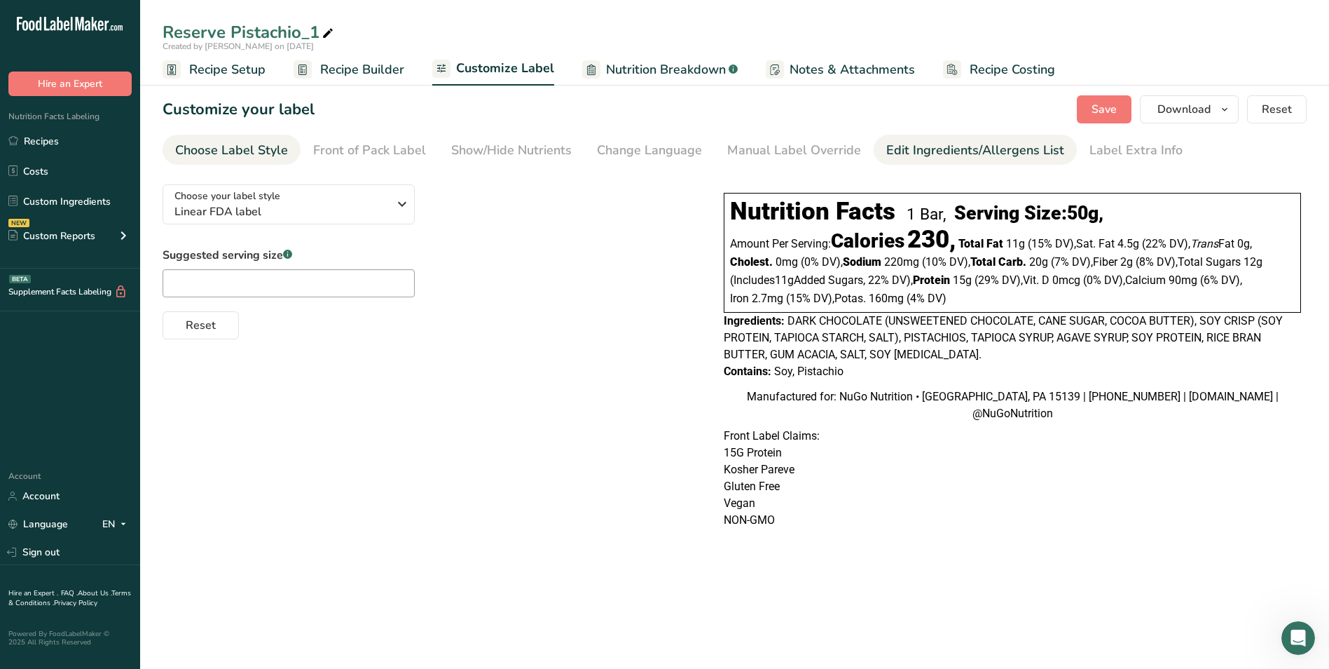
click at [901, 150] on div "Edit Ingredients/Allergens List" at bounding box center [976, 150] width 178 height 19
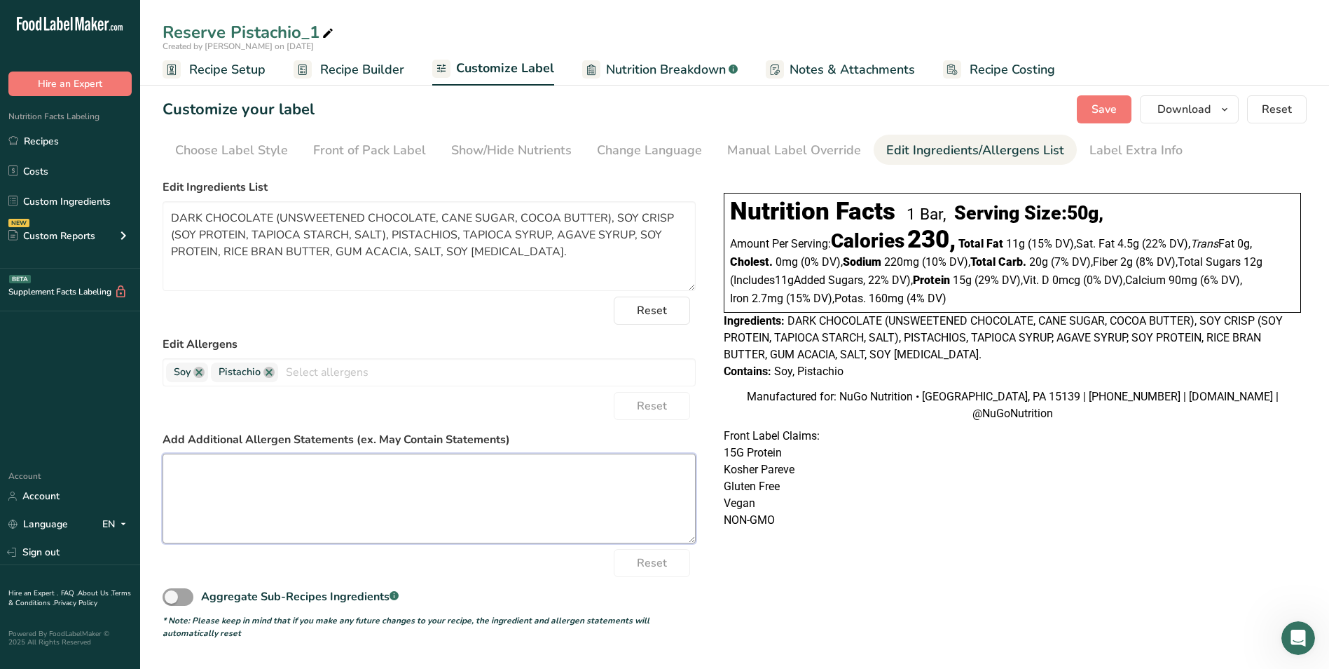
click at [186, 463] on textarea at bounding box center [429, 498] width 533 height 90
paste textarea "MANUFACTURED ON EQUIPMENT THAT ALSO PROCESSES PRODUCTS CONTAINING PEANUT, OTHER…"
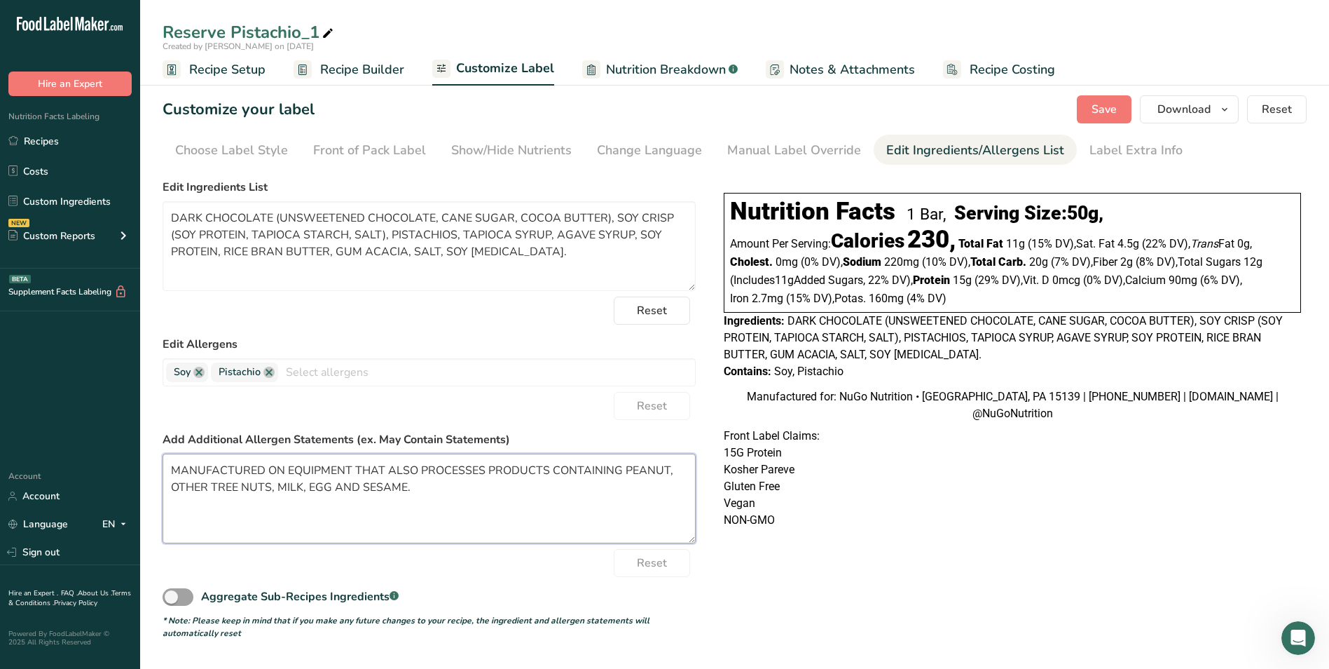
type textarea "MANUFACTURED ON EQUIPMENT THAT ALSO PROCESSES PRODUCTS CONTAINING PEANUT, OTHER…"
click at [997, 535] on div "Nutrition Facts 1 Bar, Serving Size: 50g , Amount Per Serving: Calories 230, To…" at bounding box center [1012, 359] width 589 height 355
click at [1100, 104] on span "Save" at bounding box center [1104, 109] width 25 height 17
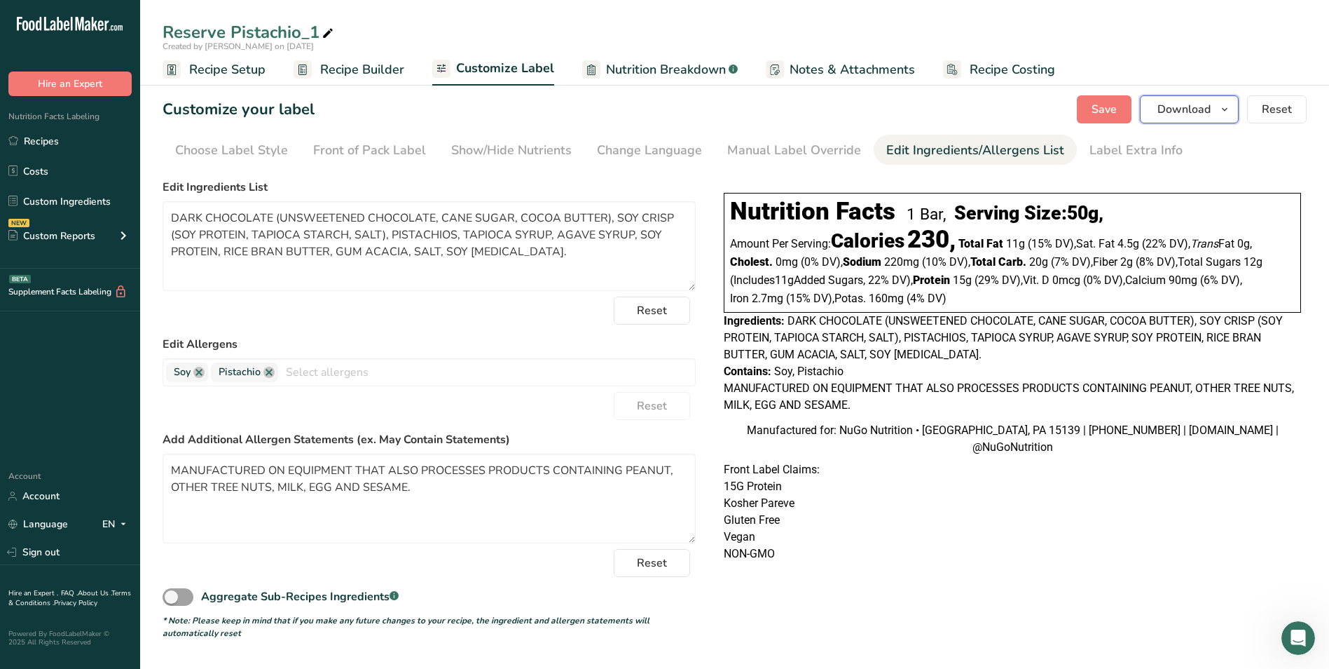
click at [1226, 108] on icon "button" at bounding box center [1224, 110] width 11 height 18
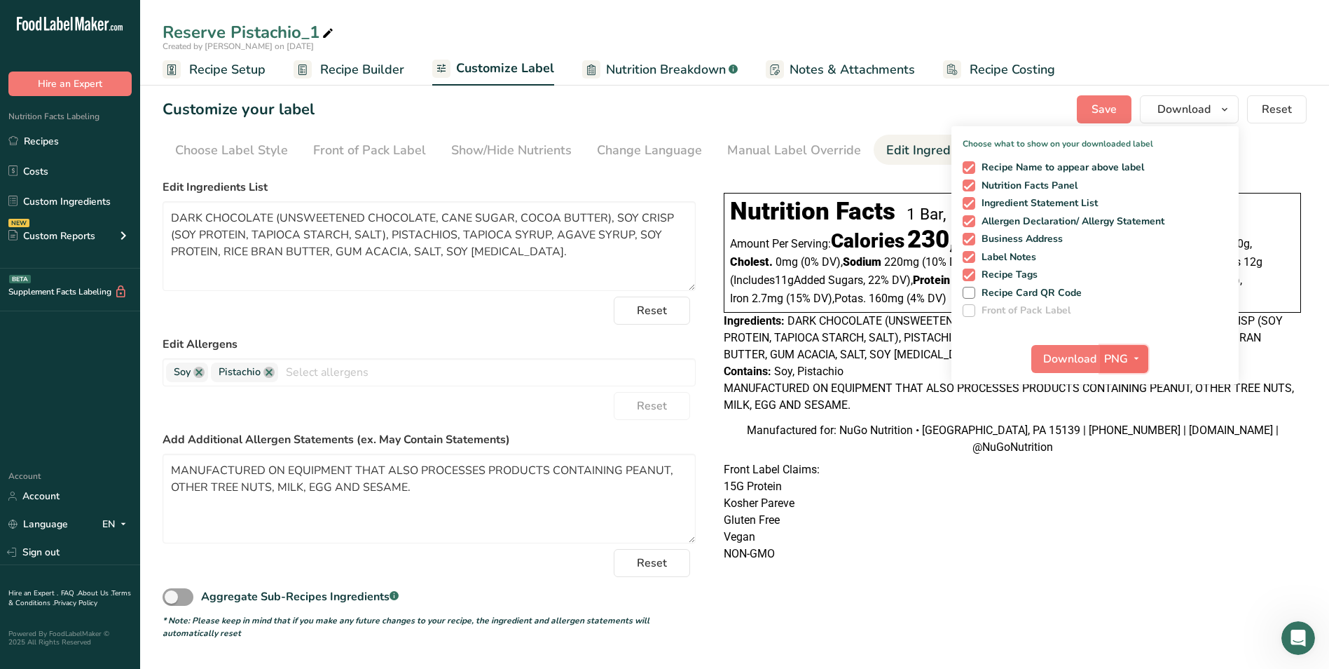
click at [1135, 355] on icon "button" at bounding box center [1136, 359] width 11 height 18
click at [1126, 456] on link "PDF" at bounding box center [1126, 456] width 45 height 23
click at [1063, 355] on span "Download" at bounding box center [1070, 358] width 53 height 17
click at [1013, 563] on div "Nutrition Facts 1 Bar, Serving Size: 50g , Amount Per Serving: Calories 230, To…" at bounding box center [1012, 376] width 589 height 389
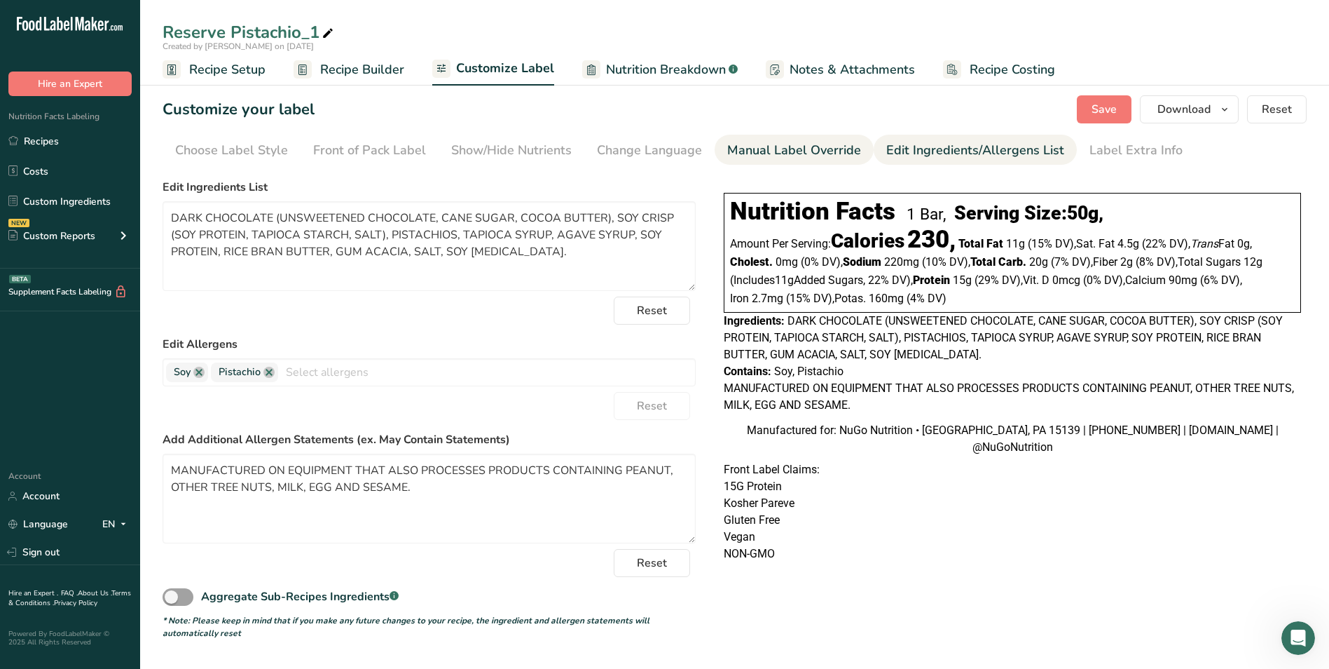
click at [751, 148] on div "Manual Label Override" at bounding box center [794, 150] width 134 height 19
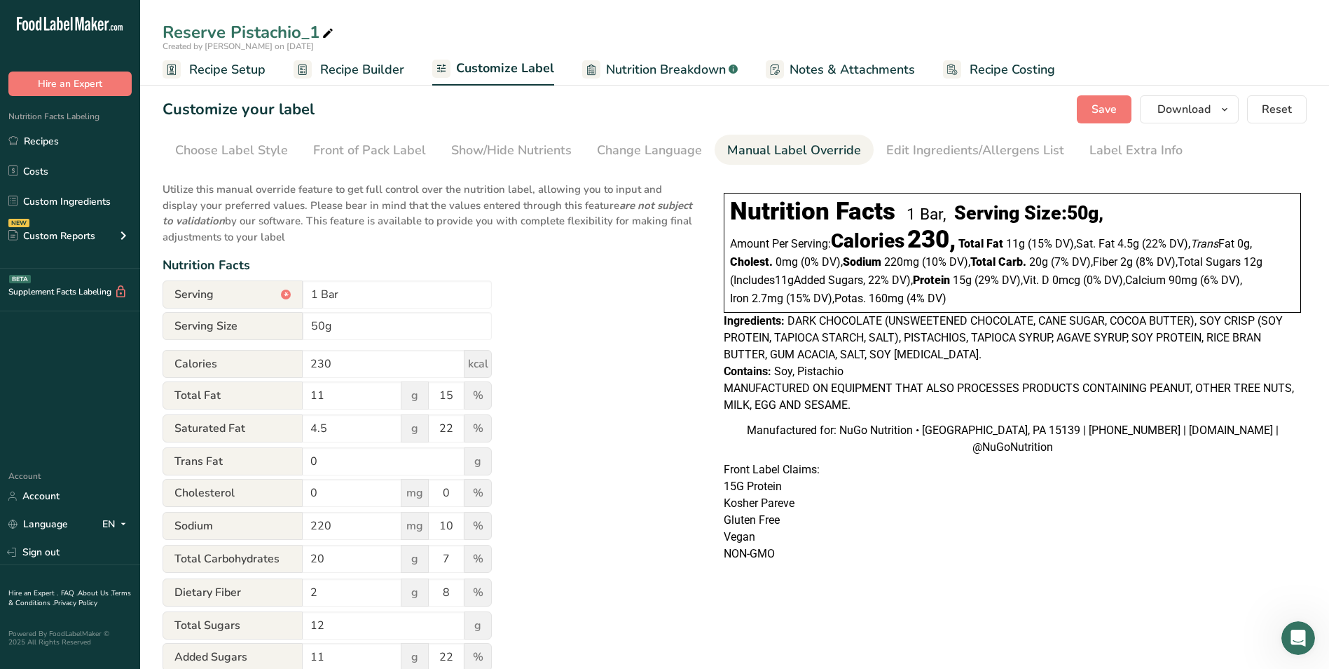
scroll to position [70, 0]
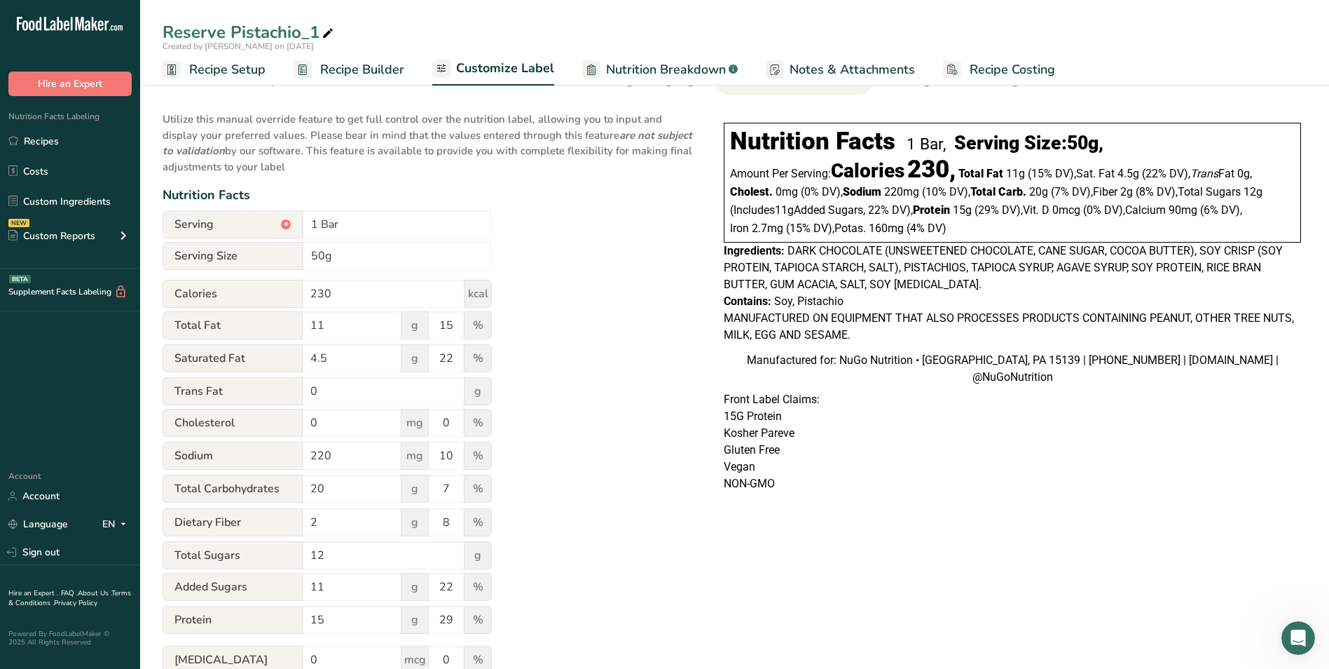
click at [677, 69] on span "Nutrition Breakdown" at bounding box center [666, 69] width 120 height 19
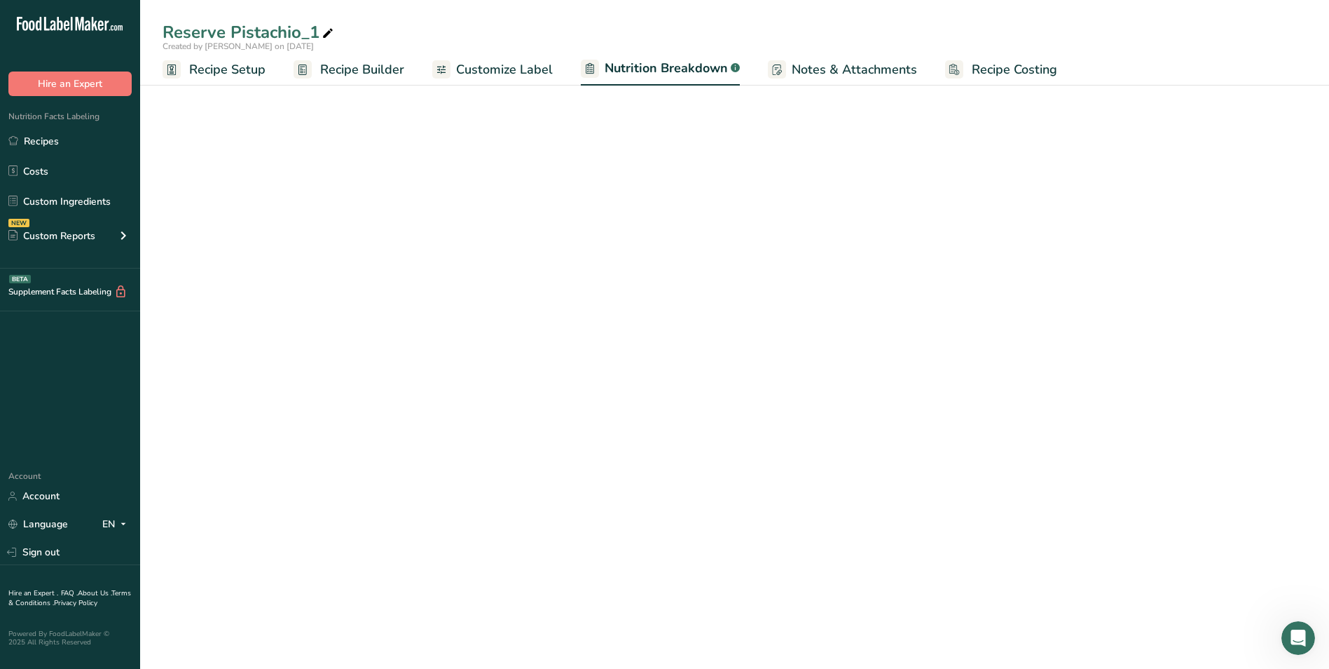
select select "Calories"
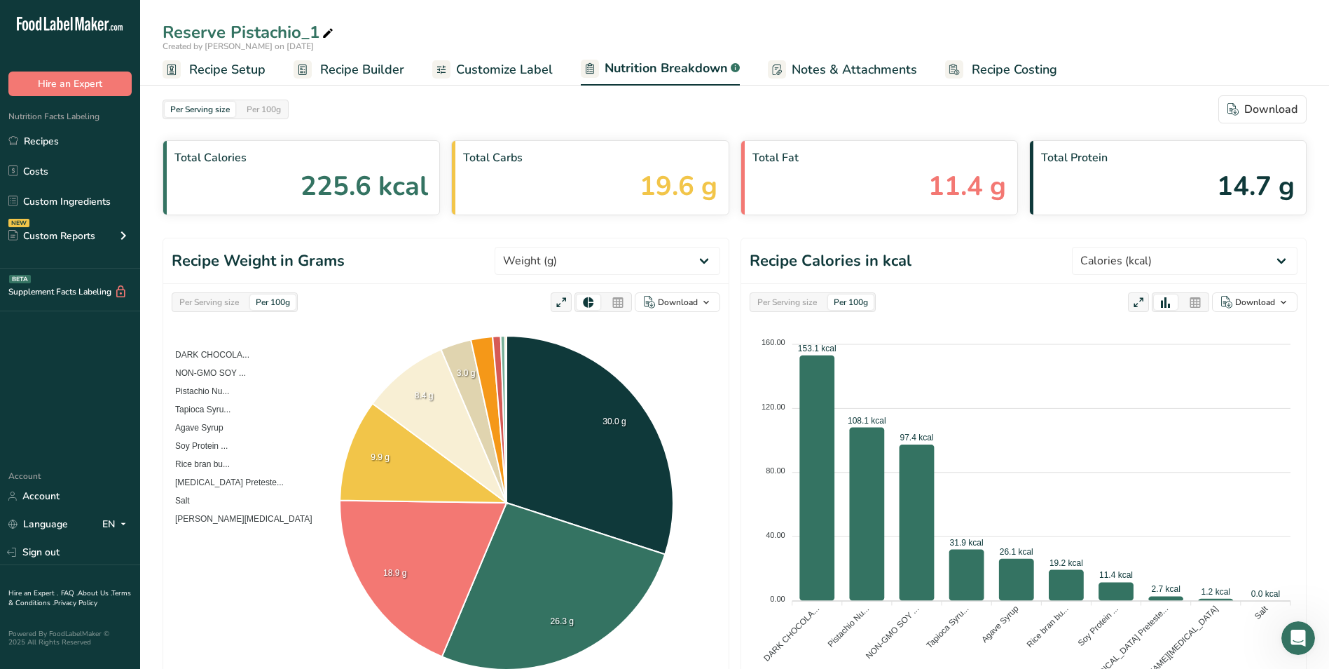
click at [219, 70] on span "Recipe Setup" at bounding box center [227, 69] width 76 height 19
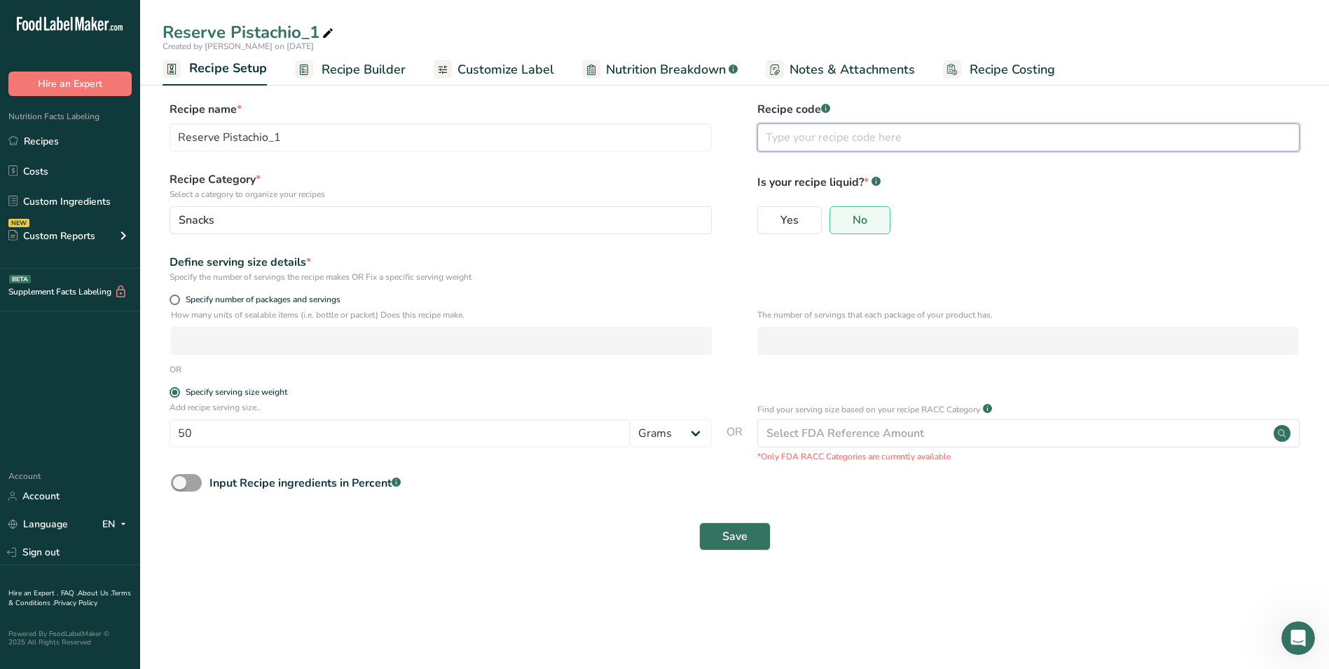
click at [811, 135] on input "text" at bounding box center [1029, 137] width 542 height 28
type input "T"
type input "test"
click at [282, 138] on input "Reserve Pistachio_1" at bounding box center [441, 137] width 542 height 28
type input "Reserve Pistachio"
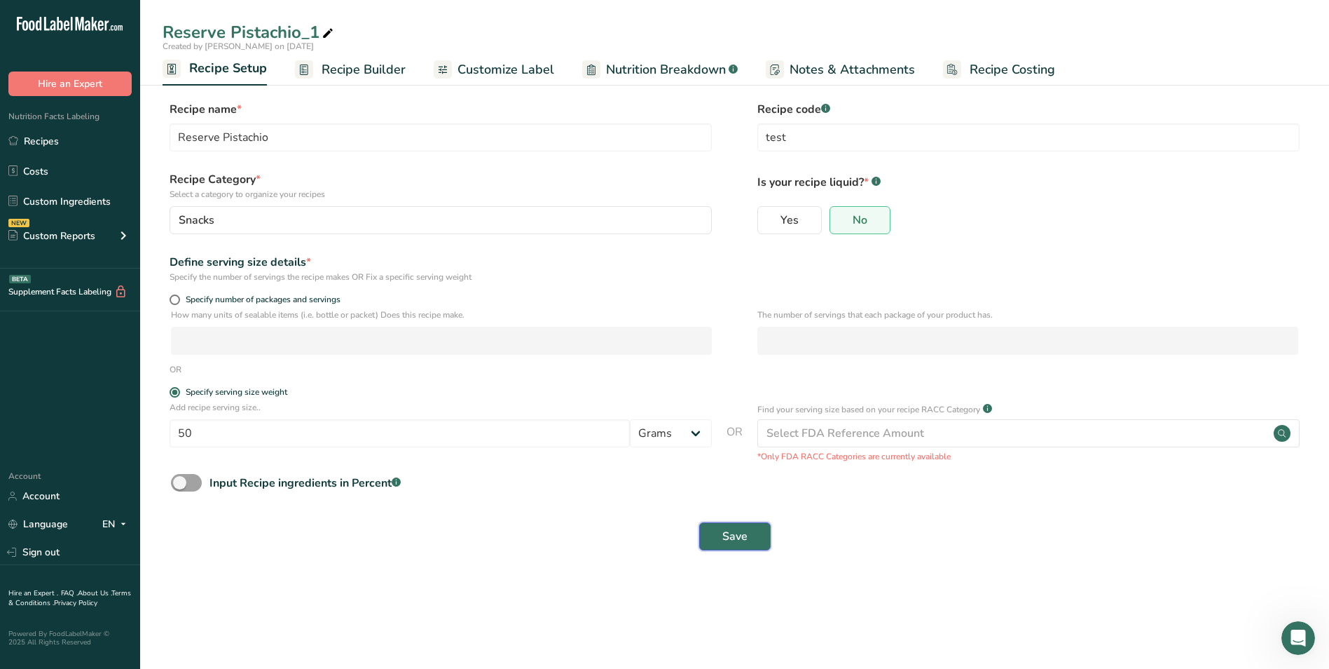
click at [738, 531] on span "Save" at bounding box center [735, 536] width 25 height 17
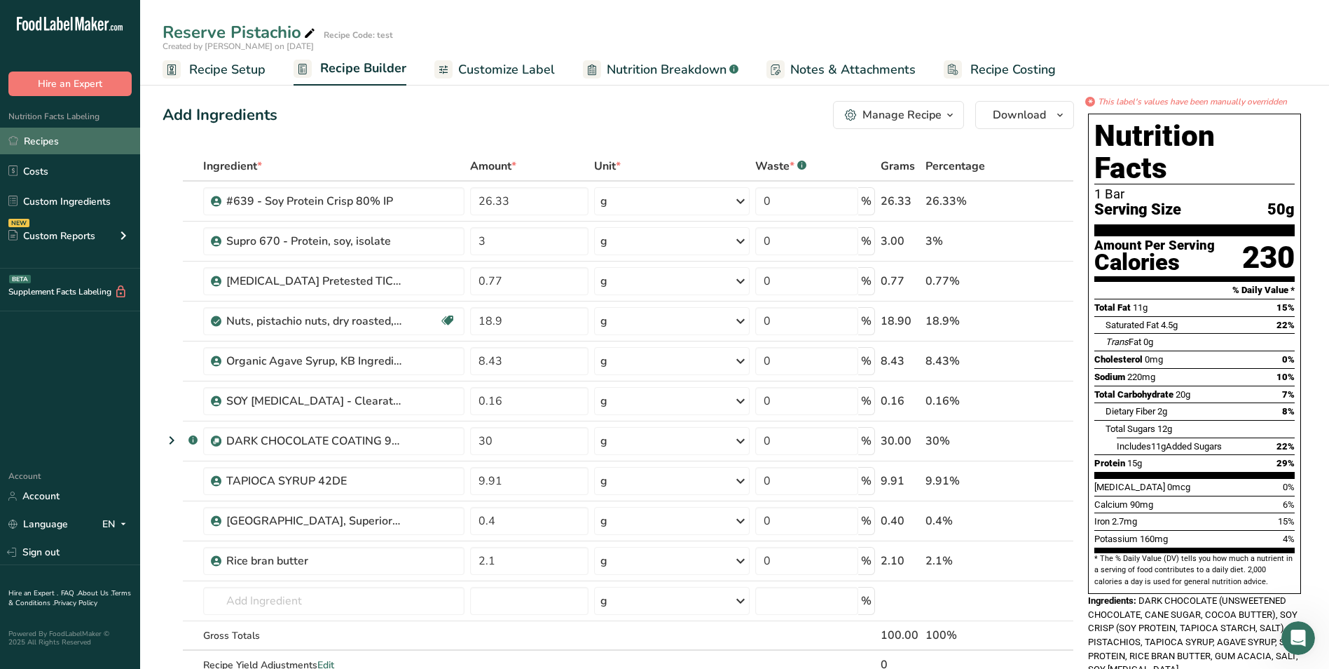
click at [41, 141] on link "Recipes" at bounding box center [70, 141] width 140 height 27
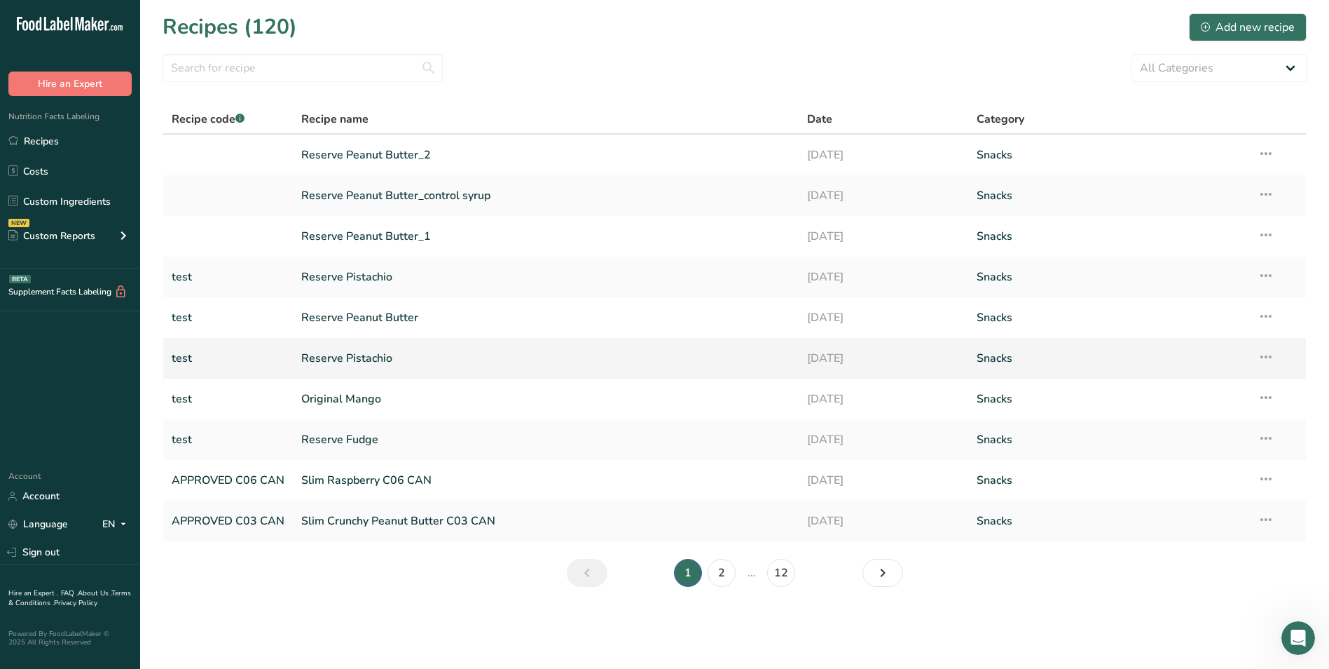
click at [1269, 354] on icon at bounding box center [1266, 356] width 17 height 25
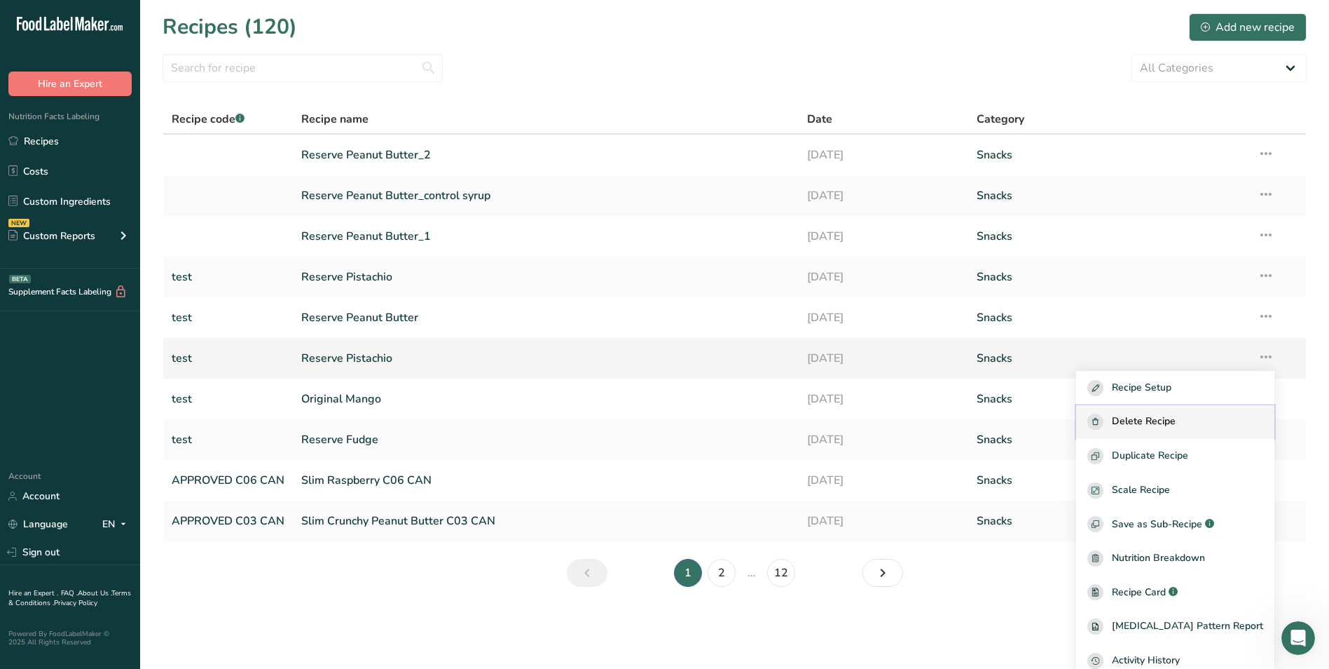
click at [1130, 418] on span "Delete Recipe" at bounding box center [1144, 421] width 64 height 16
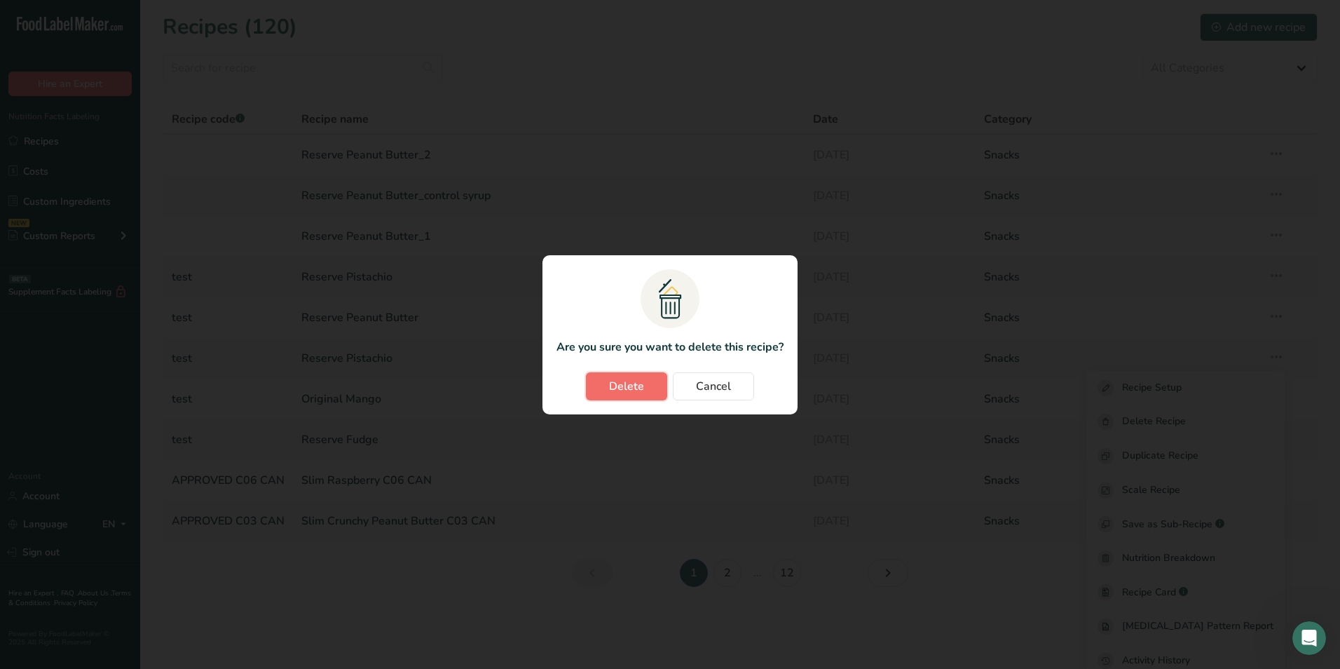
click at [627, 384] on span "Delete" at bounding box center [626, 386] width 35 height 17
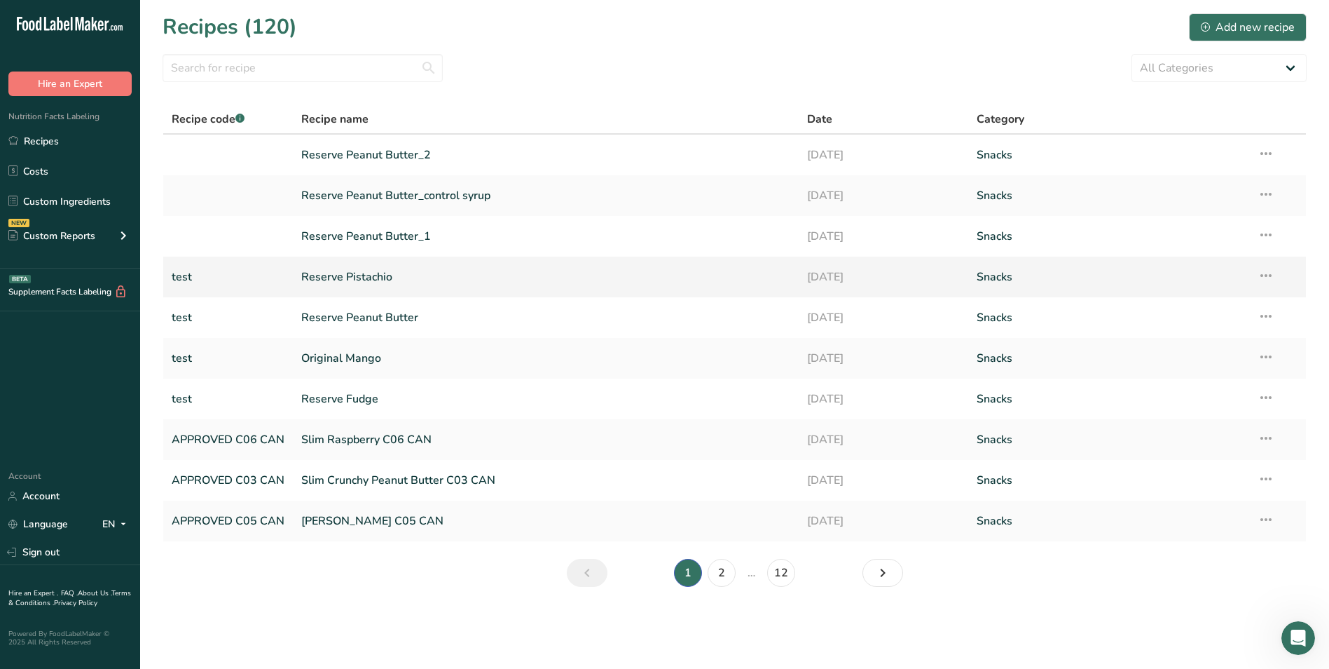
click at [383, 275] on link "Reserve Pistachio" at bounding box center [545, 276] width 489 height 29
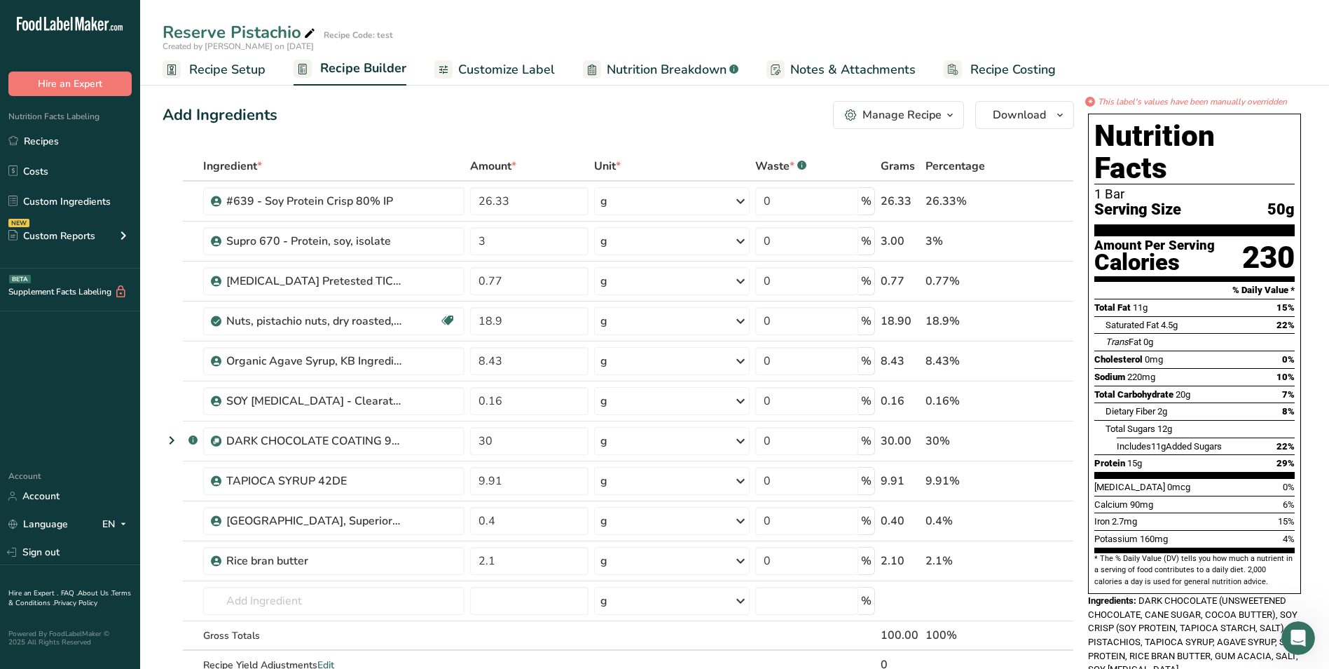
click at [488, 68] on span "Customize Label" at bounding box center [506, 69] width 97 height 19
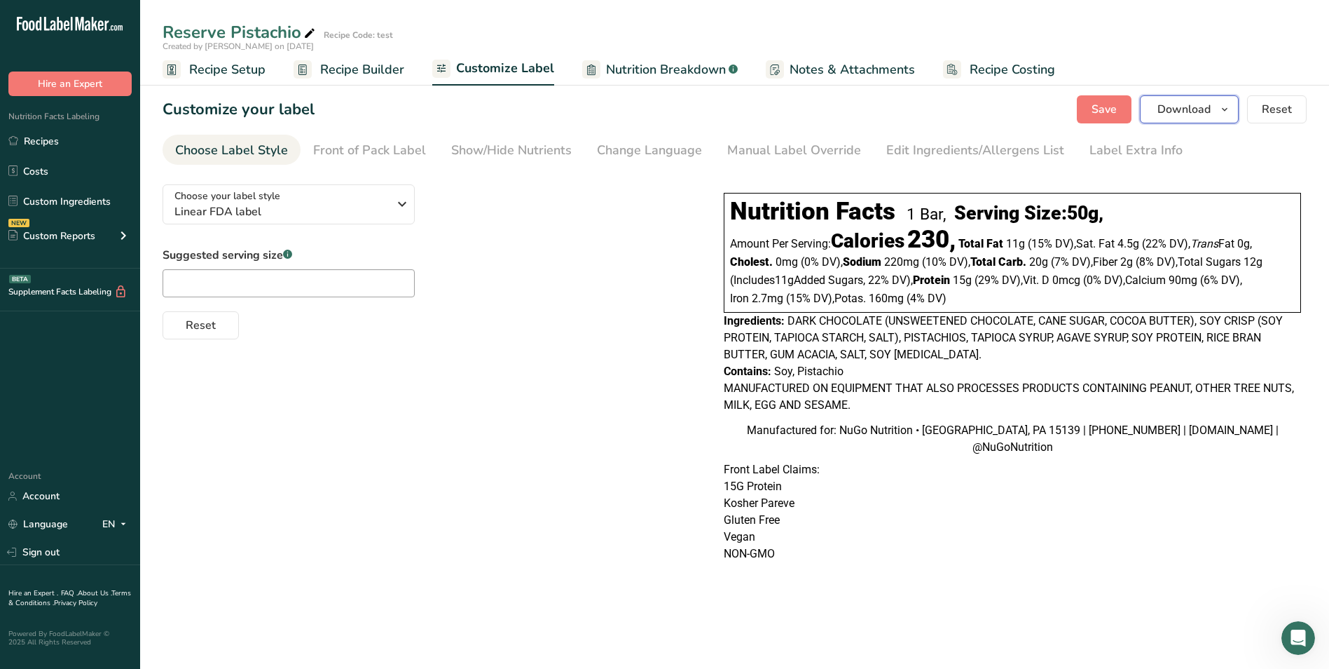
click at [1178, 103] on span "Download" at bounding box center [1184, 109] width 53 height 17
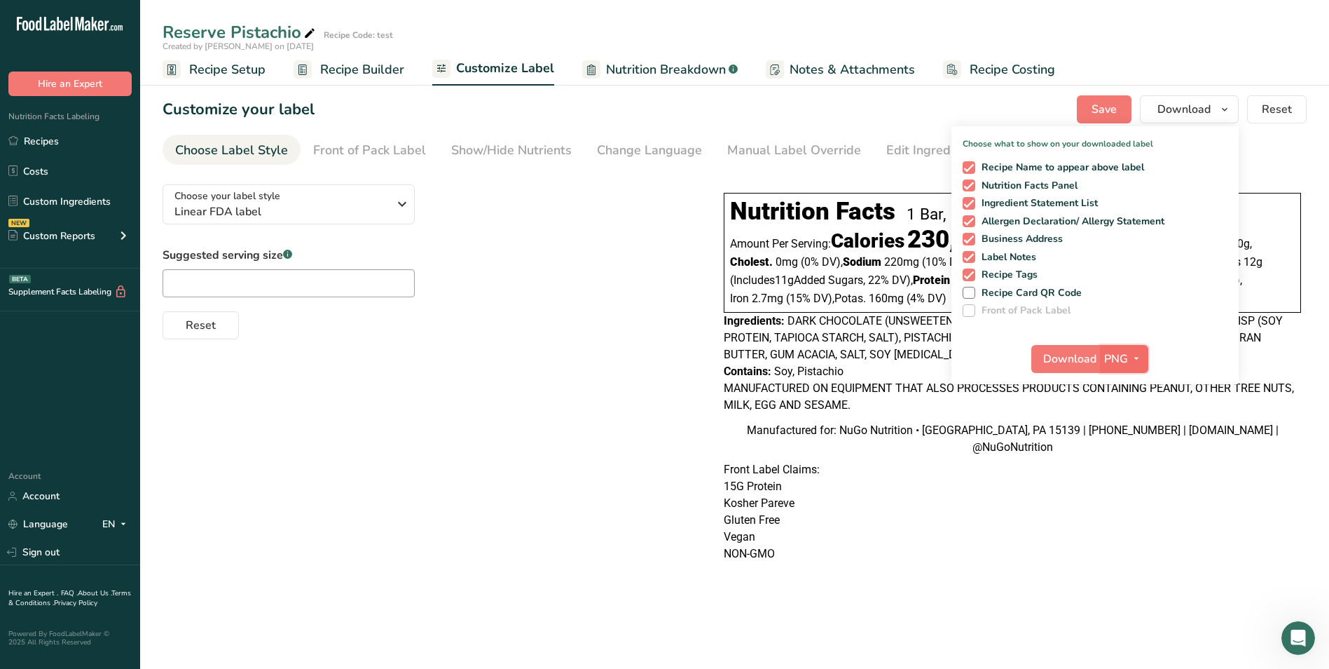
click at [1137, 359] on icon "button" at bounding box center [1136, 359] width 11 height 18
click at [1120, 455] on link "PDF" at bounding box center [1126, 456] width 45 height 23
click at [1067, 353] on span "Download" at bounding box center [1070, 358] width 53 height 17
click at [583, 288] on div "Suggested serving size .a-a{fill:#347362;}.b-a{fill:#fff;} Reset" at bounding box center [429, 293] width 533 height 93
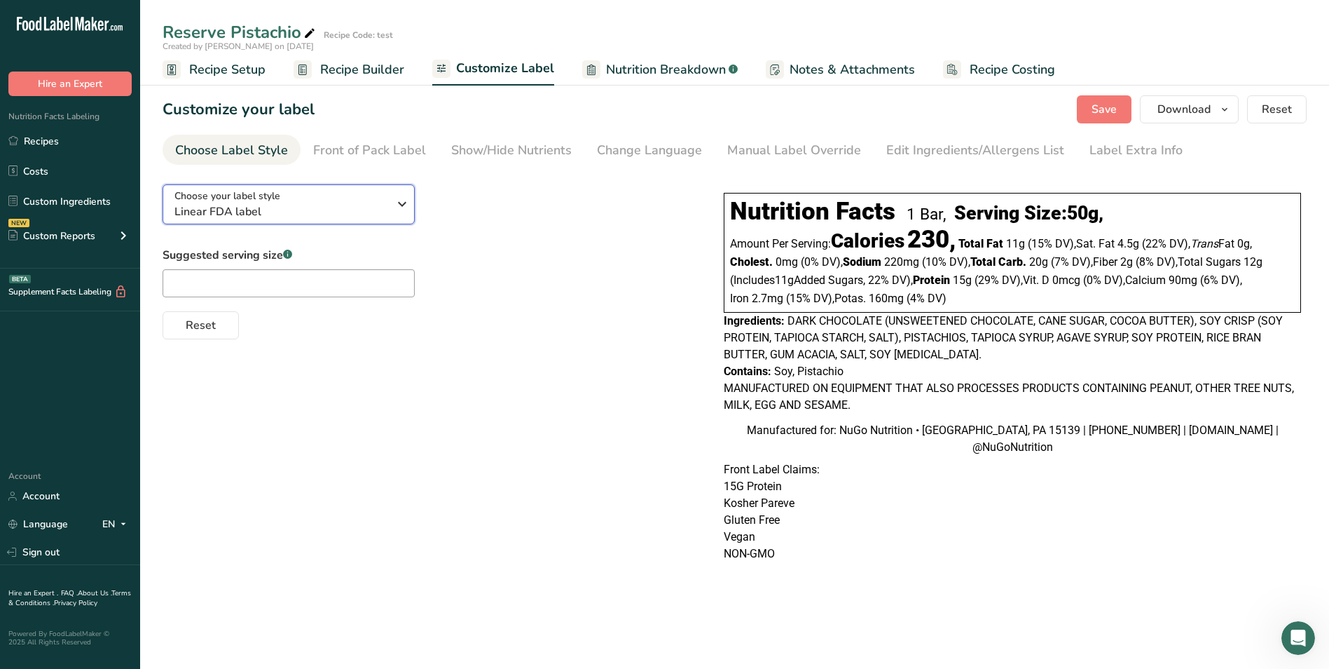
click at [400, 203] on icon "button" at bounding box center [402, 203] width 17 height 25
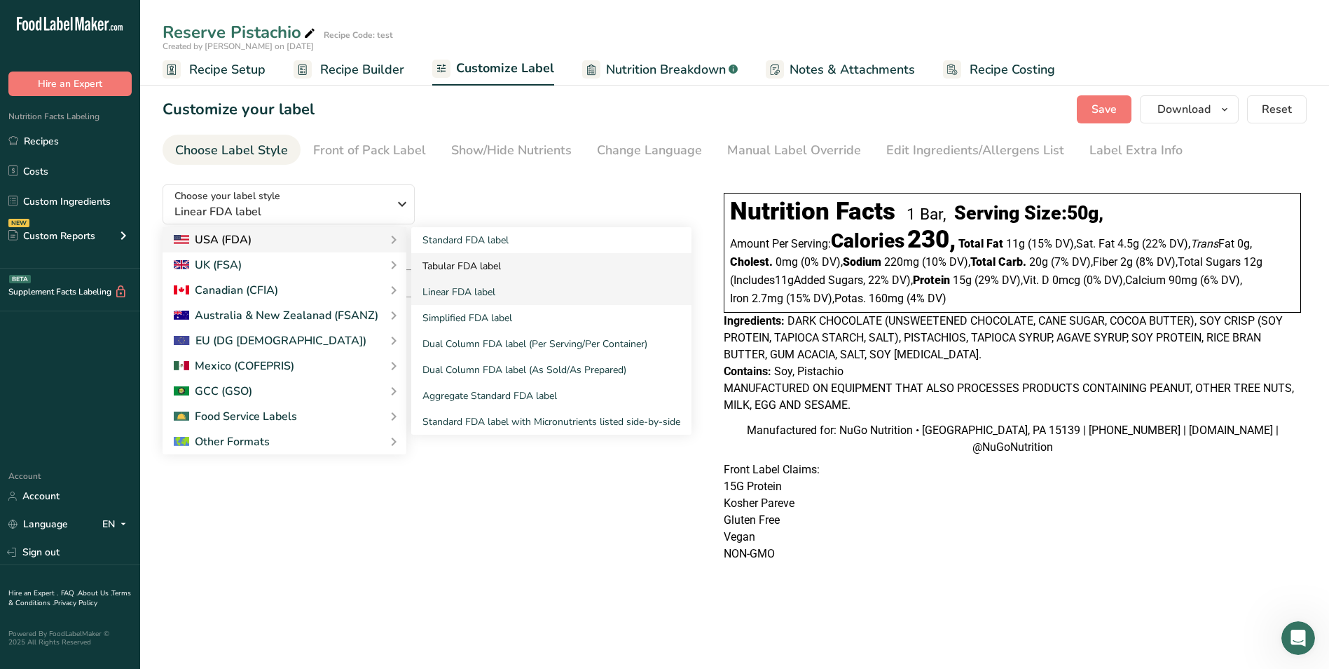
click at [446, 261] on link "Tabular FDA label" at bounding box center [551, 266] width 280 height 26
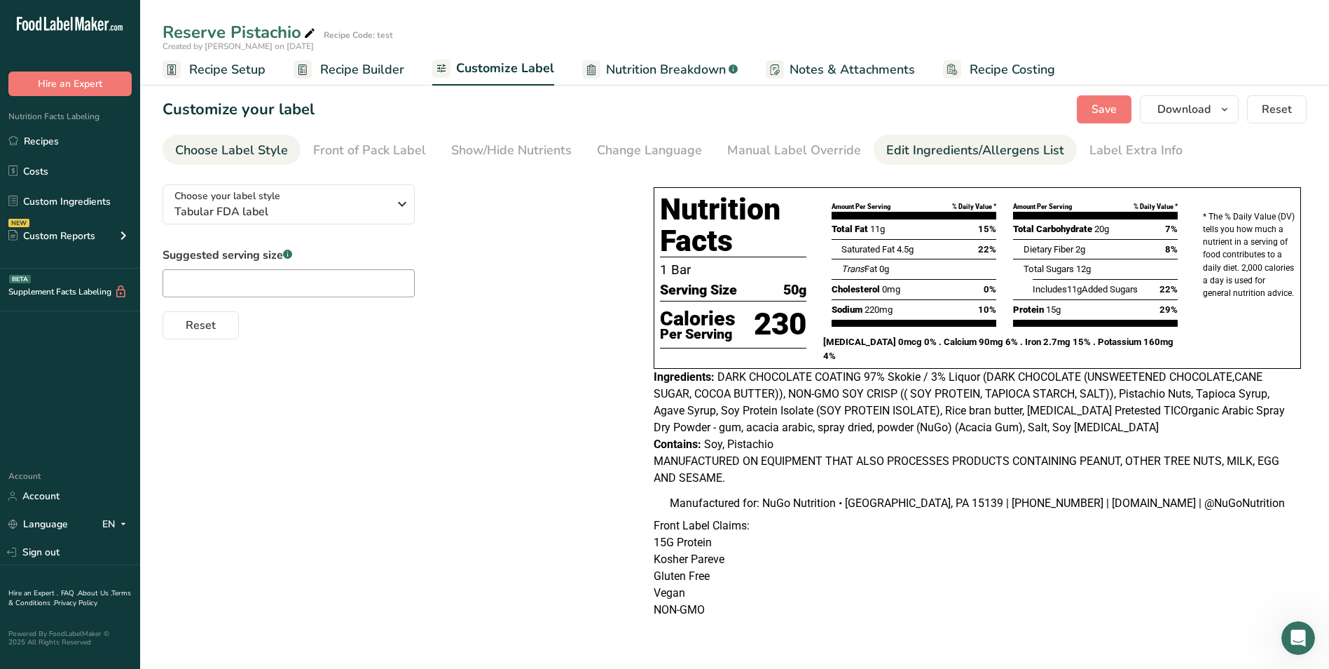
click at [945, 151] on div "Edit Ingredients/Allergens List" at bounding box center [976, 150] width 178 height 19
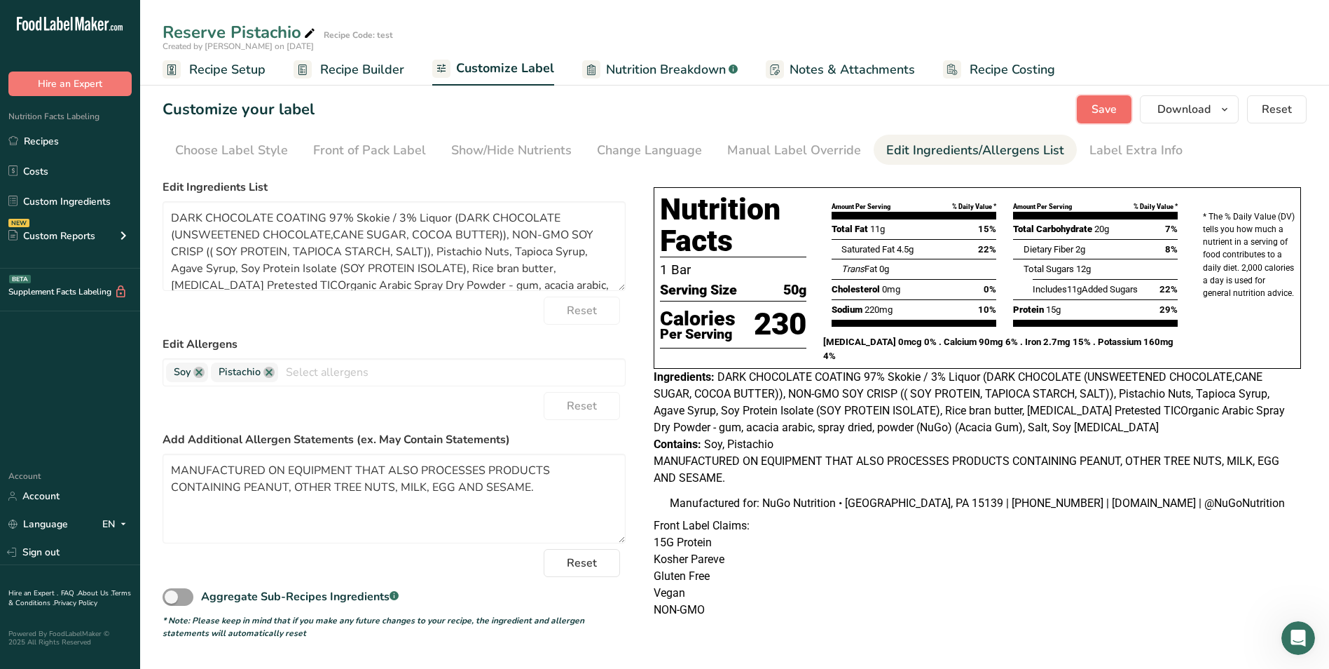
click at [1115, 109] on span "Save" at bounding box center [1104, 109] width 25 height 17
click at [34, 139] on link "Recipes" at bounding box center [70, 141] width 140 height 27
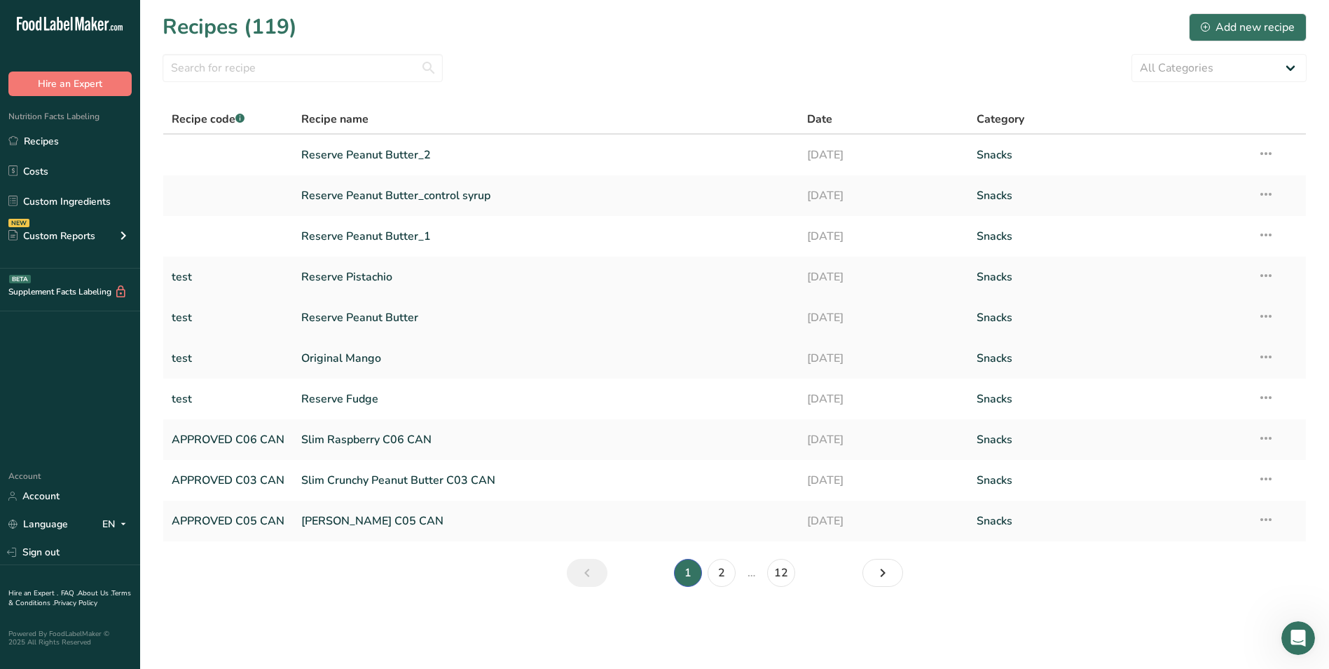
click at [332, 317] on link "Reserve Peanut Butter" at bounding box center [545, 317] width 489 height 29
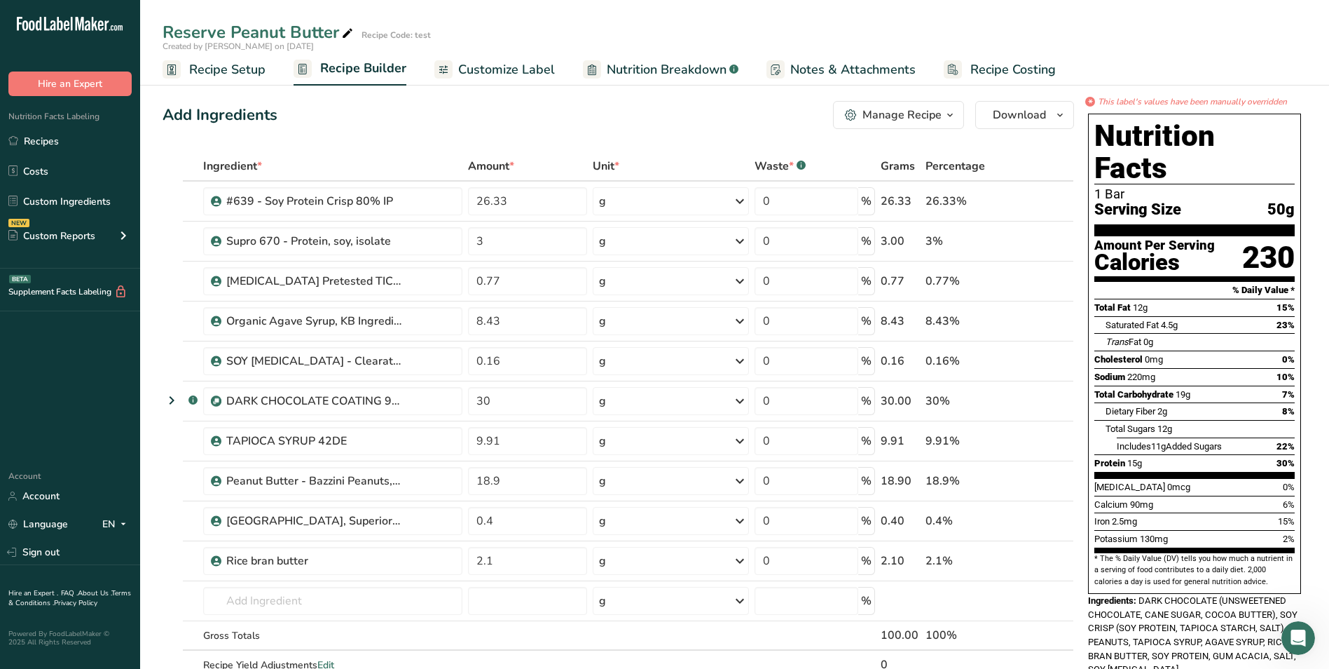
click at [520, 67] on span "Customize Label" at bounding box center [506, 69] width 97 height 19
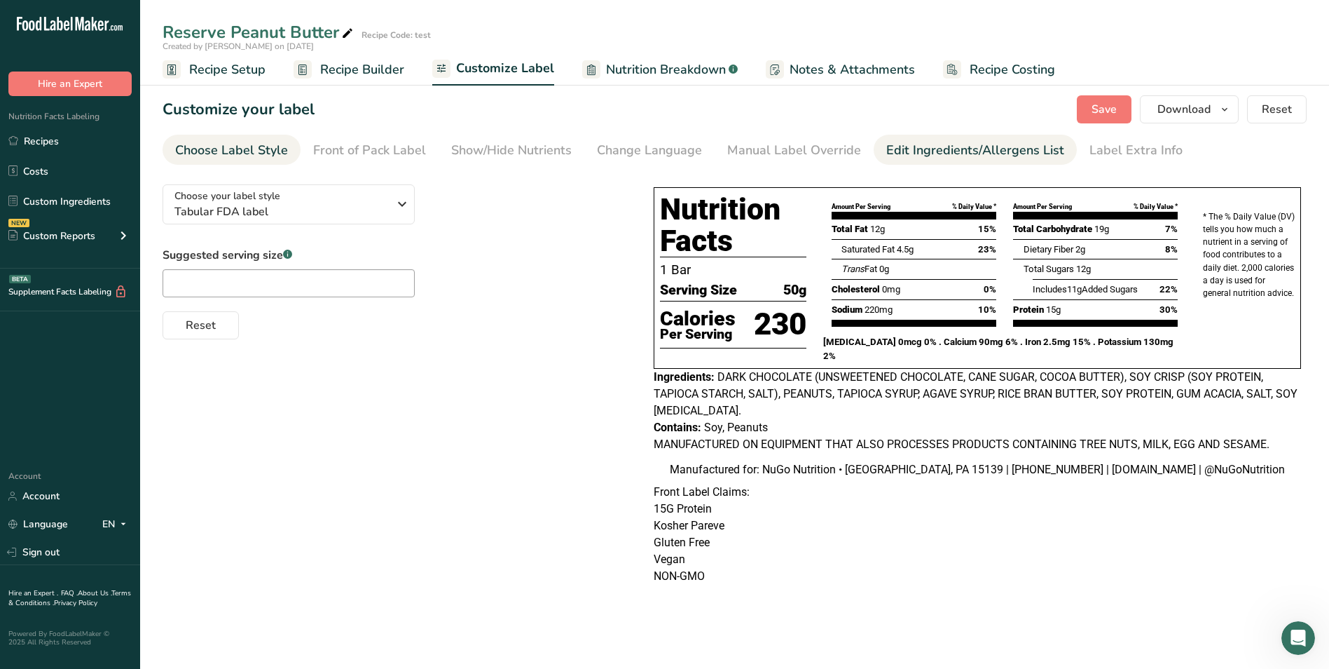
click at [927, 147] on div "Edit Ingredients/Allergens List" at bounding box center [976, 150] width 178 height 19
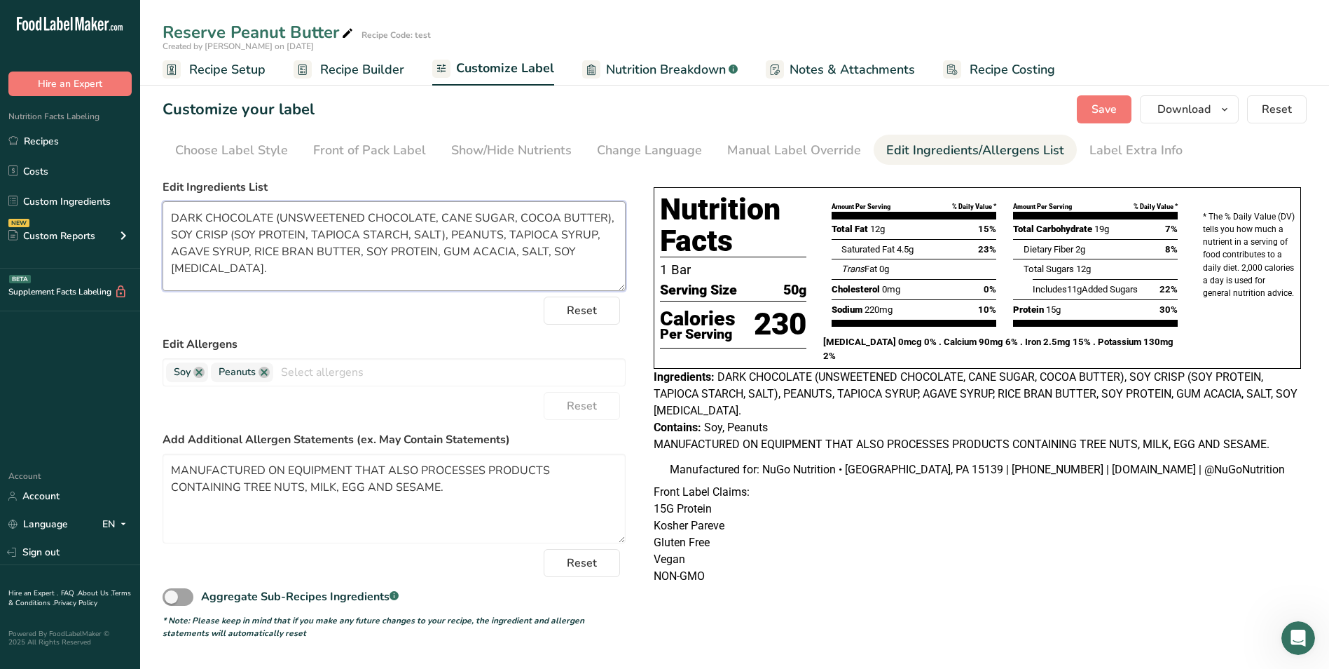
drag, startPoint x: 167, startPoint y: 214, endPoint x: 460, endPoint y: 275, distance: 299.1
click at [460, 275] on textarea "DARK CHOCOLATE (UNSWEETENED CHOCOLATE, CANE SUGAR, COCOA BUTTER), SOY CRISP (SO…" at bounding box center [394, 246] width 463 height 90
click at [47, 142] on link "Recipes" at bounding box center [70, 141] width 140 height 27
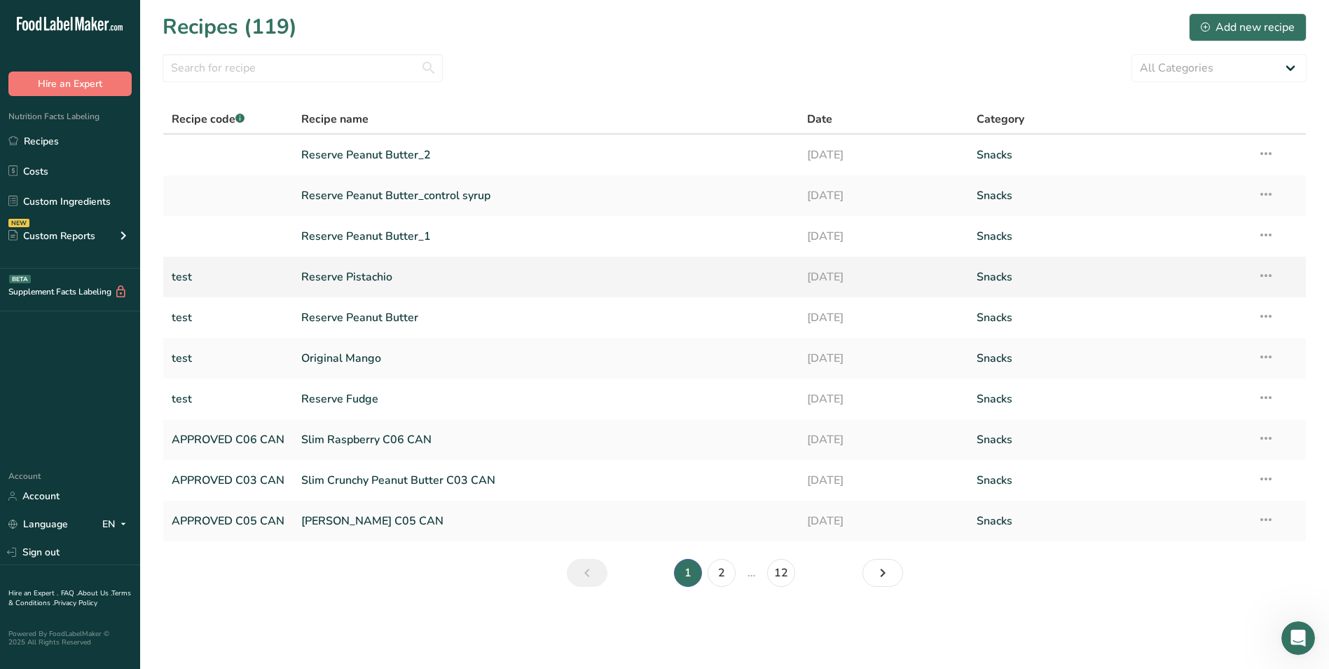
click at [331, 274] on link "Reserve Pistachio" at bounding box center [545, 276] width 489 height 29
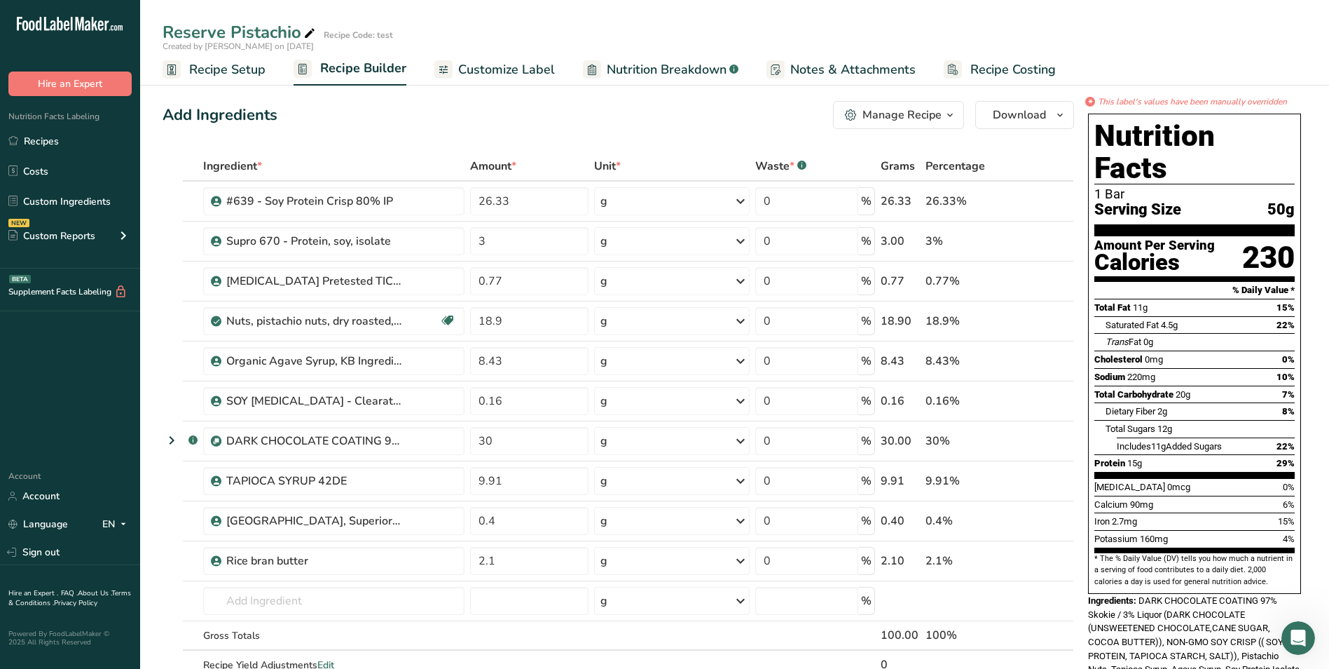
click at [528, 69] on span "Customize Label" at bounding box center [506, 69] width 97 height 19
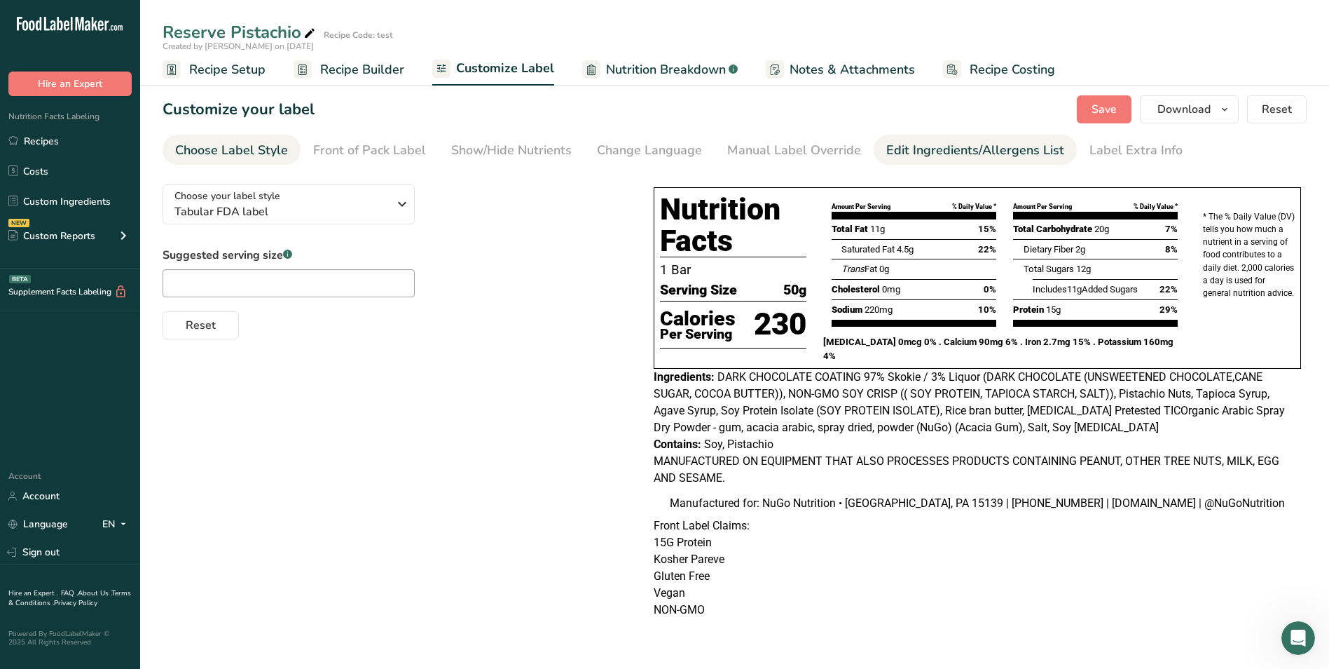
click at [891, 152] on div "Edit Ingredients/Allergens List" at bounding box center [976, 150] width 178 height 19
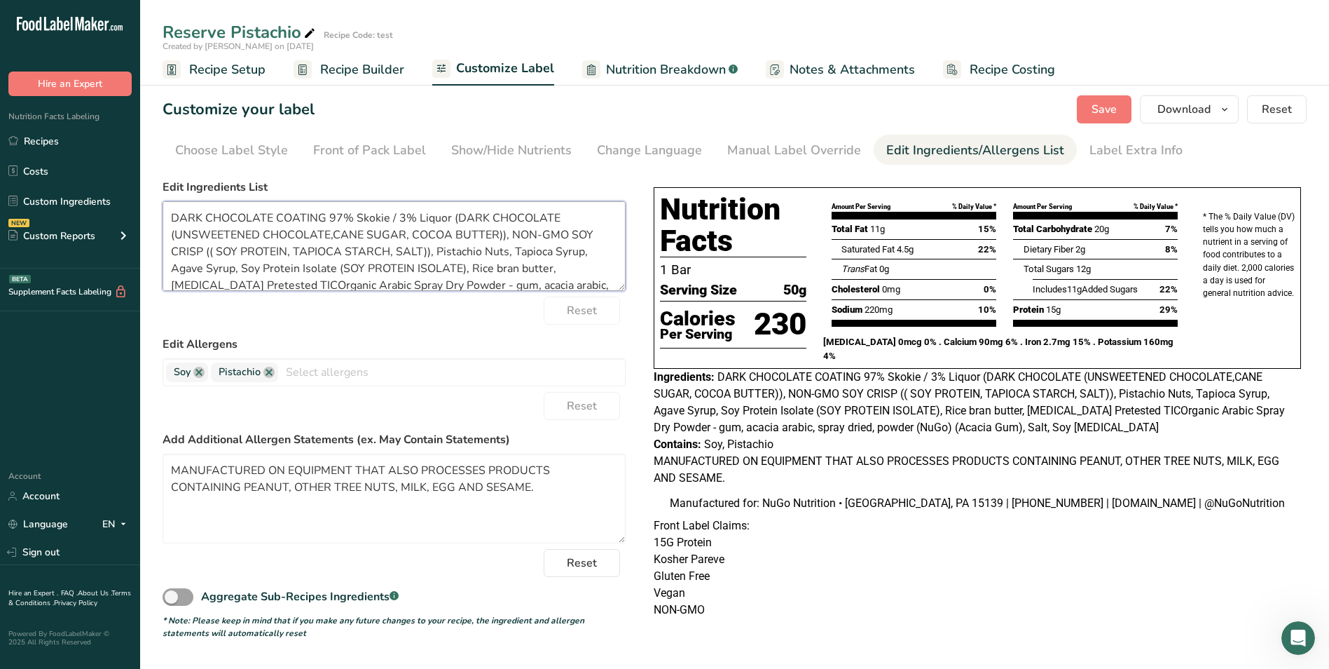
scroll to position [28, 0]
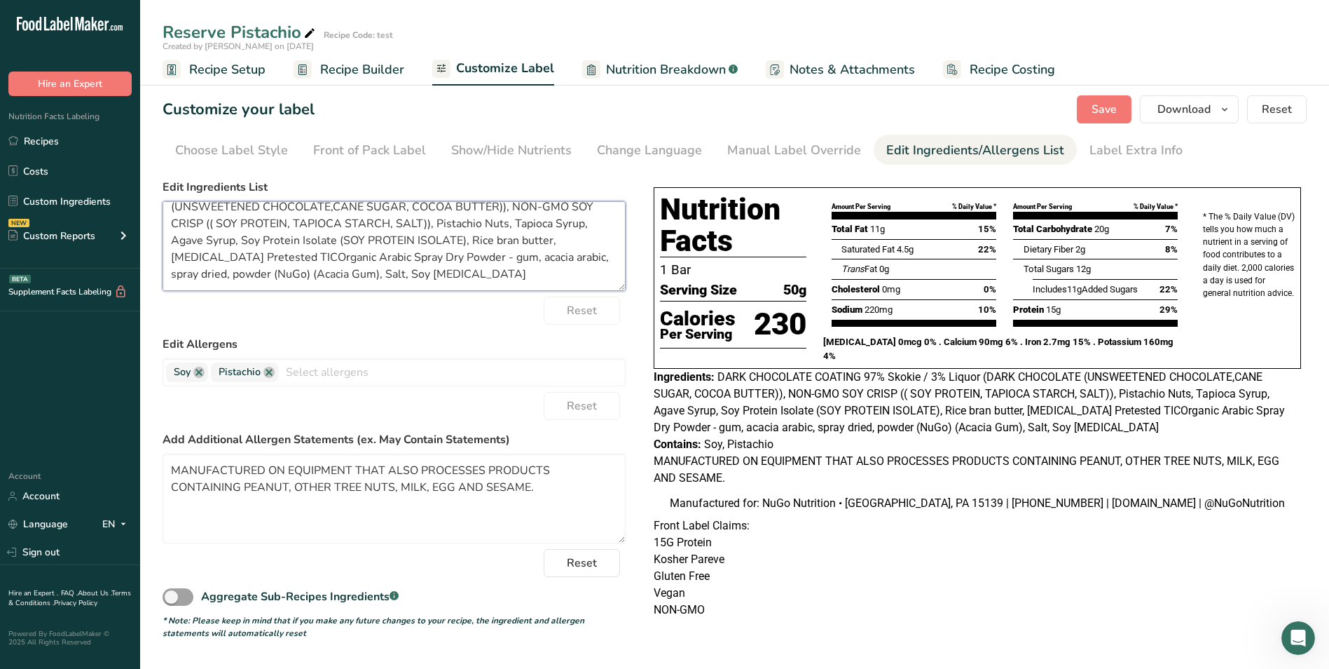
drag, startPoint x: 171, startPoint y: 218, endPoint x: 621, endPoint y: 308, distance: 458.9
click at [621, 308] on form "Edit Ingredients List DARK CHOCOLATE COATING 97% Skokie / 3% Liquor (DARK CHOCO…" at bounding box center [394, 409] width 463 height 460
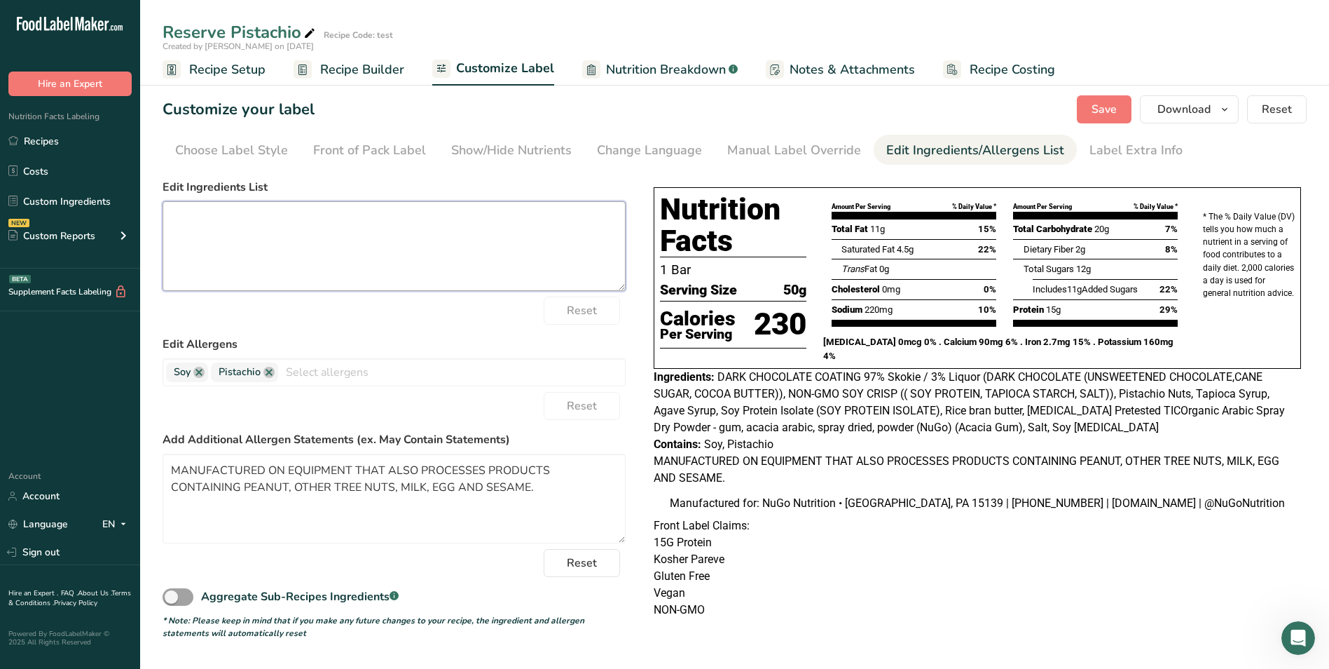
scroll to position [0, 0]
paste textarea "DARK CHOCOLATE (UNSWEETENED CHOCOLATE, CANE SUGAR, COCOA BUTTER), SOY CRISP (SO…"
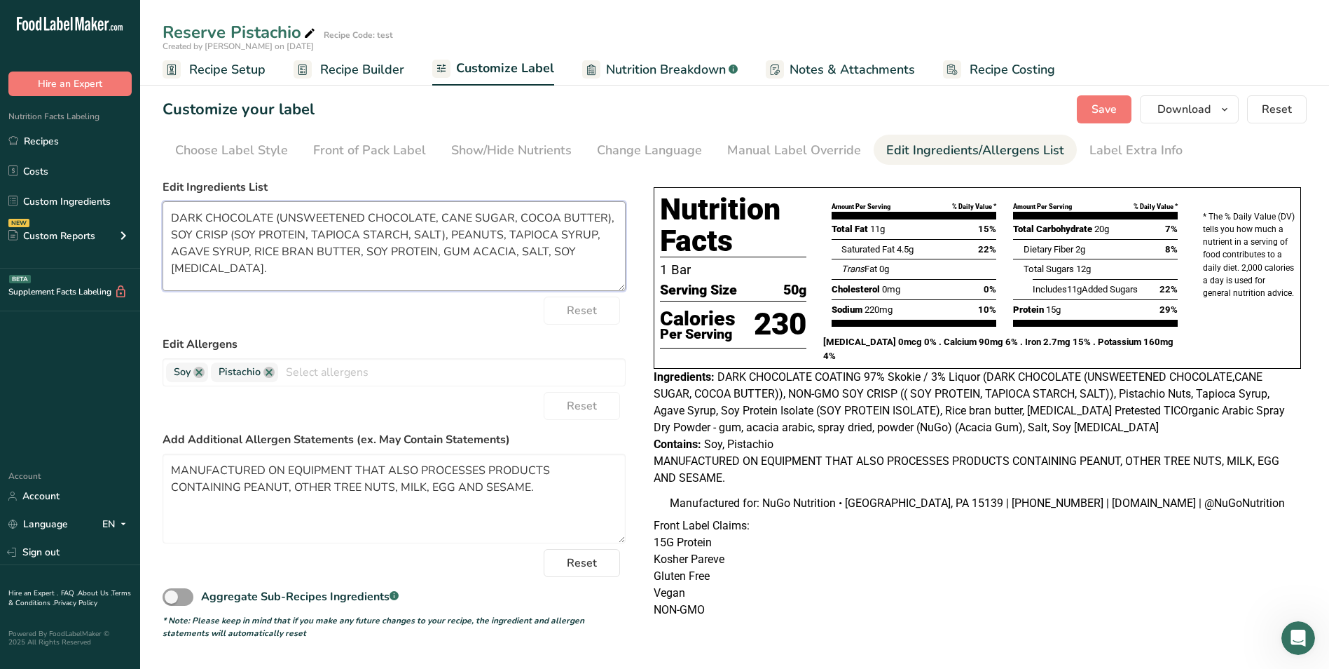
click at [491, 235] on textarea "DARK CHOCOLATE (UNSWEETENED CHOCOLATE, CANE SUGAR, COCOA BUTTER), SOY CRISP (SO…" at bounding box center [394, 246] width 463 height 90
type textarea "DARK CHOCOLATE (UNSWEETENED CHOCOLATE, CANE SUGAR, COCOA BUTTER), SOY CRISP (SO…"
click at [1099, 105] on span "Save" at bounding box center [1104, 109] width 25 height 17
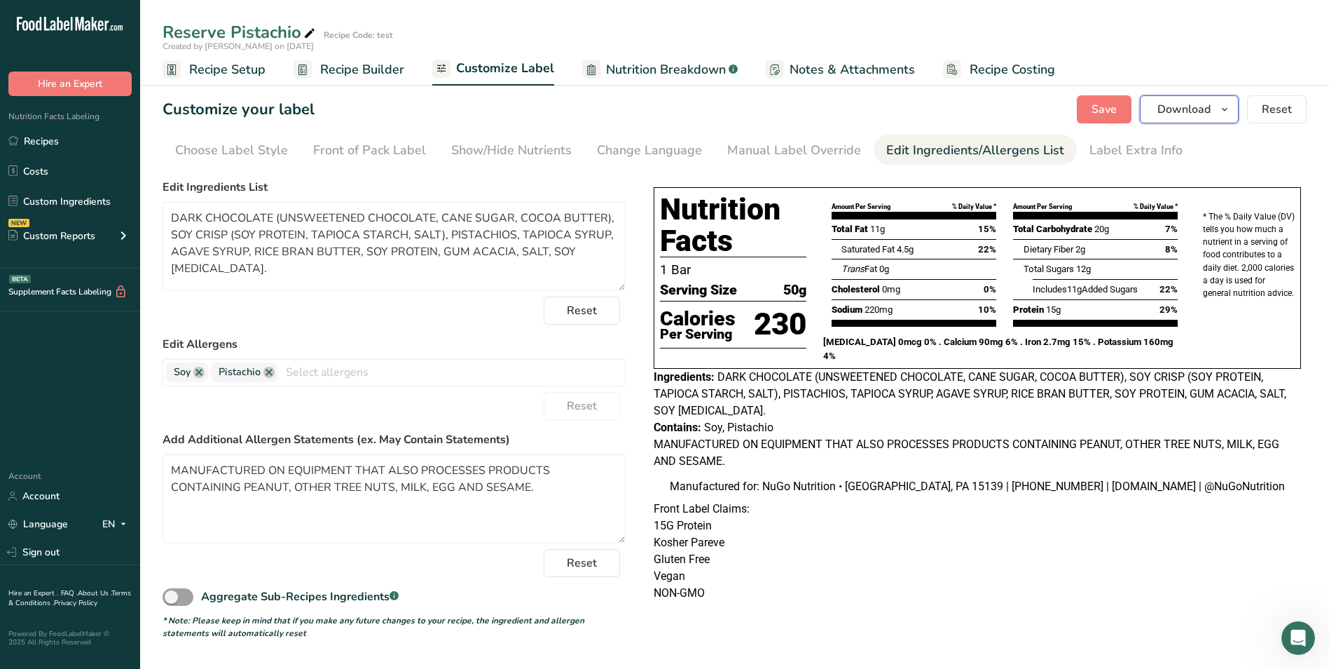
click at [1182, 111] on span "Download" at bounding box center [1184, 109] width 53 height 17
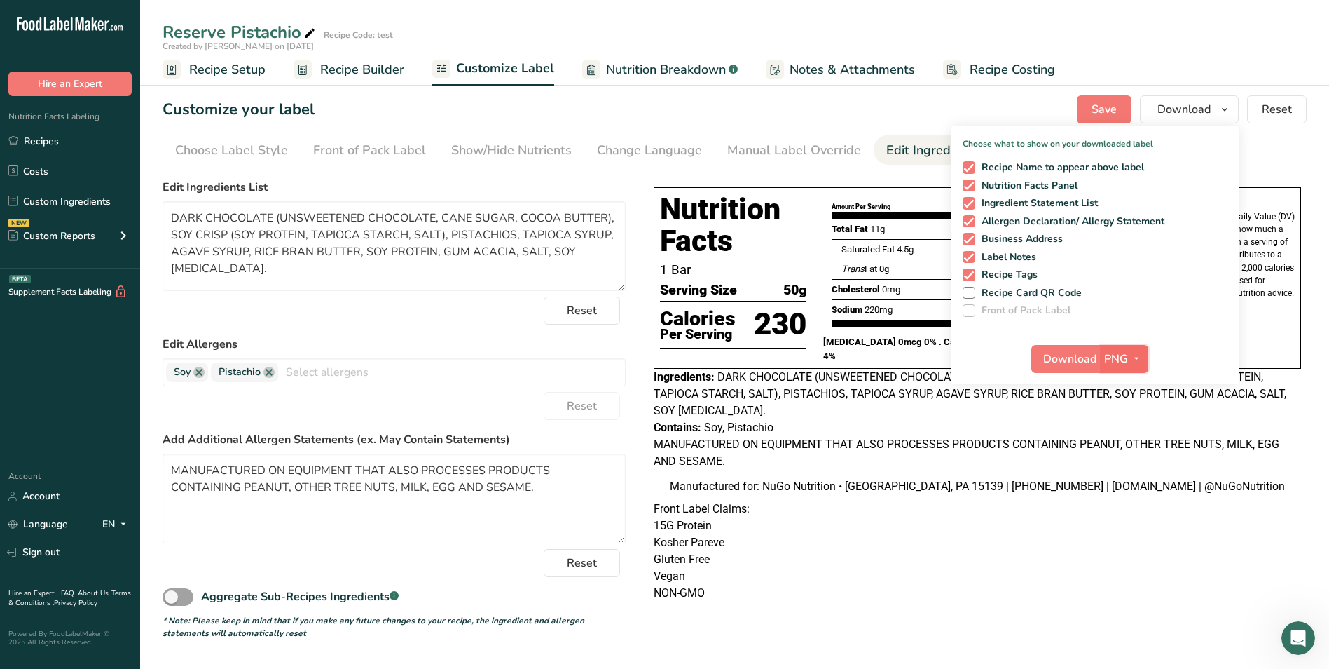
click at [1133, 360] on icon "button" at bounding box center [1136, 359] width 11 height 18
click at [1118, 456] on link "PDF" at bounding box center [1126, 456] width 45 height 23
click at [1076, 357] on span "Download" at bounding box center [1070, 358] width 53 height 17
click at [897, 568] on p "Gluten Free" at bounding box center [978, 559] width 648 height 17
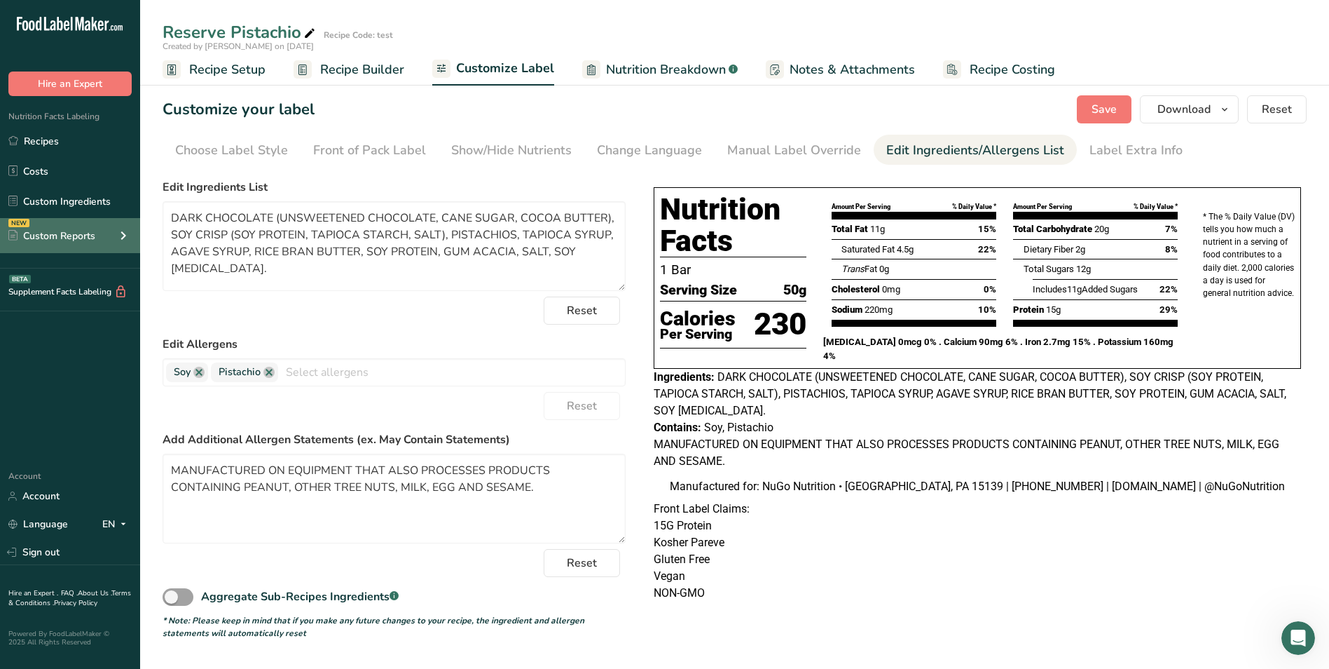
click at [95, 235] on div "Custom Reports" at bounding box center [51, 235] width 87 height 15
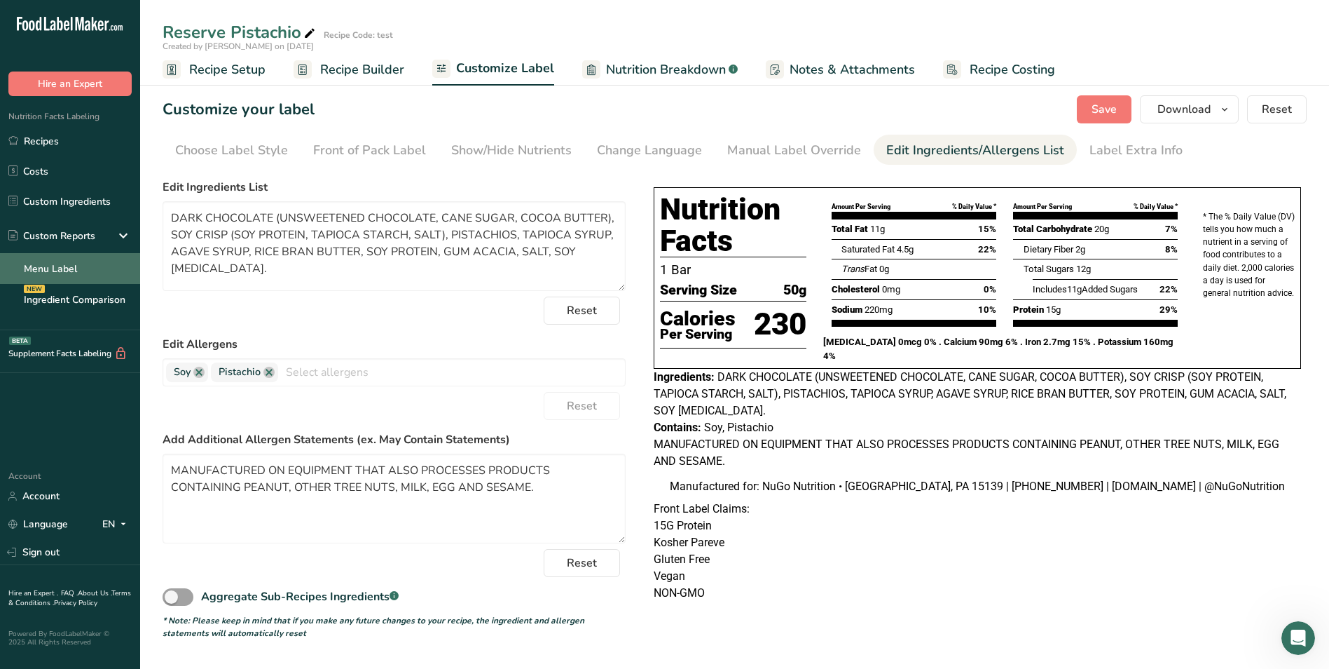
click at [61, 265] on link "Menu Label" at bounding box center [70, 268] width 140 height 31
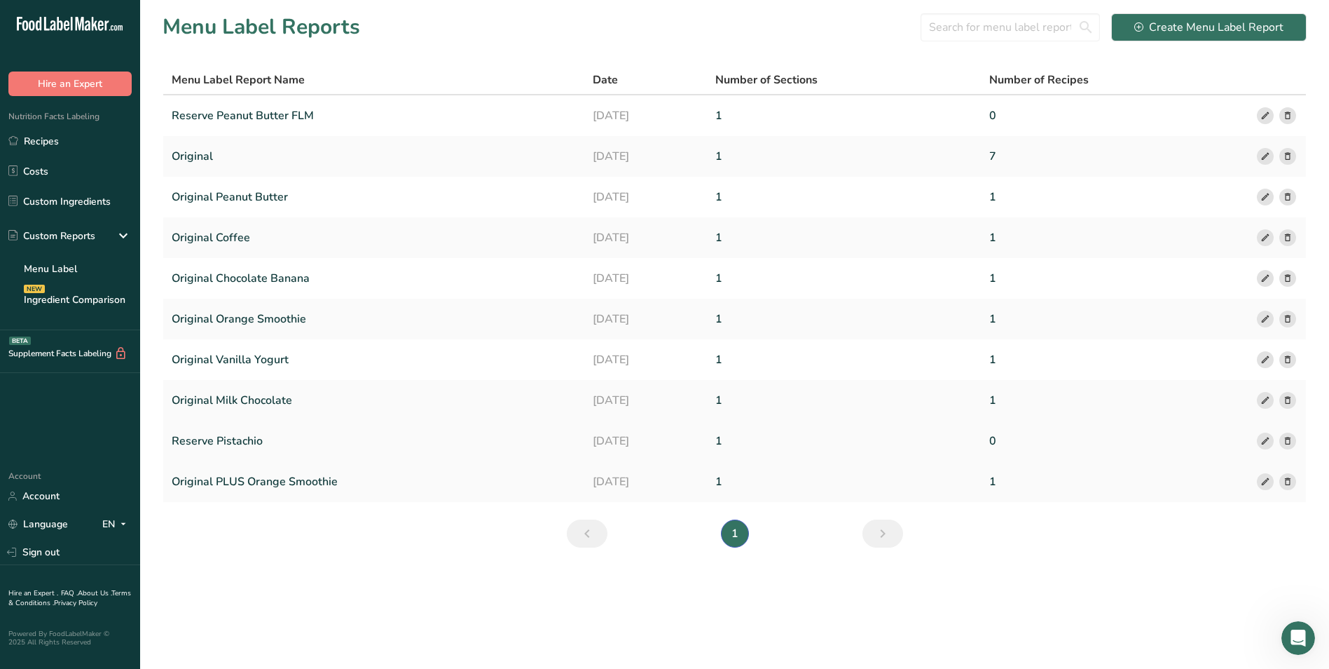
click at [247, 440] on link "Reserve Pistachio" at bounding box center [374, 440] width 404 height 29
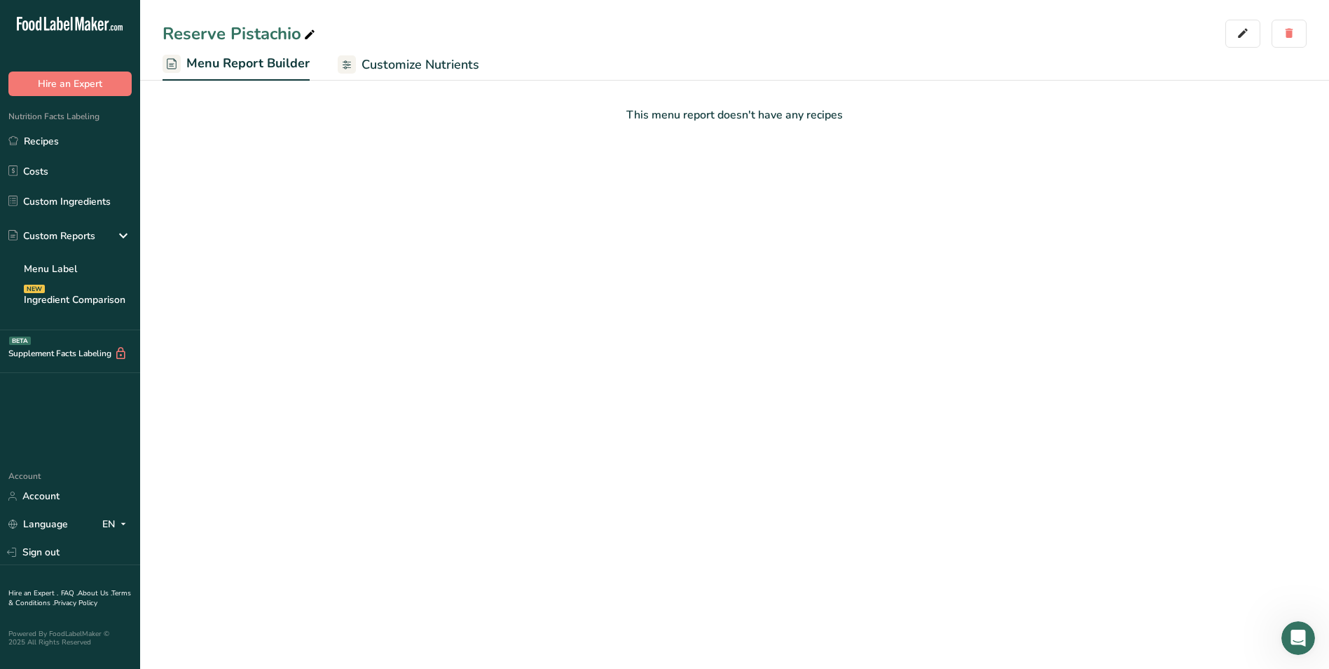
click at [412, 65] on span "Customize Nutrients" at bounding box center [421, 64] width 118 height 19
click at [245, 60] on span "Menu Report Builder" at bounding box center [246, 64] width 121 height 19
click at [61, 266] on link "Menu Label" at bounding box center [70, 268] width 140 height 31
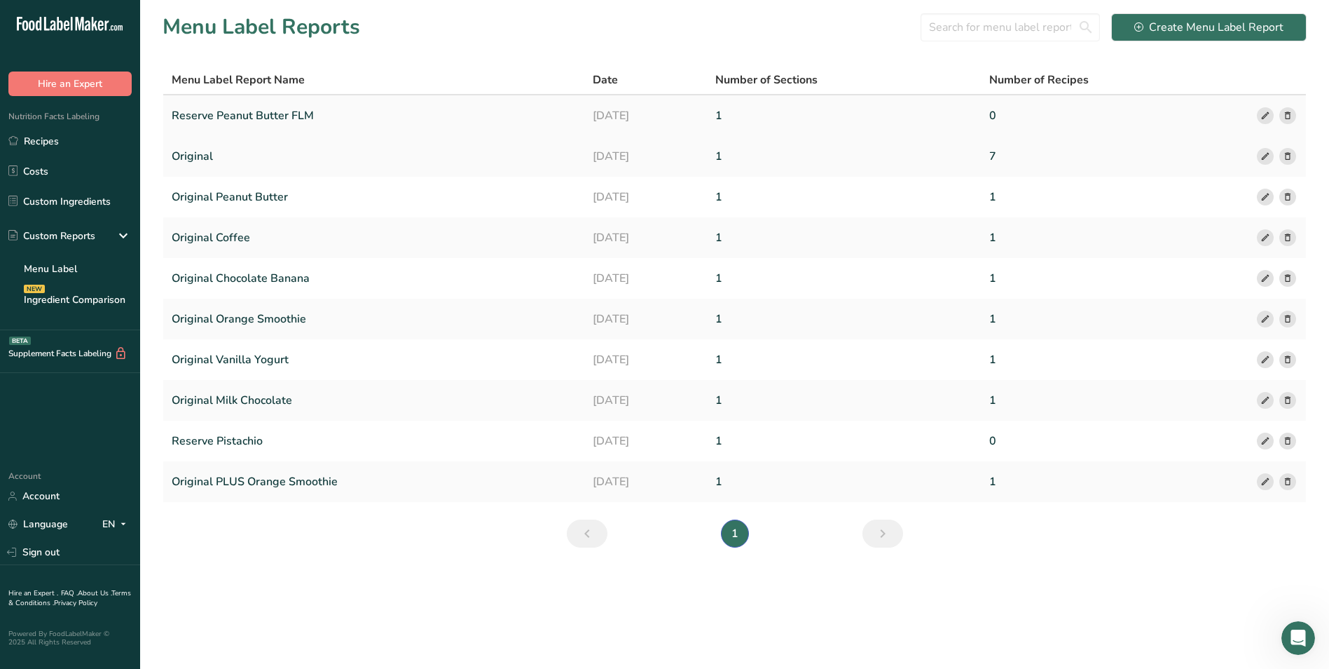
click at [287, 114] on link "Reserve Peanut Butter FLM" at bounding box center [374, 115] width 404 height 29
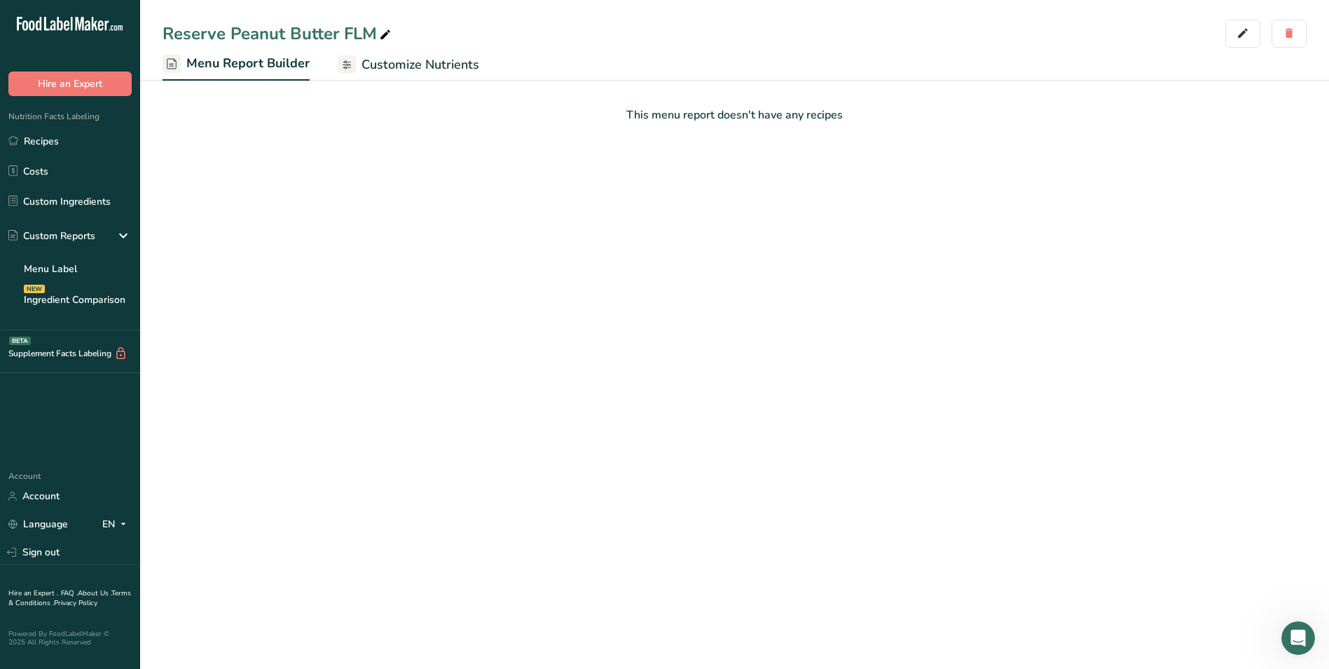
click at [175, 66] on rect at bounding box center [172, 64] width 18 height 18
click at [348, 63] on rect at bounding box center [347, 64] width 18 height 18
click at [369, 64] on span "Customize Nutrients" at bounding box center [420, 63] width 121 height 19
click at [122, 233] on icon at bounding box center [123, 235] width 17 height 25
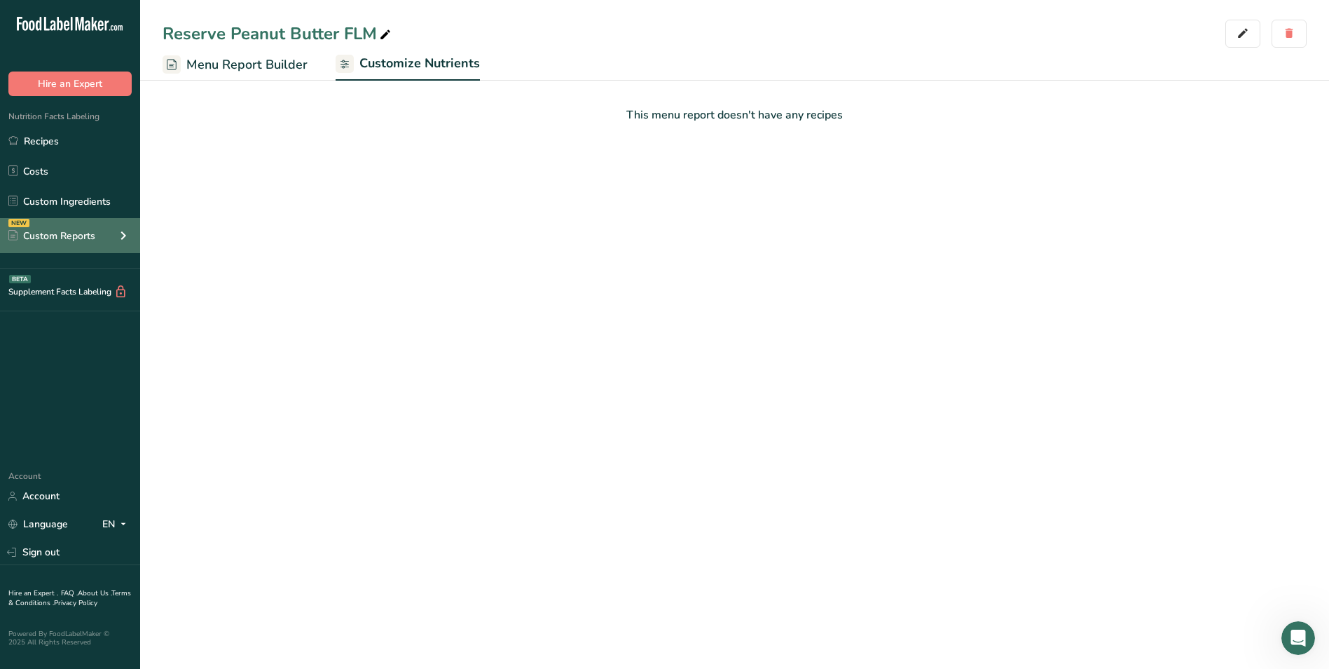
click at [122, 233] on icon at bounding box center [123, 235] width 17 height 25
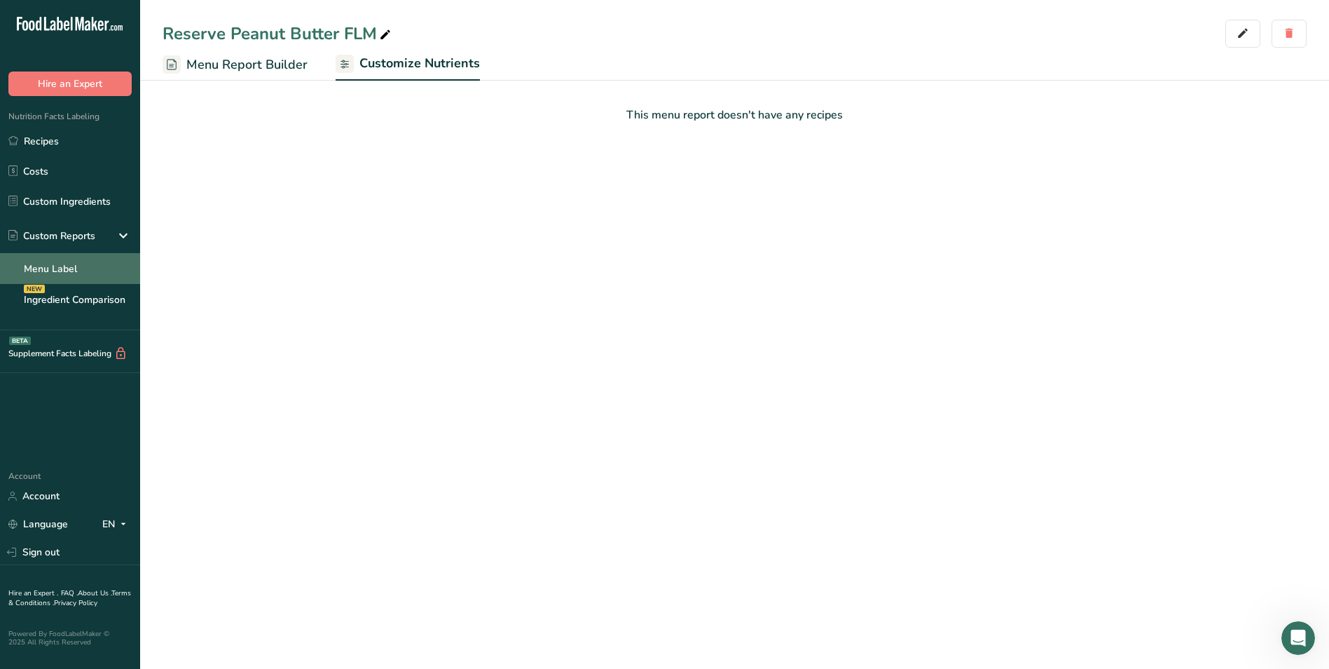
click at [64, 266] on link "Menu Label" at bounding box center [70, 268] width 140 height 31
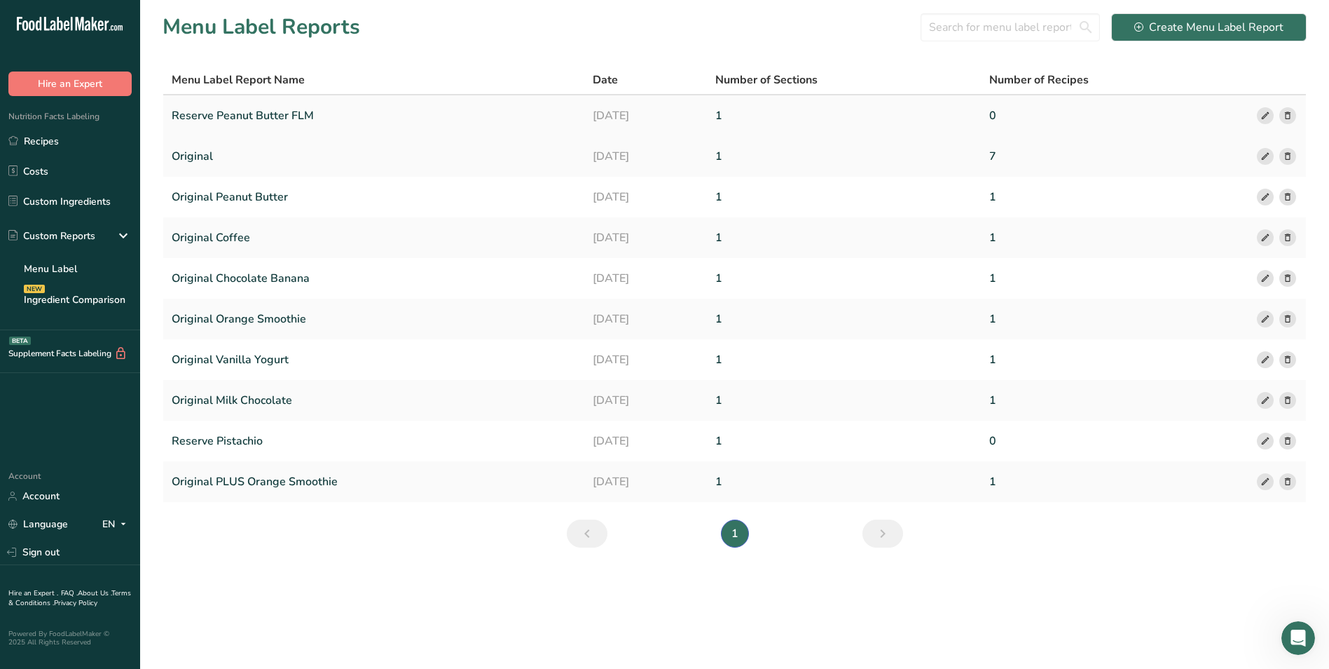
click at [1288, 113] on icon at bounding box center [1288, 116] width 10 height 15
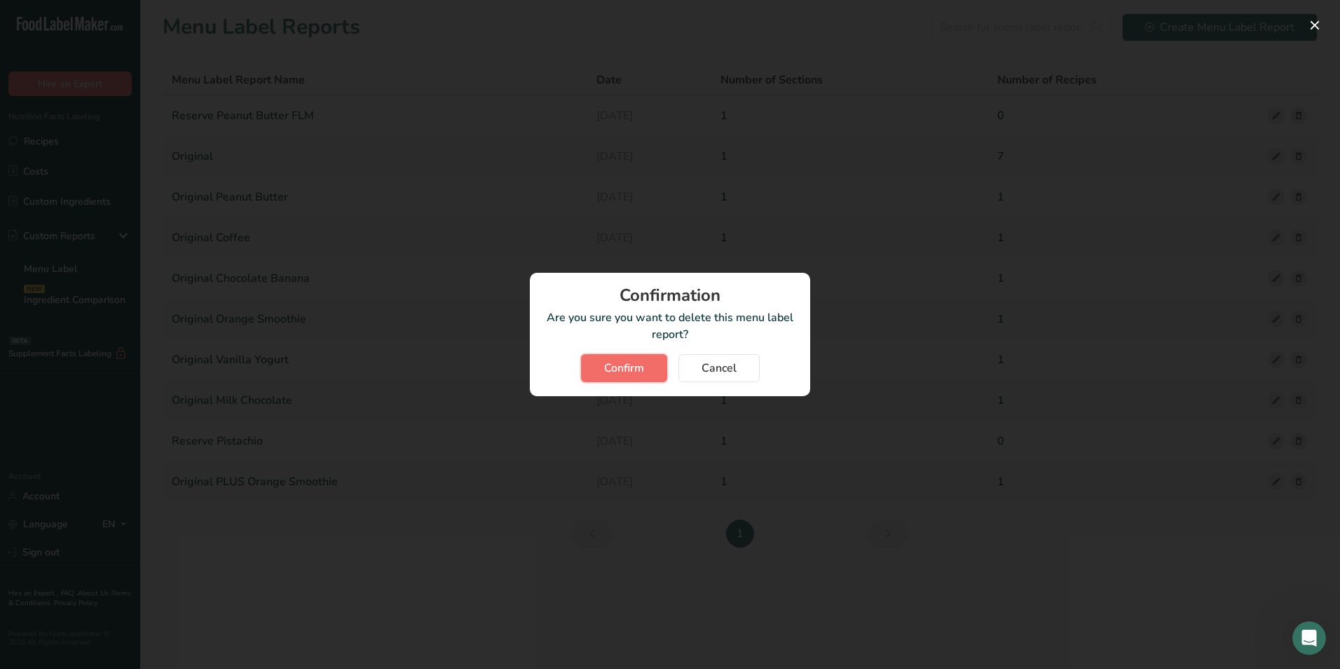
click at [629, 365] on span "Confirm" at bounding box center [624, 368] width 40 height 17
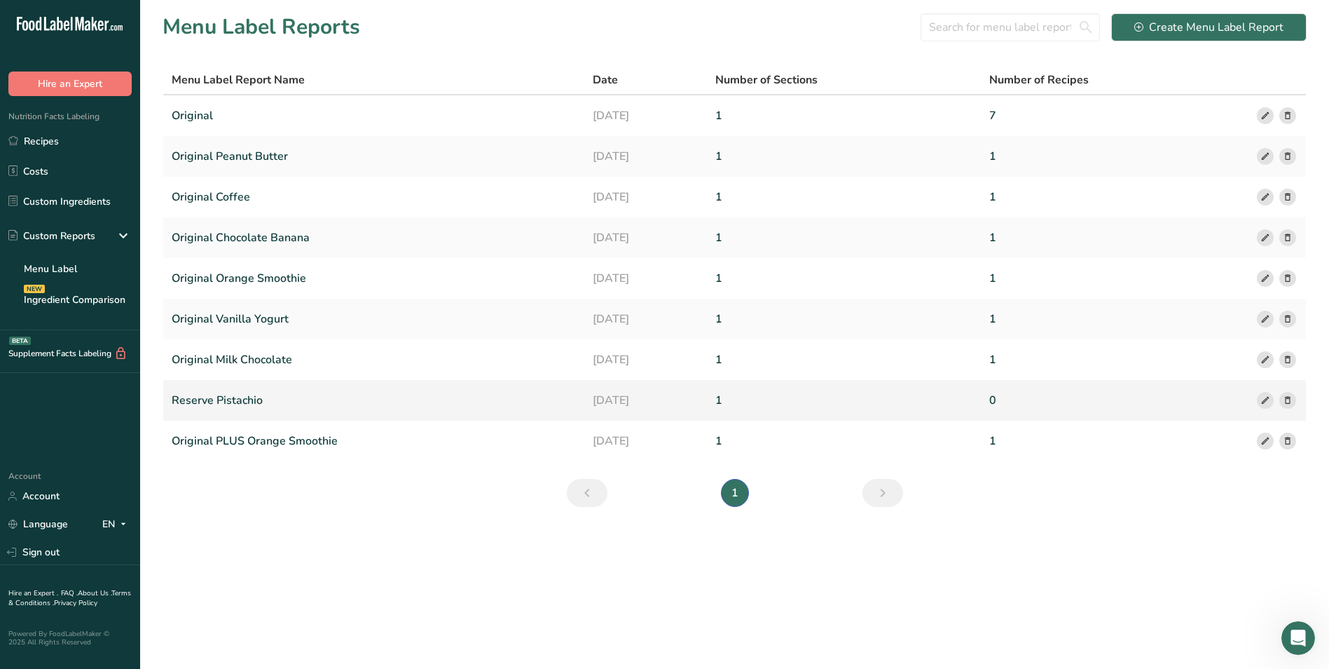
click at [1289, 399] on icon at bounding box center [1288, 400] width 10 height 15
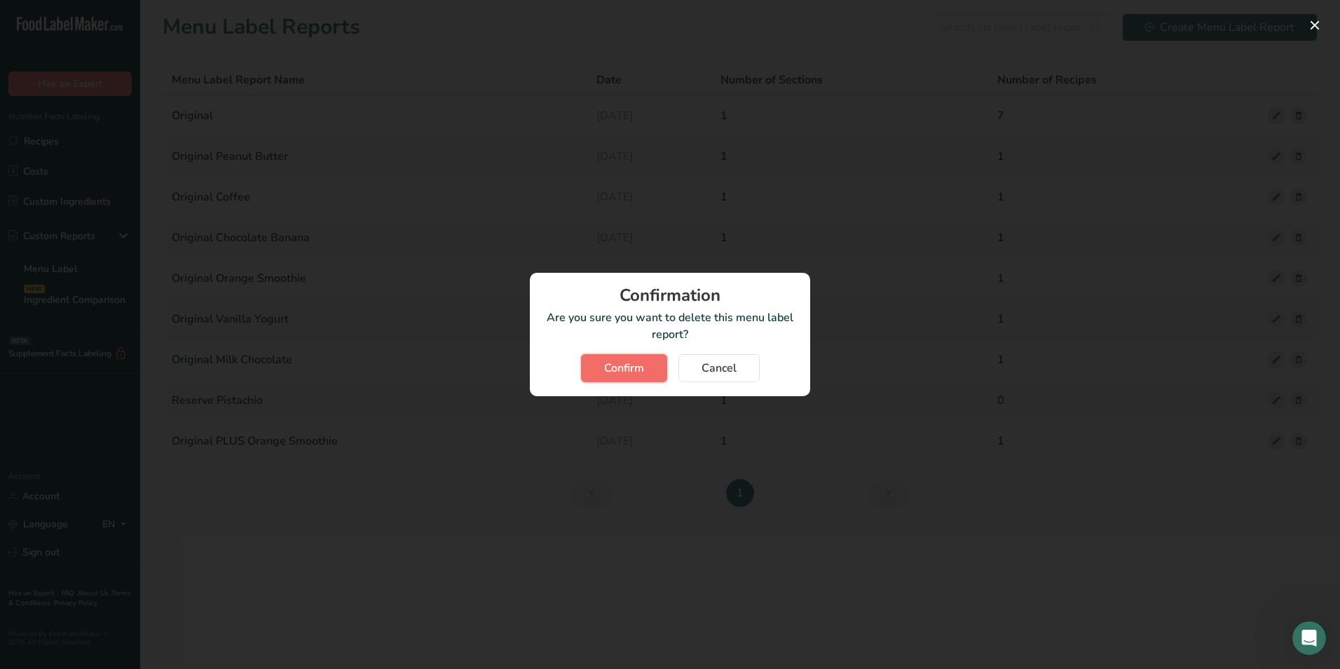
click at [636, 371] on span "Confirm" at bounding box center [624, 368] width 40 height 17
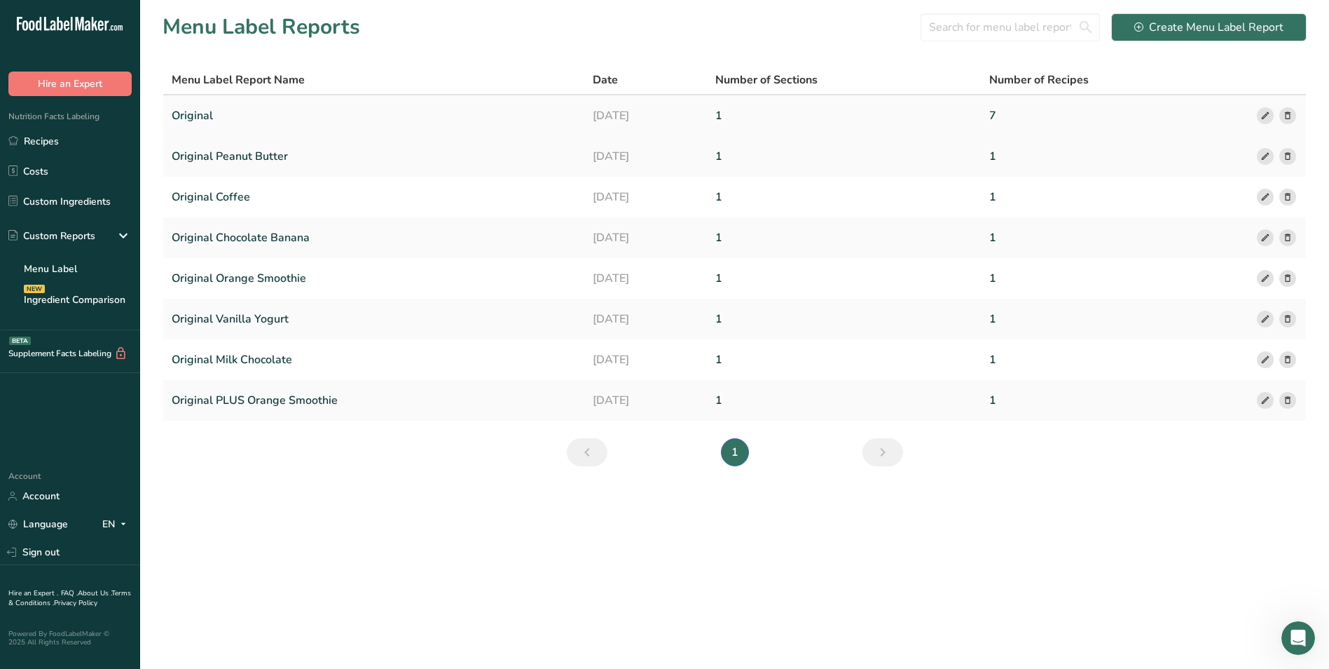
click at [199, 115] on link "Original" at bounding box center [374, 115] width 404 height 29
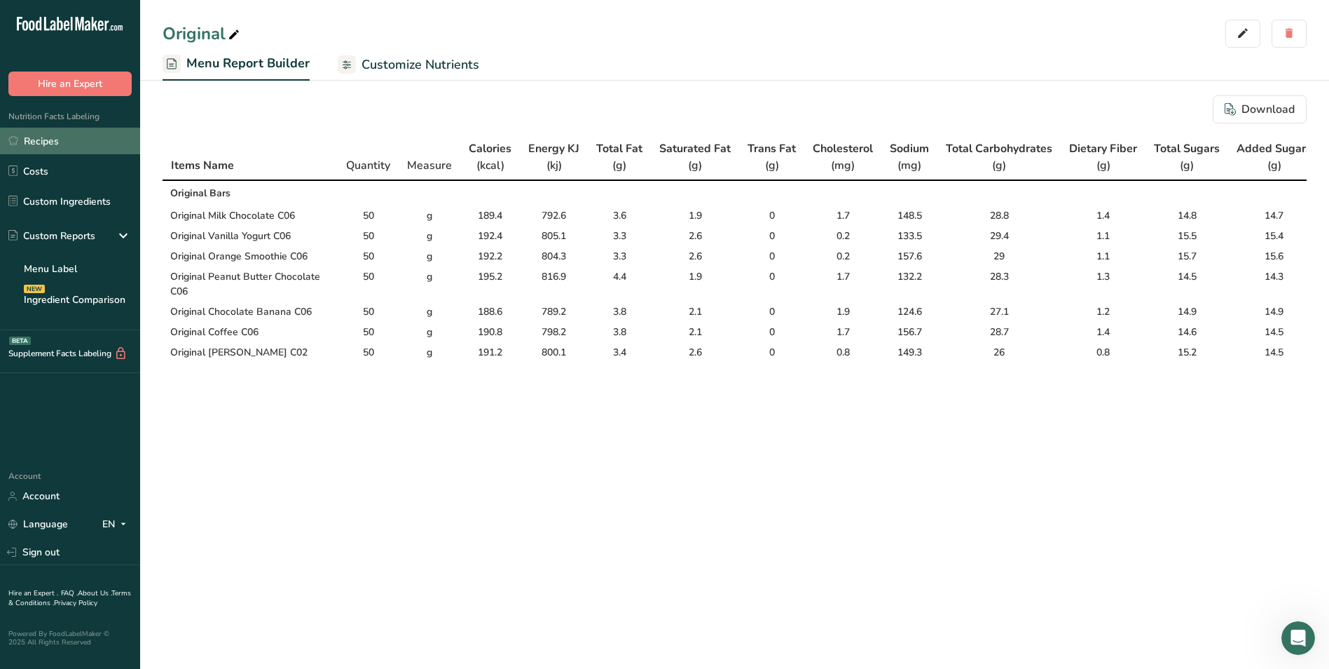
click at [46, 140] on link "Recipes" at bounding box center [70, 141] width 140 height 27
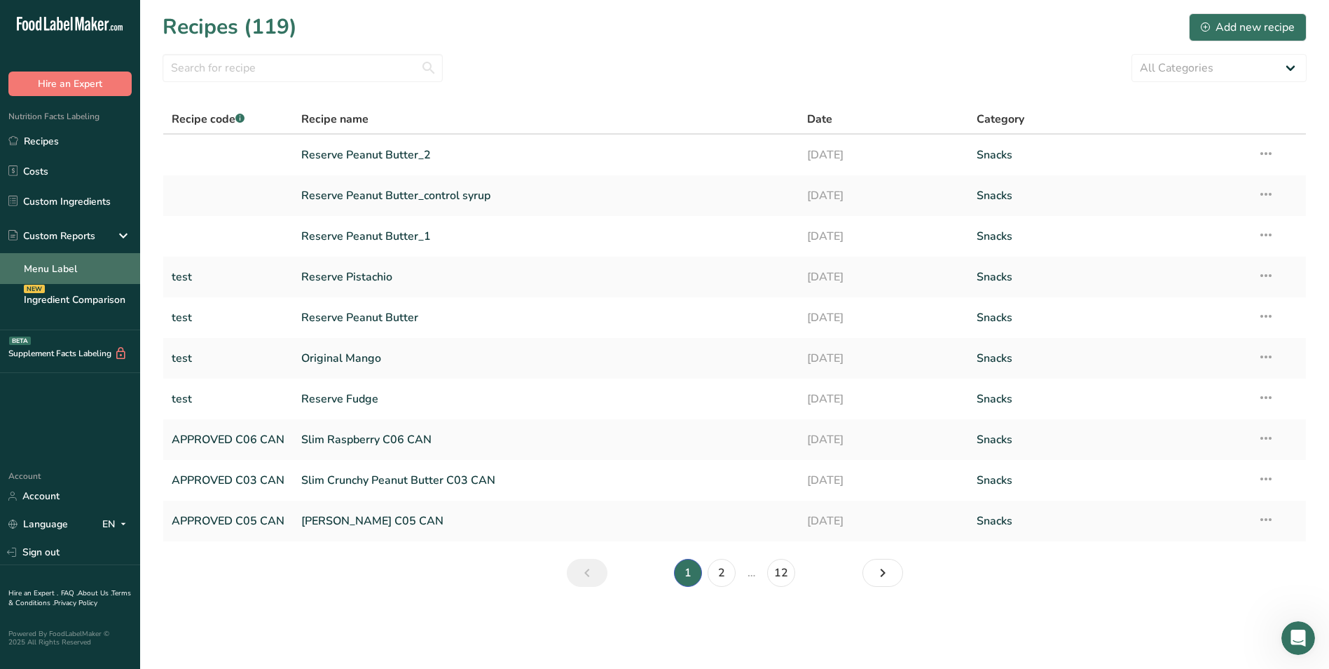
click at [88, 265] on link "Menu Label" at bounding box center [70, 268] width 140 height 31
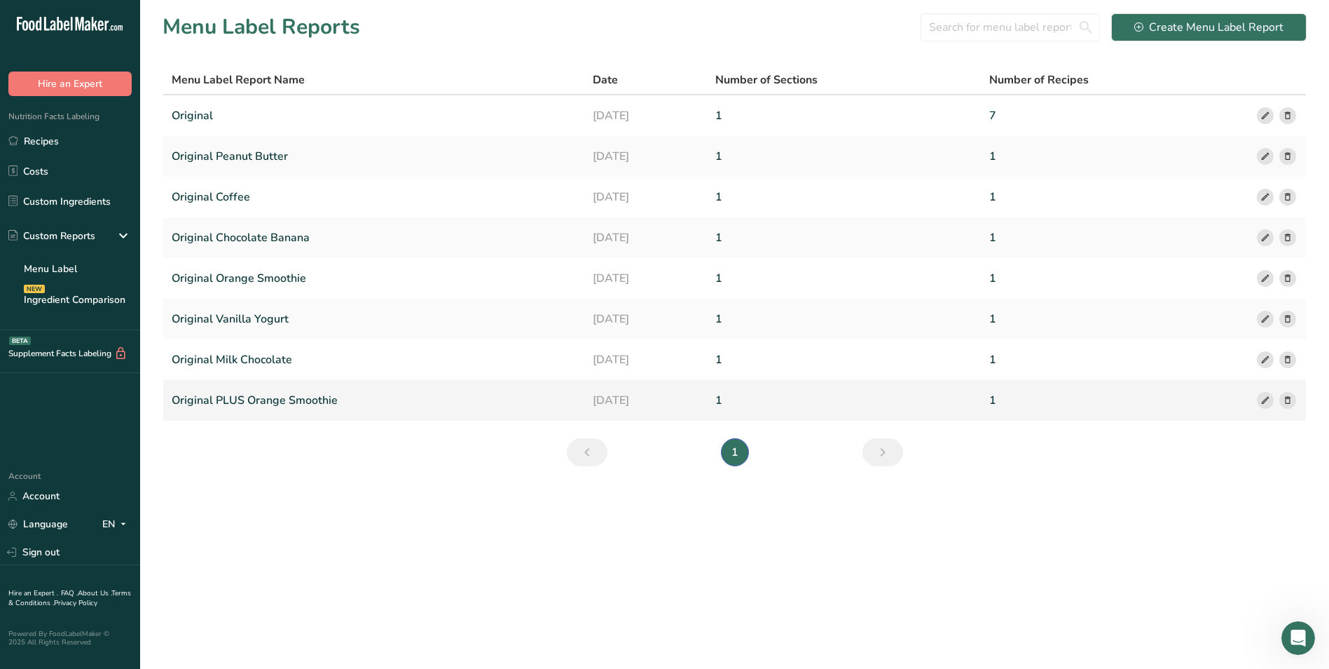
click at [260, 397] on link "Original PLUS Orange Smoothie" at bounding box center [374, 399] width 404 height 29
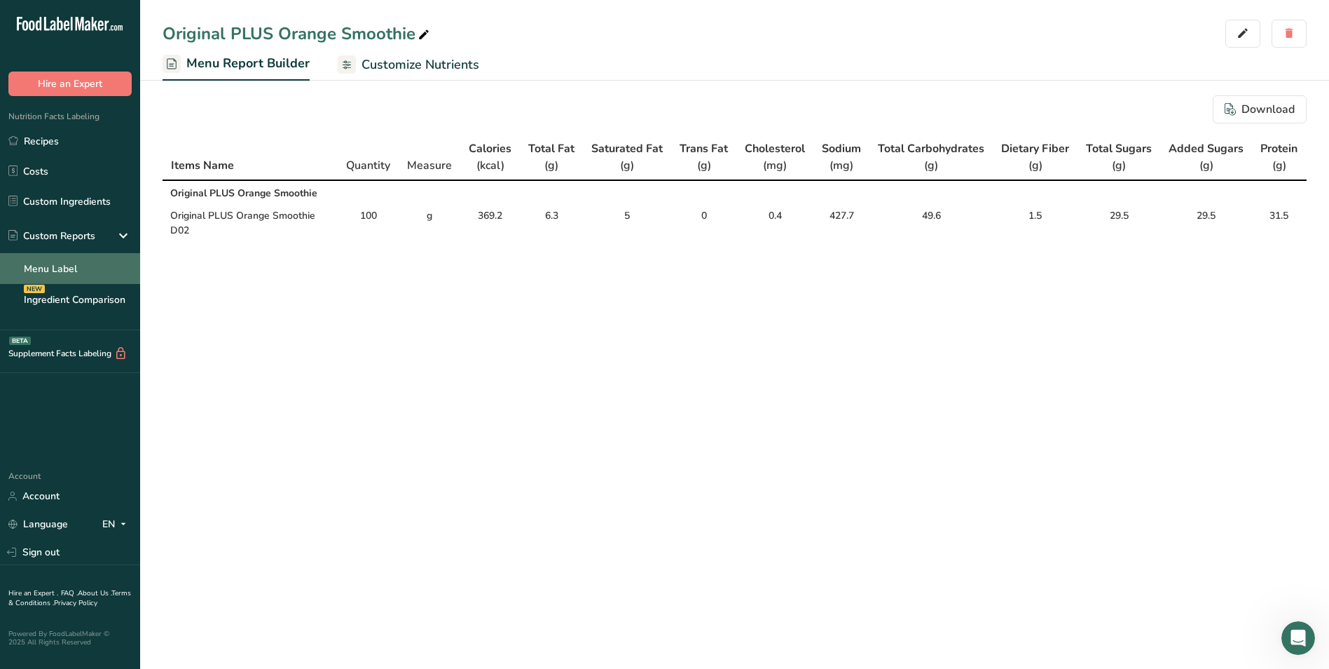
click at [71, 268] on link "Menu Label" at bounding box center [70, 268] width 140 height 31
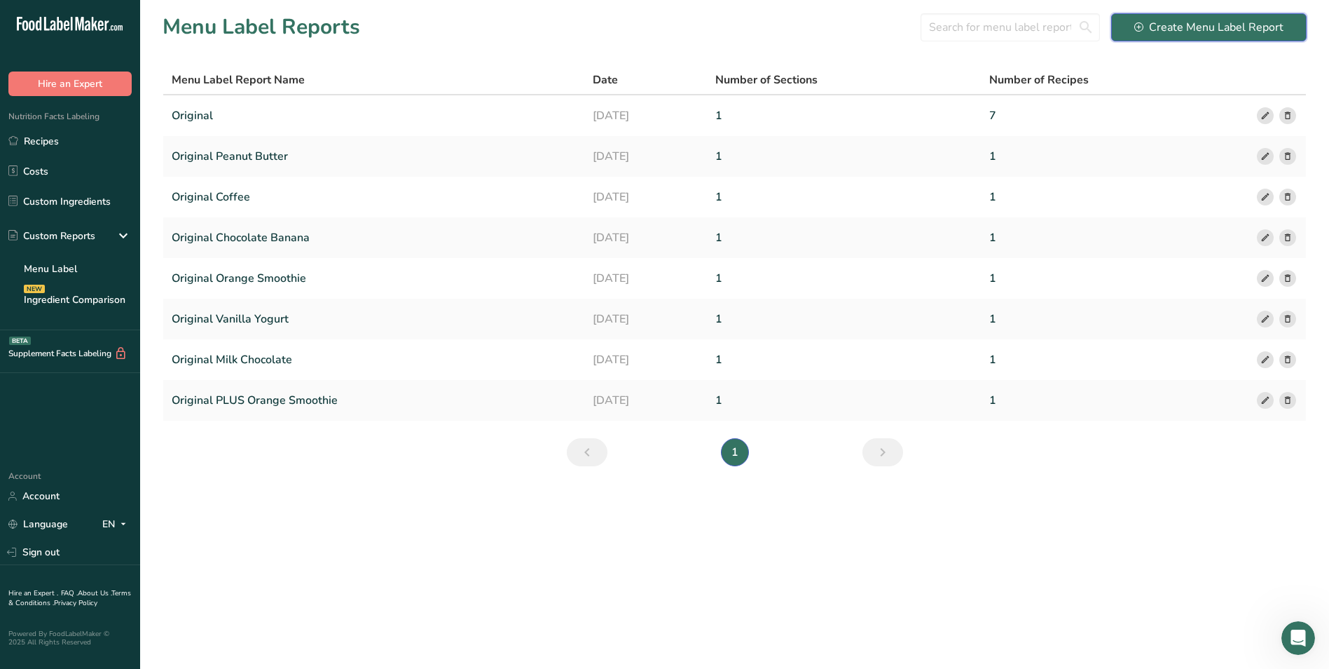
click at [1158, 26] on div "Create Menu Label Report" at bounding box center [1209, 27] width 149 height 17
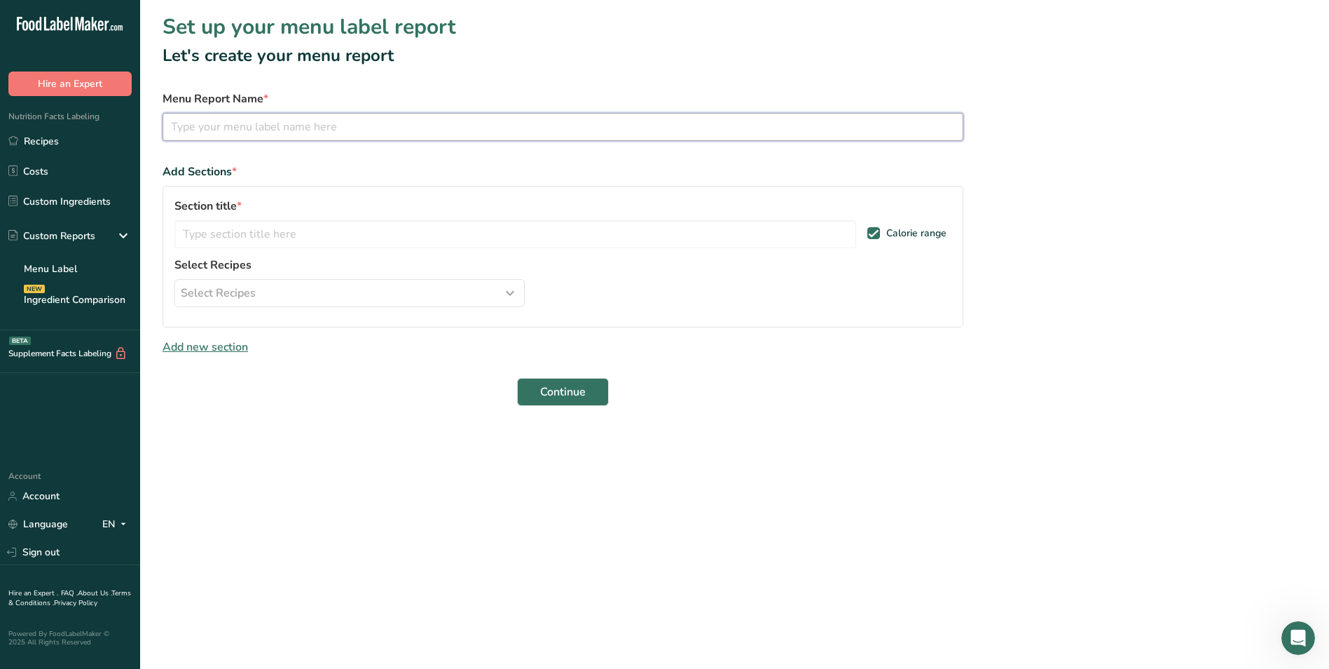
click at [292, 130] on input "text" at bounding box center [563, 127] width 801 height 28
type input "r"
type input "Reserve"
click at [510, 294] on icon "button" at bounding box center [510, 292] width 17 height 25
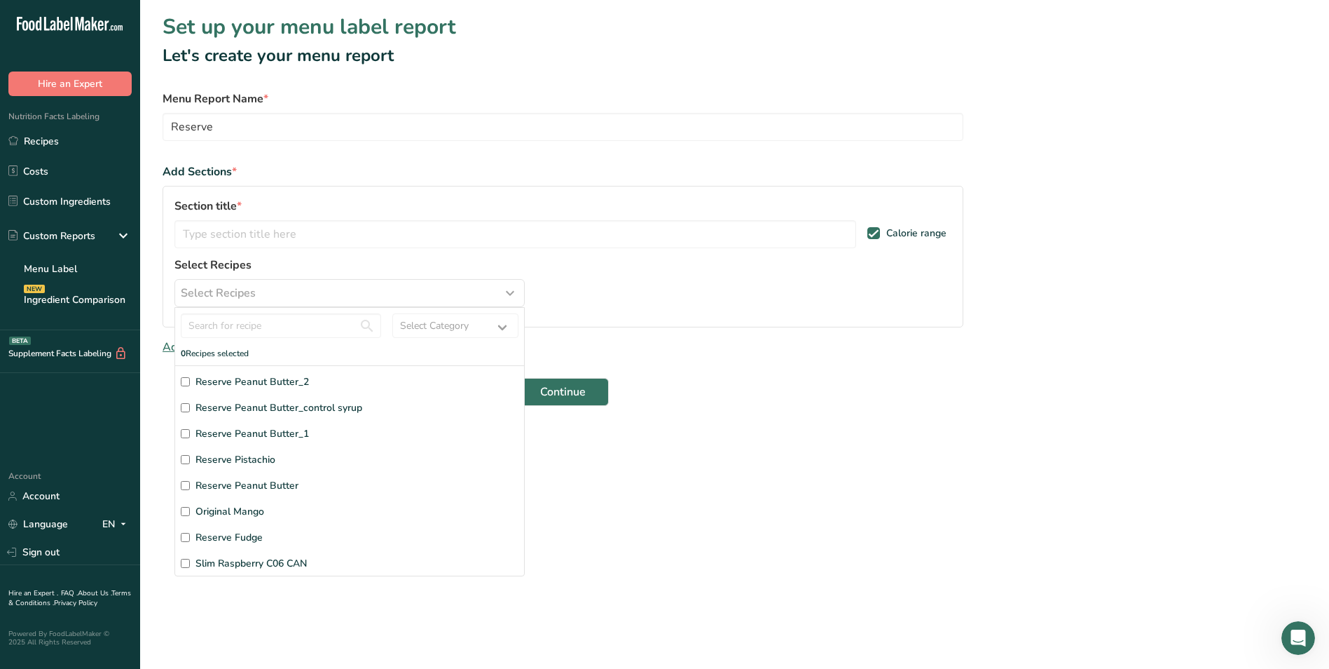
click at [185, 458] on input "Reserve Pistachio" at bounding box center [185, 459] width 9 height 9
checkbox input "true"
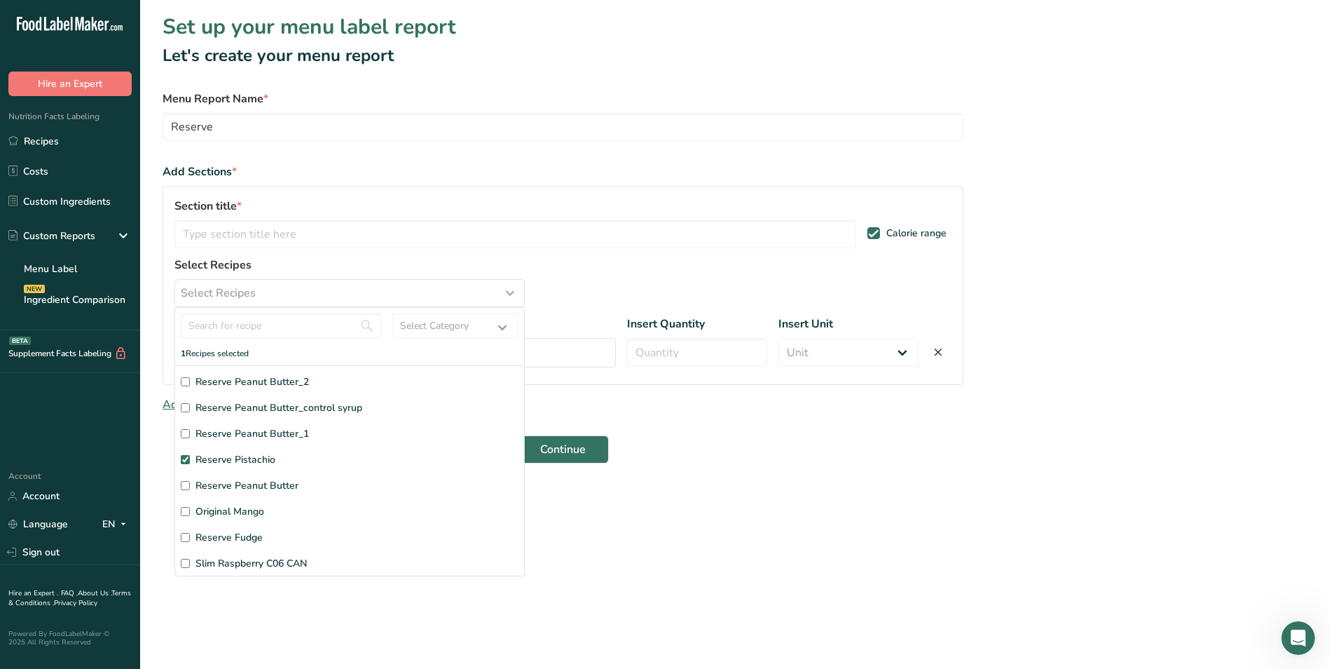
click at [588, 496] on main "Set up your menu label report Let's create your menu report Menu Report Name * …" at bounding box center [664, 334] width 1329 height 669
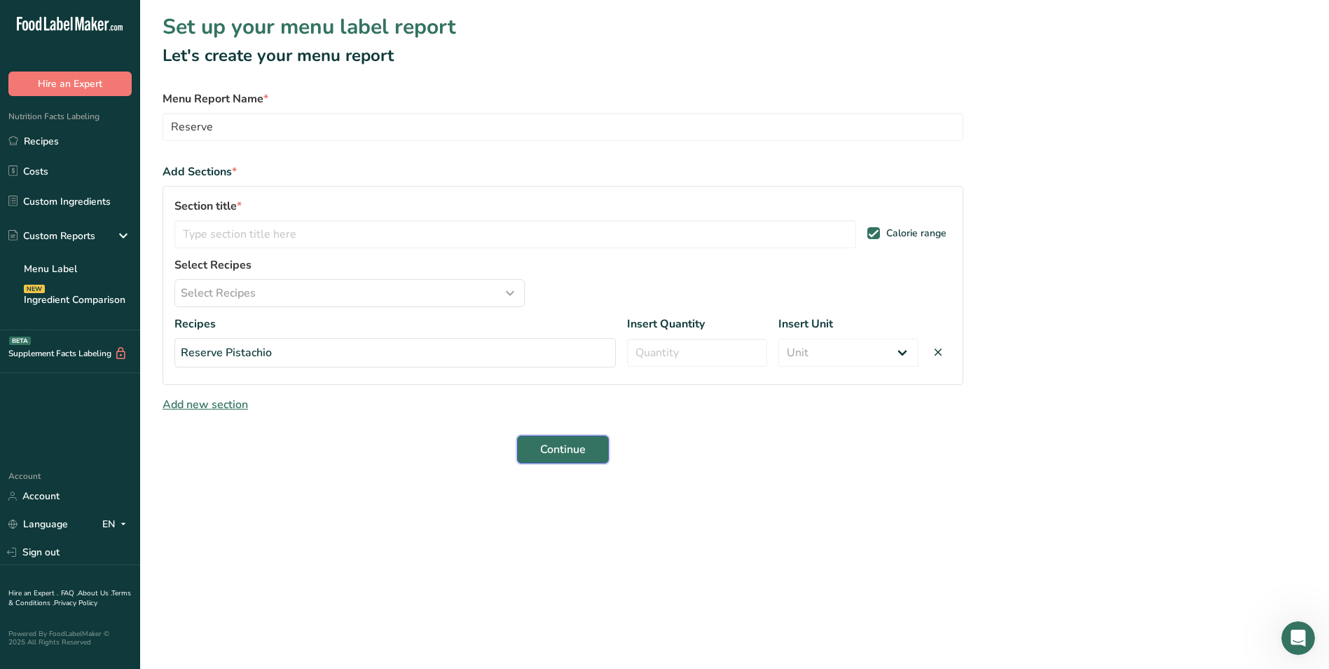
click at [563, 443] on span "Continue" at bounding box center [563, 449] width 46 height 17
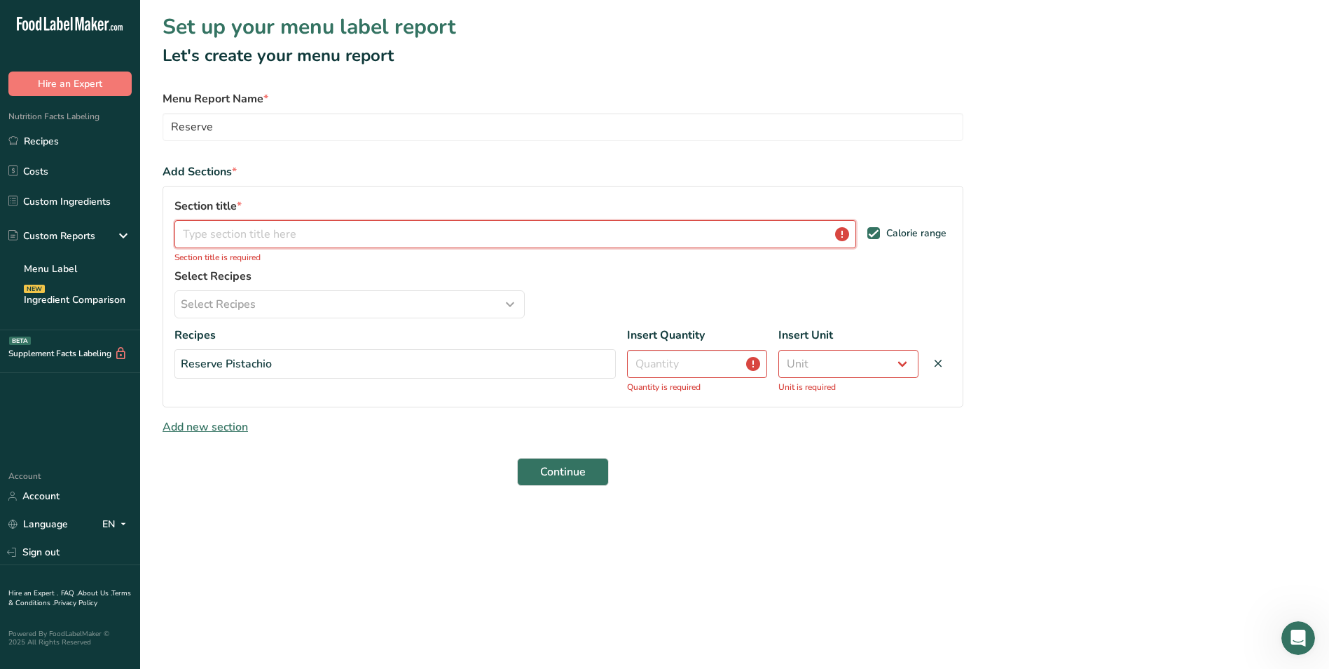
click at [256, 233] on input "text" at bounding box center [516, 234] width 682 height 28
type input "Reserve Pistachio"
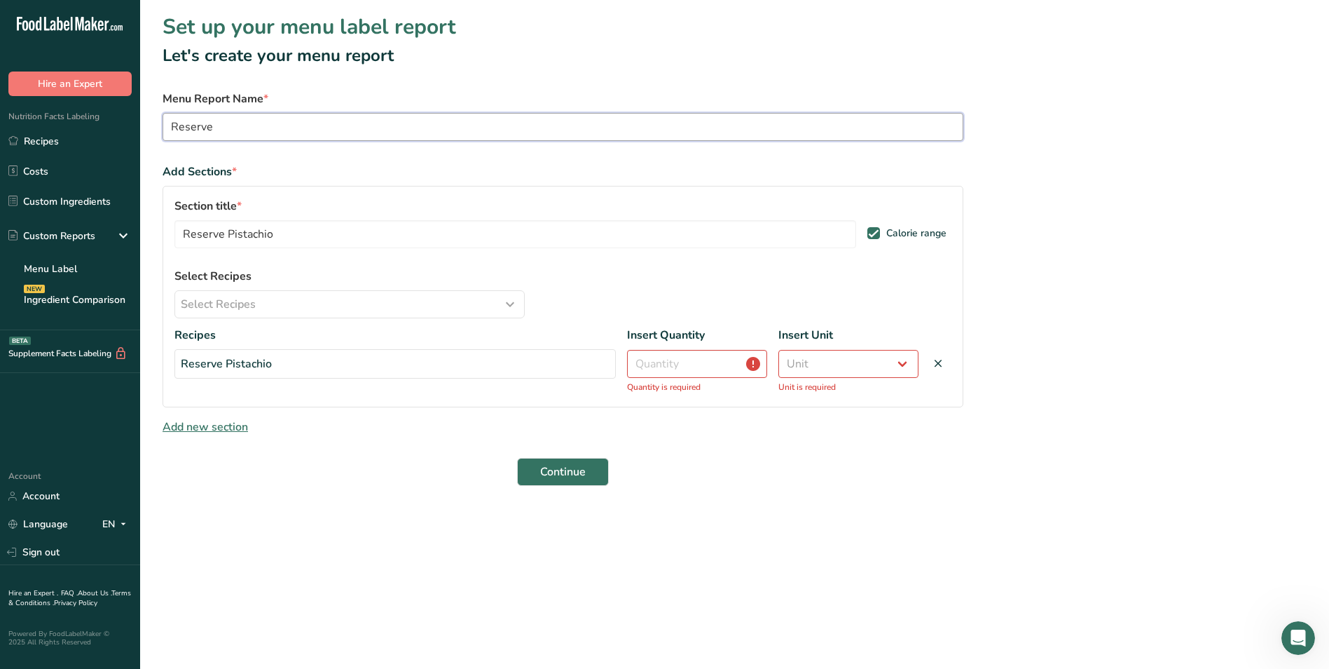
click at [251, 121] on input "Reserve" at bounding box center [563, 127] width 801 height 28
type input "Reserve Pistachio"
click at [687, 366] on input "number" at bounding box center [697, 364] width 140 height 28
type input "50"
click at [845, 364] on select "Unit Serving Package g kg mg mcg lb oz" at bounding box center [849, 364] width 140 height 28
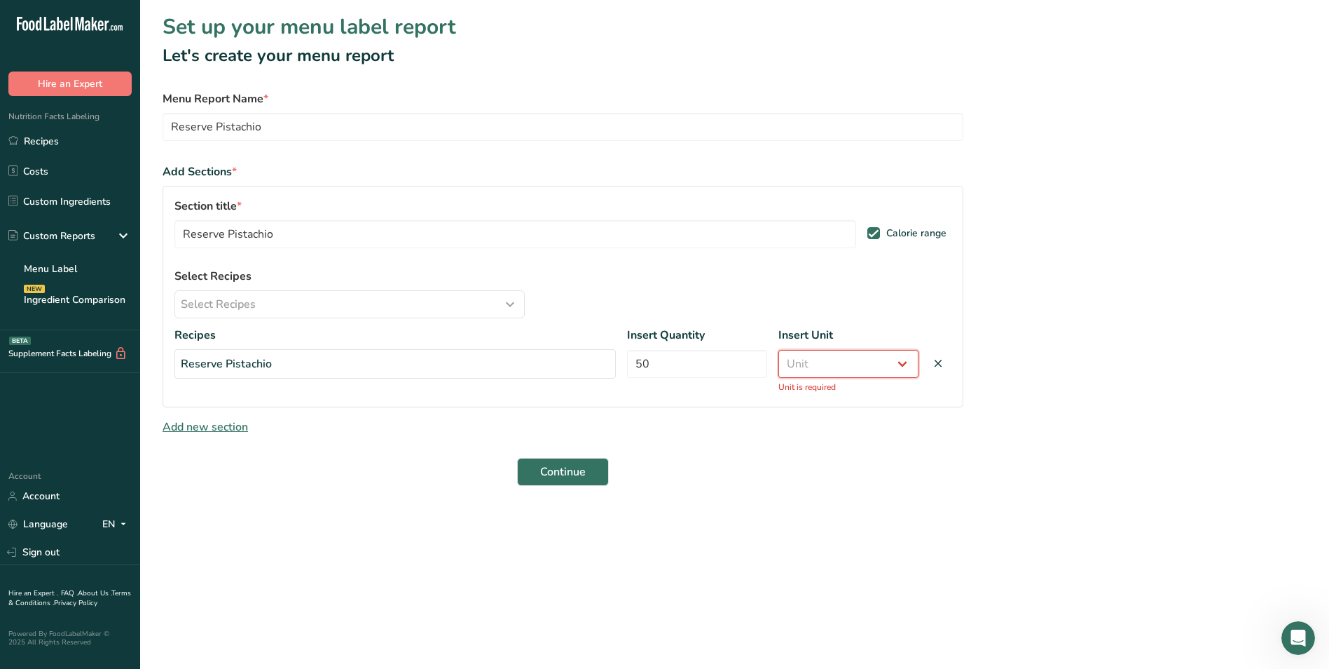
select select "0"
click at [779, 350] on select "Unit Serving Package g kg mg mcg lb oz" at bounding box center [849, 364] width 140 height 28
click at [877, 237] on span at bounding box center [874, 233] width 13 height 13
click at [877, 237] on input "Calorie range" at bounding box center [872, 232] width 9 height 9
checkbox input "false"
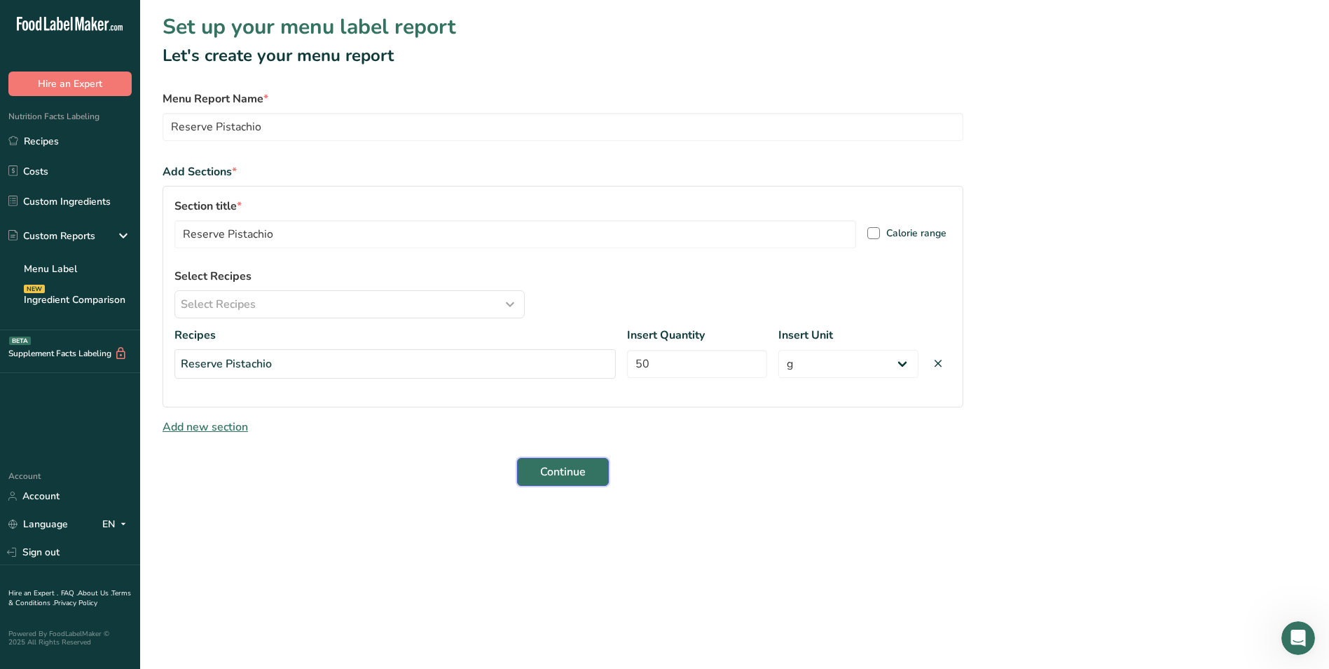
click at [565, 468] on span "Continue" at bounding box center [563, 471] width 46 height 17
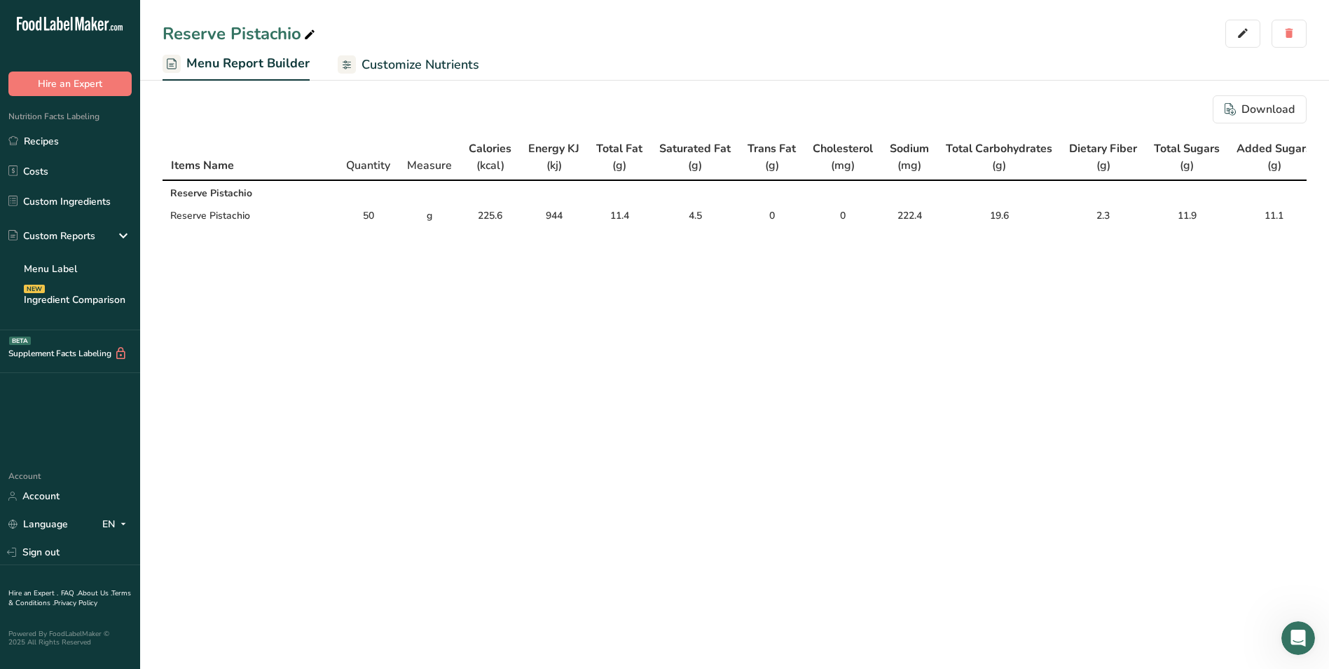
click at [349, 67] on rect at bounding box center [347, 64] width 18 height 18
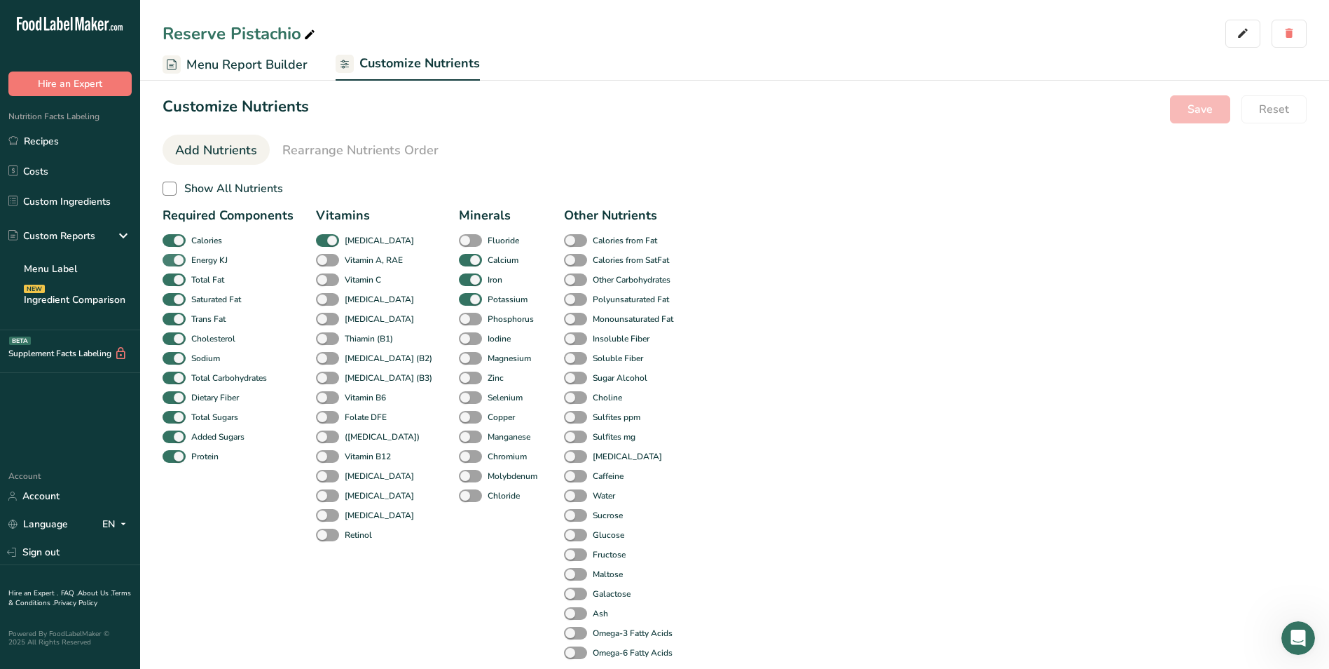
click at [167, 260] on span at bounding box center [174, 260] width 23 height 13
click at [167, 260] on input "Energy KJ" at bounding box center [167, 259] width 9 height 9
checkbox input "false"
click at [1199, 106] on span "Save" at bounding box center [1200, 109] width 25 height 17
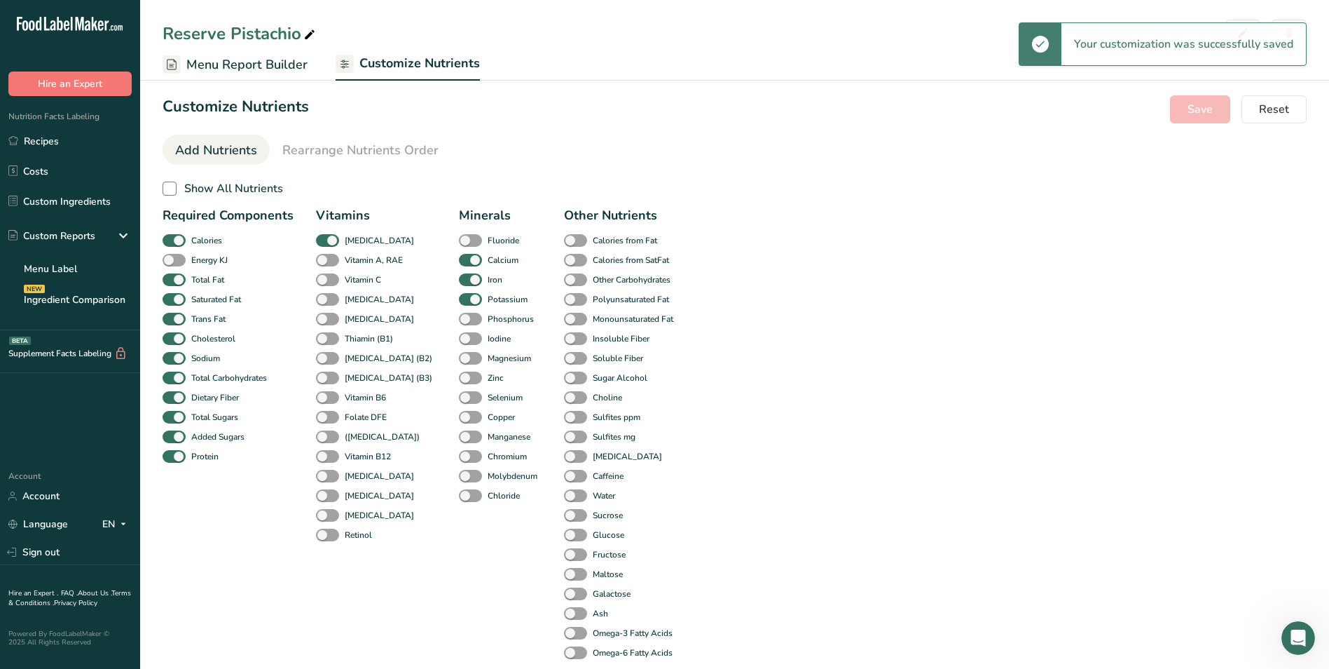
click at [226, 67] on span "Menu Report Builder" at bounding box center [246, 64] width 121 height 19
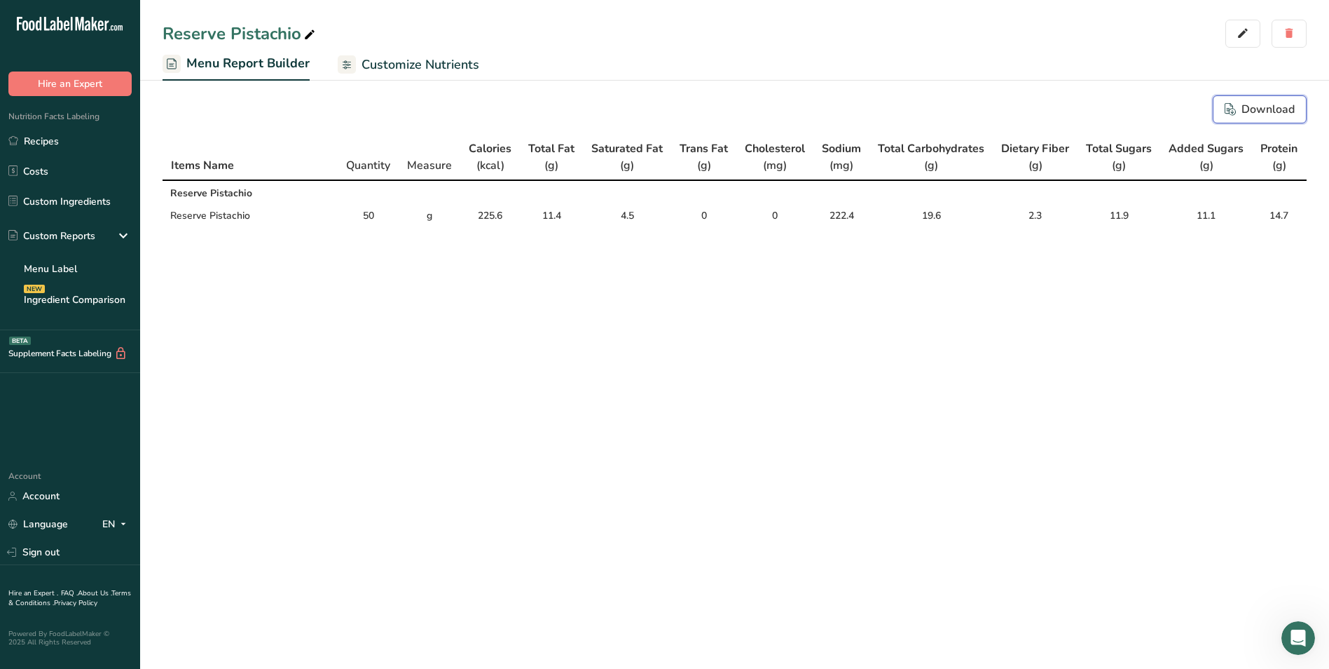
click at [1261, 110] on div "Download" at bounding box center [1260, 109] width 70 height 17
click at [62, 268] on link "Menu Label" at bounding box center [70, 268] width 140 height 31
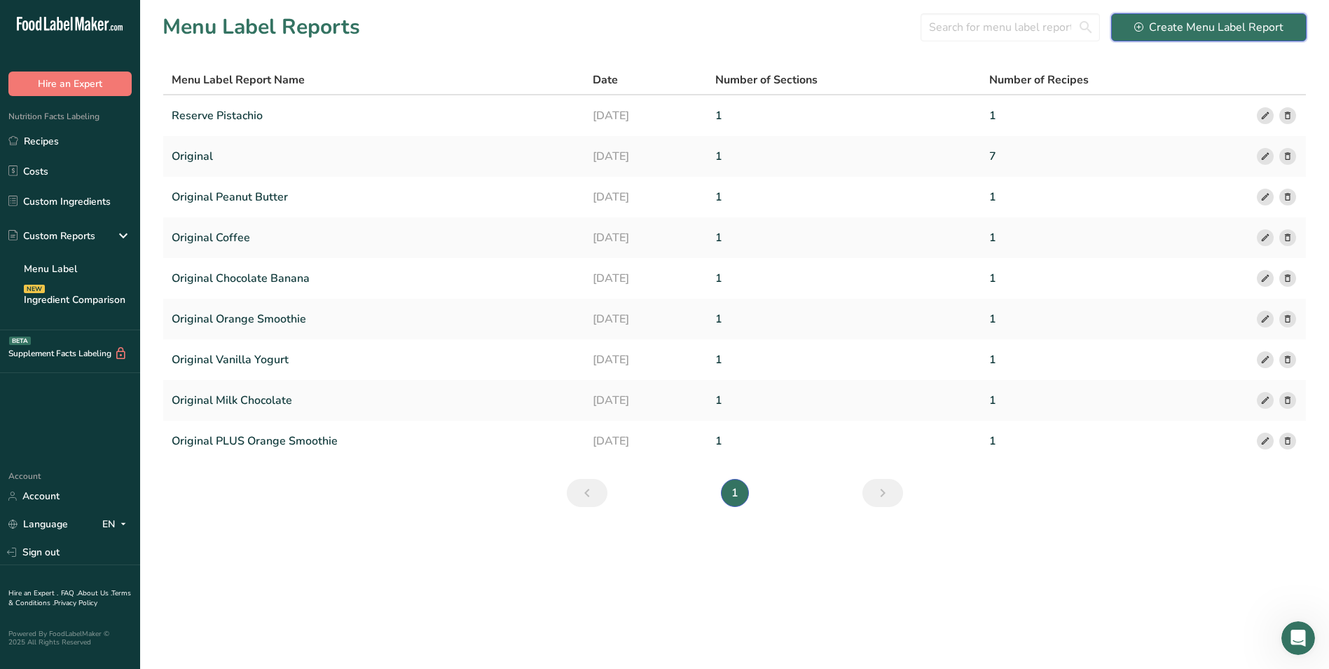
click at [1150, 25] on div "Create Menu Label Report" at bounding box center [1209, 27] width 149 height 17
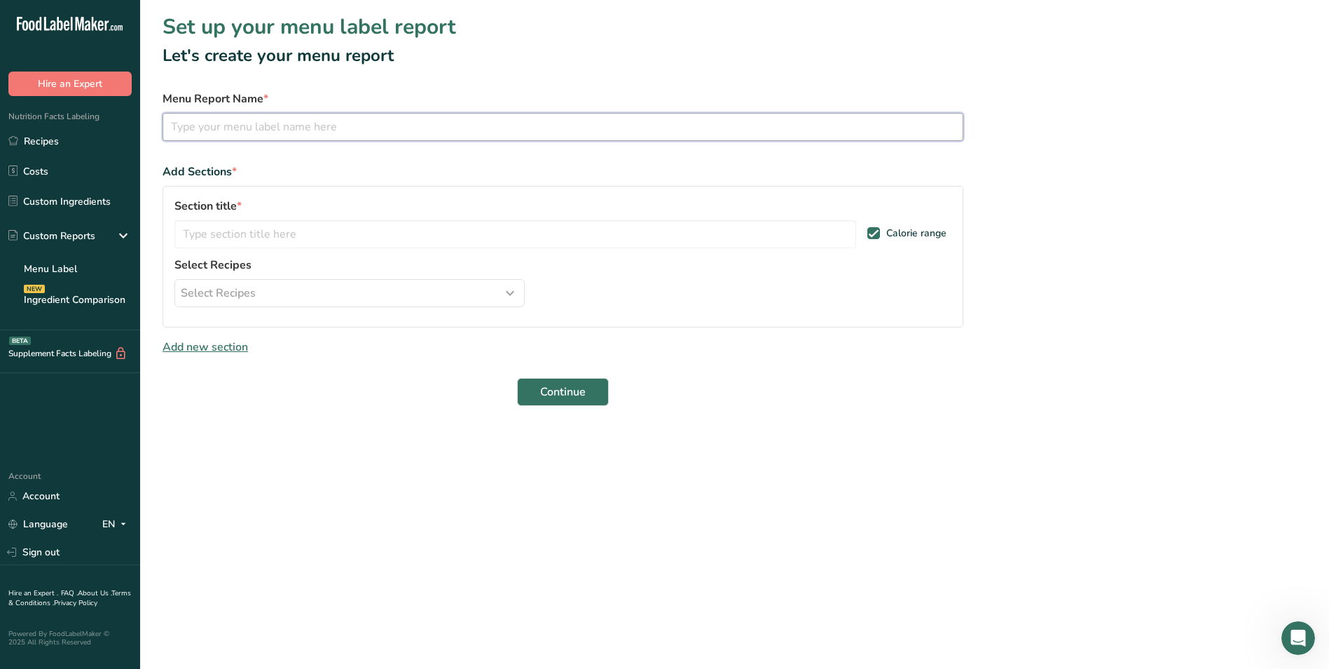
click at [392, 131] on input "text" at bounding box center [563, 127] width 801 height 28
type input "Reserve Peanut Butter"
click at [219, 234] on input "text" at bounding box center [516, 234] width 682 height 28
type input "Reserve Peanut Butter"
click at [510, 294] on icon "button" at bounding box center [510, 292] width 17 height 25
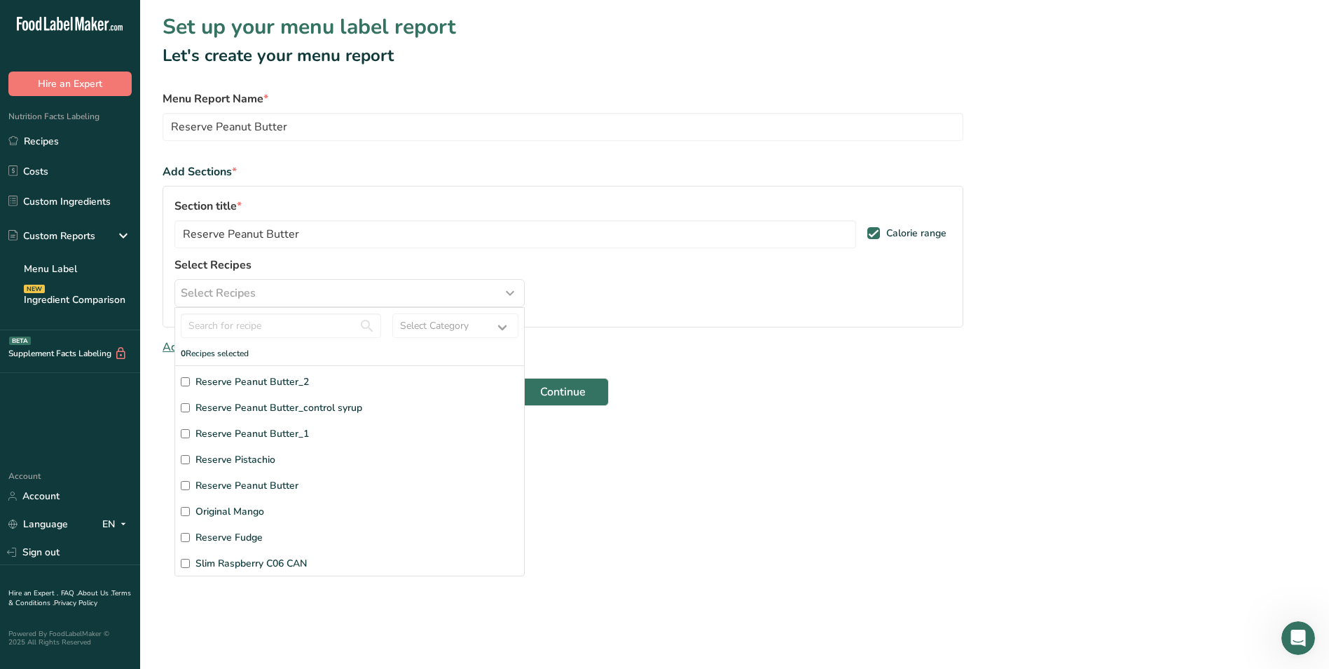
click at [269, 485] on span "Reserve Peanut Butter" at bounding box center [247, 485] width 103 height 15
click at [190, 485] on input "Reserve Peanut Butter" at bounding box center [185, 485] width 9 height 9
checkbox input "true"
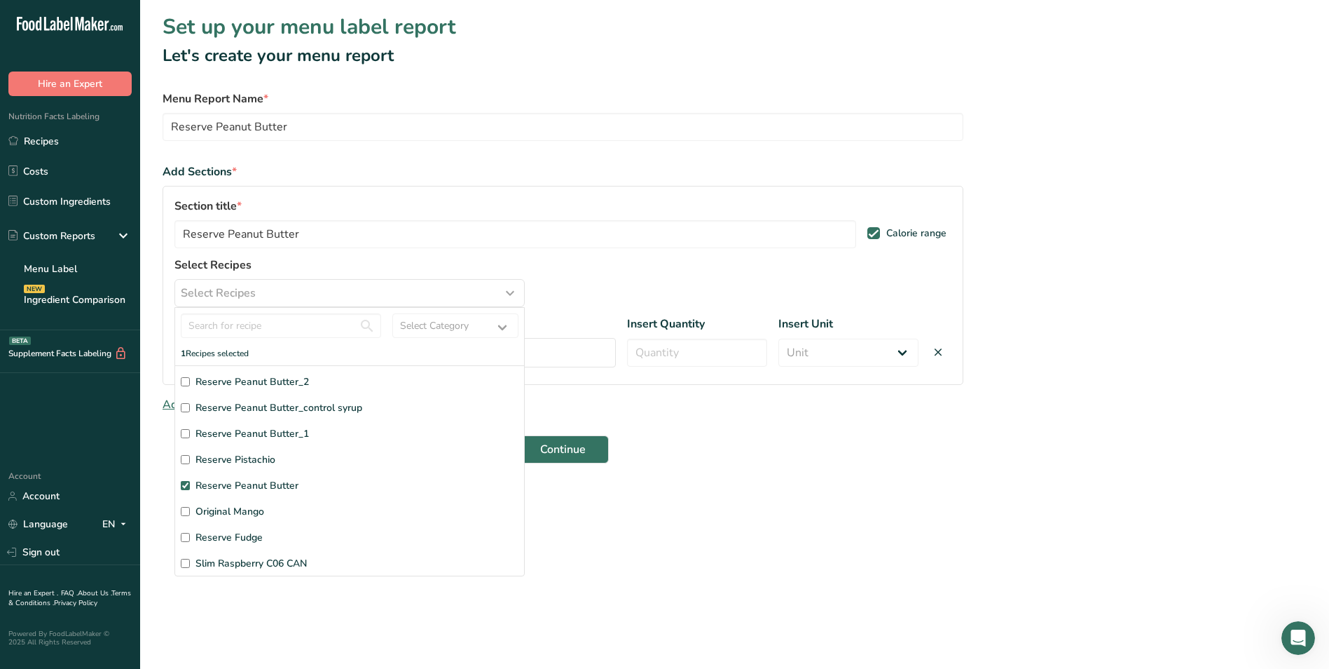
click at [805, 547] on main "Set up your menu label report Let's create your menu report Menu Report Name * …" at bounding box center [664, 334] width 1329 height 669
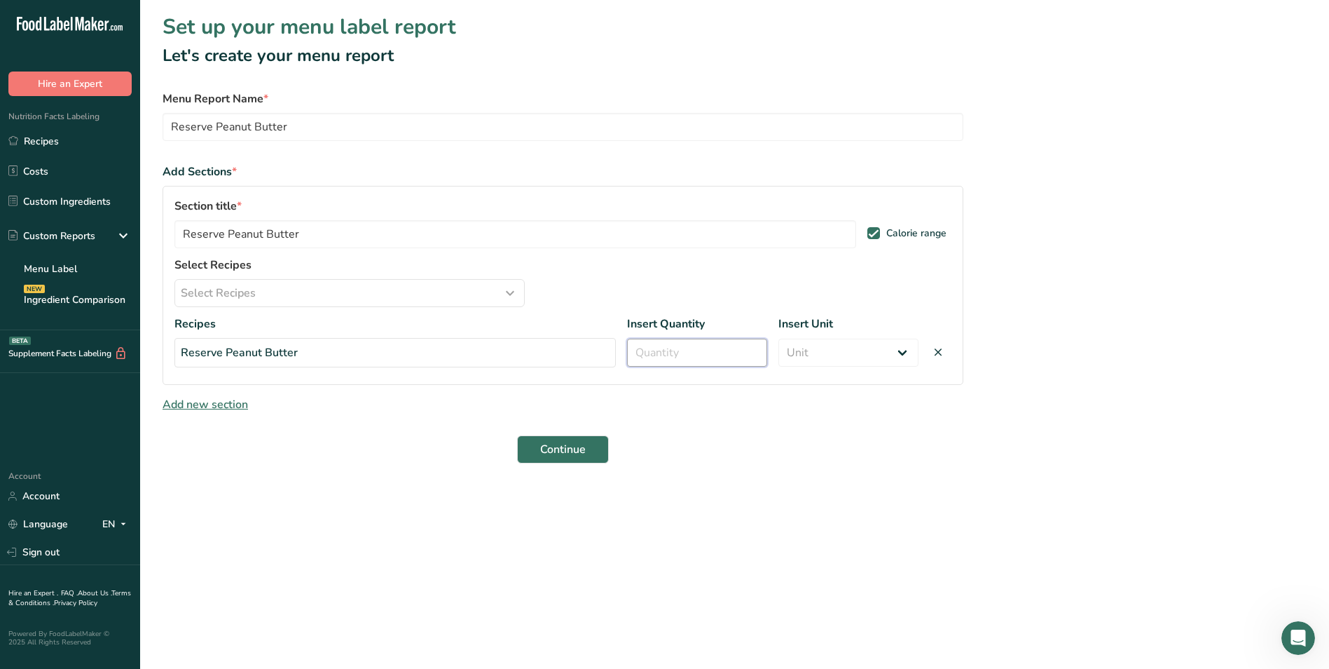
click at [676, 350] on input "number" at bounding box center [697, 353] width 140 height 28
type input "50"
click at [904, 352] on select "Unit Serving Package g kg mg mcg lb oz" at bounding box center [849, 353] width 140 height 28
select select "0"
click at [779, 339] on select "Unit Serving Package g kg mg mcg lb oz" at bounding box center [849, 353] width 140 height 28
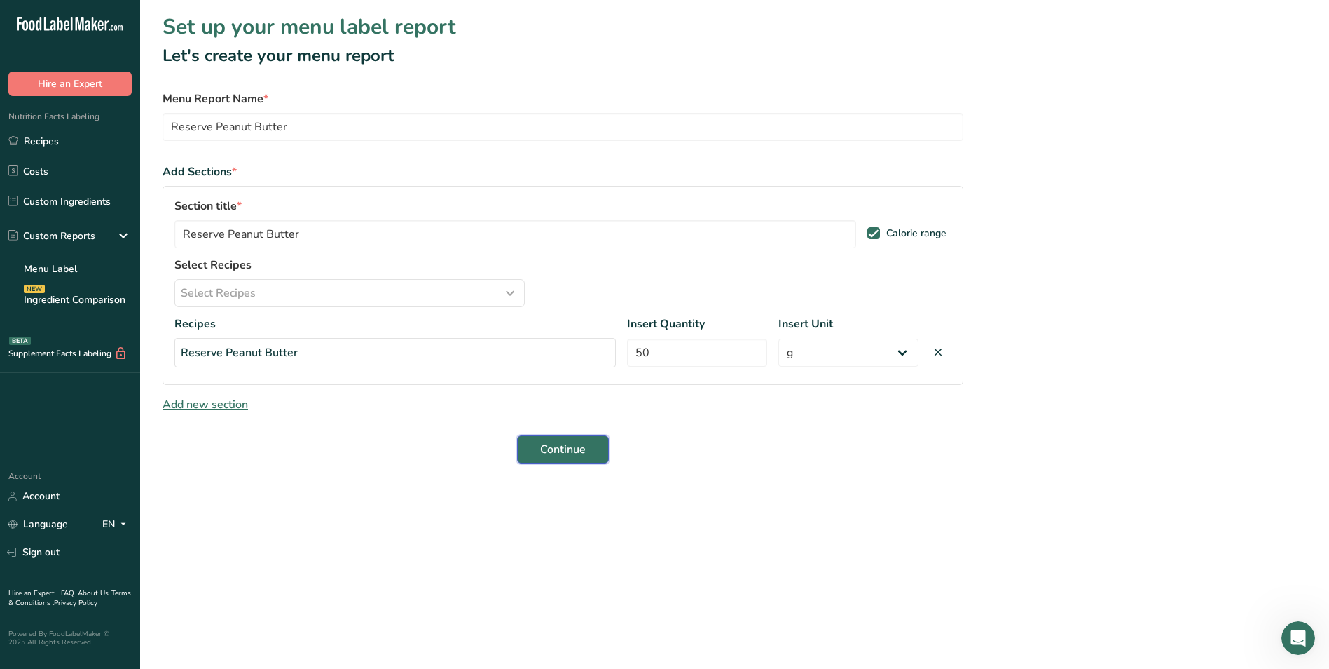
click at [569, 446] on span "Continue" at bounding box center [563, 449] width 46 height 17
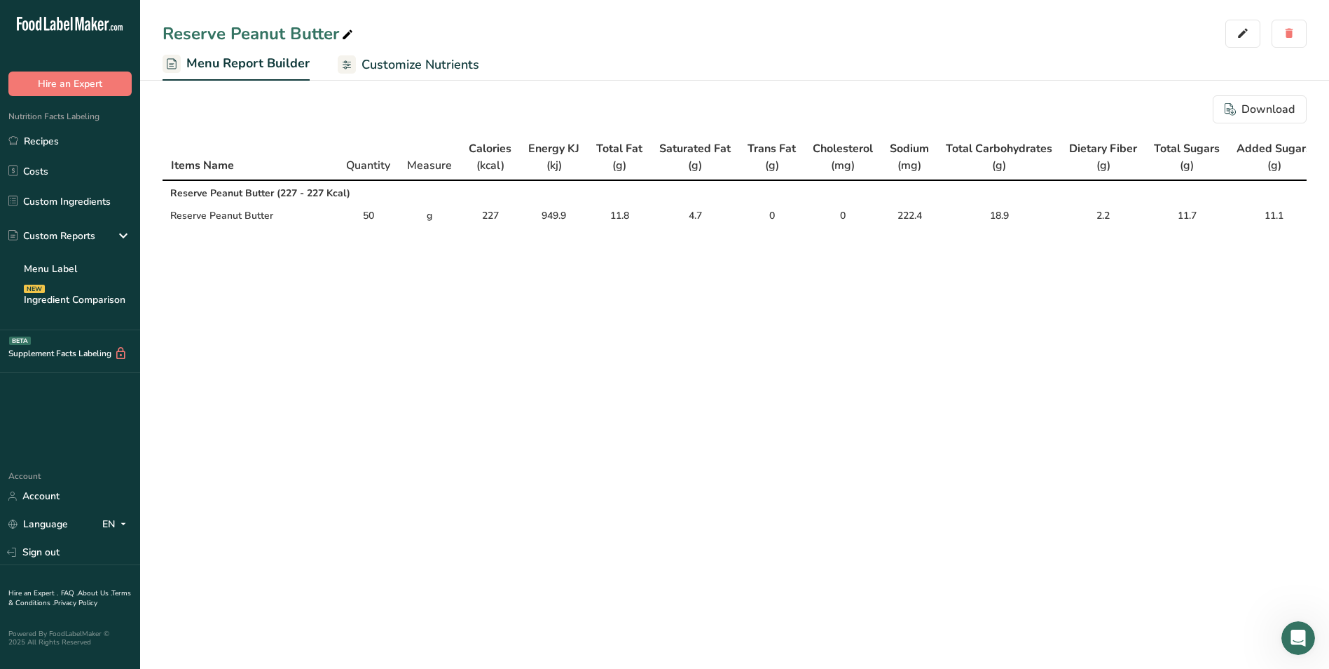
click at [426, 67] on span "Customize Nutrients" at bounding box center [421, 64] width 118 height 19
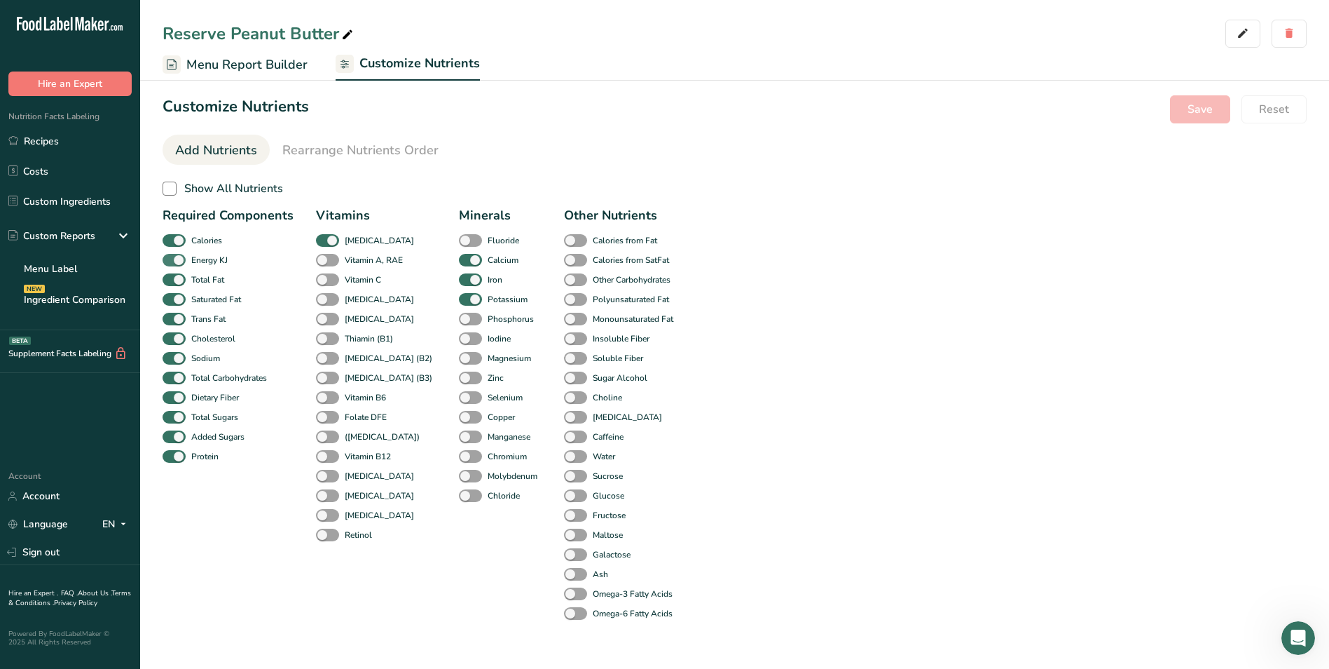
click at [177, 264] on span at bounding box center [174, 260] width 23 height 13
click at [172, 264] on input "Energy KJ" at bounding box center [167, 259] width 9 height 9
checkbox input "false"
click at [1205, 112] on span "Save" at bounding box center [1200, 109] width 25 height 17
click at [283, 64] on span "Menu Report Builder" at bounding box center [246, 64] width 121 height 19
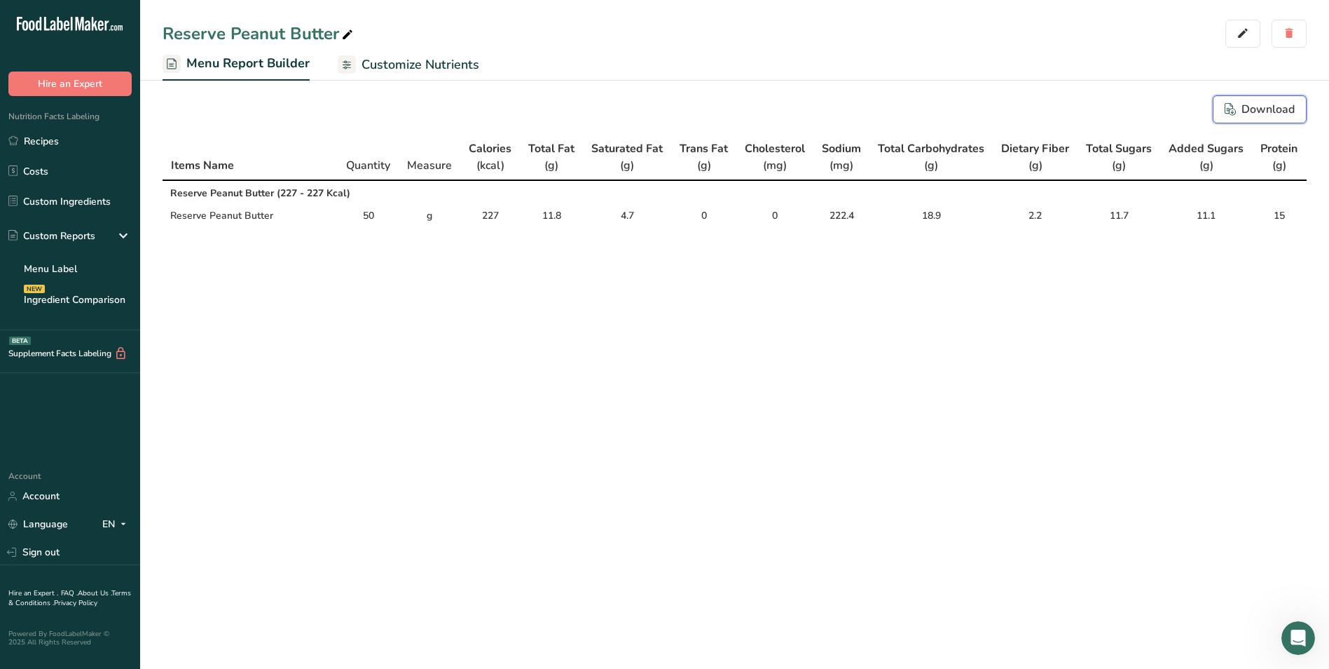
click at [1252, 108] on div "Download" at bounding box center [1260, 109] width 70 height 17
click at [1247, 104] on div "Download" at bounding box center [1260, 109] width 70 height 17
click at [274, 62] on span "Menu Report Builder" at bounding box center [247, 63] width 123 height 19
click at [1243, 35] on icon "button" at bounding box center [1243, 34] width 13 height 20
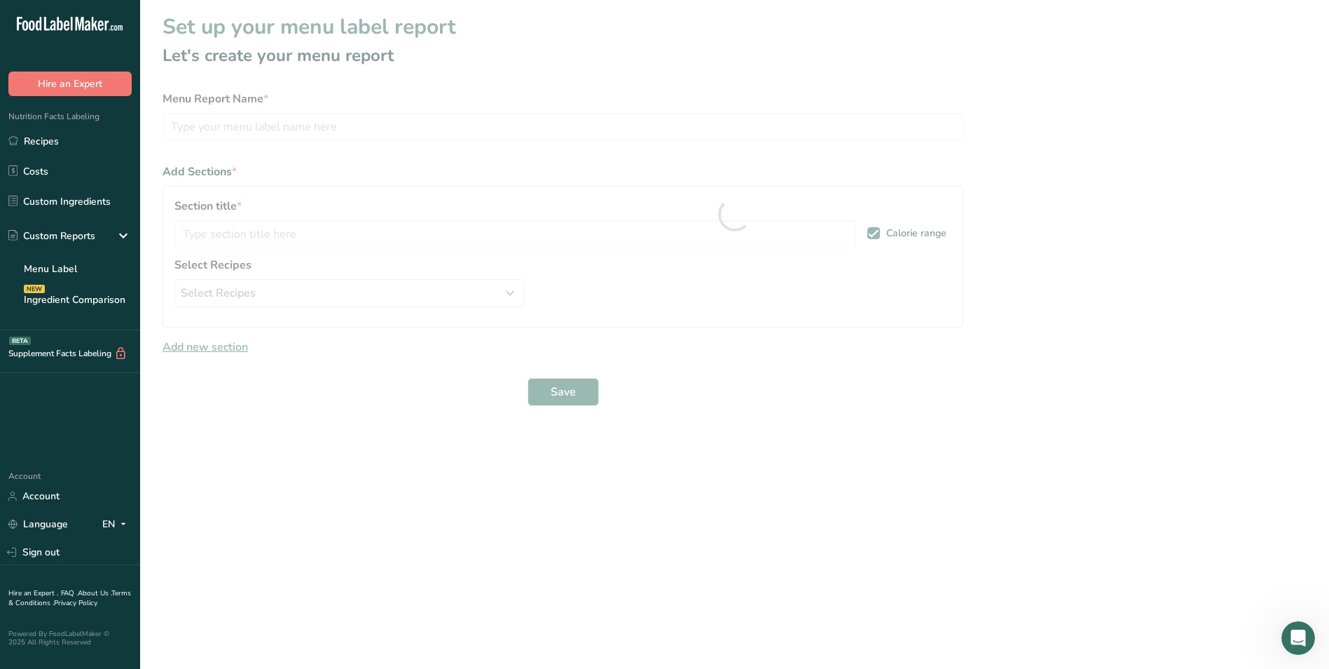
type input "Reserve Peanut Butter"
select select "0"
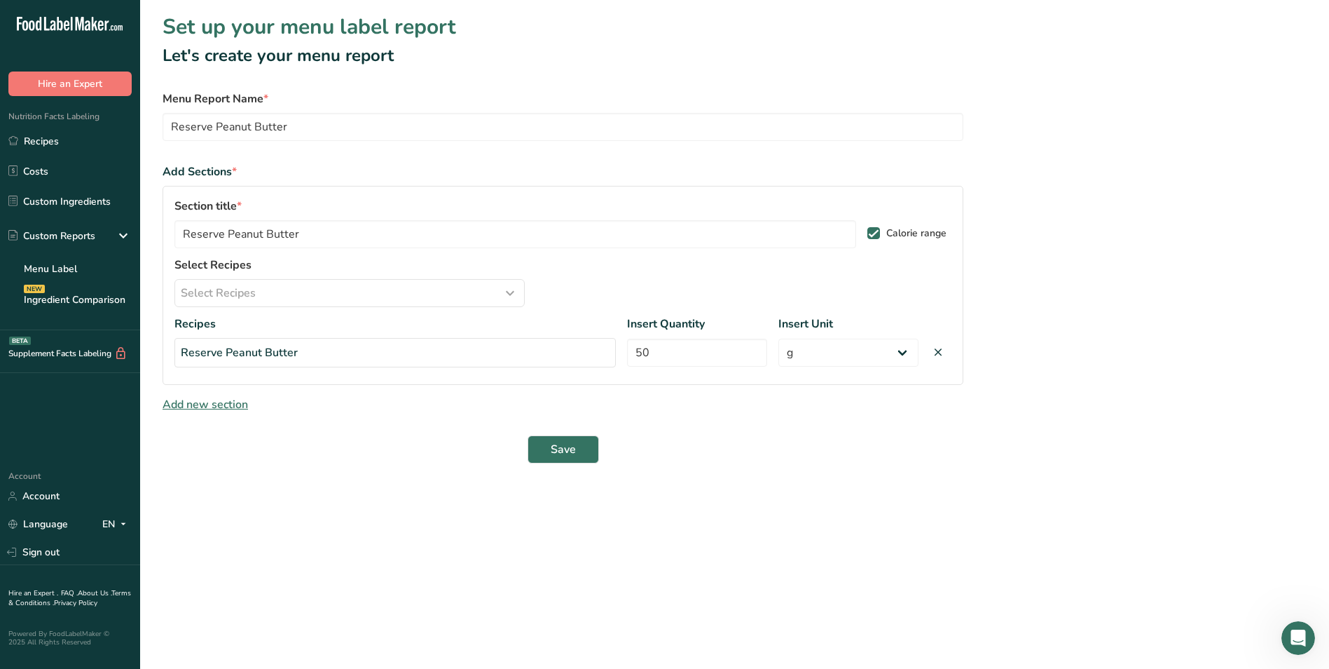
click at [873, 235] on span at bounding box center [874, 233] width 13 height 13
click at [873, 235] on input "Calorie range" at bounding box center [872, 232] width 9 height 9
checkbox input "false"
click at [580, 445] on button "Save" at bounding box center [563, 449] width 71 height 28
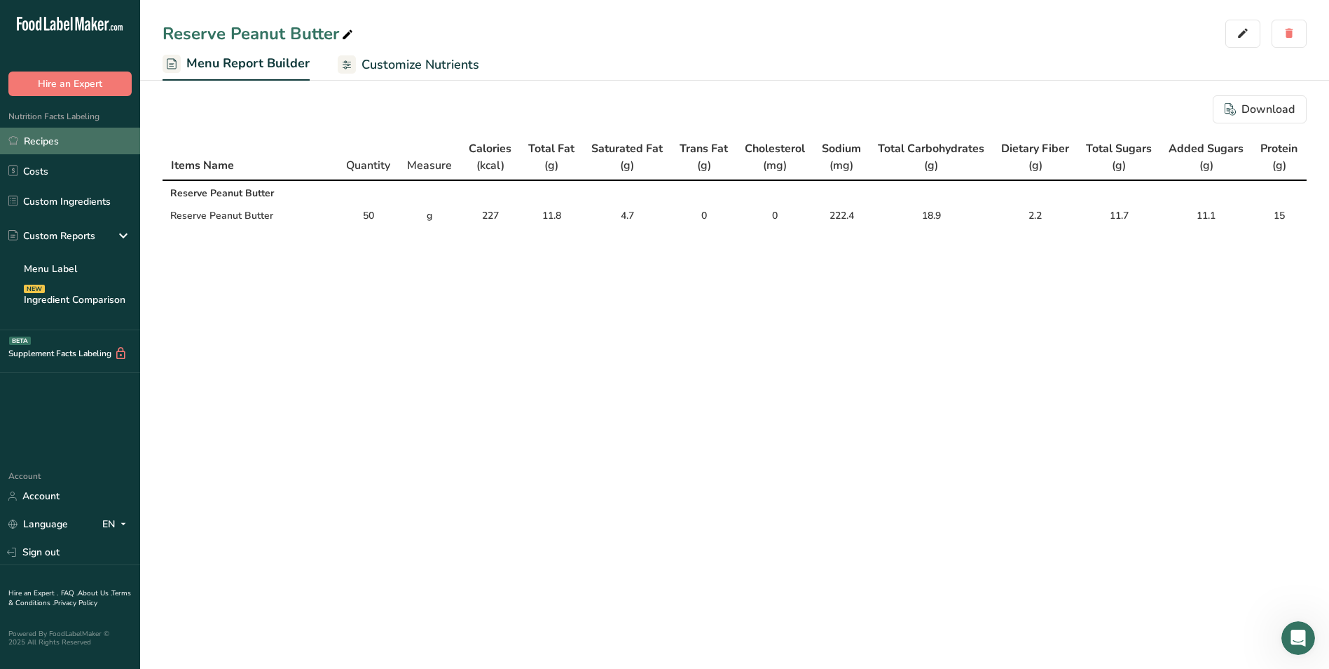
click at [54, 142] on link "Recipes" at bounding box center [70, 141] width 140 height 27
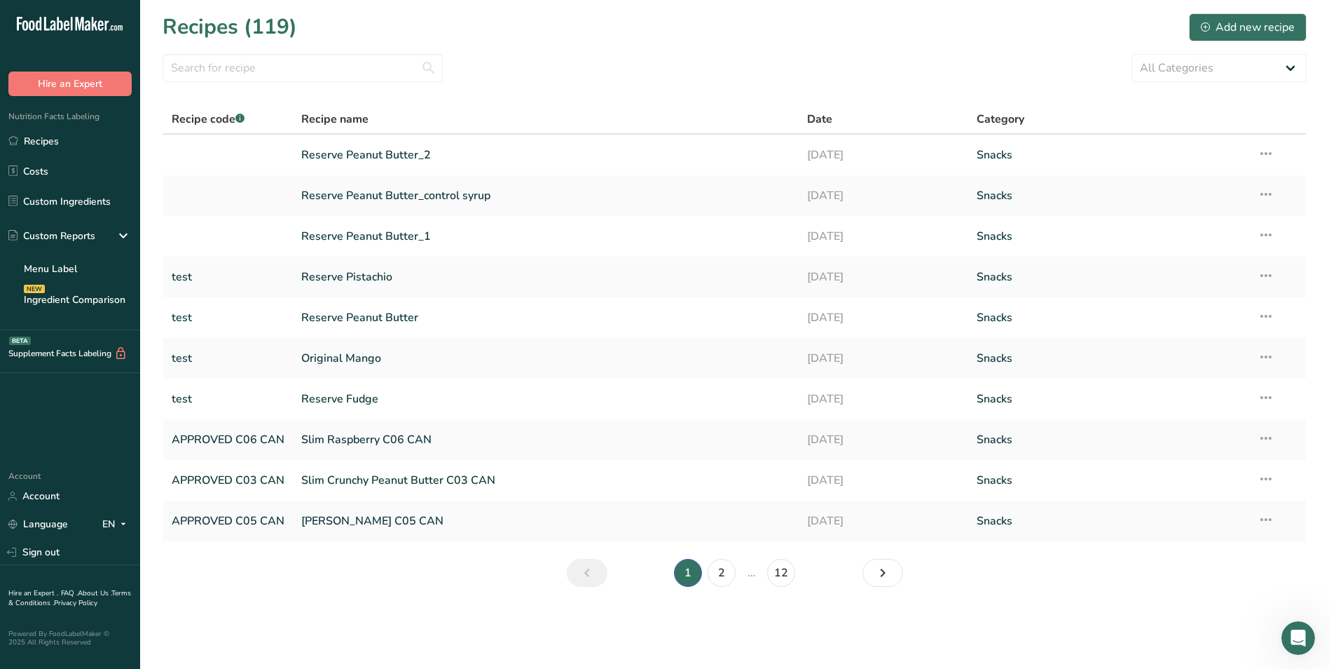
scroll to position [2, 0]
click at [1269, 152] on icon at bounding box center [1266, 153] width 17 height 25
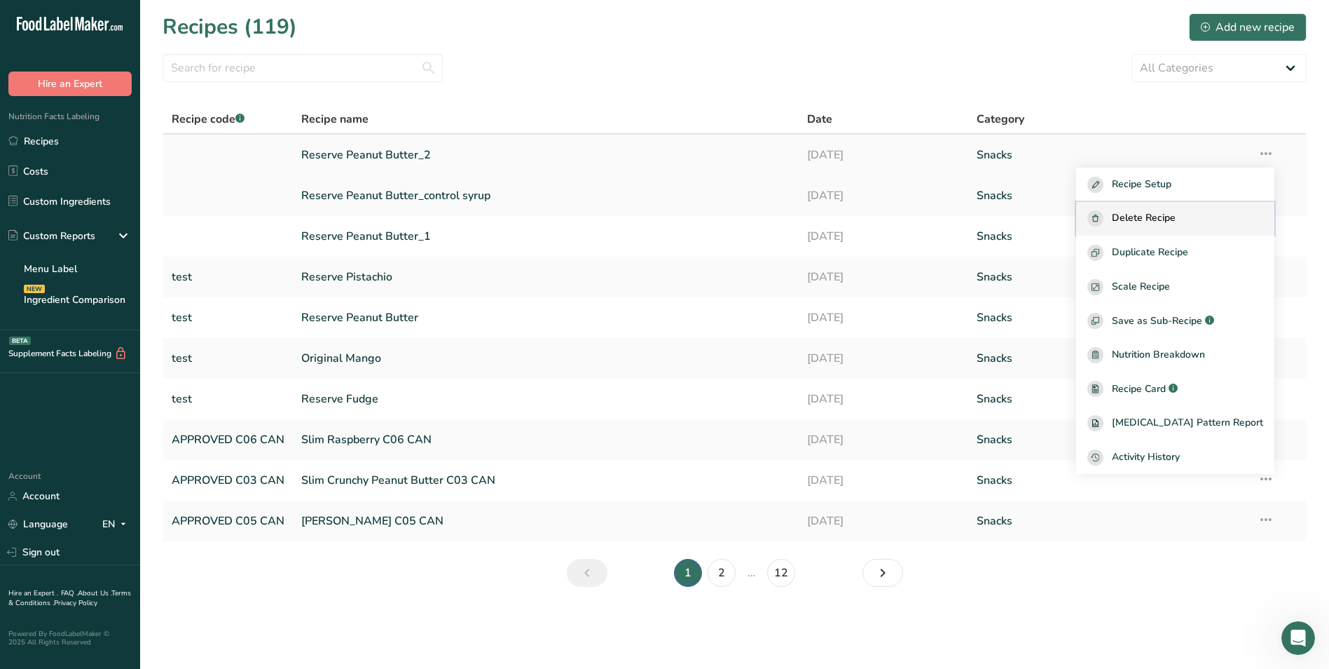
click at [1169, 214] on span "Delete Recipe" at bounding box center [1144, 218] width 64 height 16
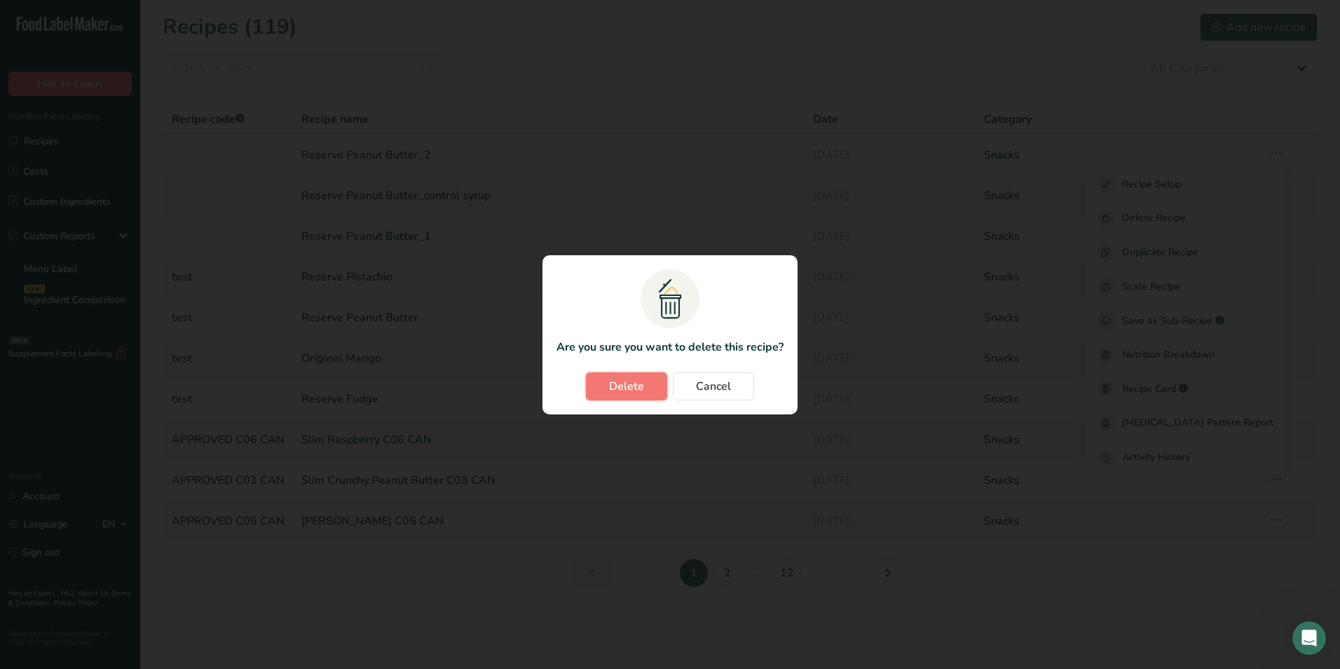
click at [631, 378] on span "Delete" at bounding box center [626, 386] width 35 height 17
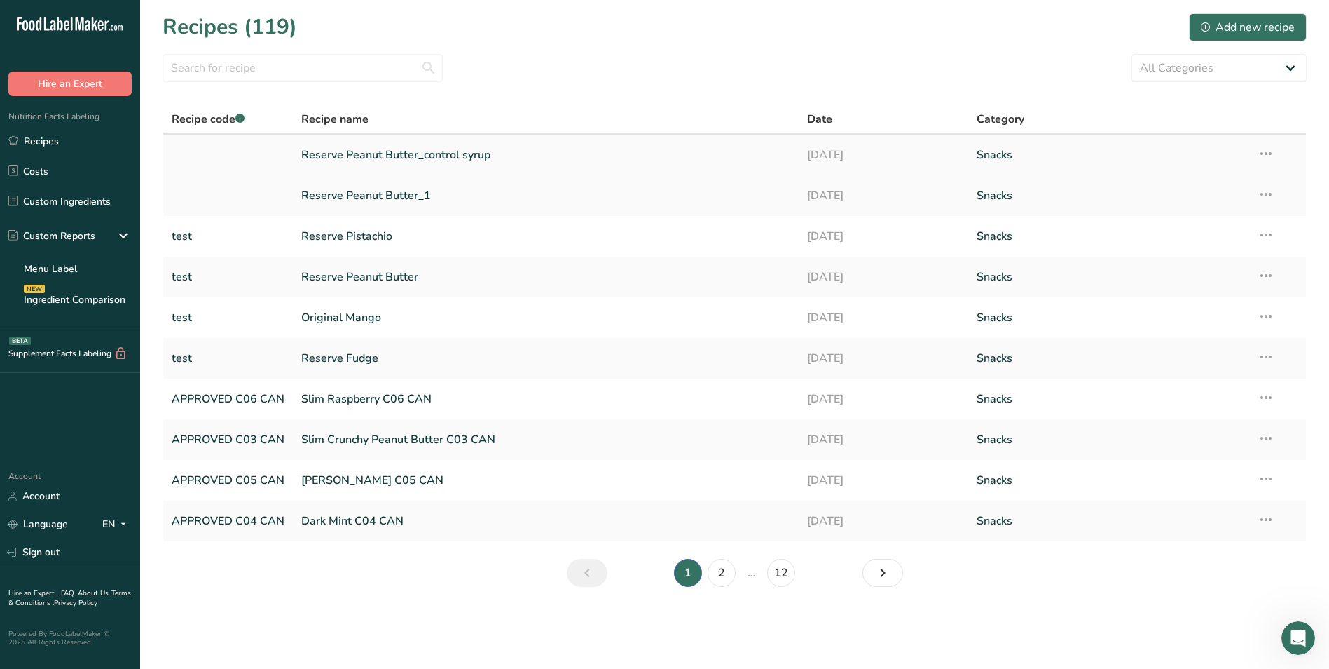
click at [1270, 151] on icon at bounding box center [1266, 153] width 17 height 25
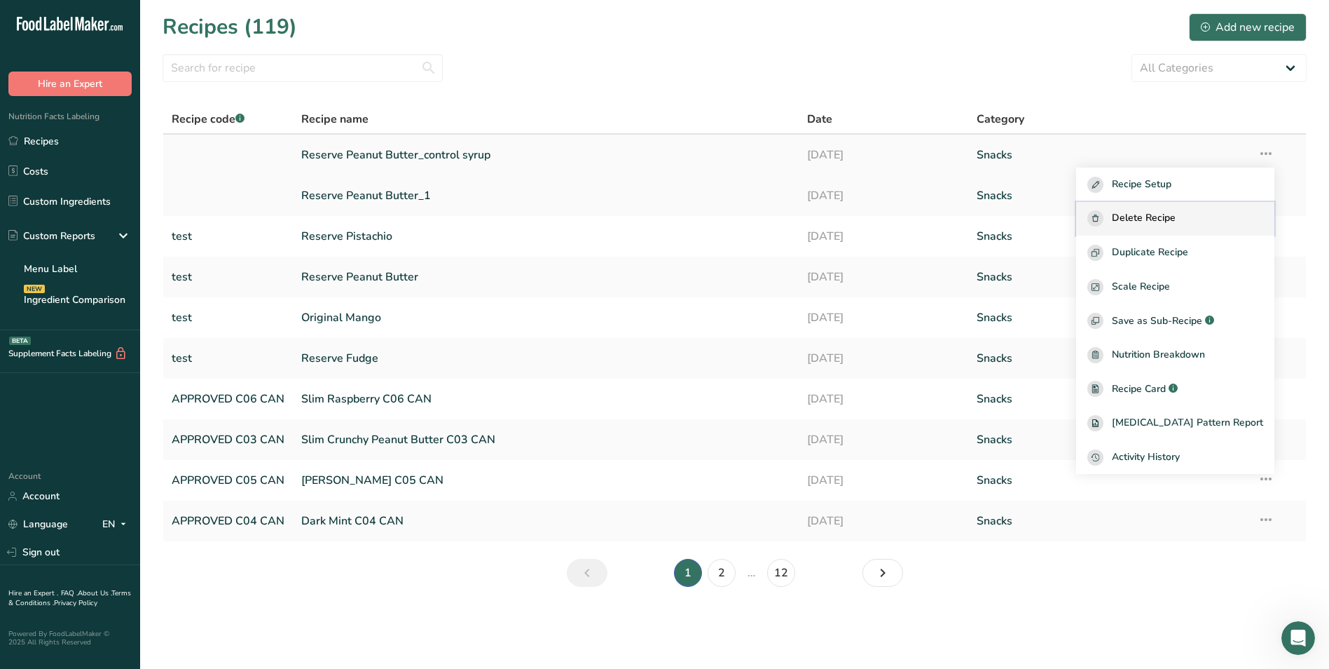
click at [1151, 215] on span "Delete Recipe" at bounding box center [1144, 218] width 64 height 16
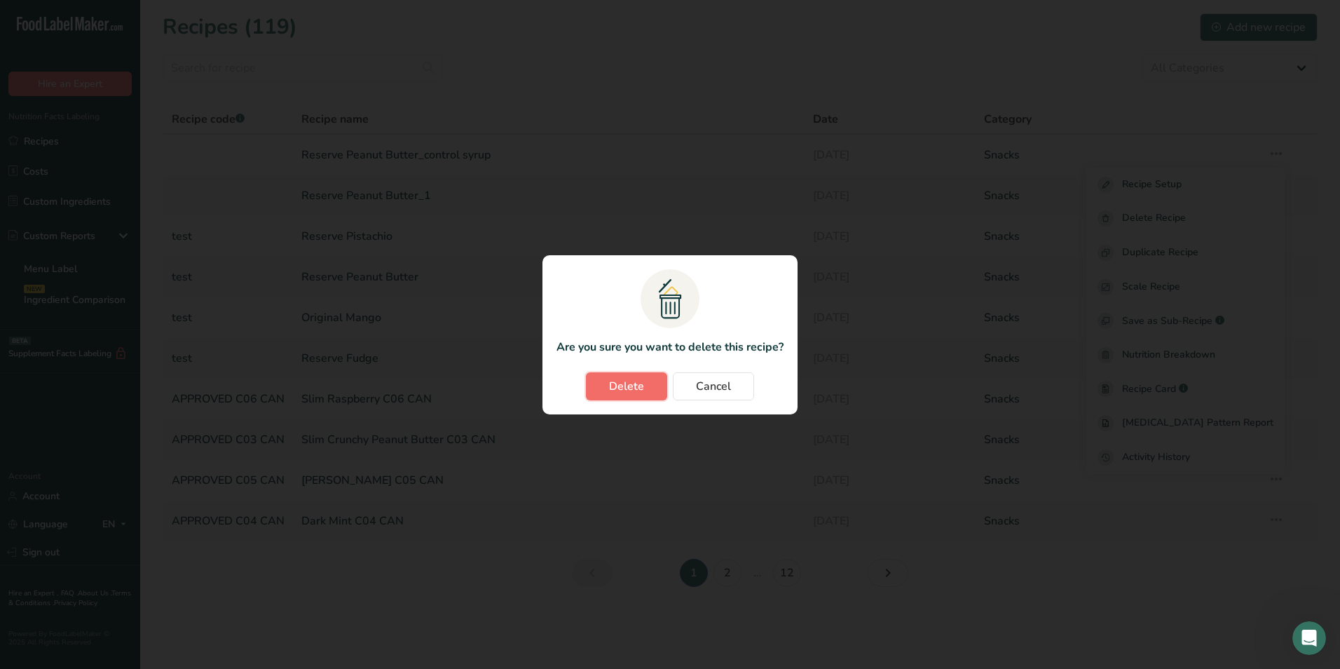
click at [622, 390] on span "Delete" at bounding box center [626, 386] width 35 height 17
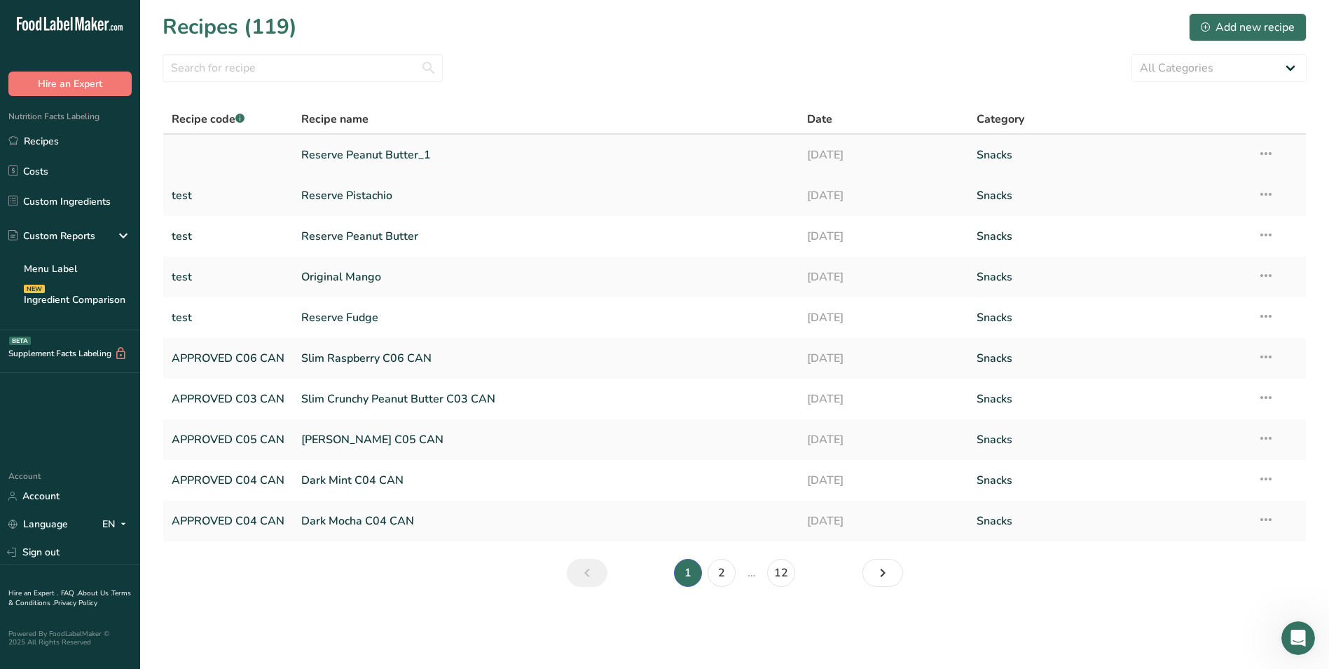
click at [1266, 152] on icon at bounding box center [1266, 153] width 17 height 25
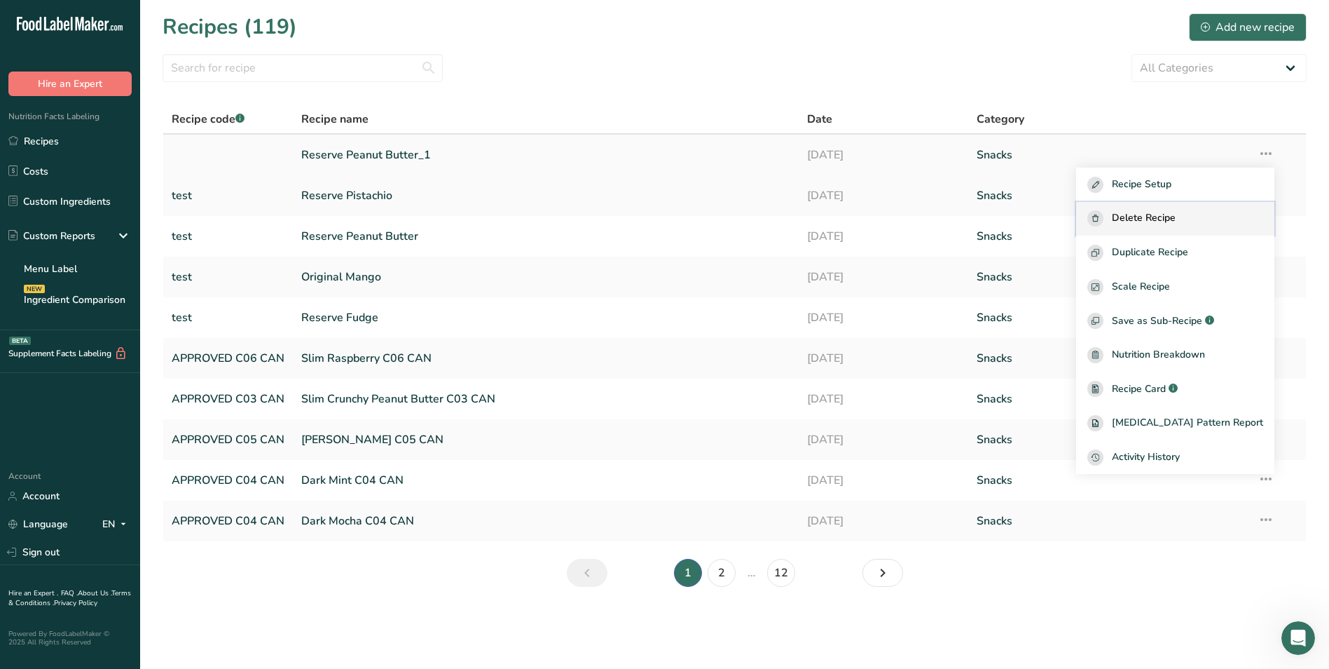
click at [1167, 216] on span "Delete Recipe" at bounding box center [1144, 218] width 64 height 16
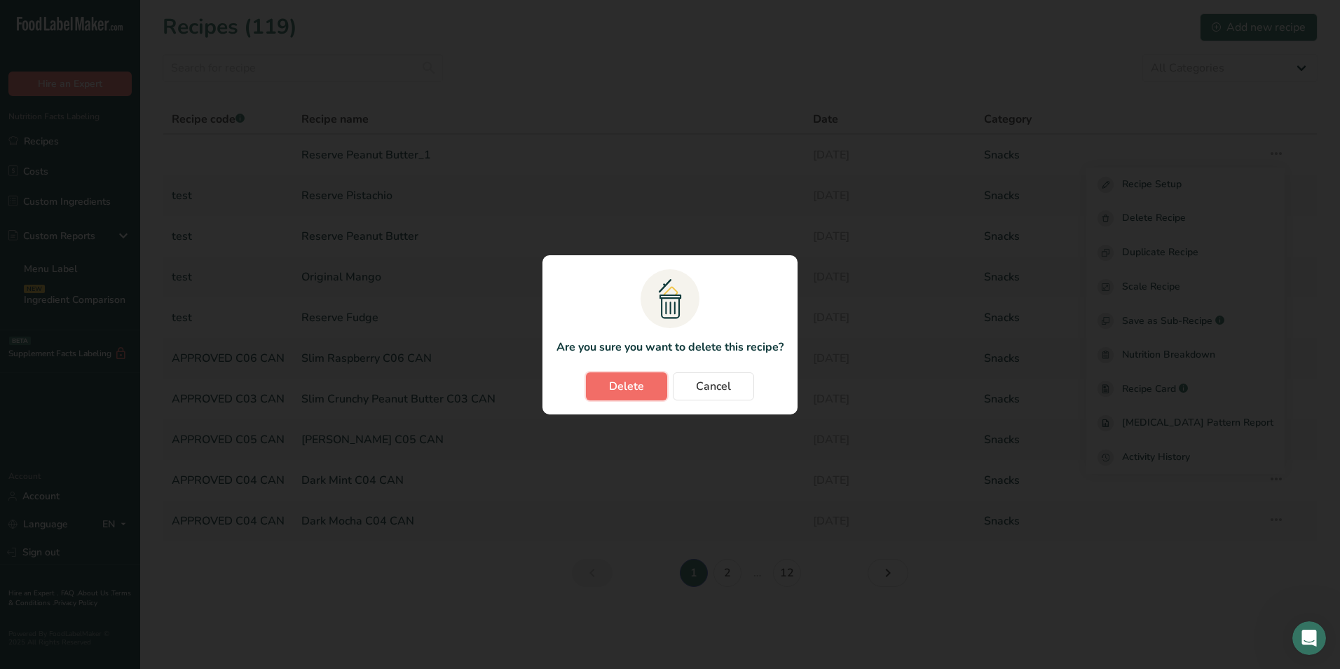
click at [661, 388] on button "Delete" at bounding box center [626, 386] width 81 height 28
